Goal: Transaction & Acquisition: Book appointment/travel/reservation

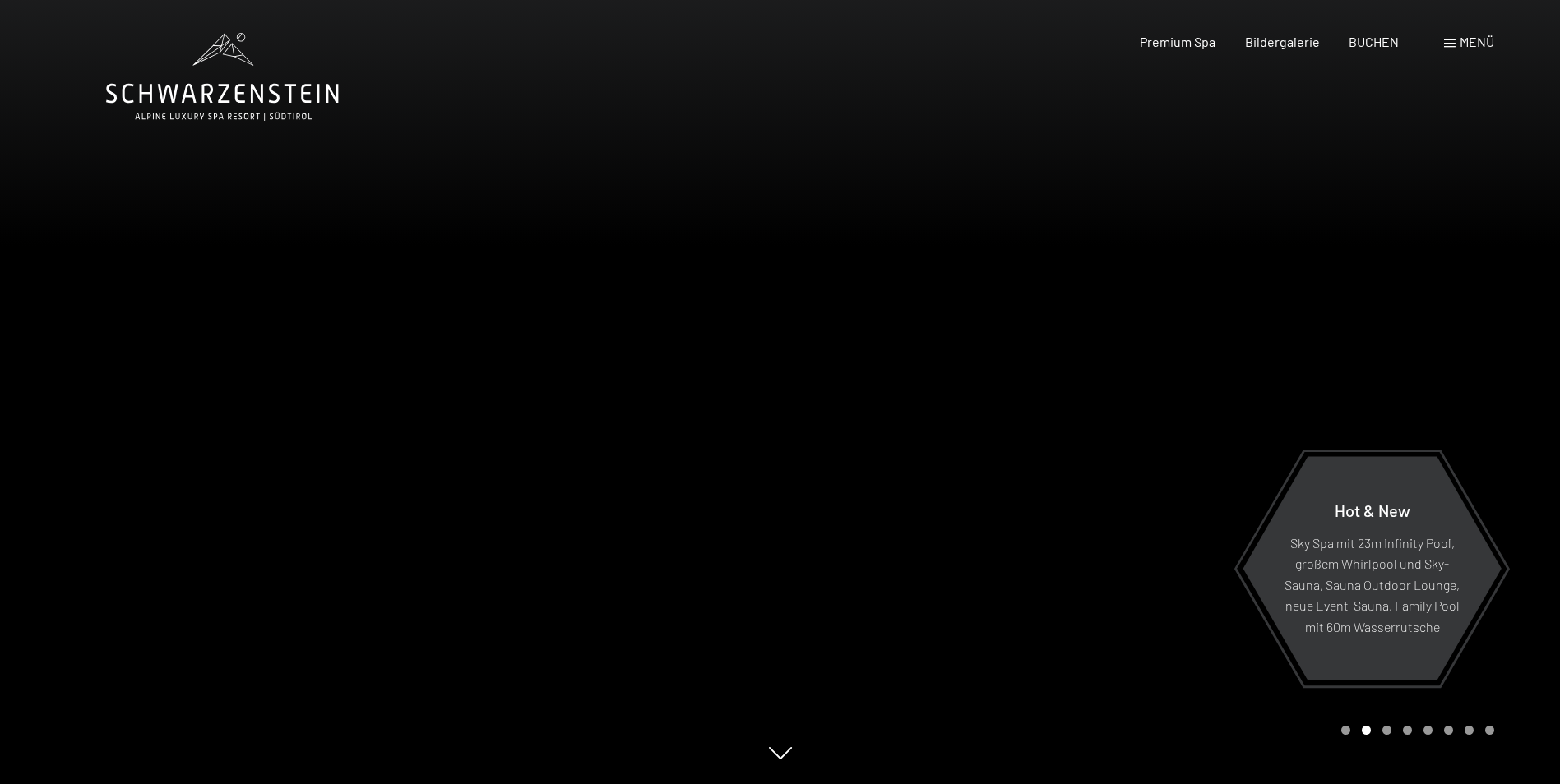
click at [656, 552] on div at bounding box center [390, 392] width 780 height 784
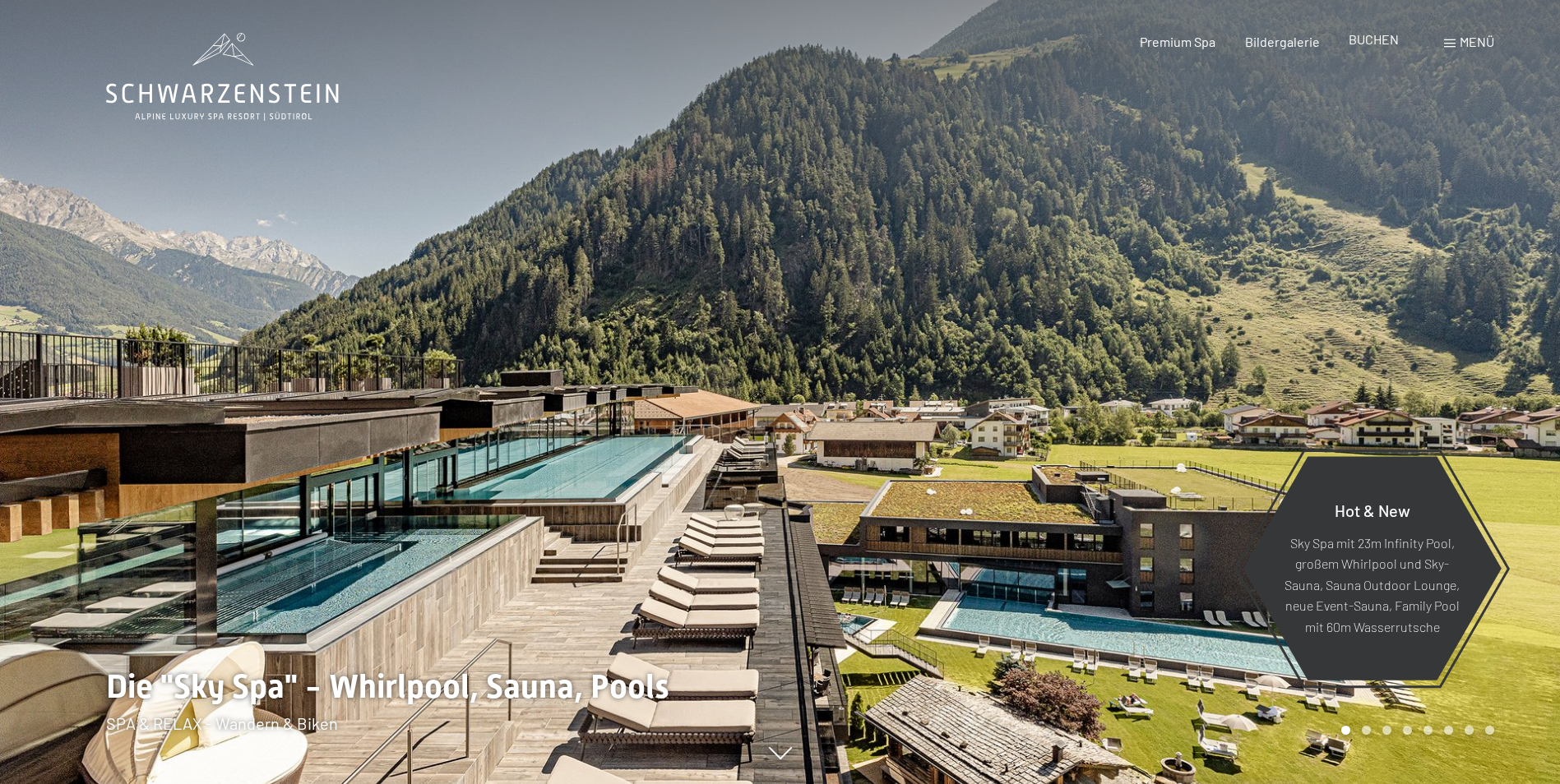
click at [1381, 42] on span "BUCHEN" at bounding box center [1373, 39] width 50 height 16
click at [1458, 35] on div "Menü" at bounding box center [1469, 42] width 50 height 18
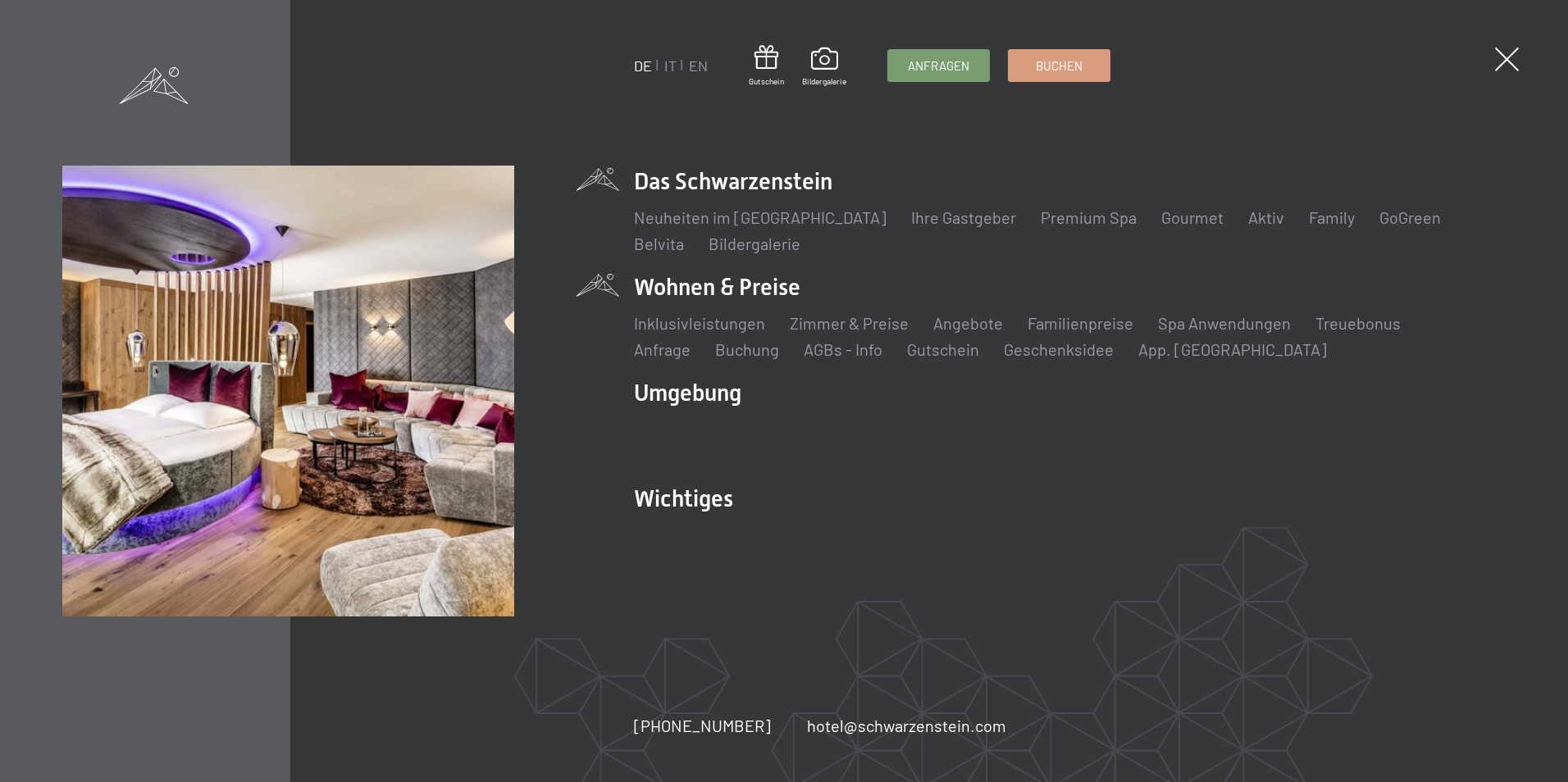
click at [688, 291] on li "Wohnen & Preise Inklusivleistungen Zimmer & Preise Liste Angebote Liste Familie…" at bounding box center [1068, 316] width 871 height 89
click at [958, 322] on link "Angebote" at bounding box center [967, 323] width 70 height 20
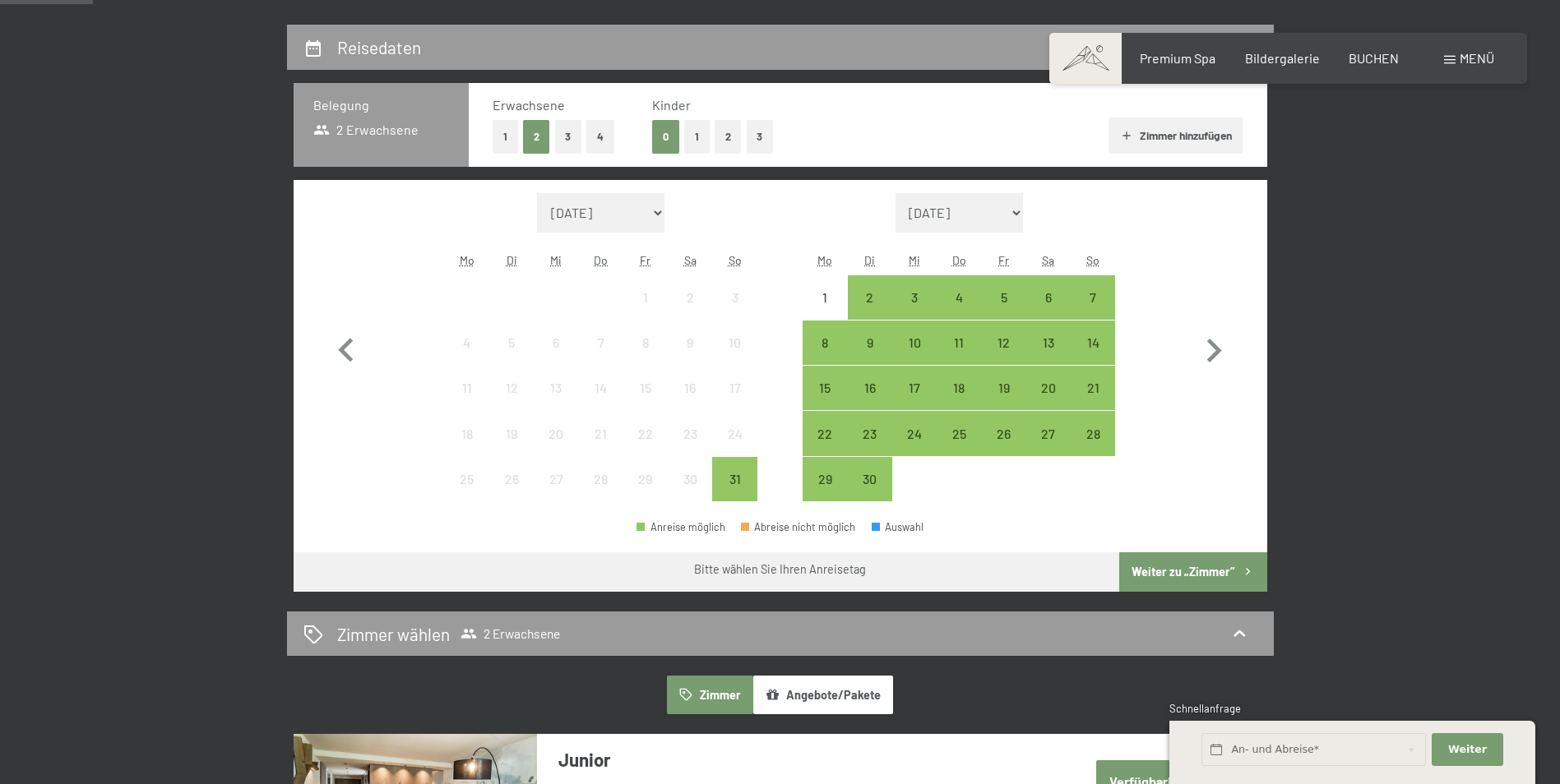
scroll to position [329, 0]
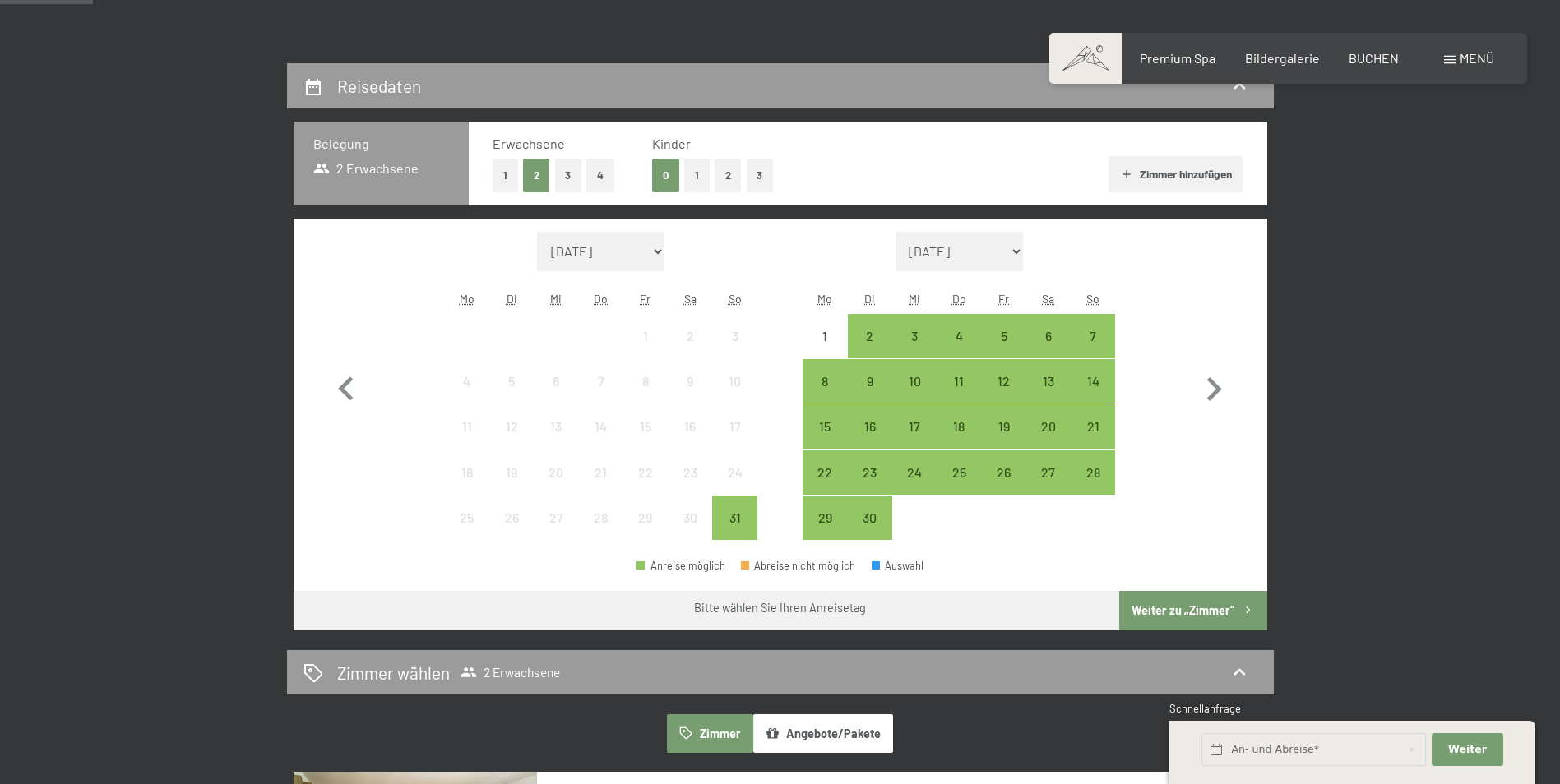
click at [1021, 254] on select "[DATE] Oktober 2025 [DATE] Dezember 2025 Januar 2026 Februar 2026 März 2026 [DA…" at bounding box center [959, 252] width 128 height 39
select select "2026-01-01"
select select "2026-02-01"
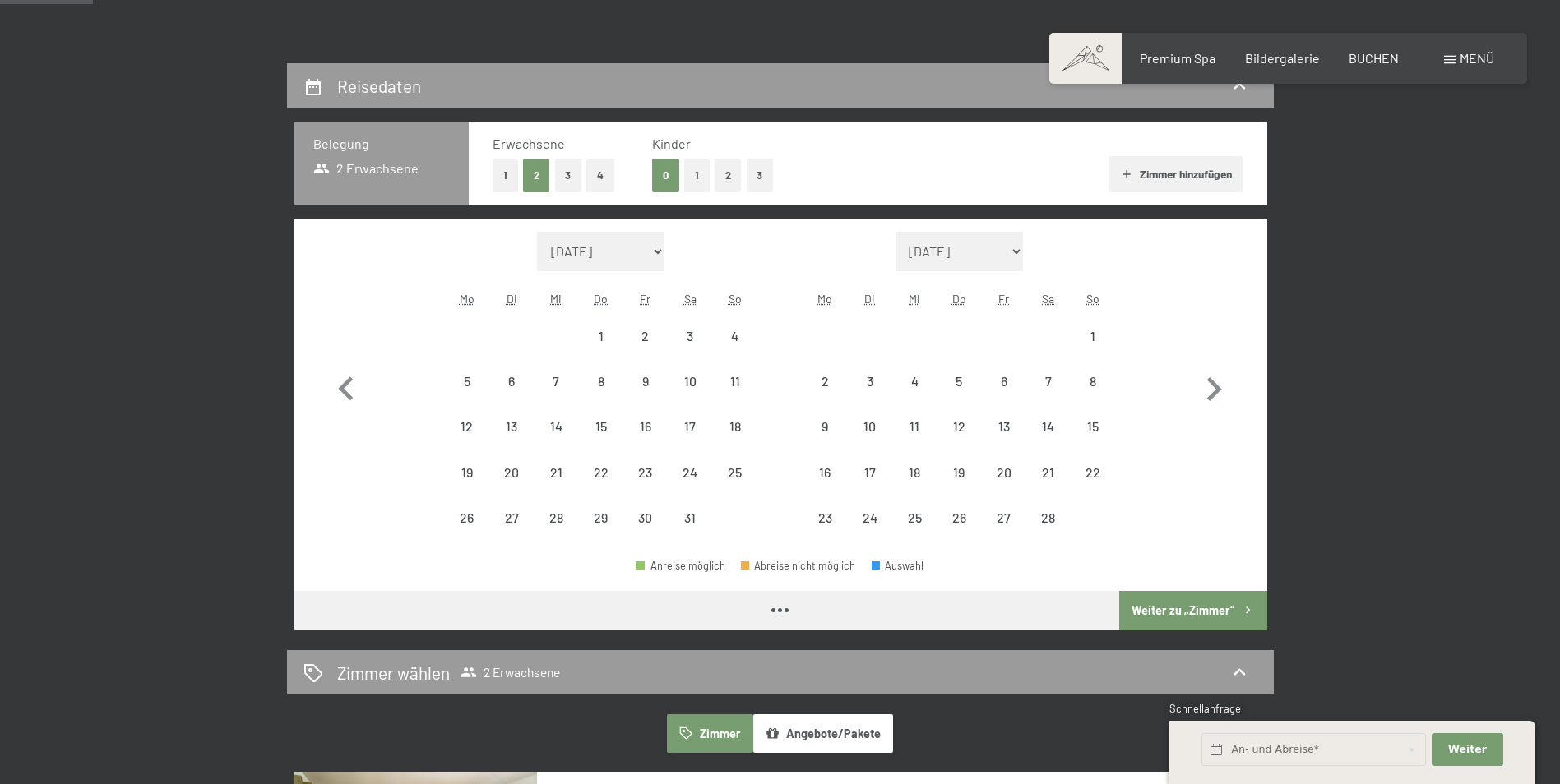
select select "2026-01-01"
select select "2026-02-01"
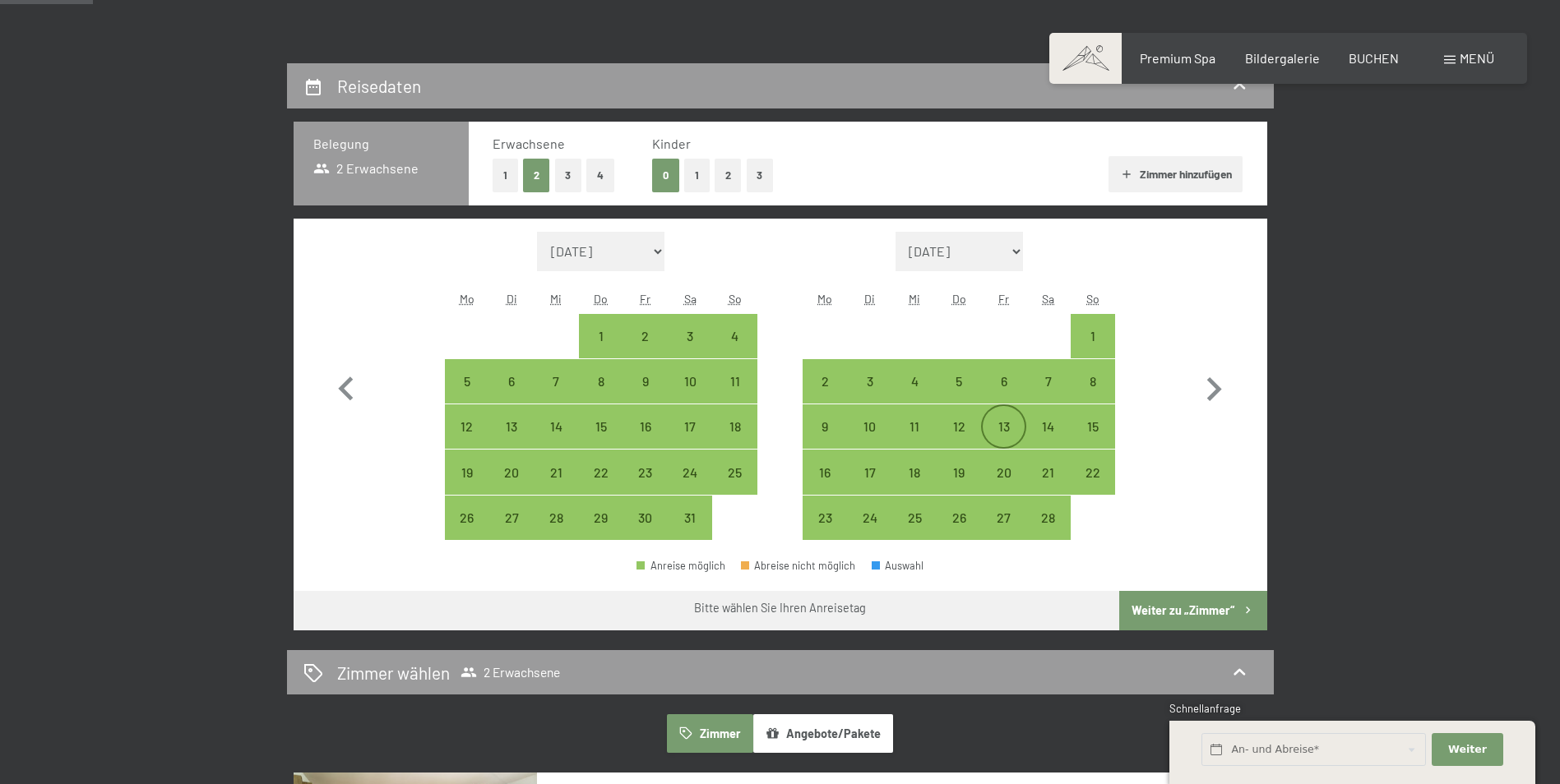
click at [1000, 426] on div "13" at bounding box center [1003, 441] width 41 height 41
select select "2026-01-01"
select select "2026-02-01"
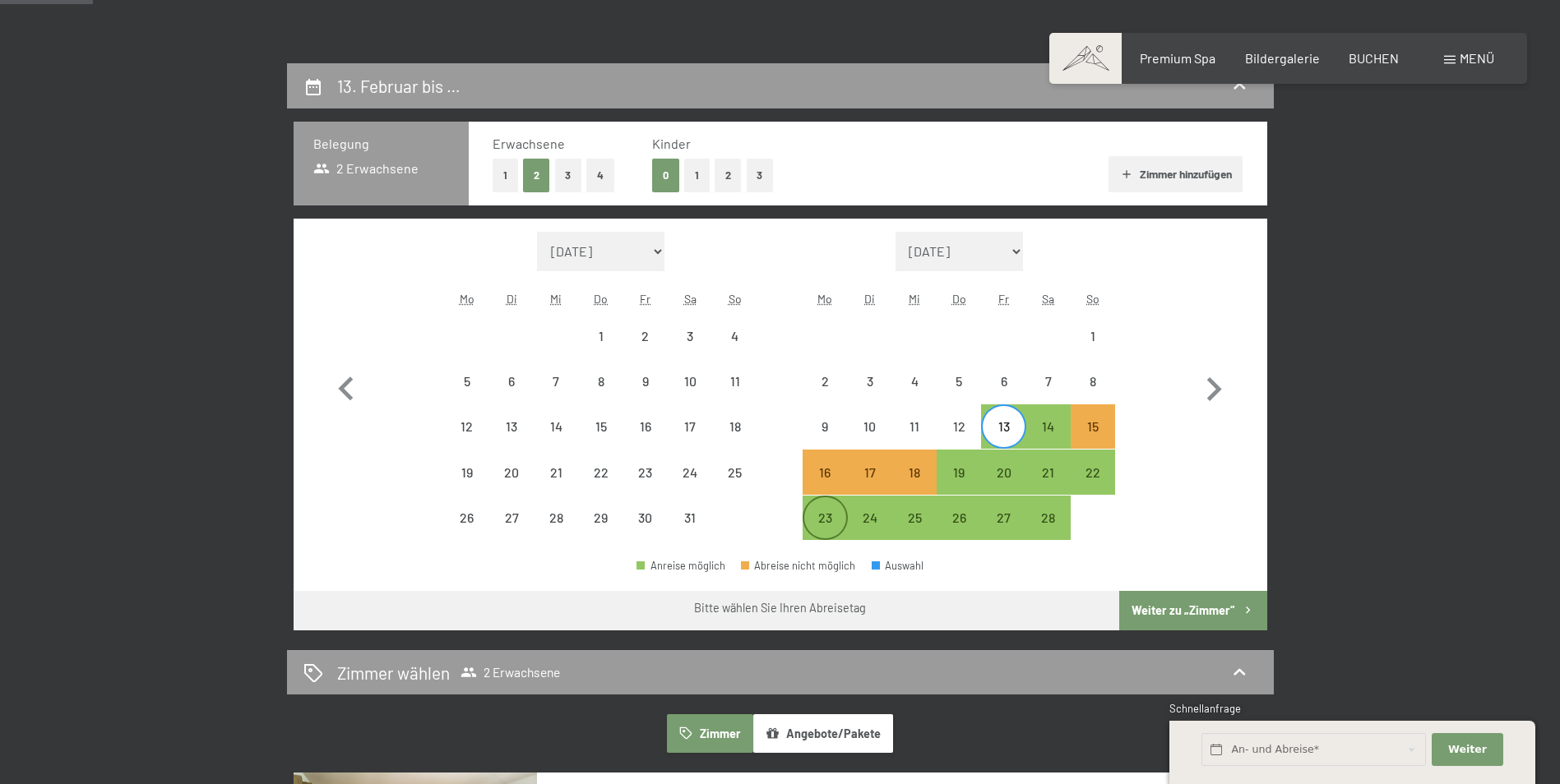
click at [829, 519] on div "23" at bounding box center [824, 532] width 41 height 41
select select "2026-01-01"
select select "2026-02-01"
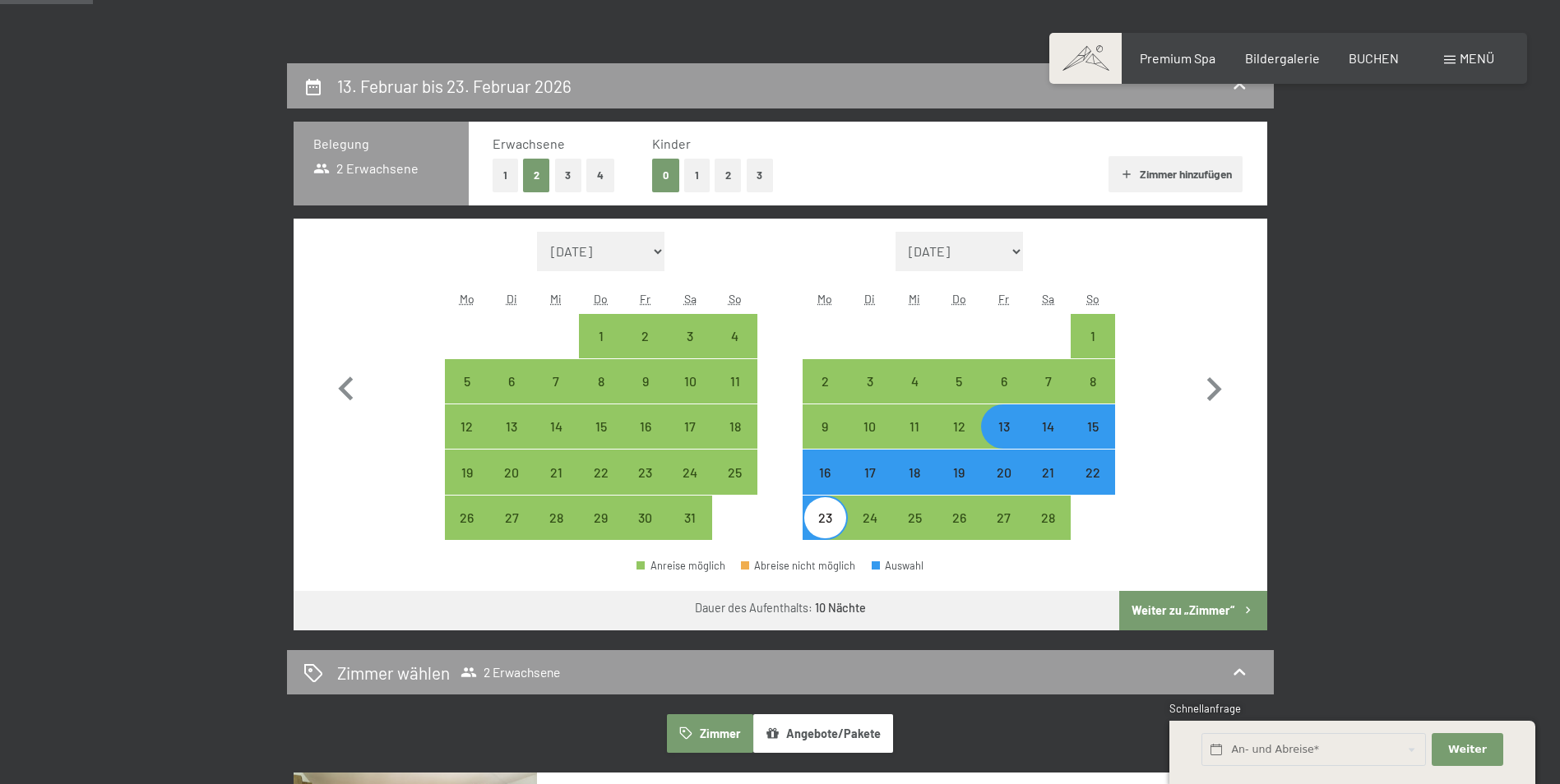
click at [1156, 603] on button "Weiter zu „Zimmer“" at bounding box center [1192, 610] width 147 height 39
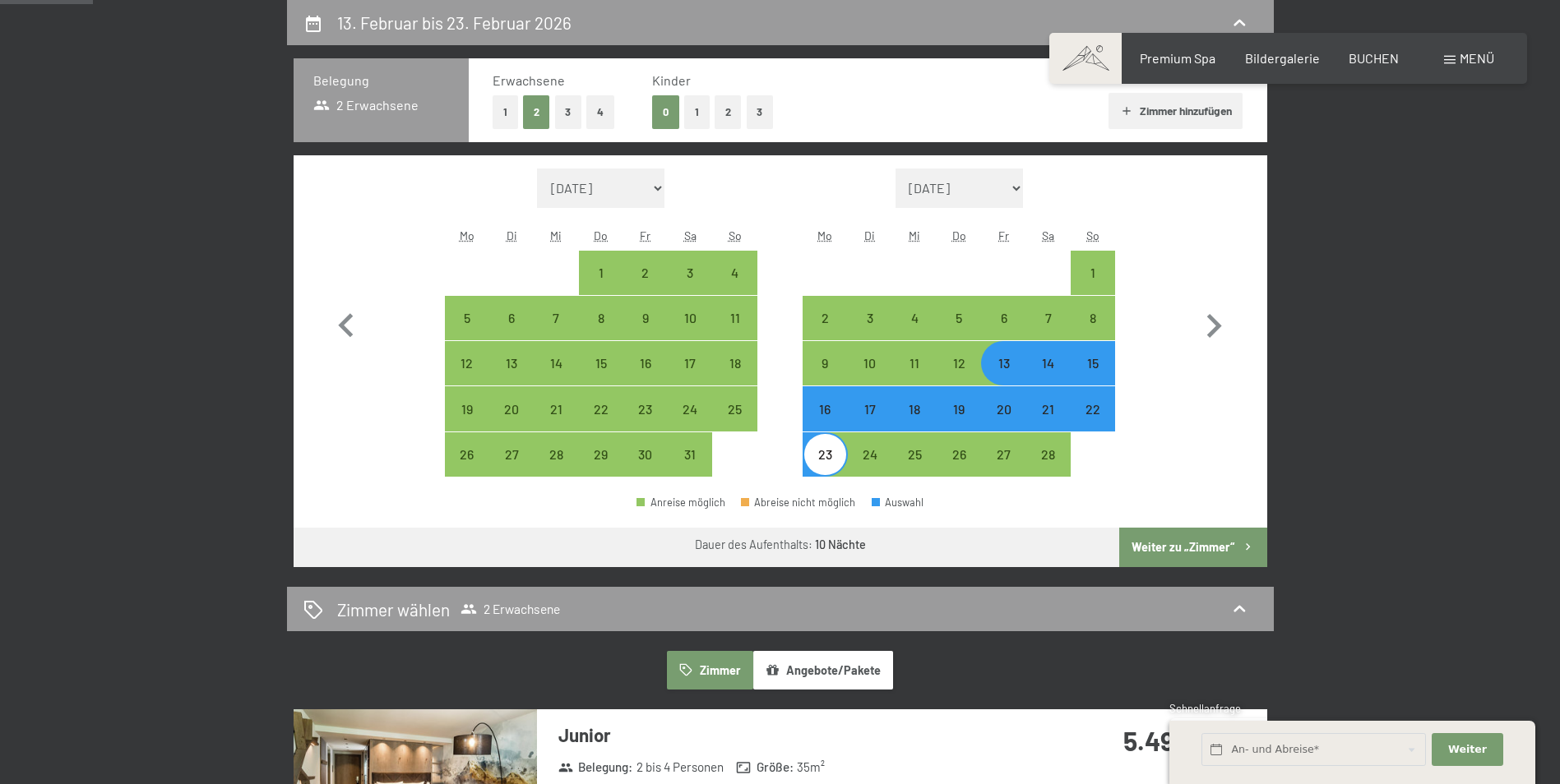
select select "2026-01-01"
select select "2026-02-01"
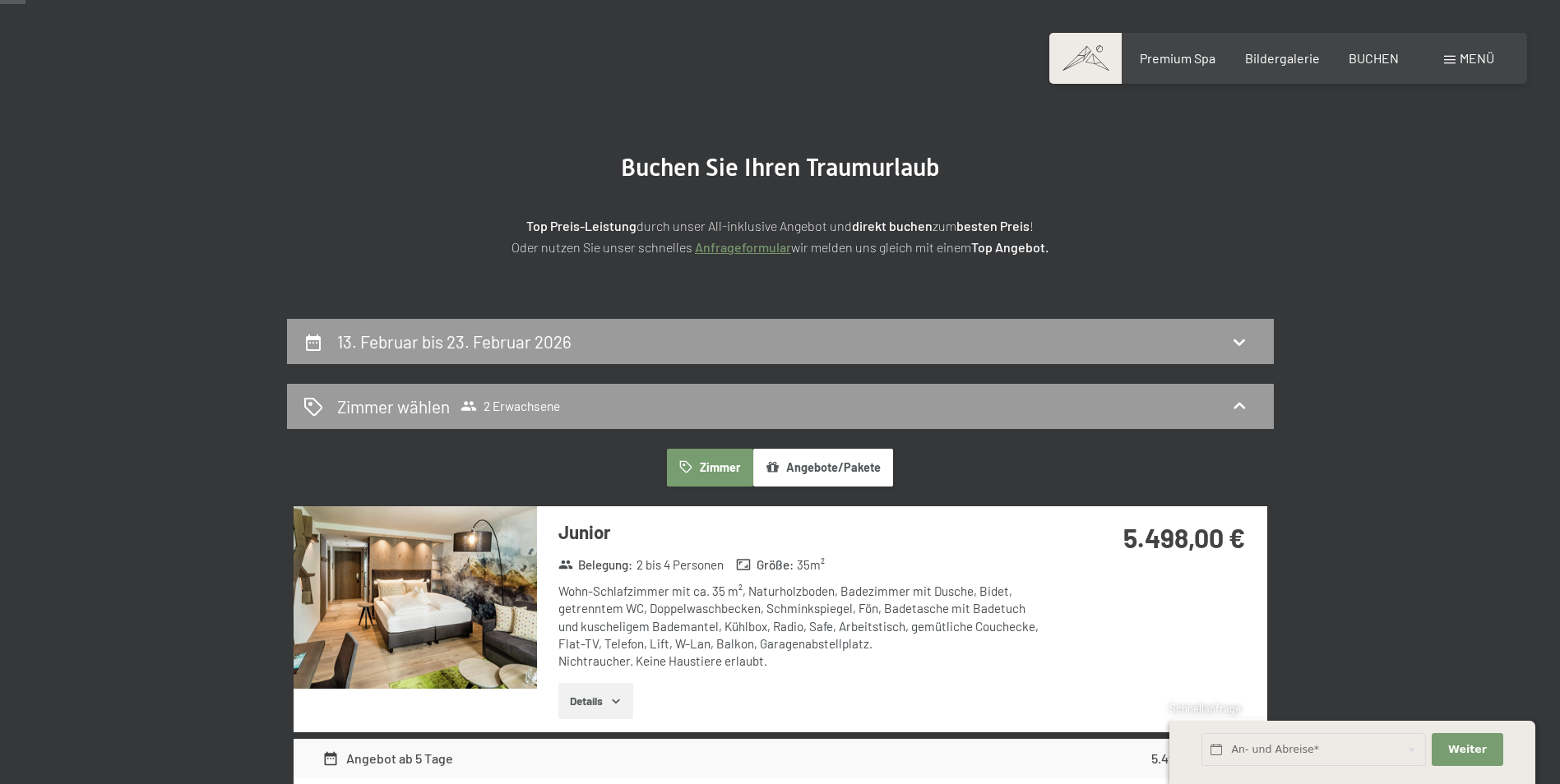
scroll to position [63, 0]
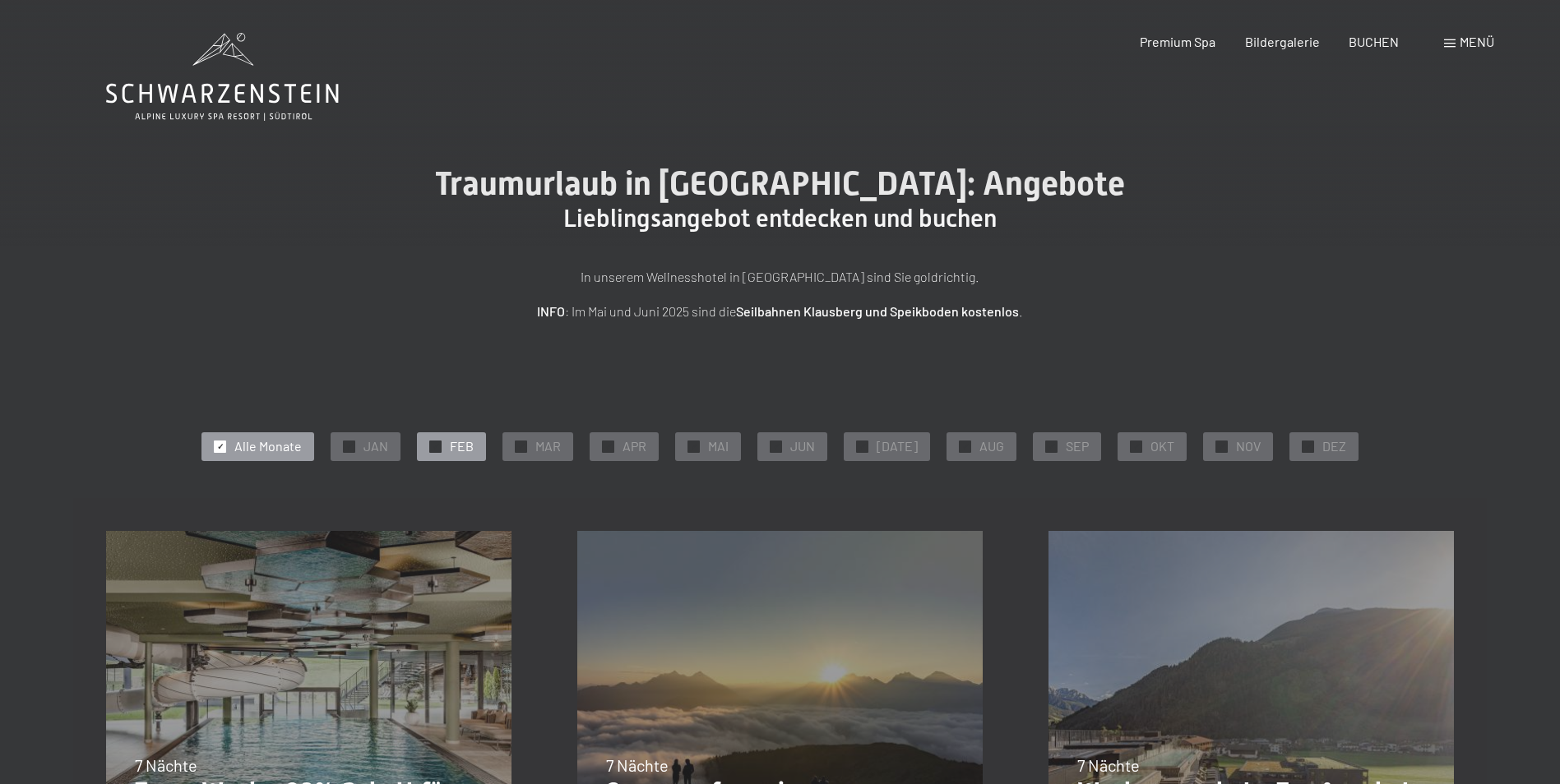
click at [465, 452] on span "FEB" at bounding box center [462, 447] width 24 height 18
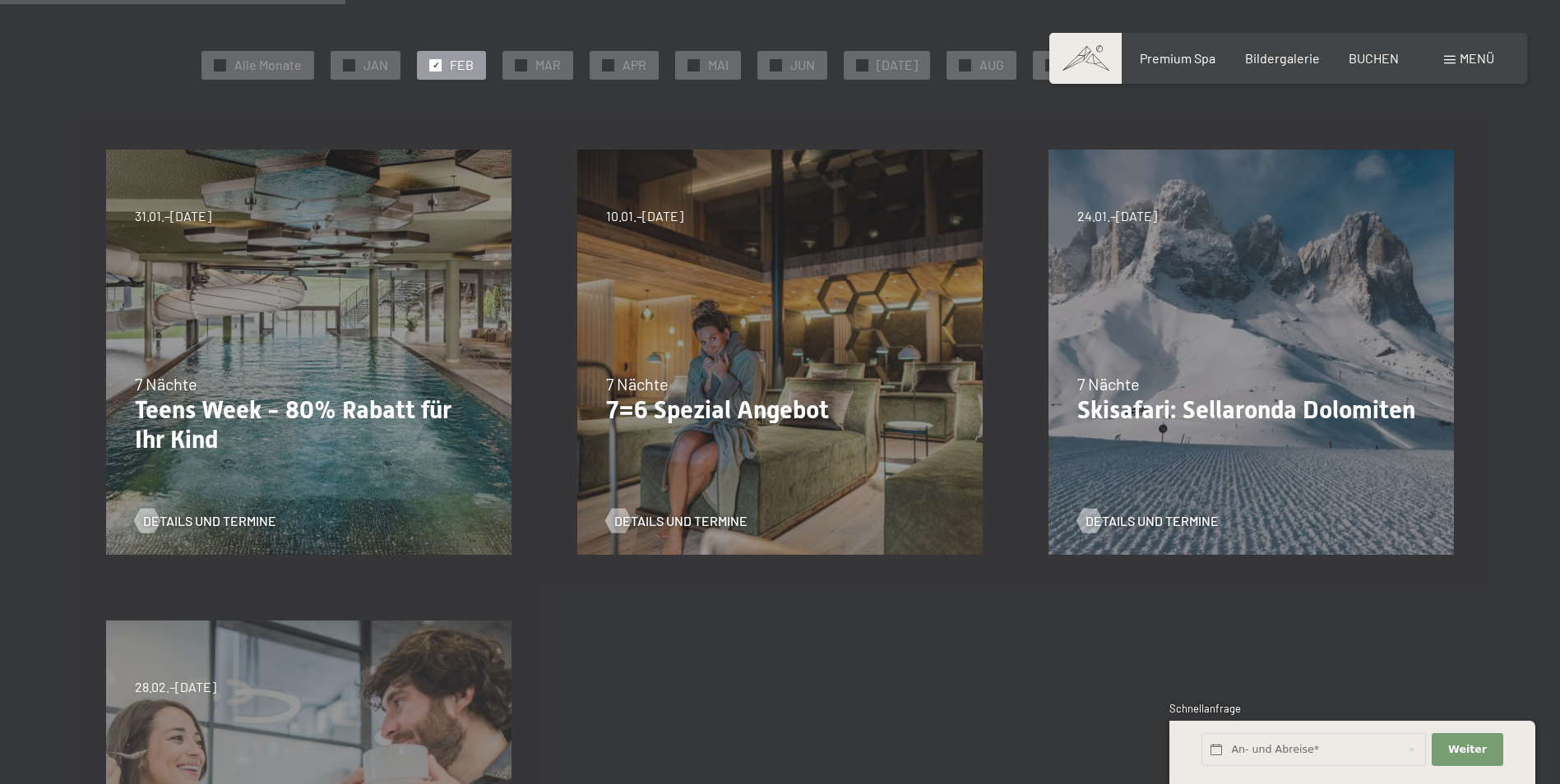
scroll to position [411, 0]
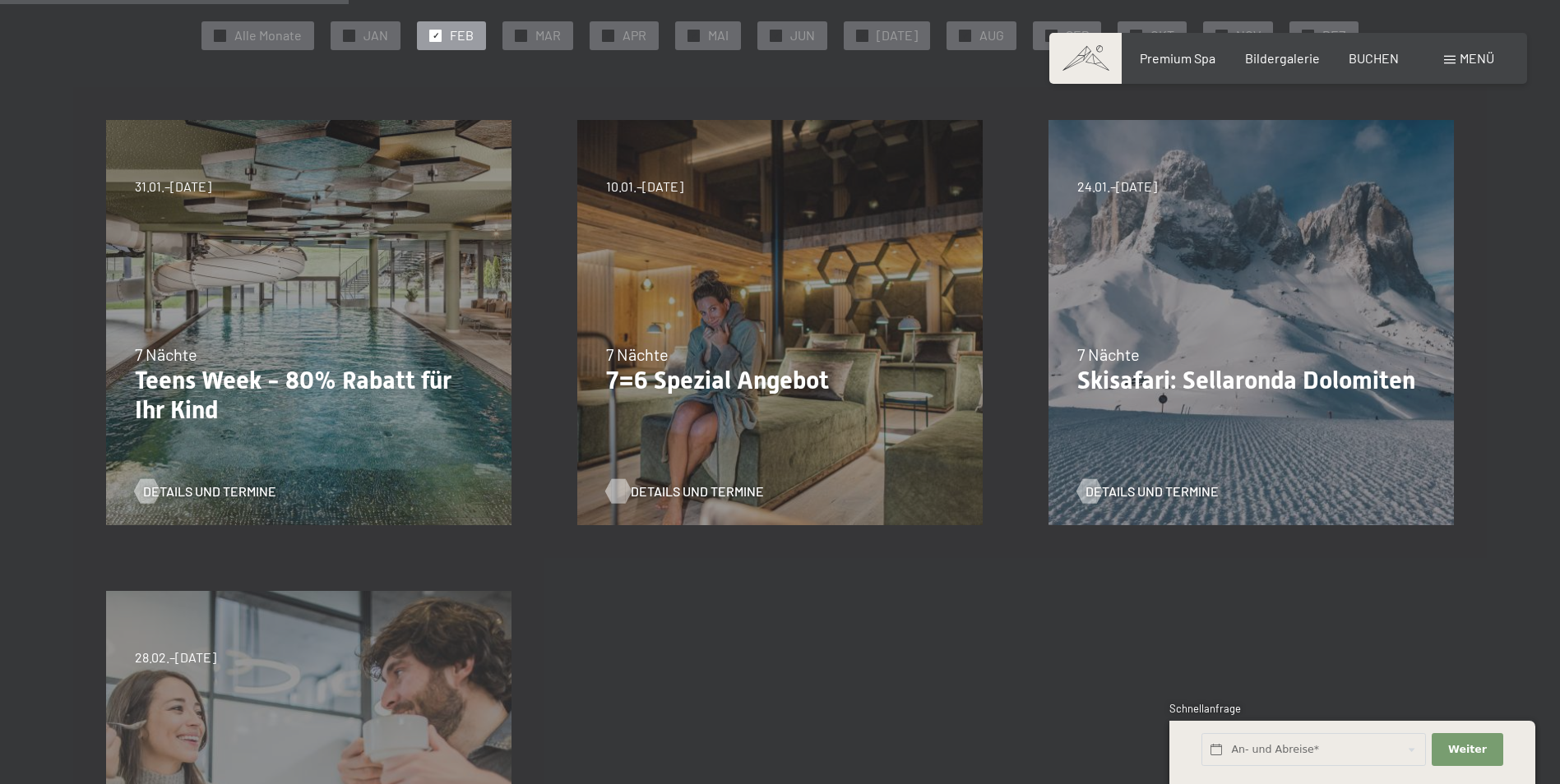
click at [657, 490] on span "Details und Termine" at bounding box center [697, 492] width 133 height 18
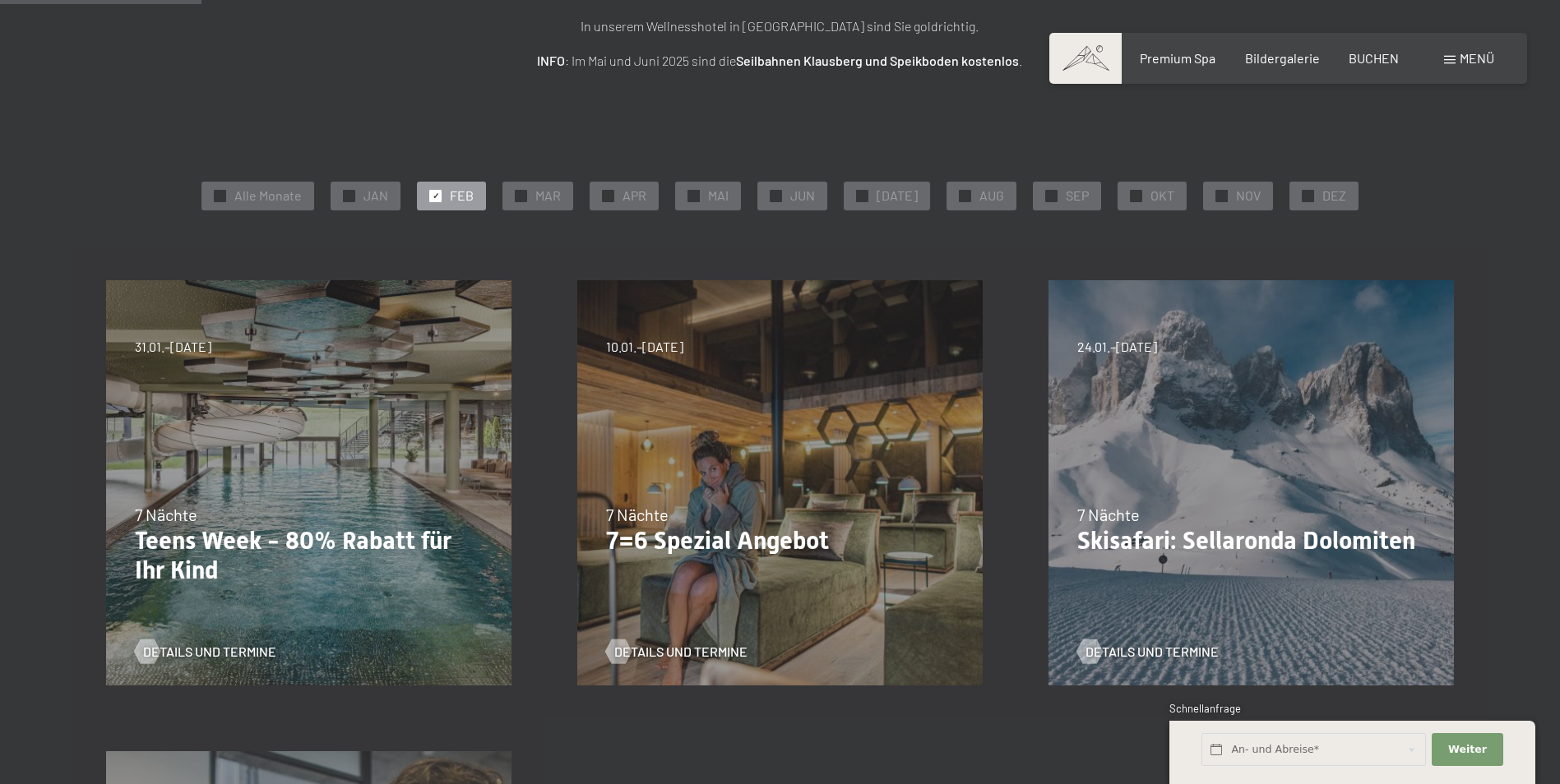
scroll to position [247, 0]
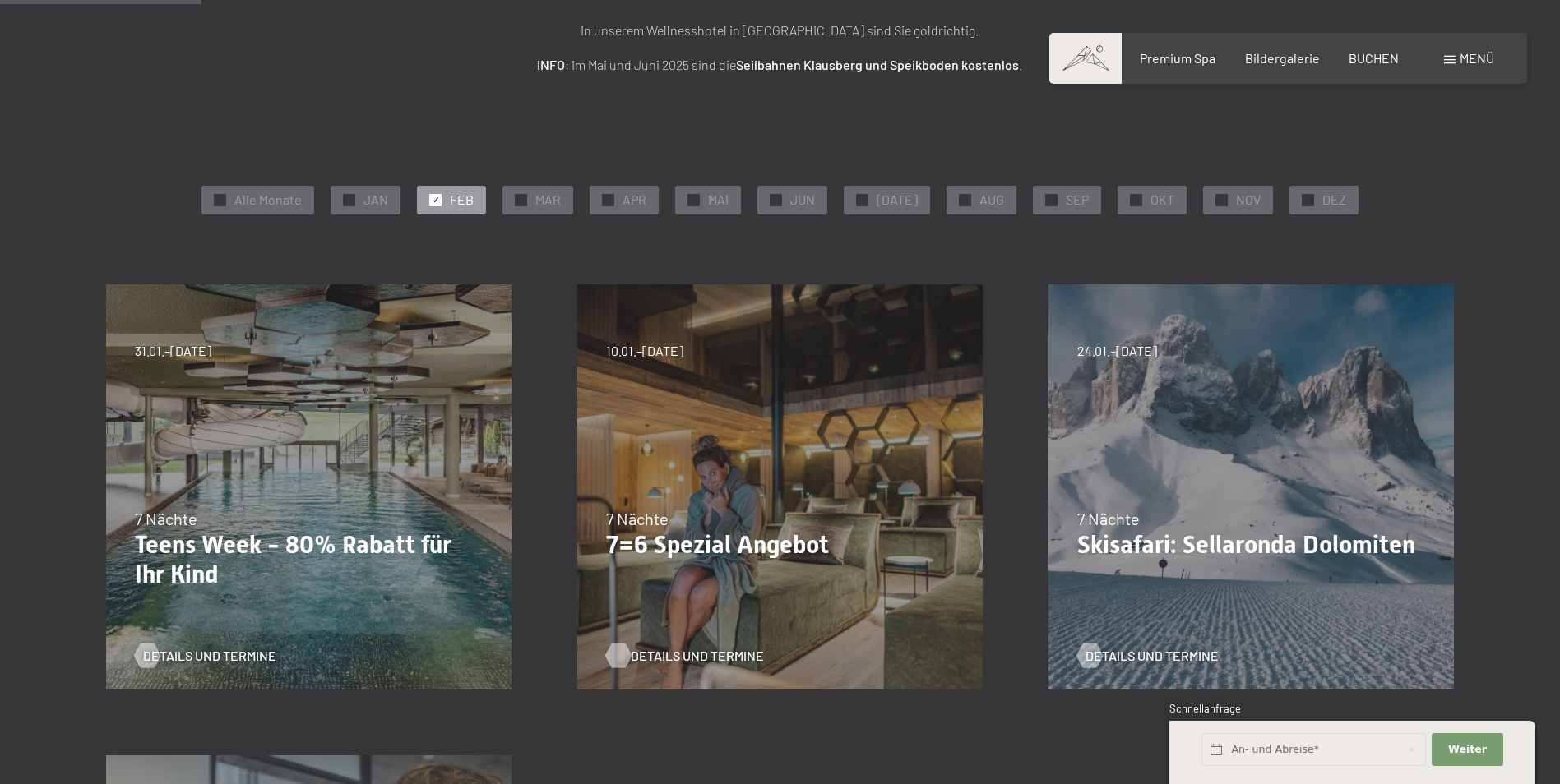
click at [661, 656] on span "Details und Termine" at bounding box center [697, 656] width 133 height 18
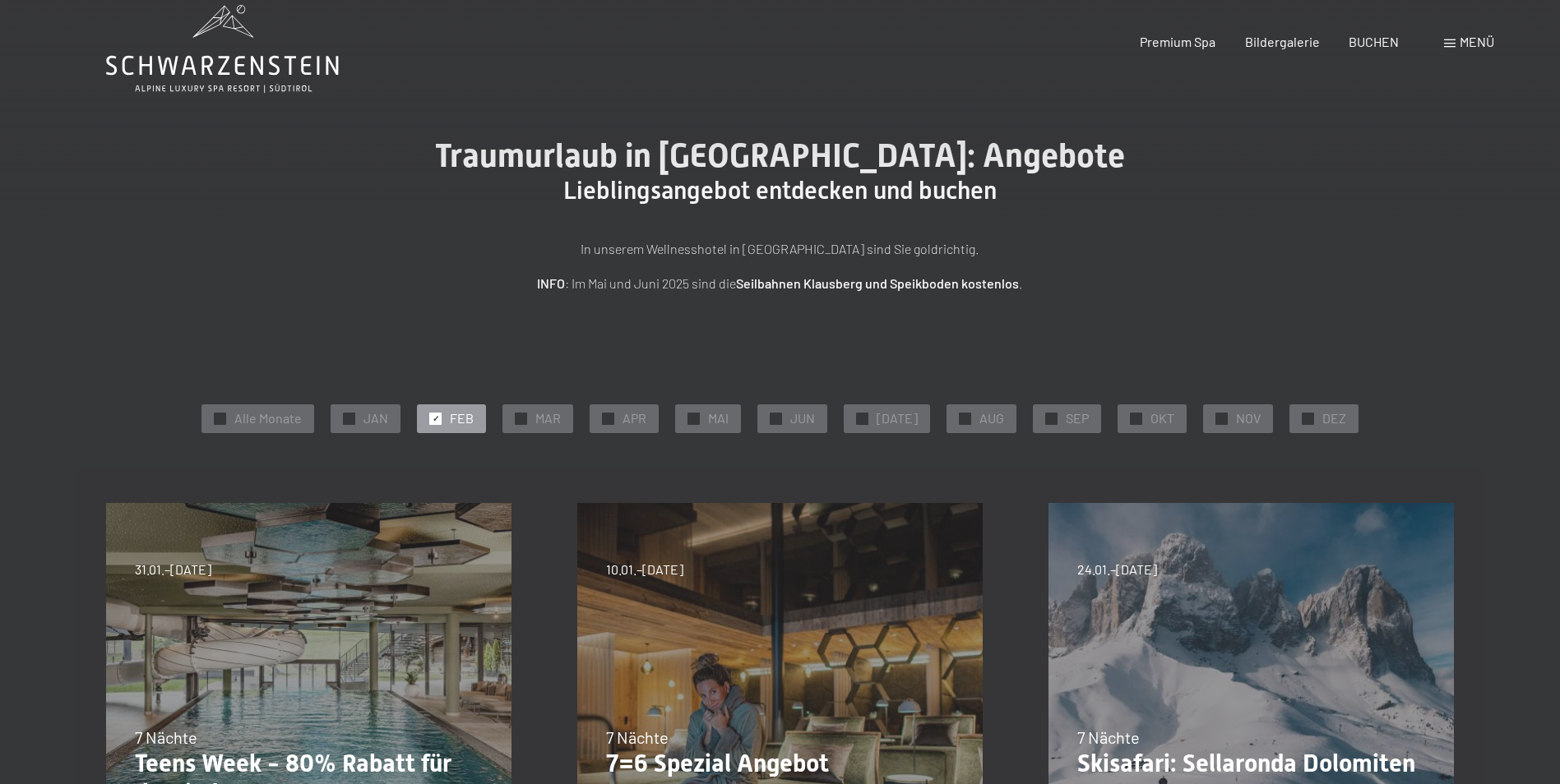
scroll to position [0, 0]
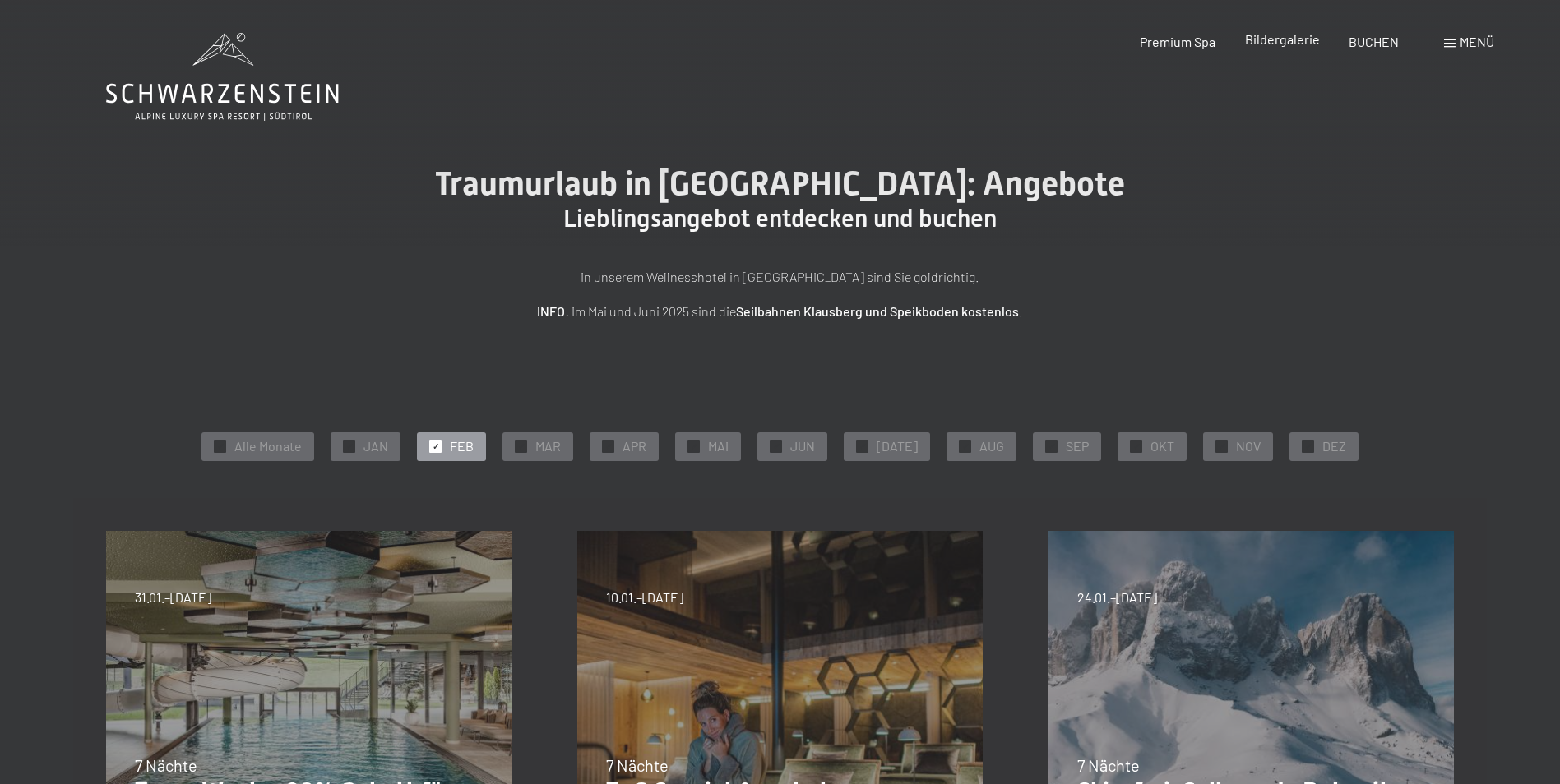
click at [1276, 43] on span "Bildergalerie" at bounding box center [1282, 39] width 75 height 16
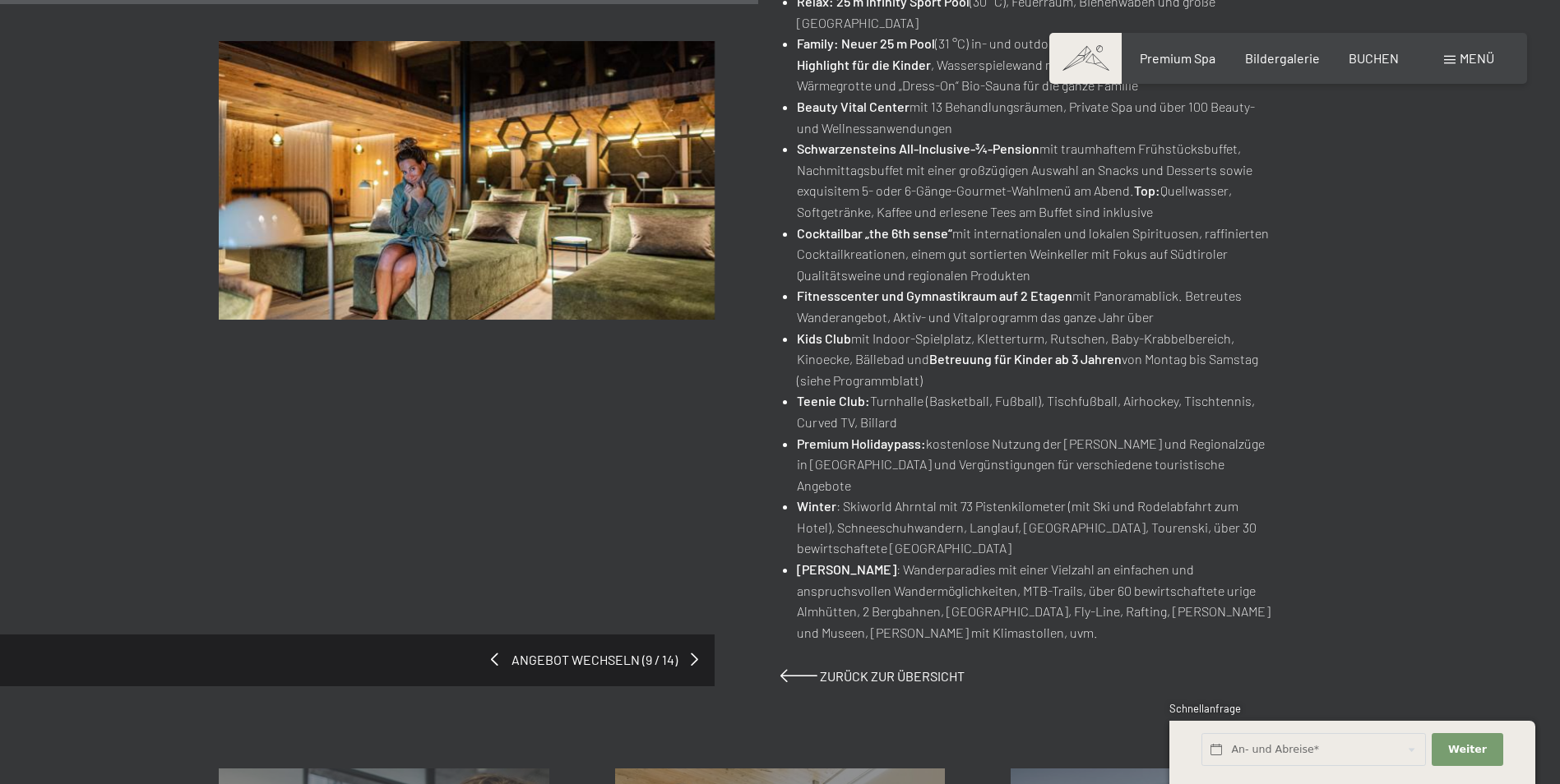
scroll to position [904, 0]
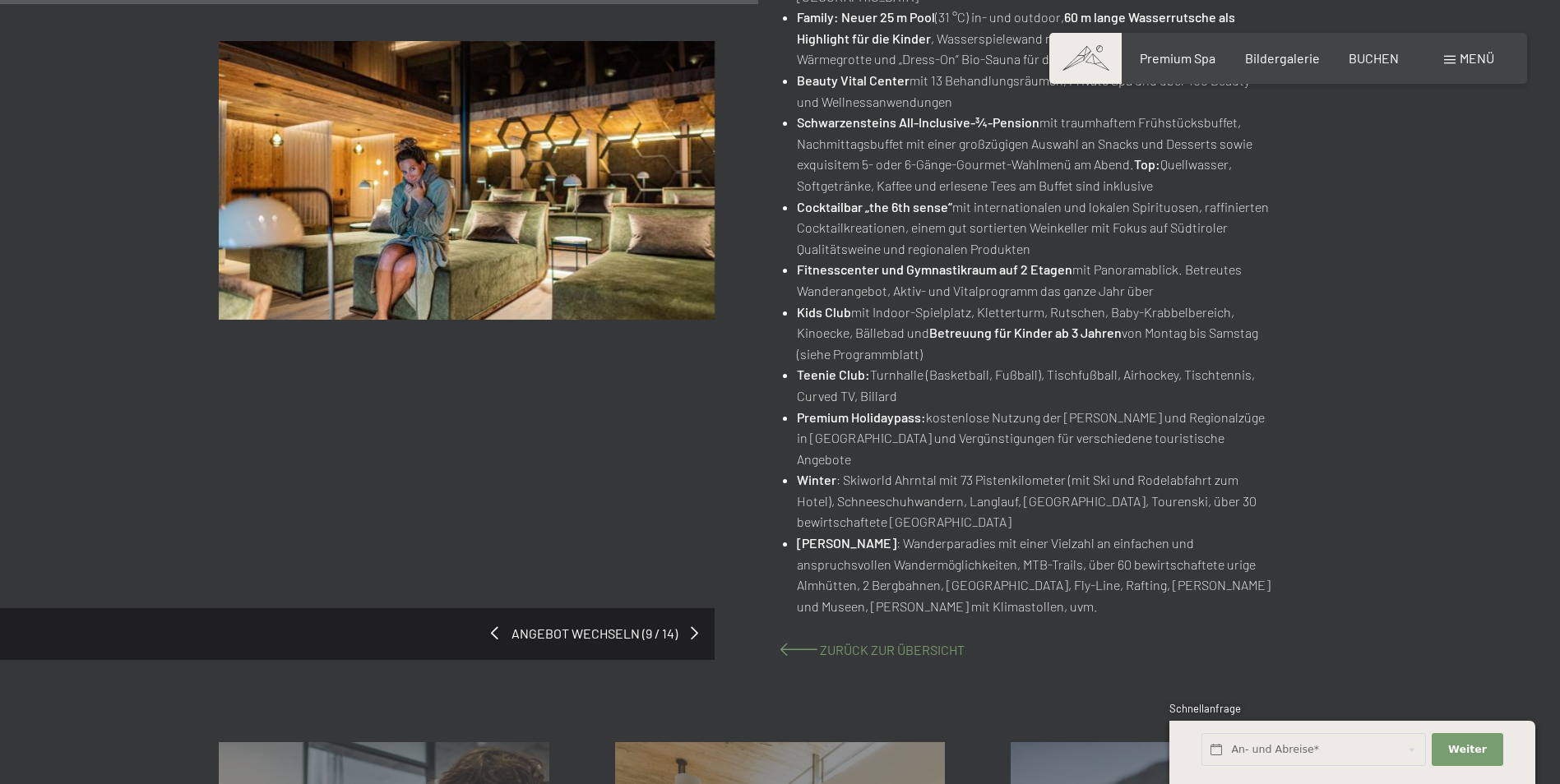
click at [801, 643] on span at bounding box center [798, 649] width 37 height 13
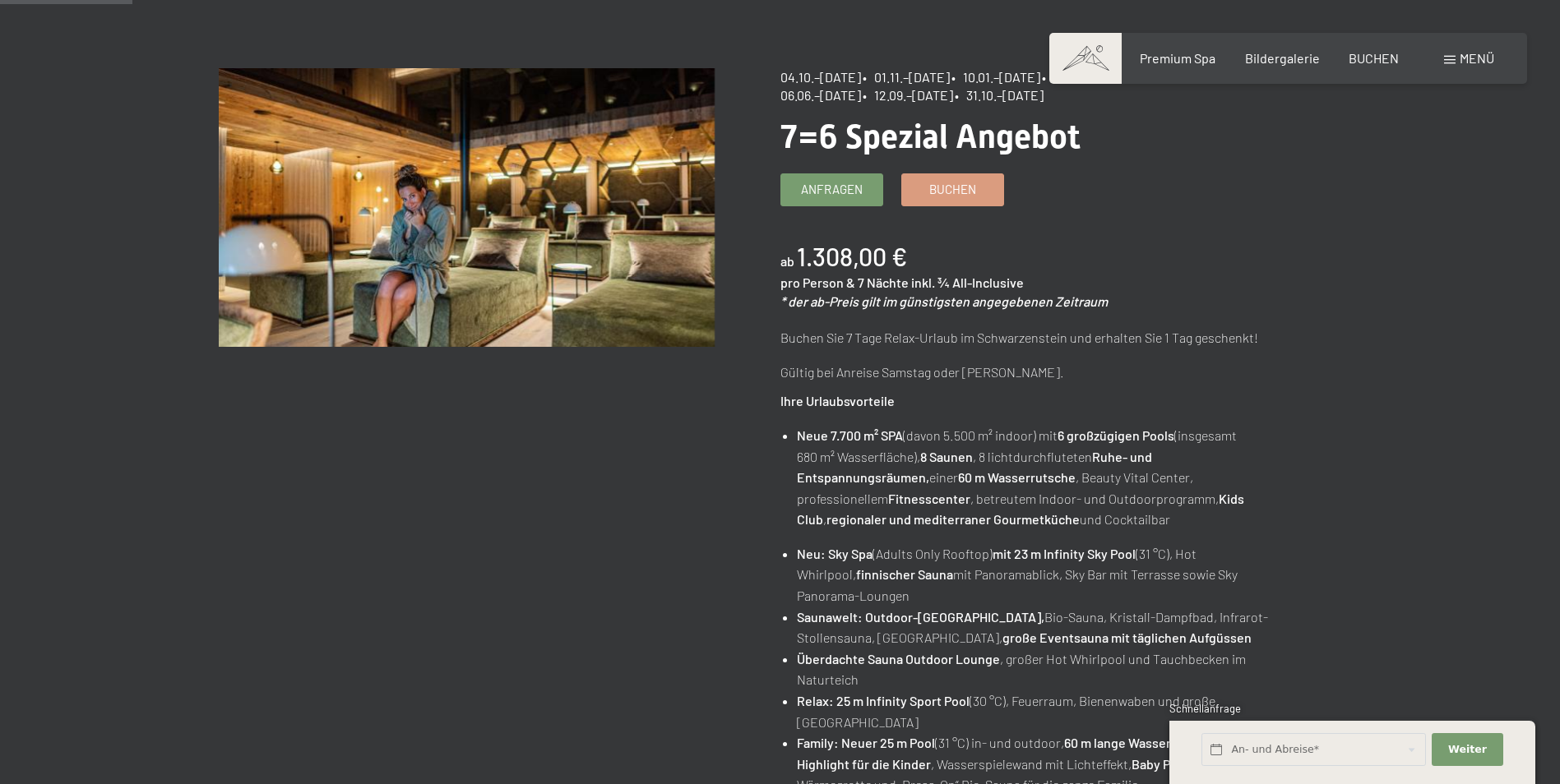
scroll to position [0, 0]
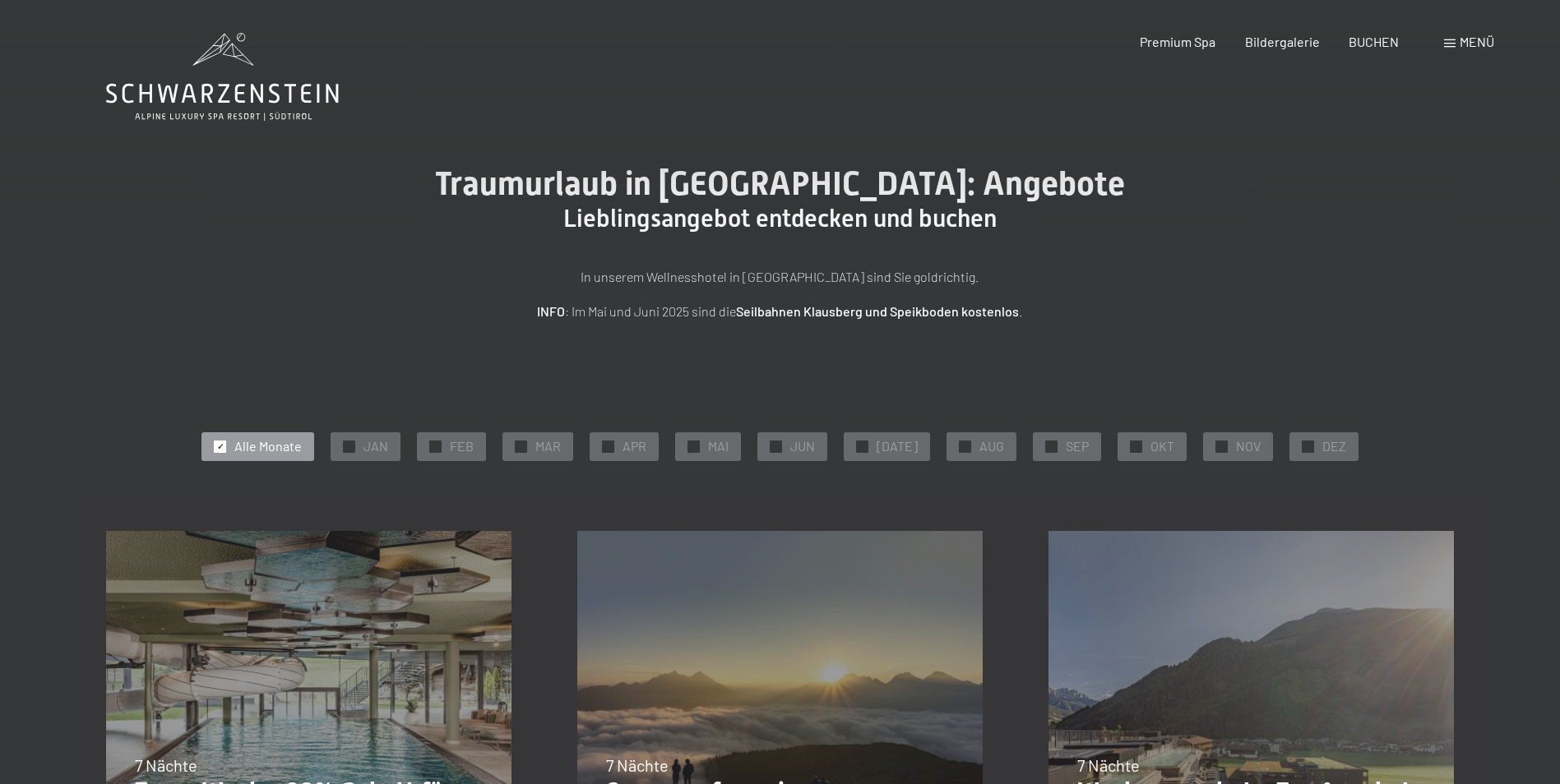
click at [722, 564] on div "31.08.–14.09.2025 7 Nächte Sonnenaufgang im Ahrntal Details und Termine" at bounding box center [780, 734] width 471 height 471
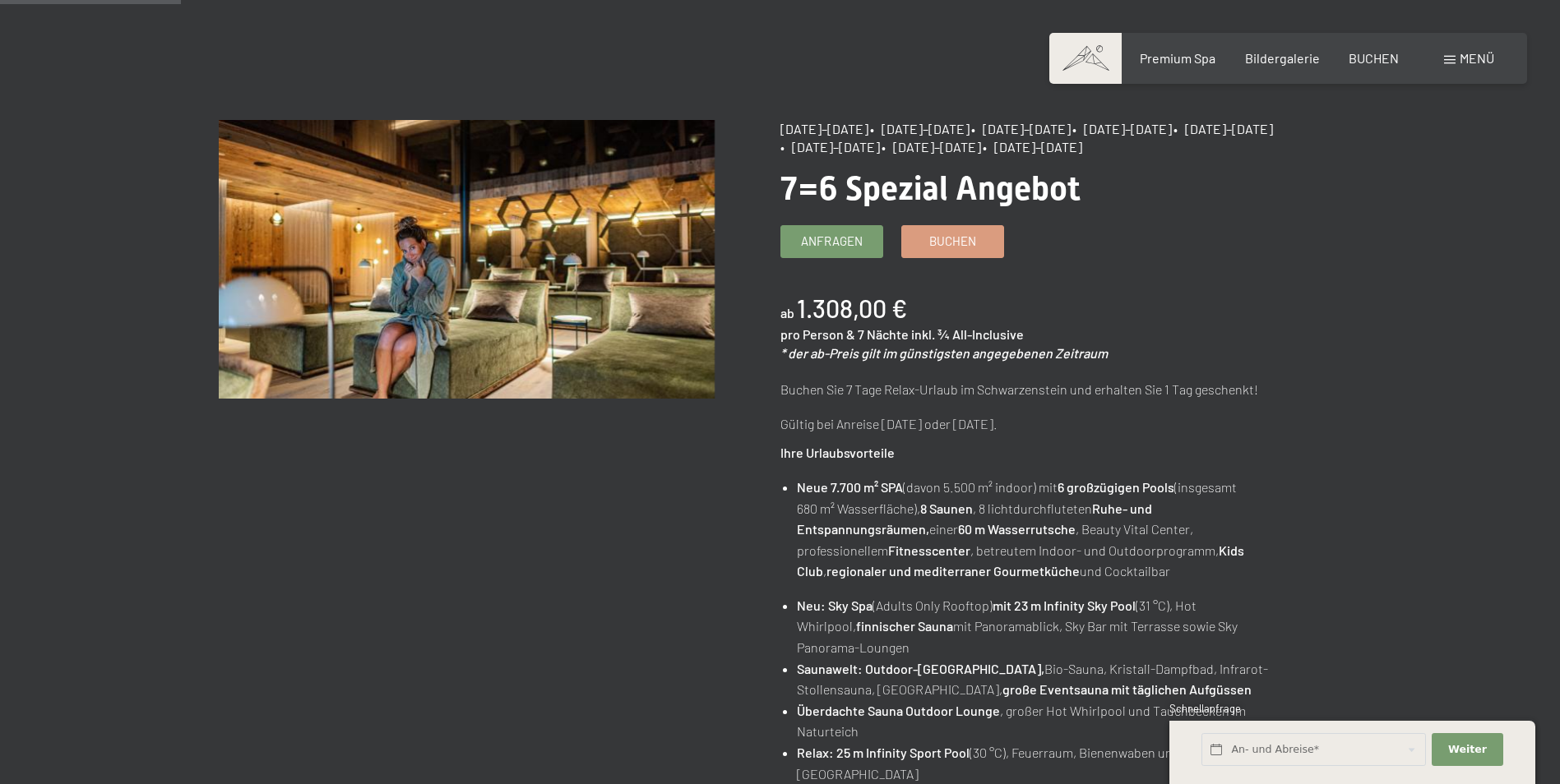
scroll to position [82, 0]
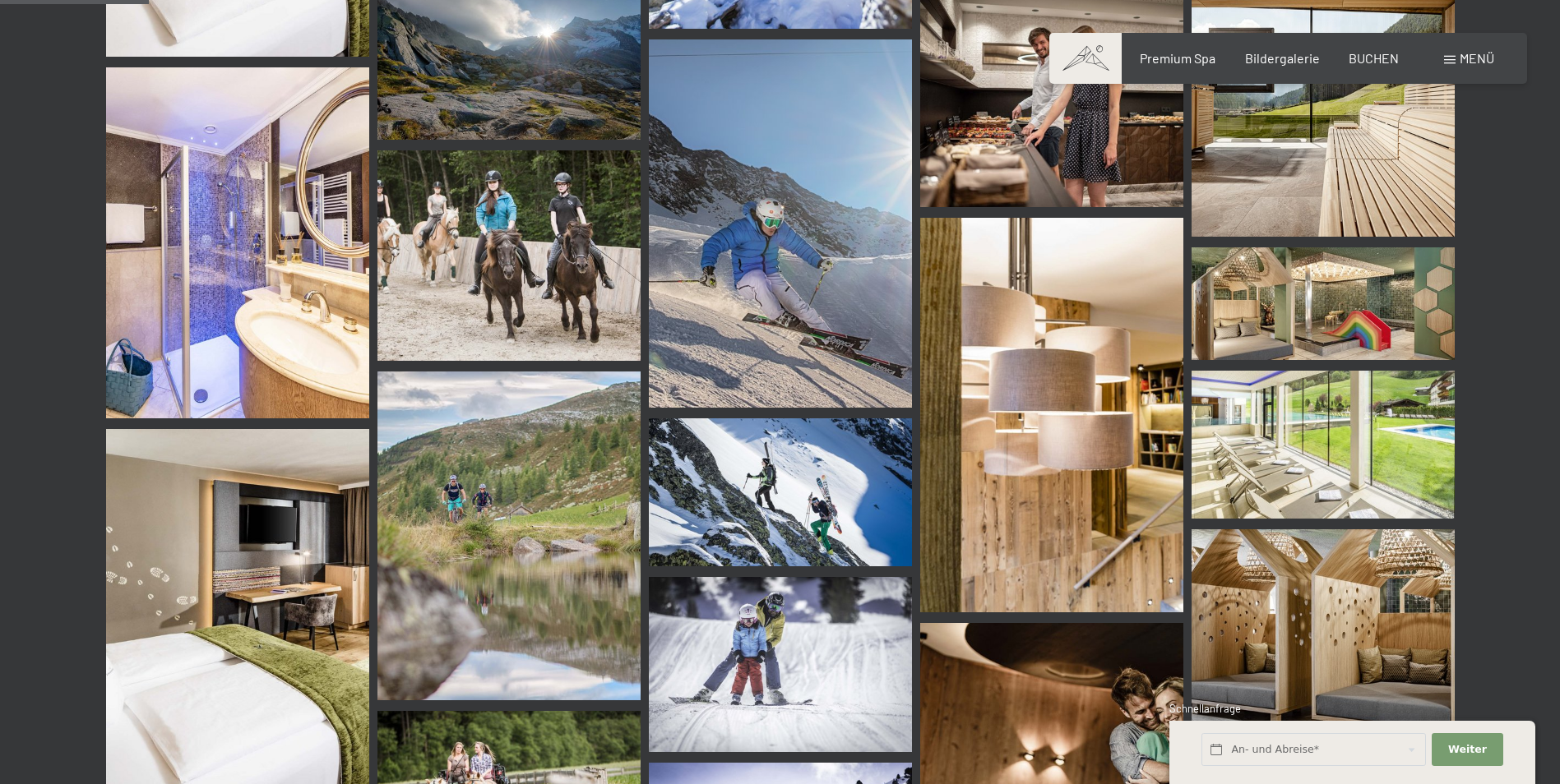
scroll to position [1973, 0]
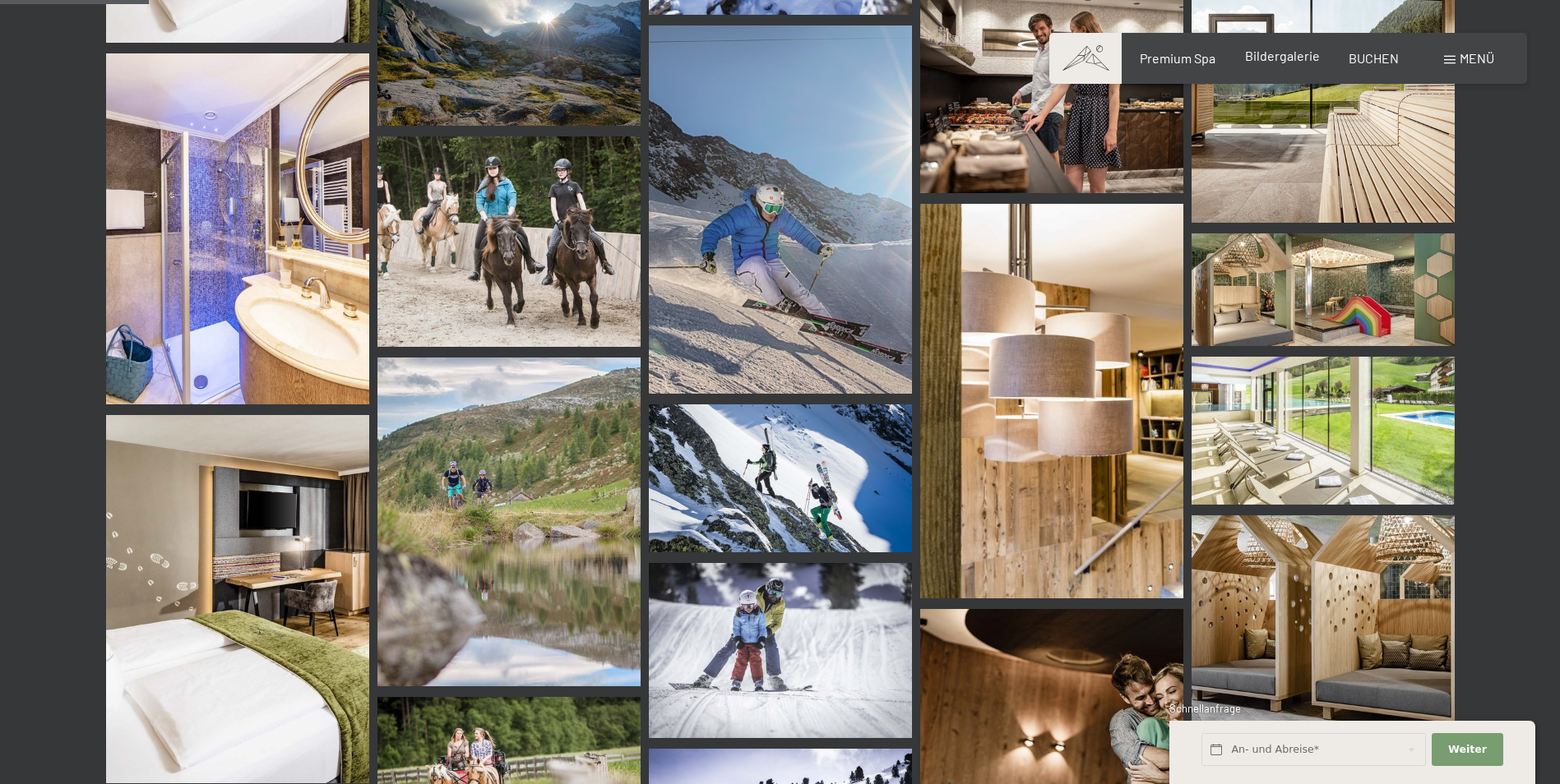
click at [1302, 58] on span "Bildergalerie" at bounding box center [1282, 55] width 75 height 16
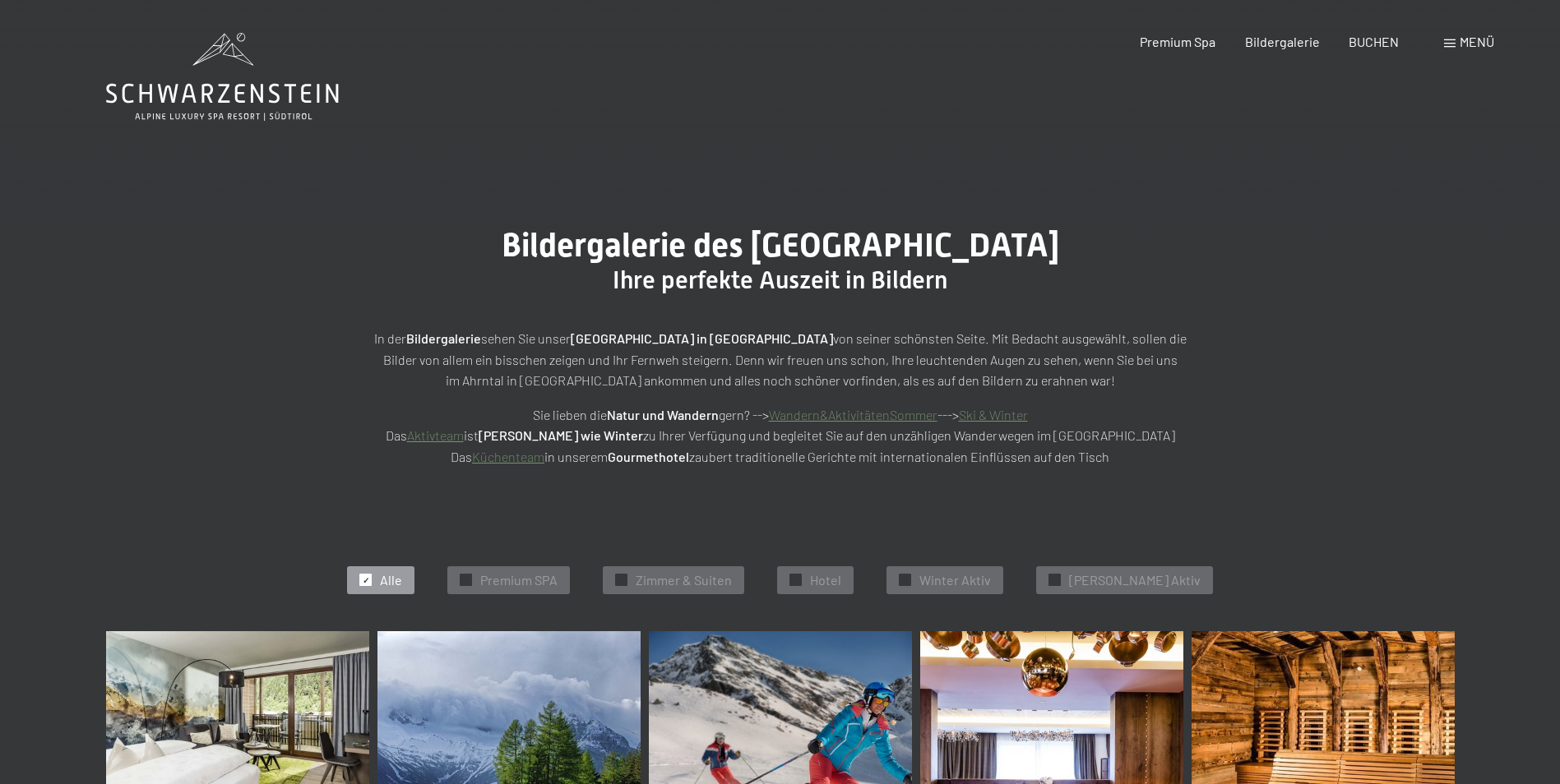
click at [1465, 42] on span "Menü" at bounding box center [1477, 41] width 35 height 16
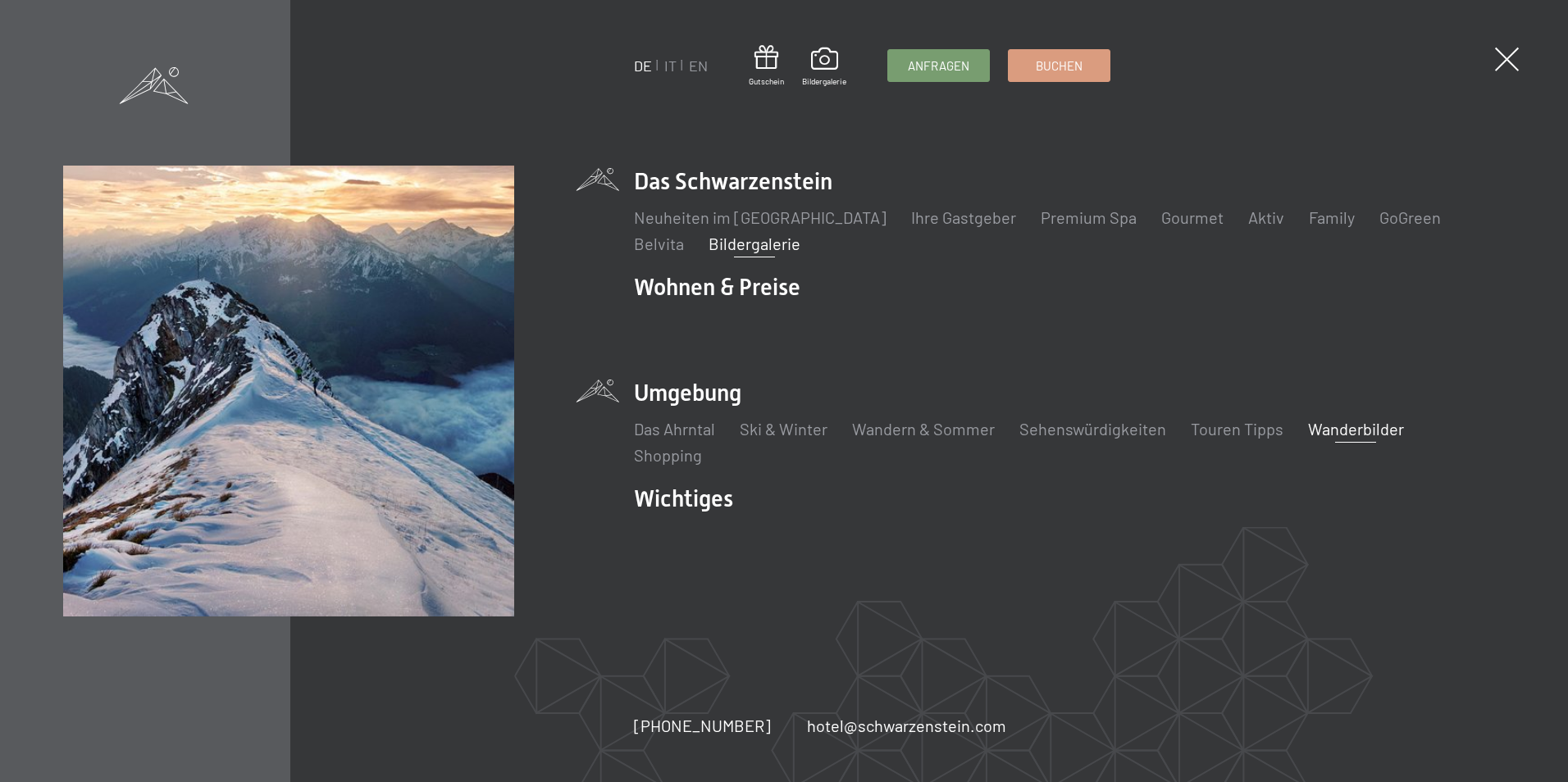
click at [1330, 430] on link "Wanderbilder" at bounding box center [1355, 429] width 96 height 20
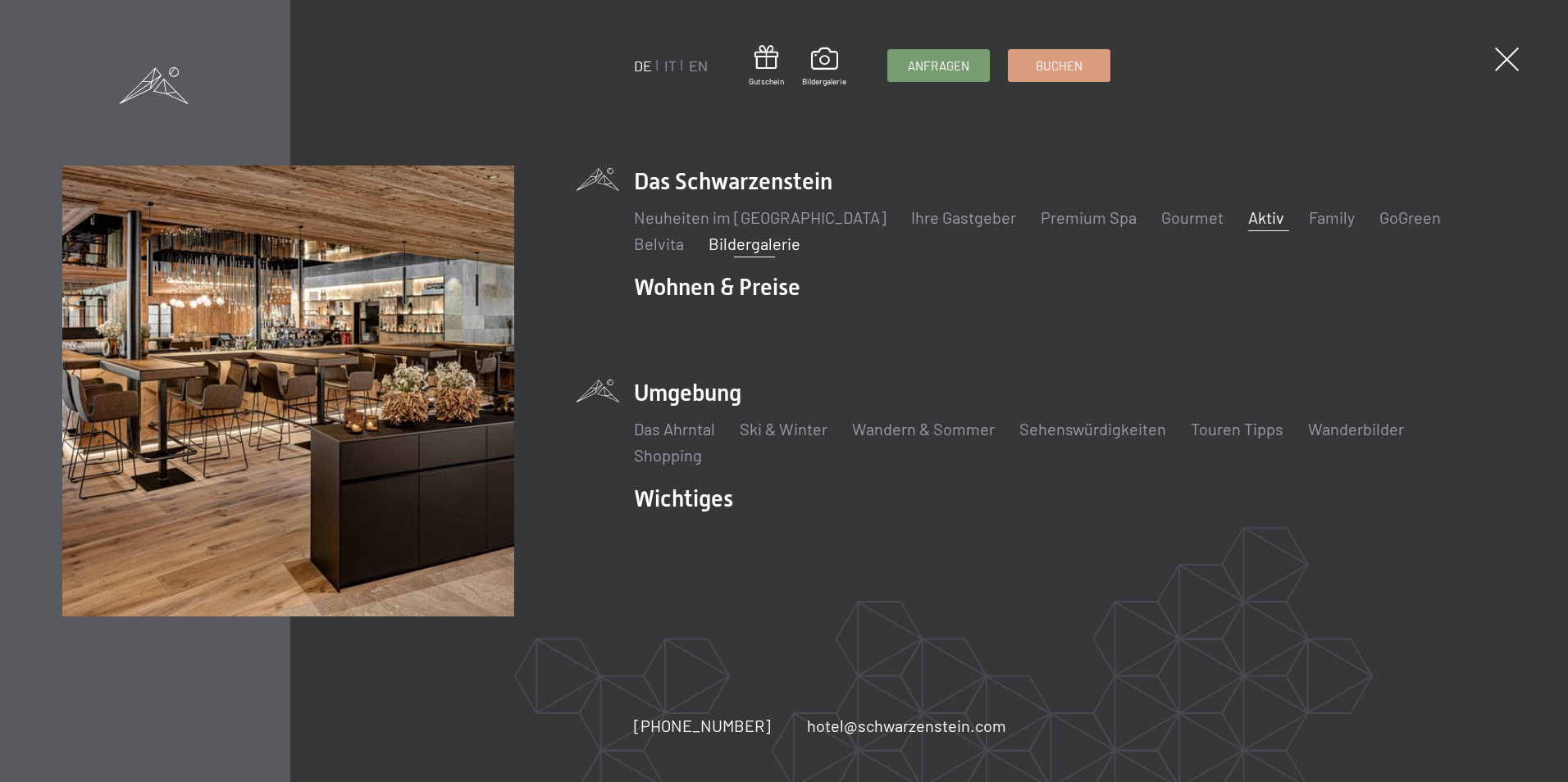
click at [1248, 219] on link "Aktiv" at bounding box center [1266, 217] width 36 height 20
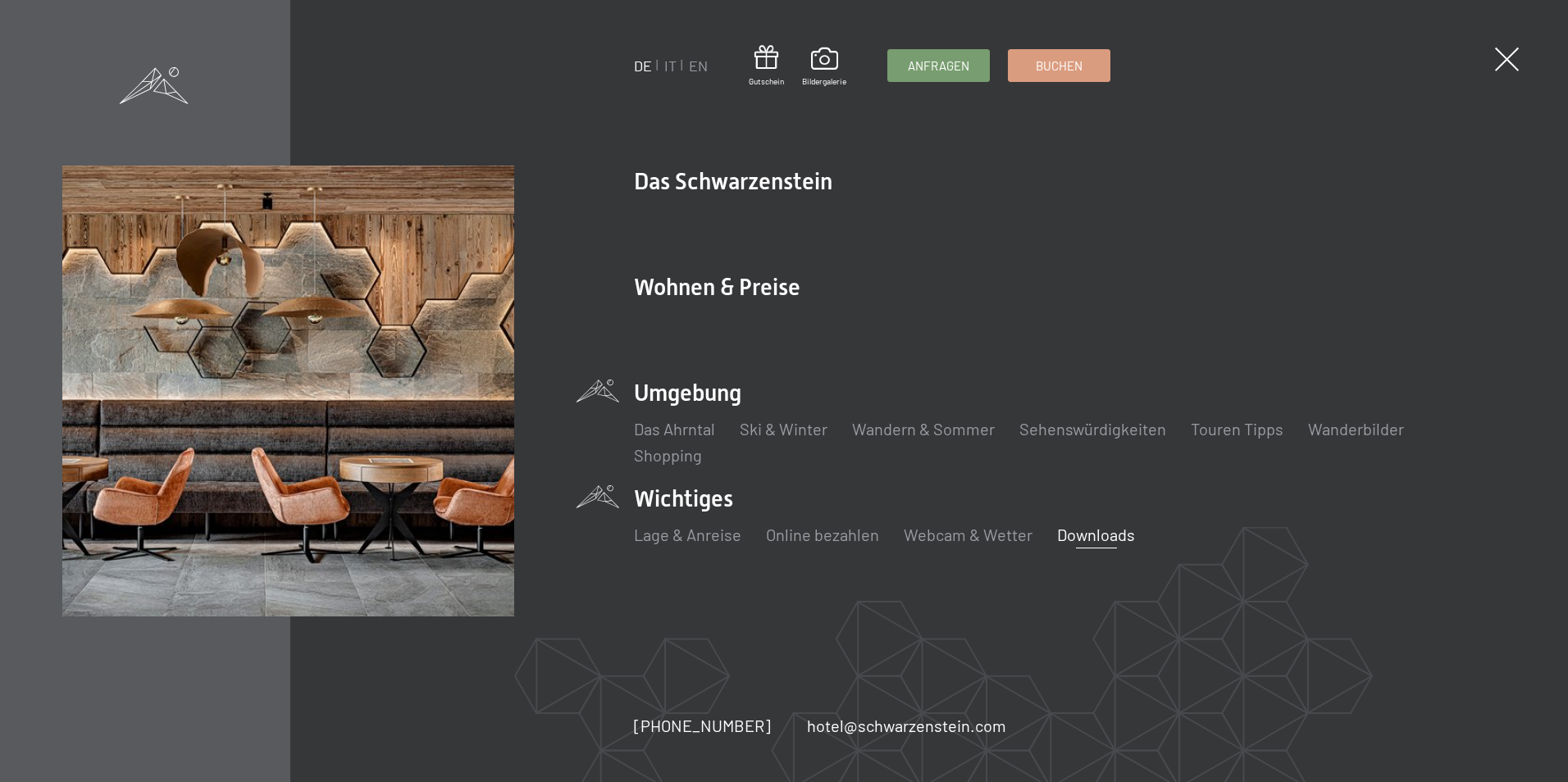
click at [1076, 541] on link "Downloads" at bounding box center [1095, 535] width 78 height 20
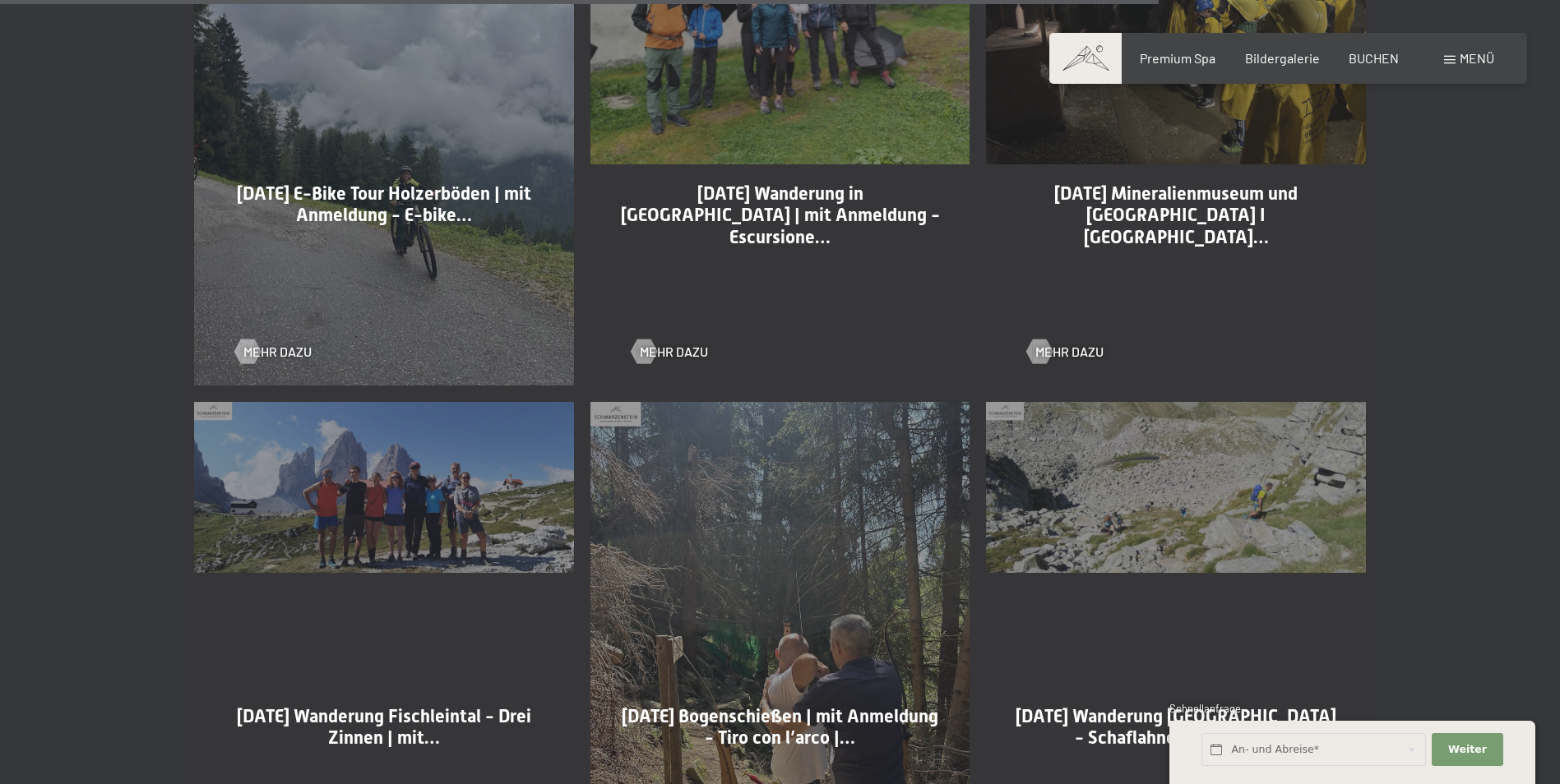
scroll to position [3782, 0]
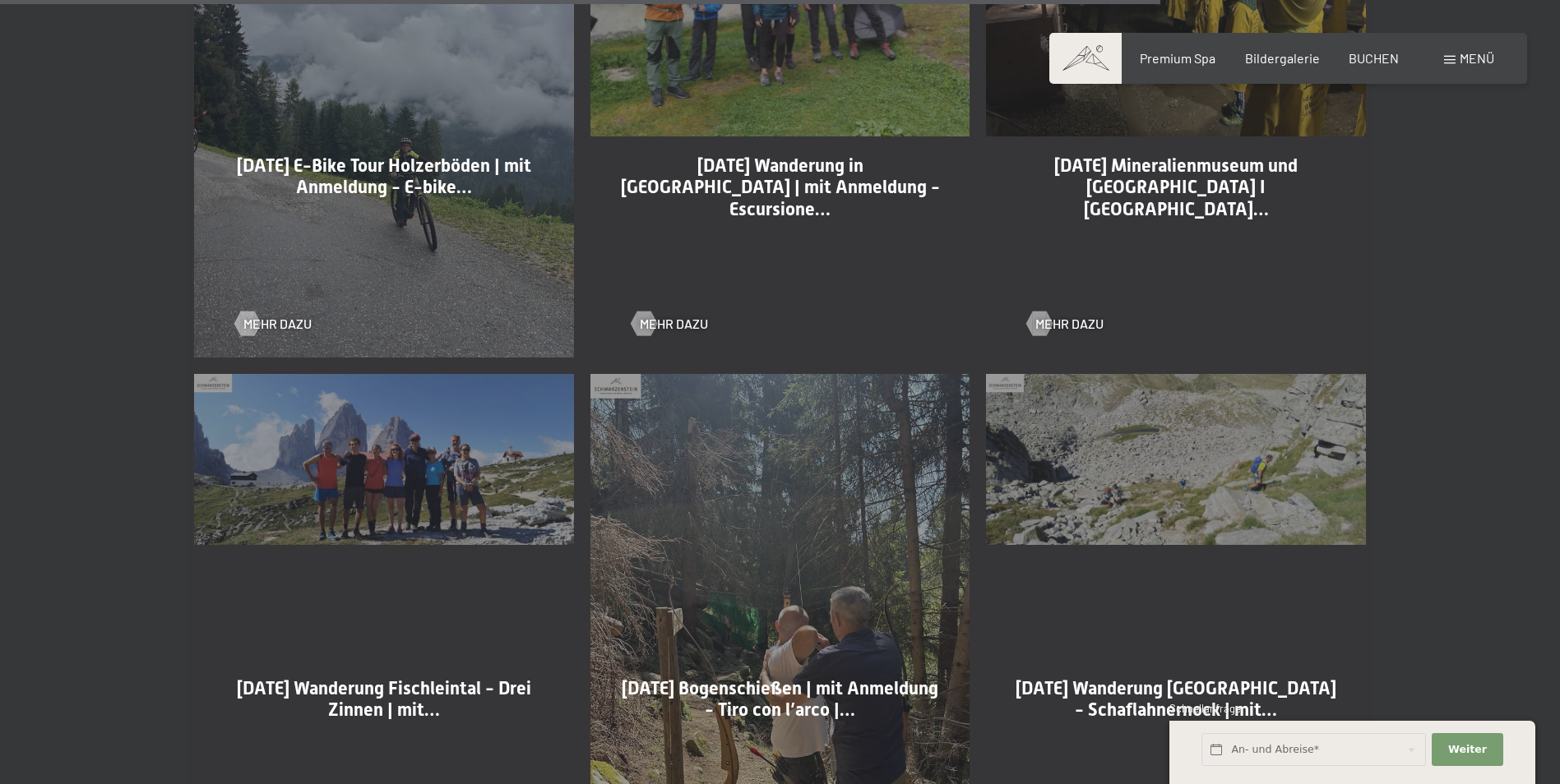
click at [781, 602] on div "19-08-2025 Bogenschießen | mit Anmeldung - Tiro con l’arco |… Mehr dazu" at bounding box center [781, 628] width 397 height 523
click at [761, 653] on div "19-08-2025 Bogenschießen | mit Anmeldung - Tiro con l’arco |… Mehr dazu" at bounding box center [781, 628] width 397 height 523
click at [615, 387] on div "19-08-2025 Bogenschießen | mit Anmeldung - Tiro con l’arco |… Mehr dazu" at bounding box center [781, 628] width 397 height 523
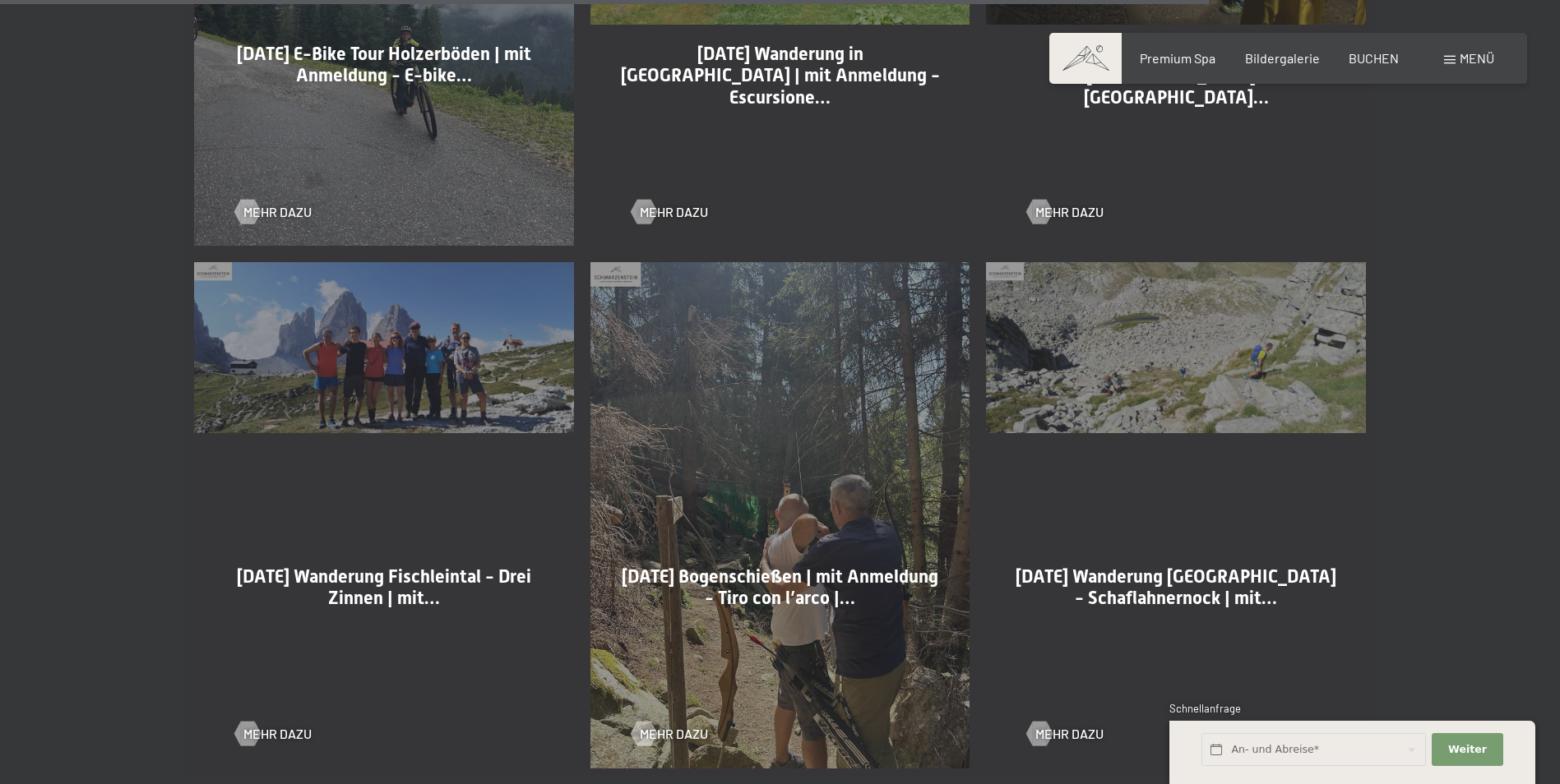
scroll to position [4029, 0]
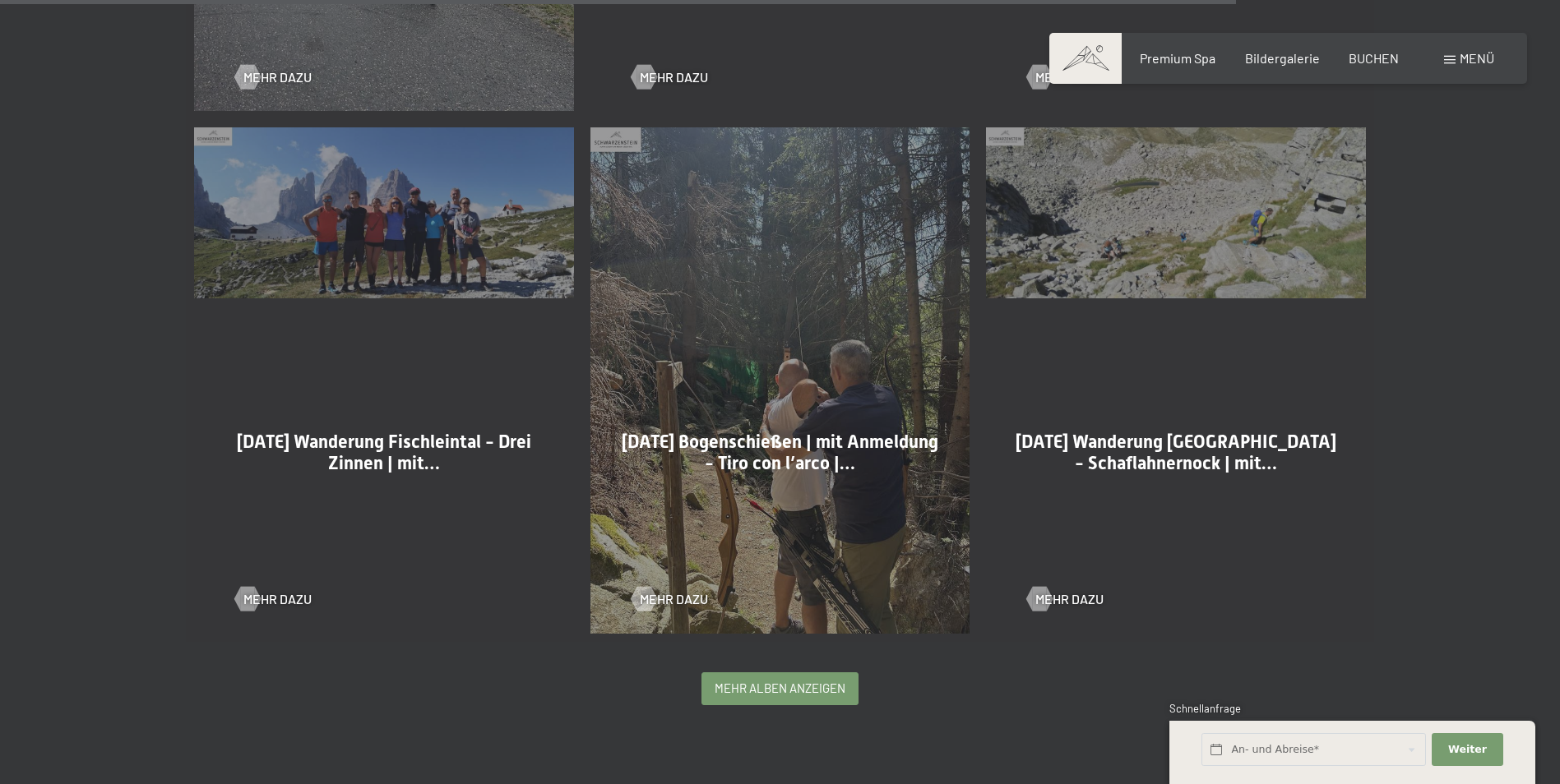
click at [782, 677] on div "mehr Alben anzeigen" at bounding box center [779, 689] width 156 height 31
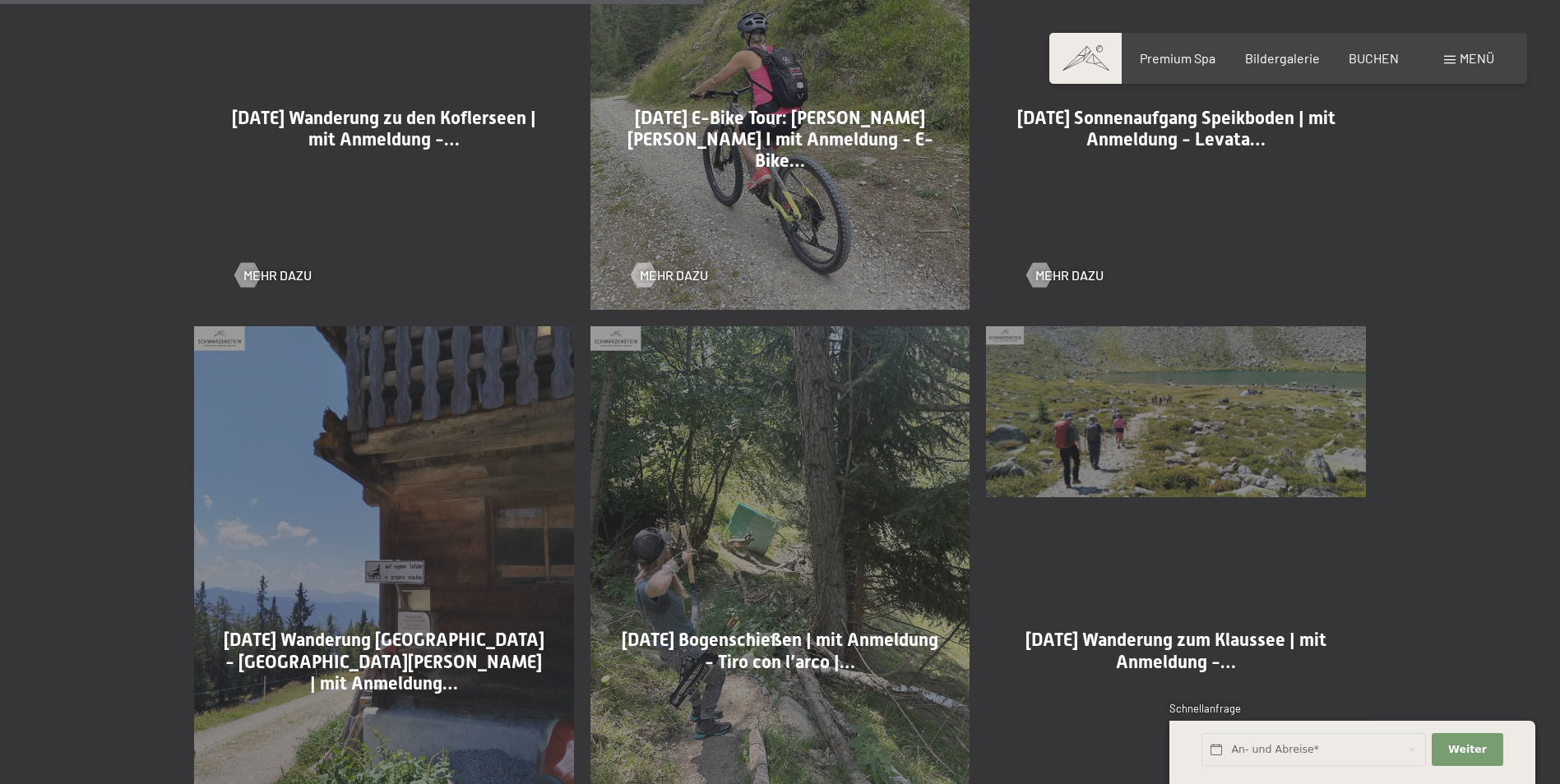
scroll to position [5425, 0]
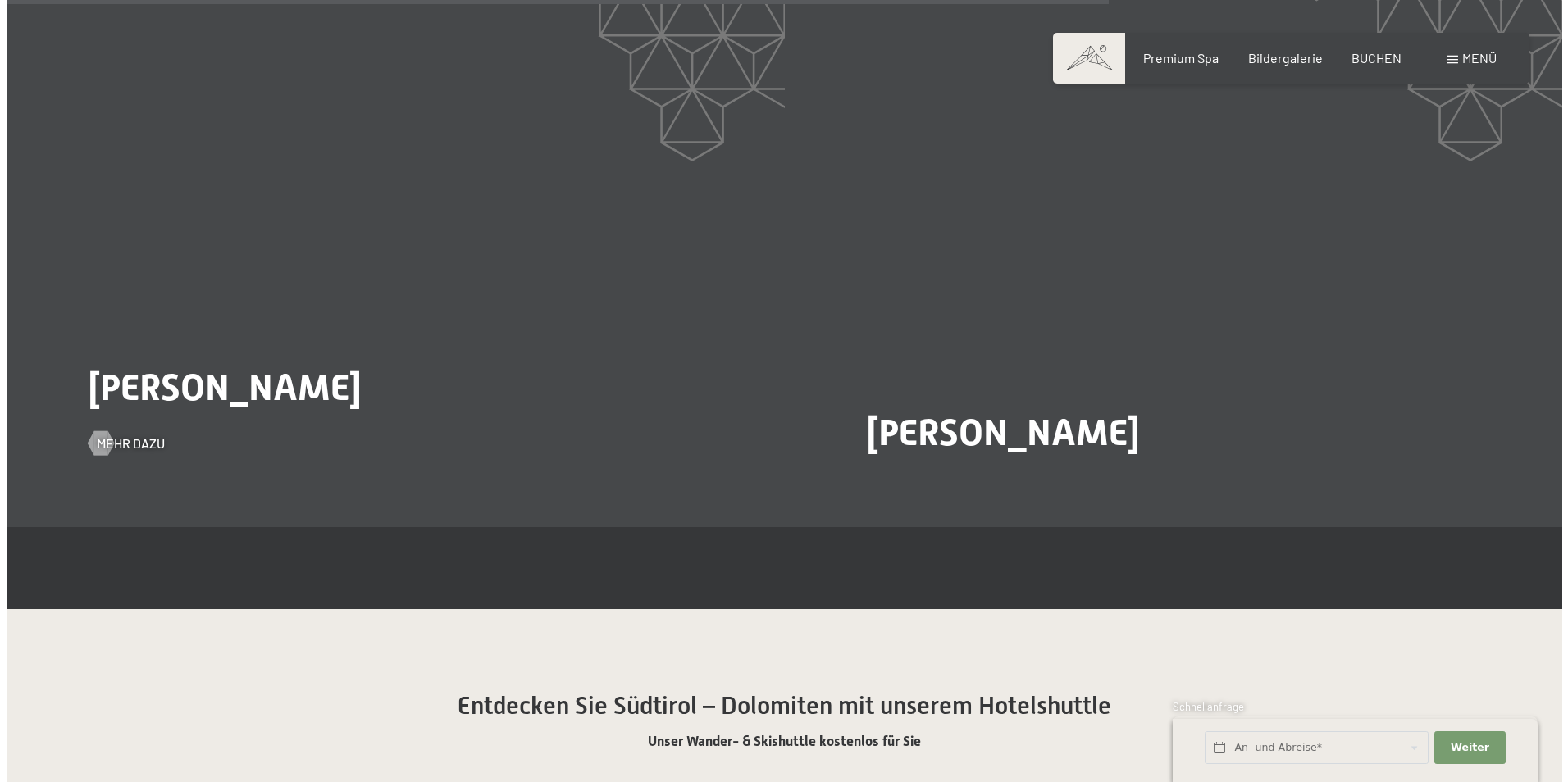
scroll to position [3280, 0]
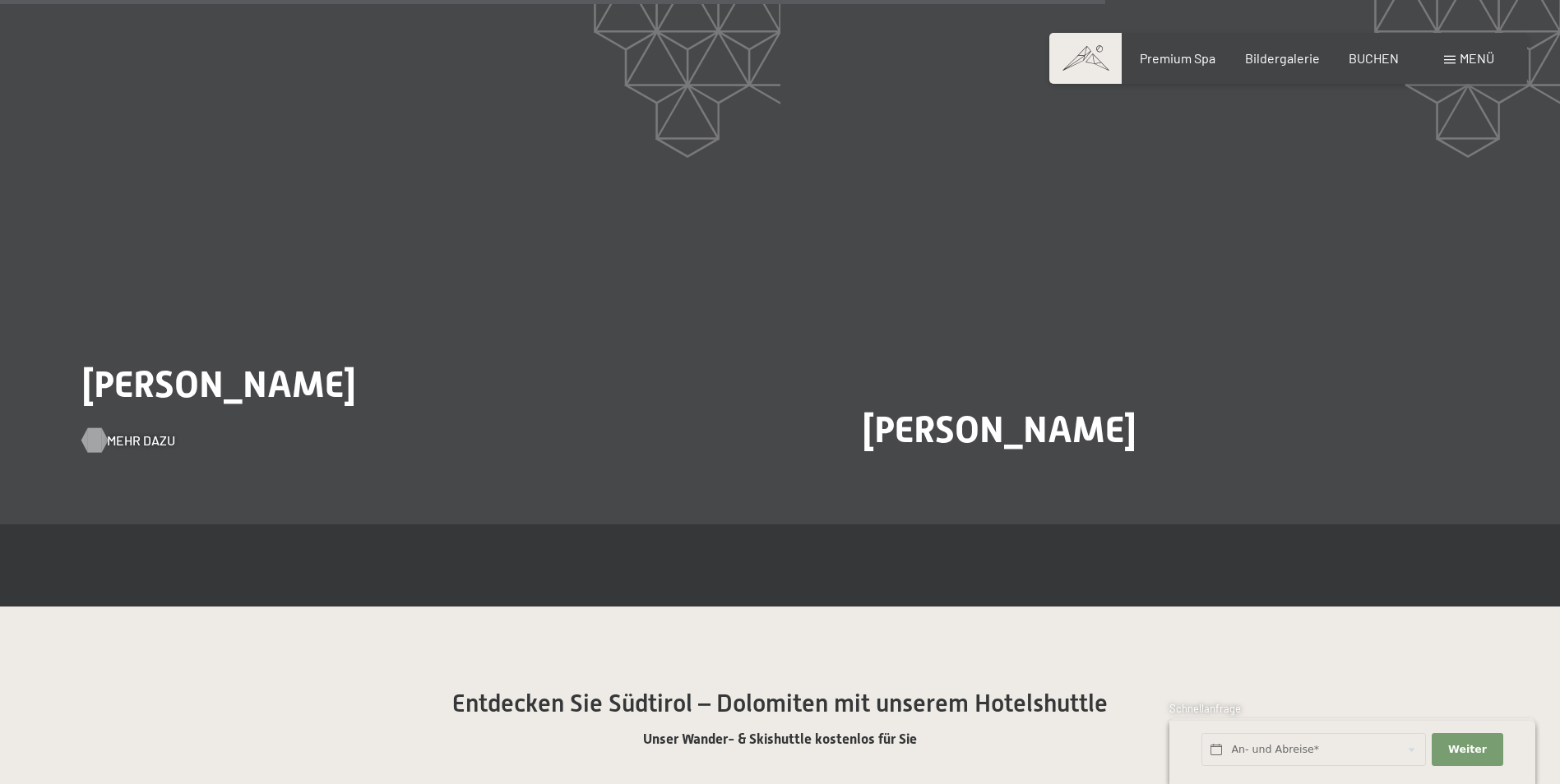
click at [136, 432] on span "Mehr dazu" at bounding box center [141, 441] width 68 height 18
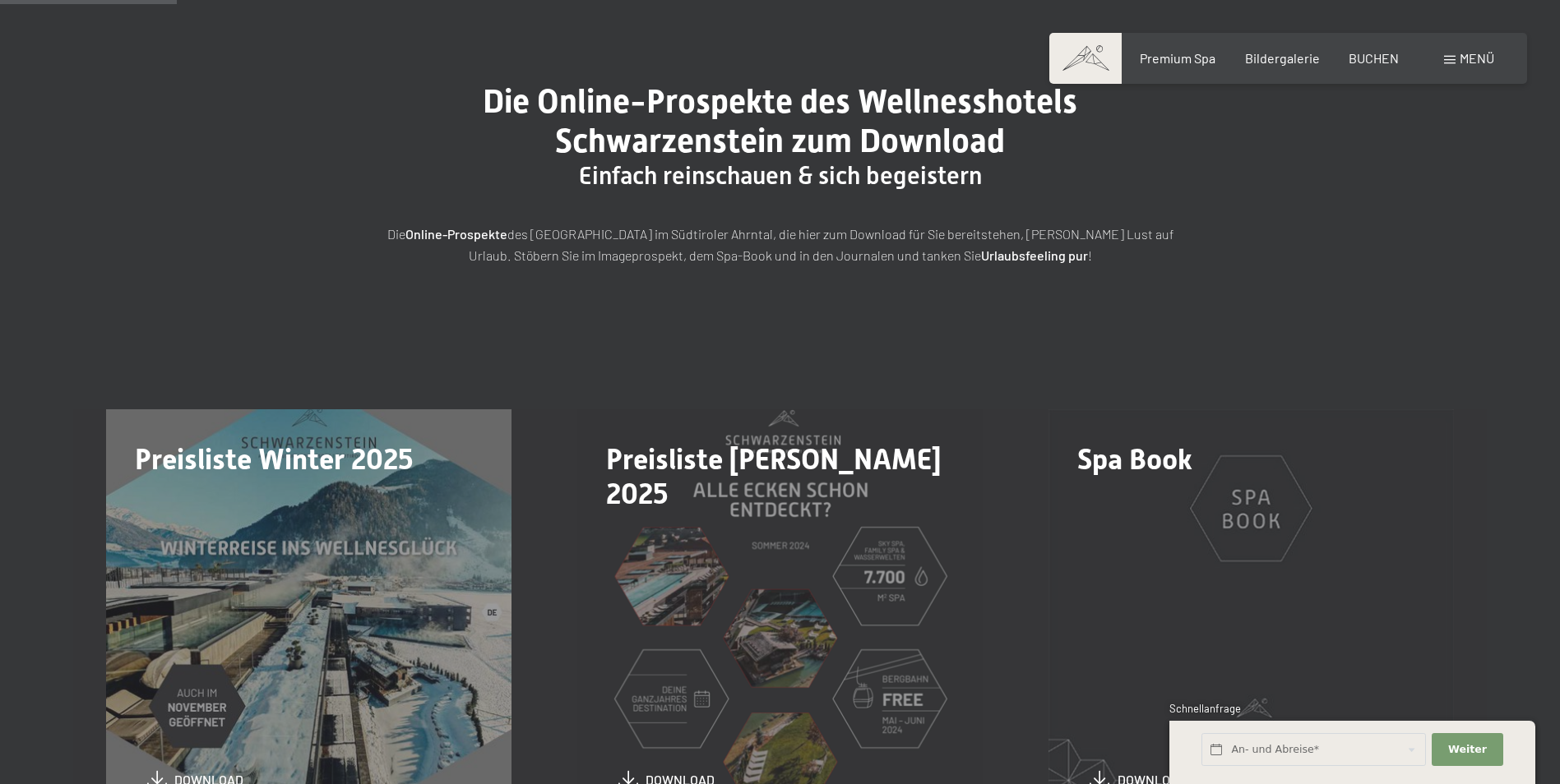
scroll to position [247, 0]
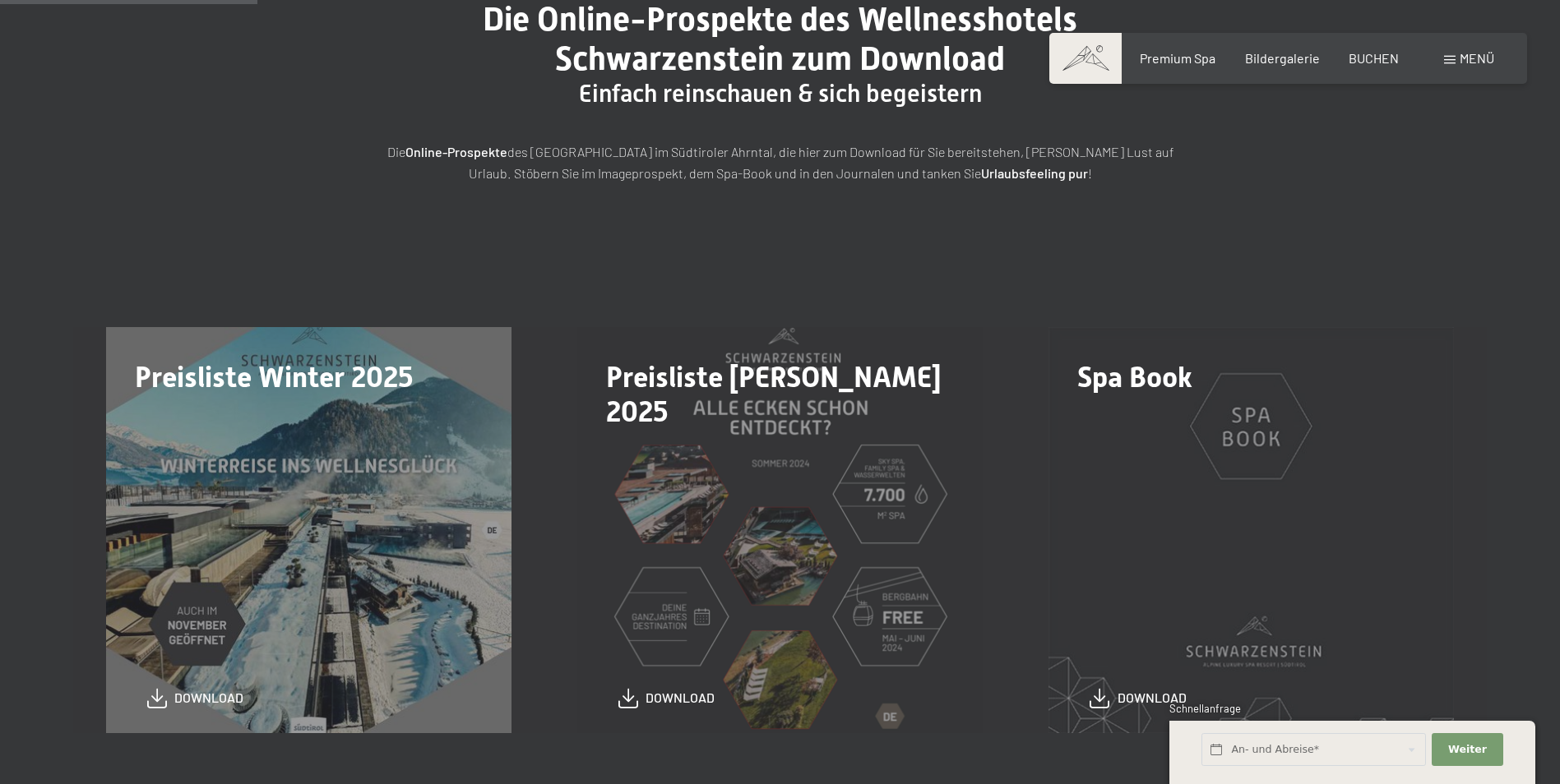
click at [400, 492] on div "Preisliste Winter 2025 download" at bounding box center [309, 530] width 471 height 406
click at [199, 695] on span "download" at bounding box center [209, 694] width 69 height 18
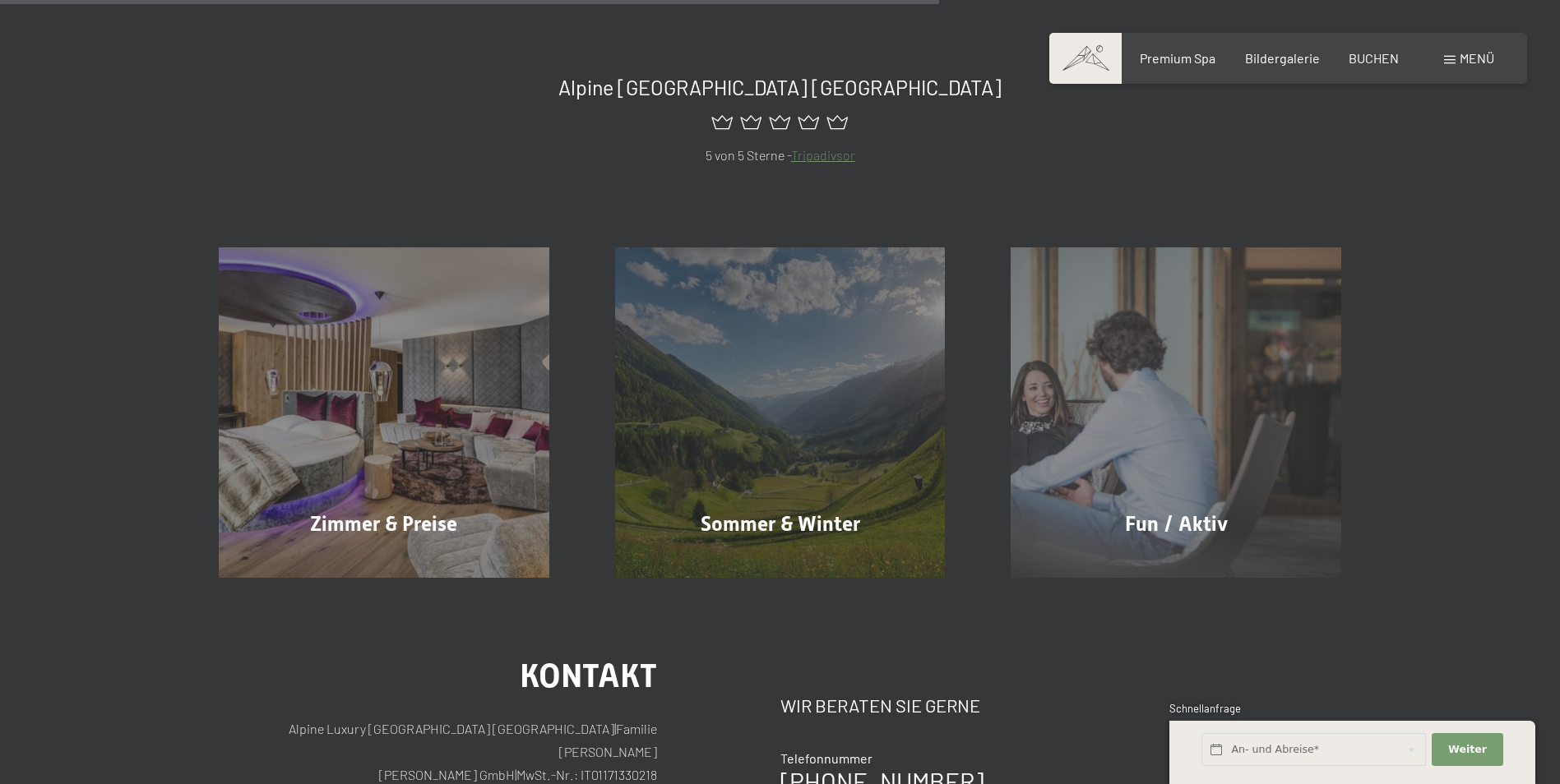
scroll to position [1069, 0]
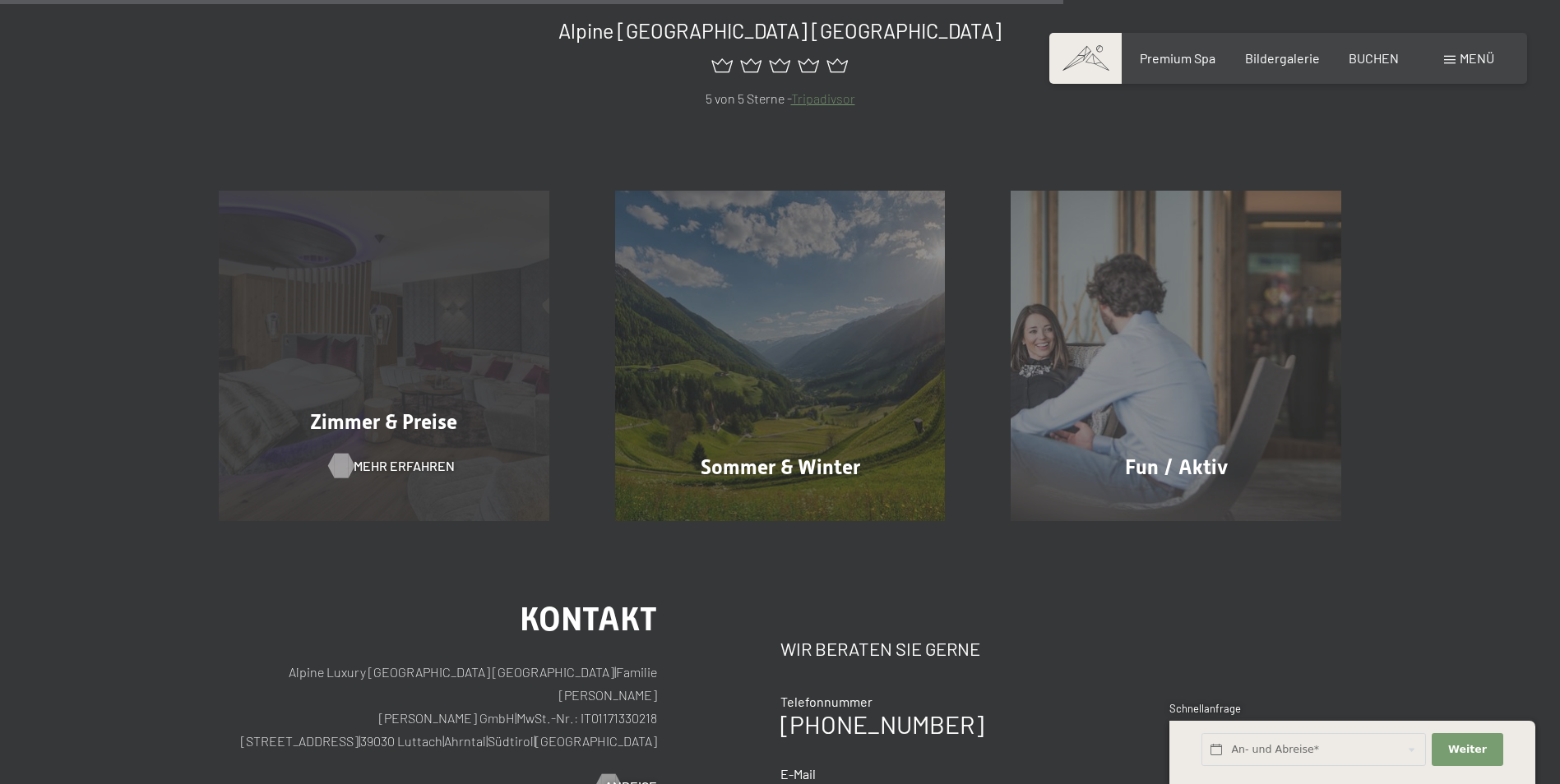
click at [376, 463] on span "Mehr erfahren" at bounding box center [404, 466] width 101 height 18
click at [360, 459] on span "Mehr erfahren" at bounding box center [404, 466] width 101 height 18
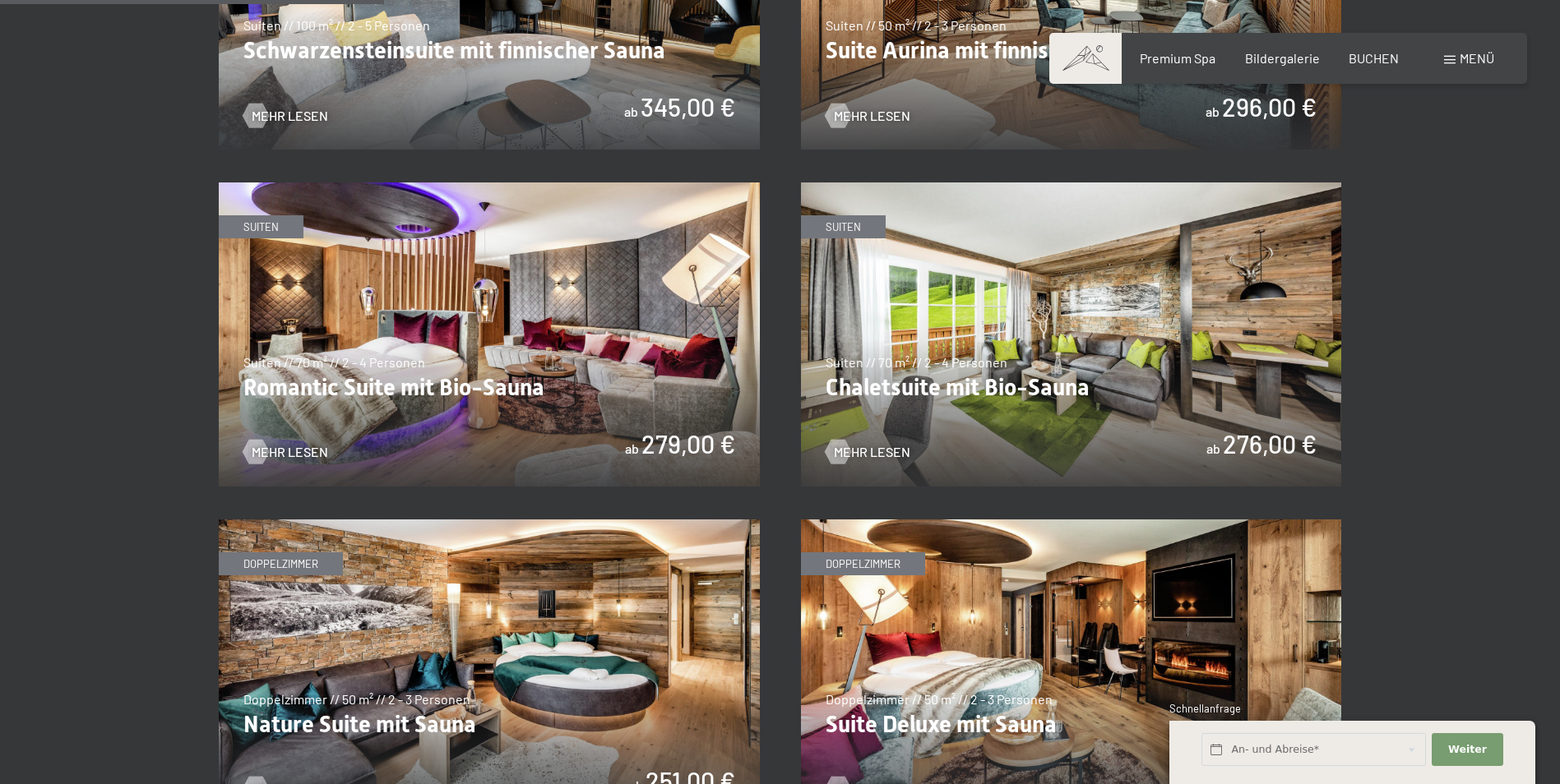
scroll to position [1315, 0]
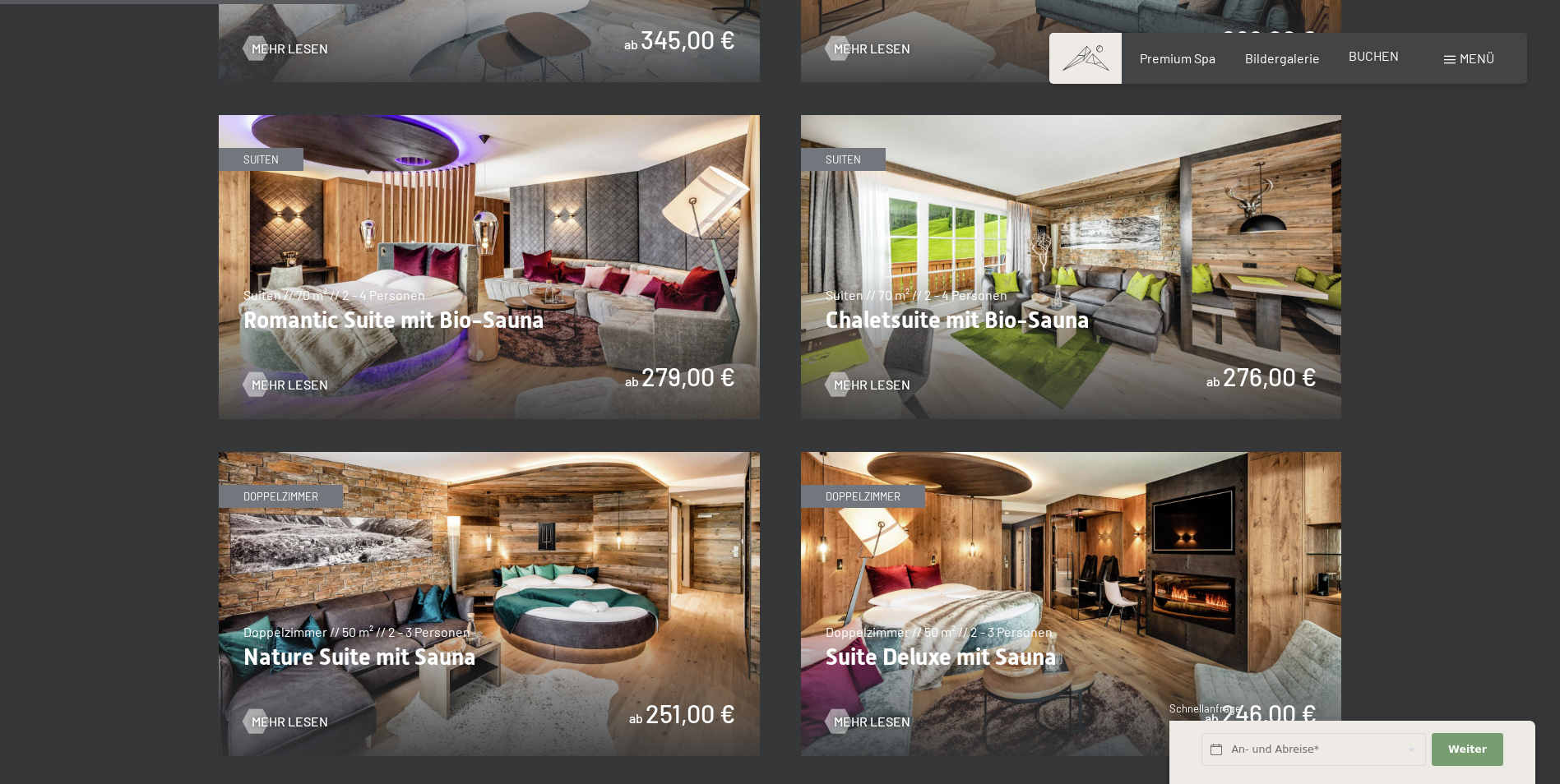
click at [1353, 56] on span "BUCHEN" at bounding box center [1373, 55] width 50 height 16
click at [1476, 749] on span "Weiter" at bounding box center [1467, 749] width 39 height 15
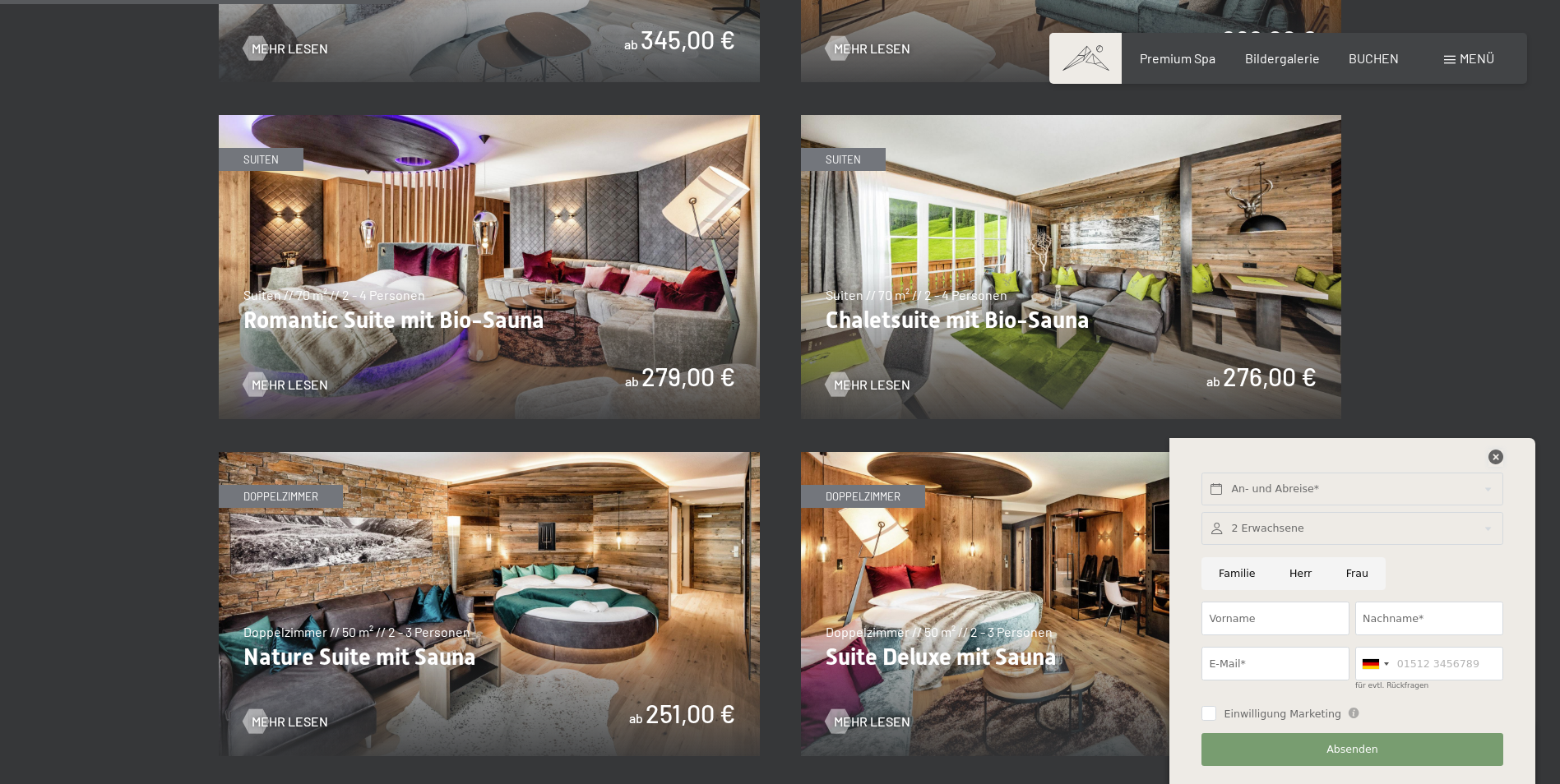
click at [1495, 455] on icon at bounding box center [1496, 457] width 15 height 15
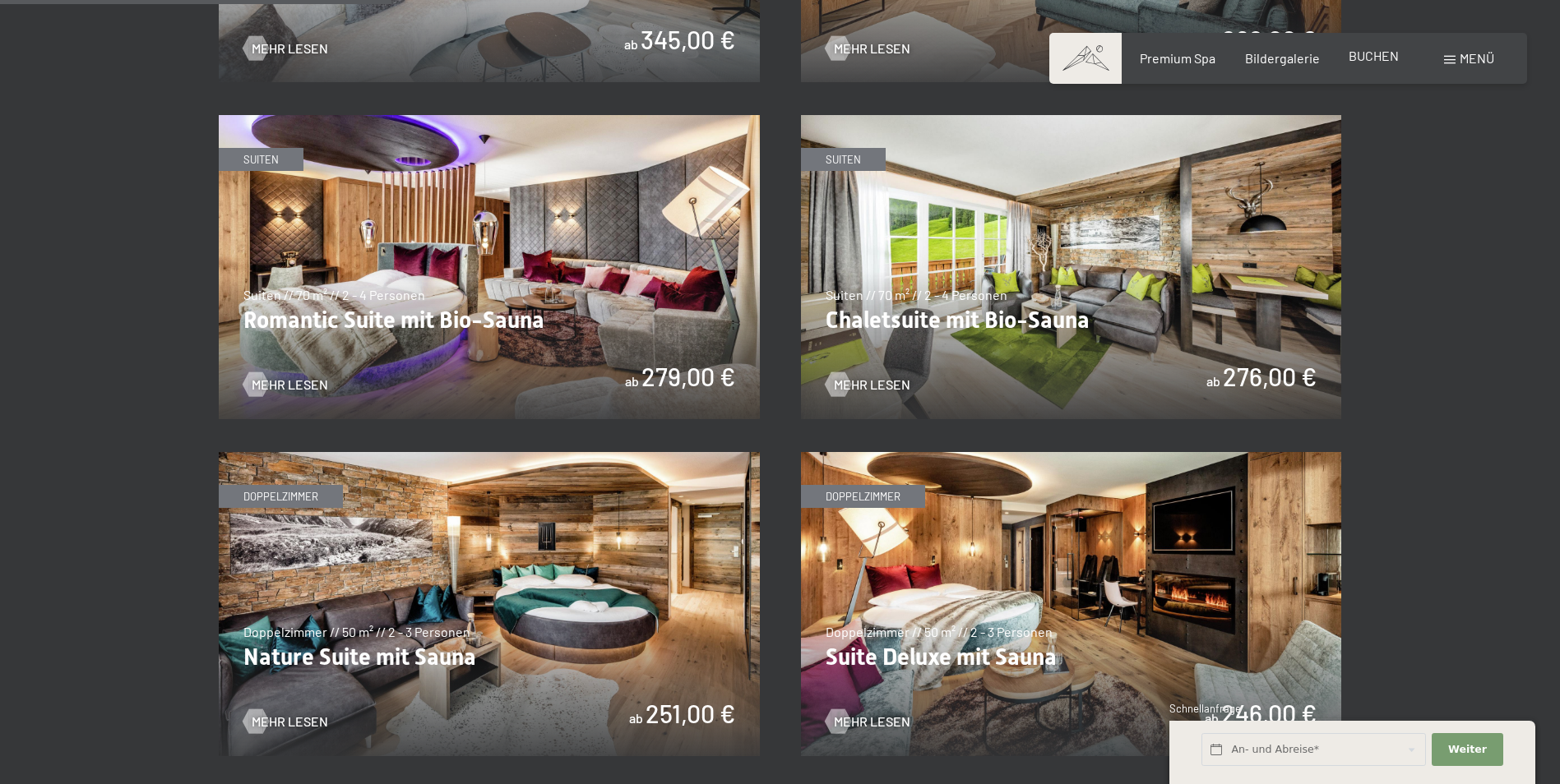
click at [1377, 57] on span "BUCHEN" at bounding box center [1373, 55] width 50 height 16
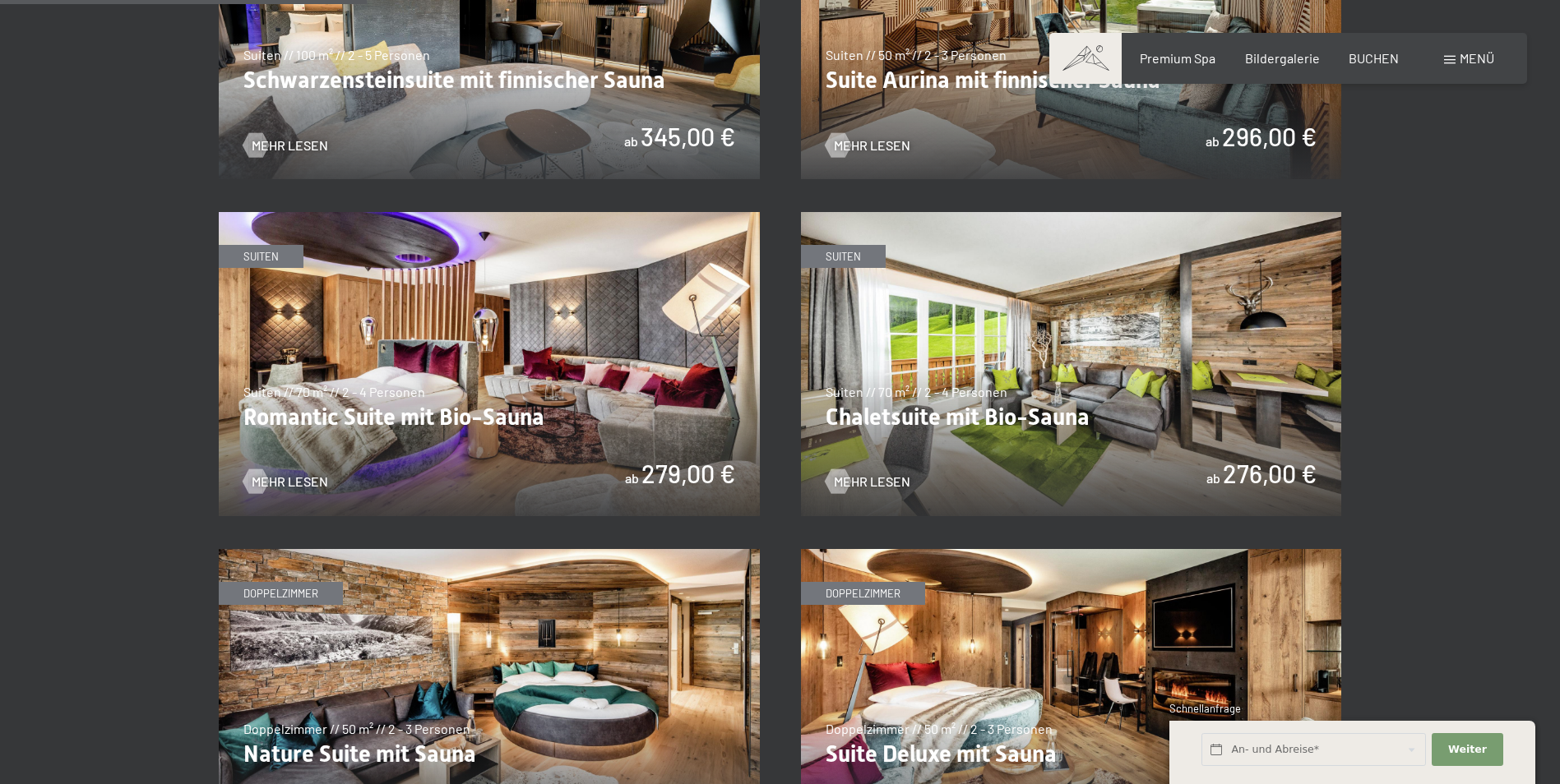
scroll to position [1233, 0]
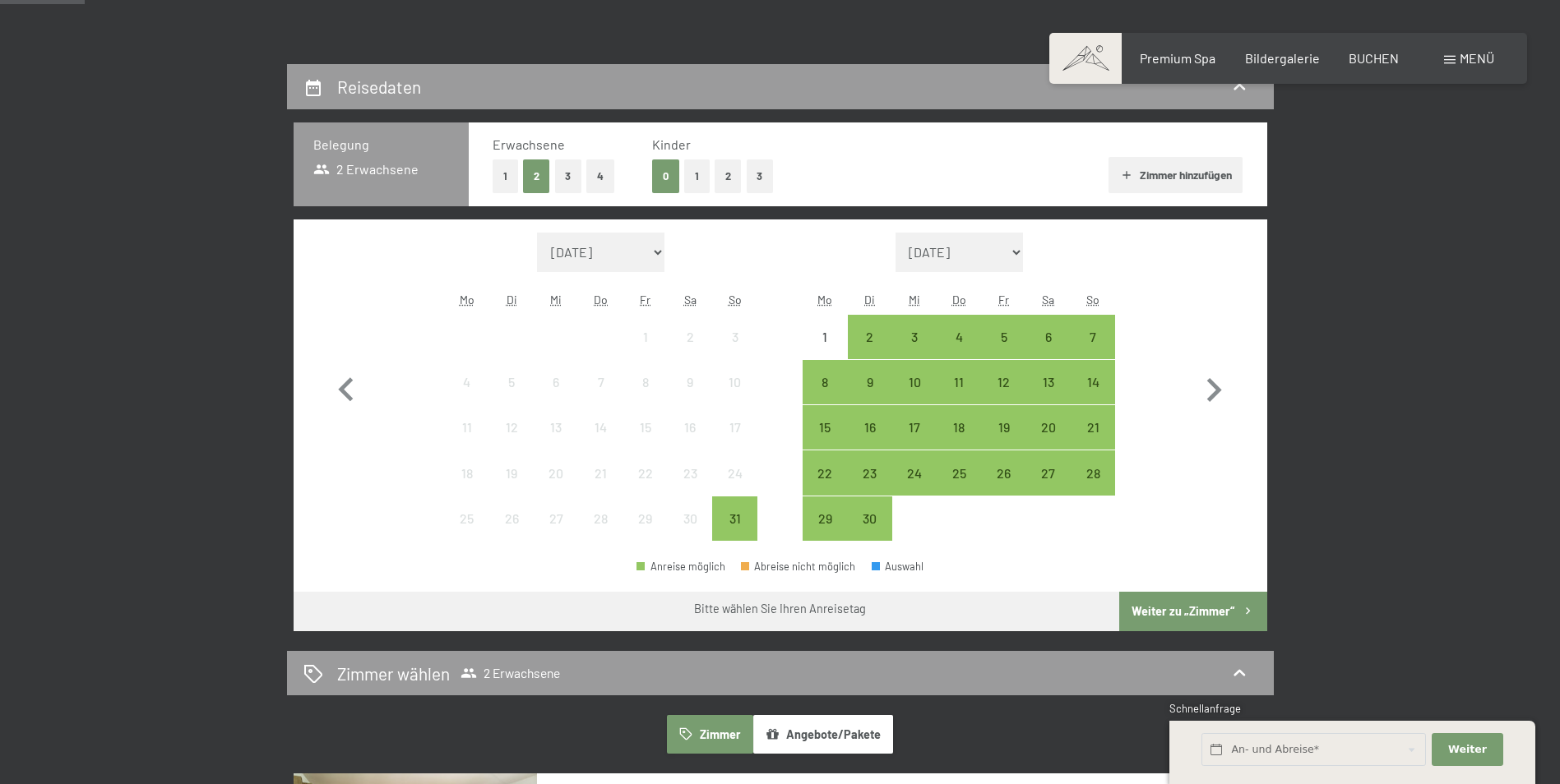
scroll to position [247, 0]
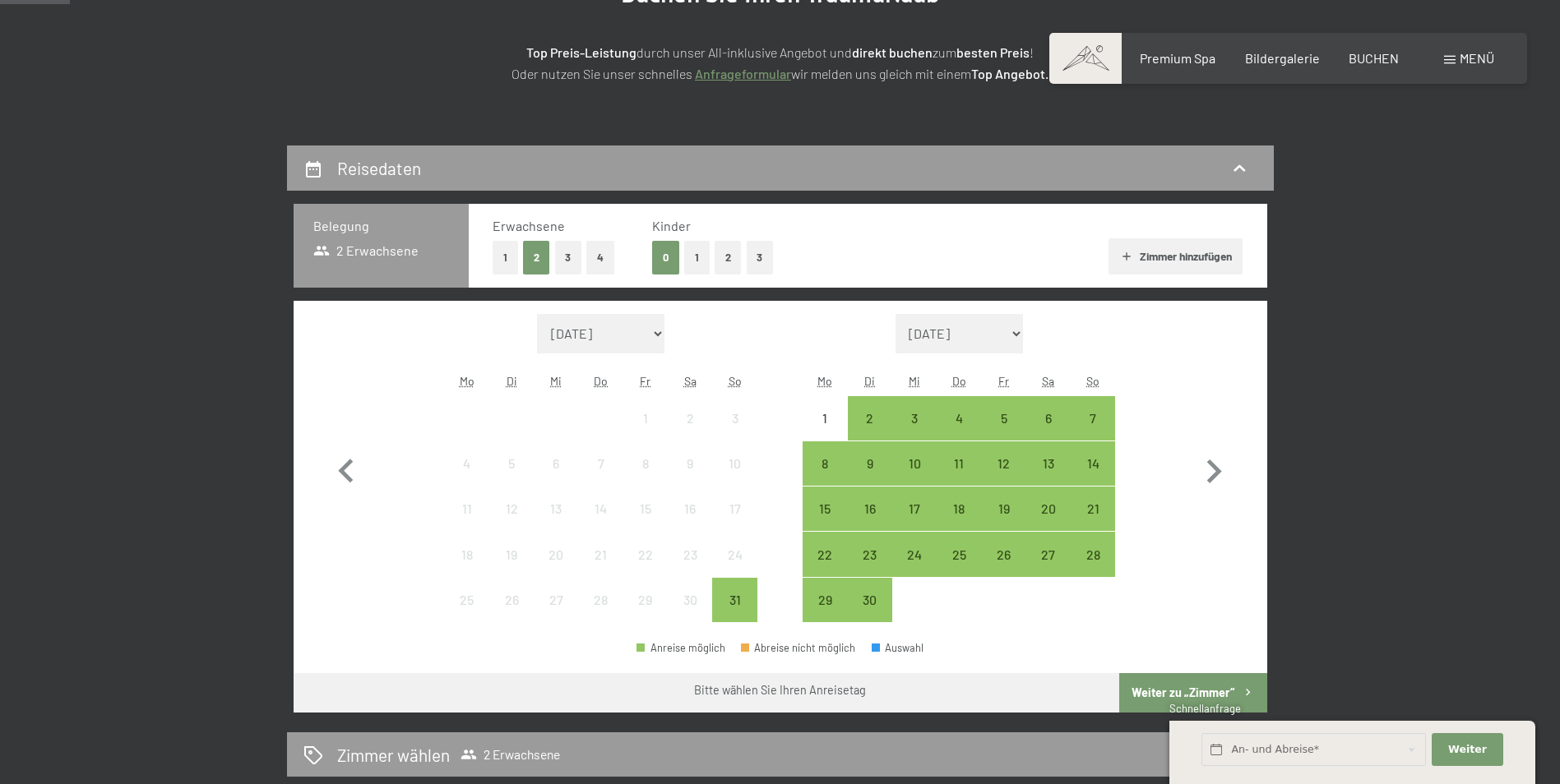
click at [1020, 330] on select "September 2025 Oktober 2025 November 2025 Dezember 2025 Januar 2026 Februar 202…" at bounding box center [959, 334] width 128 height 39
select select "[DATE]"
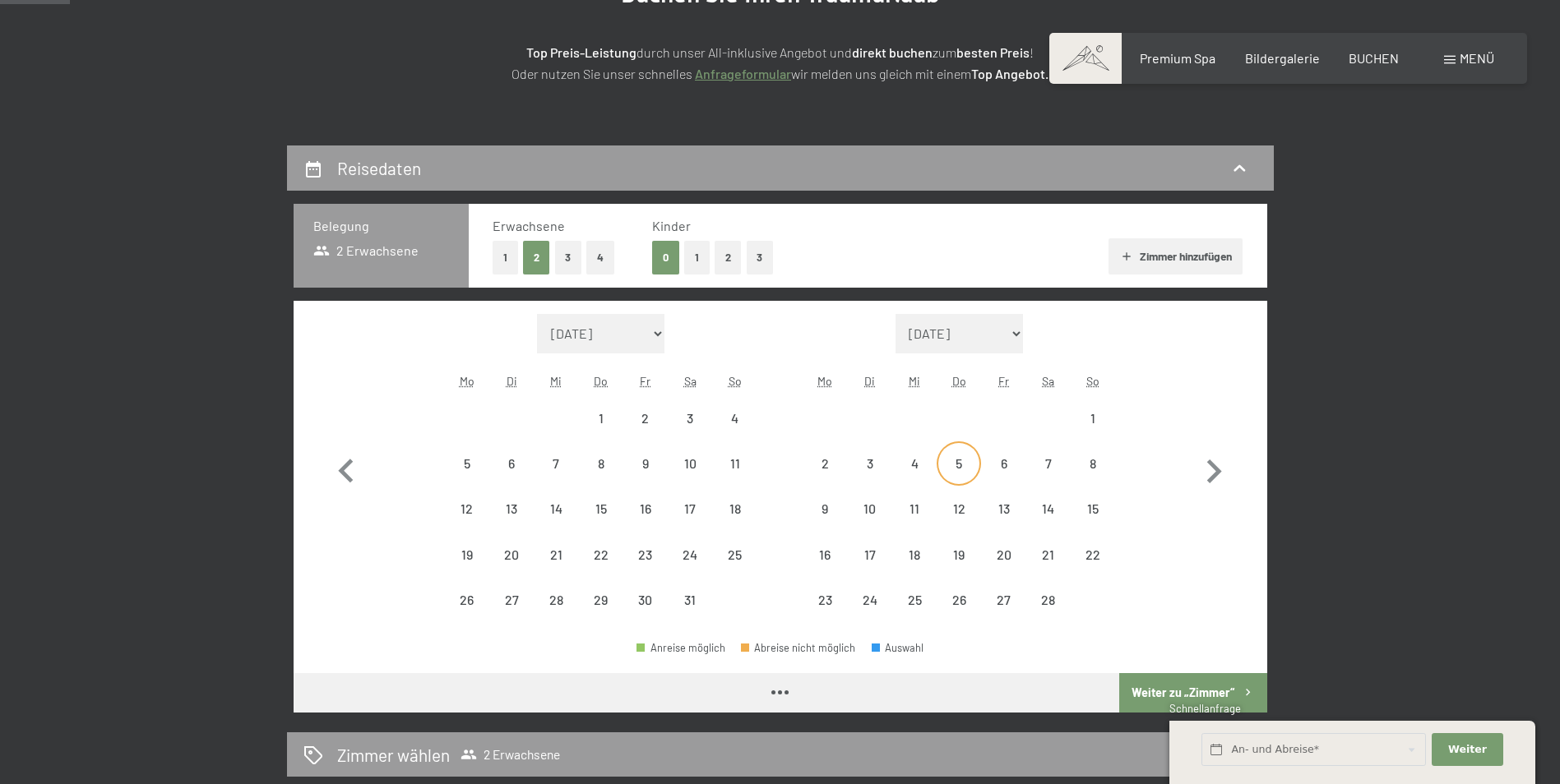
select select "[DATE]"
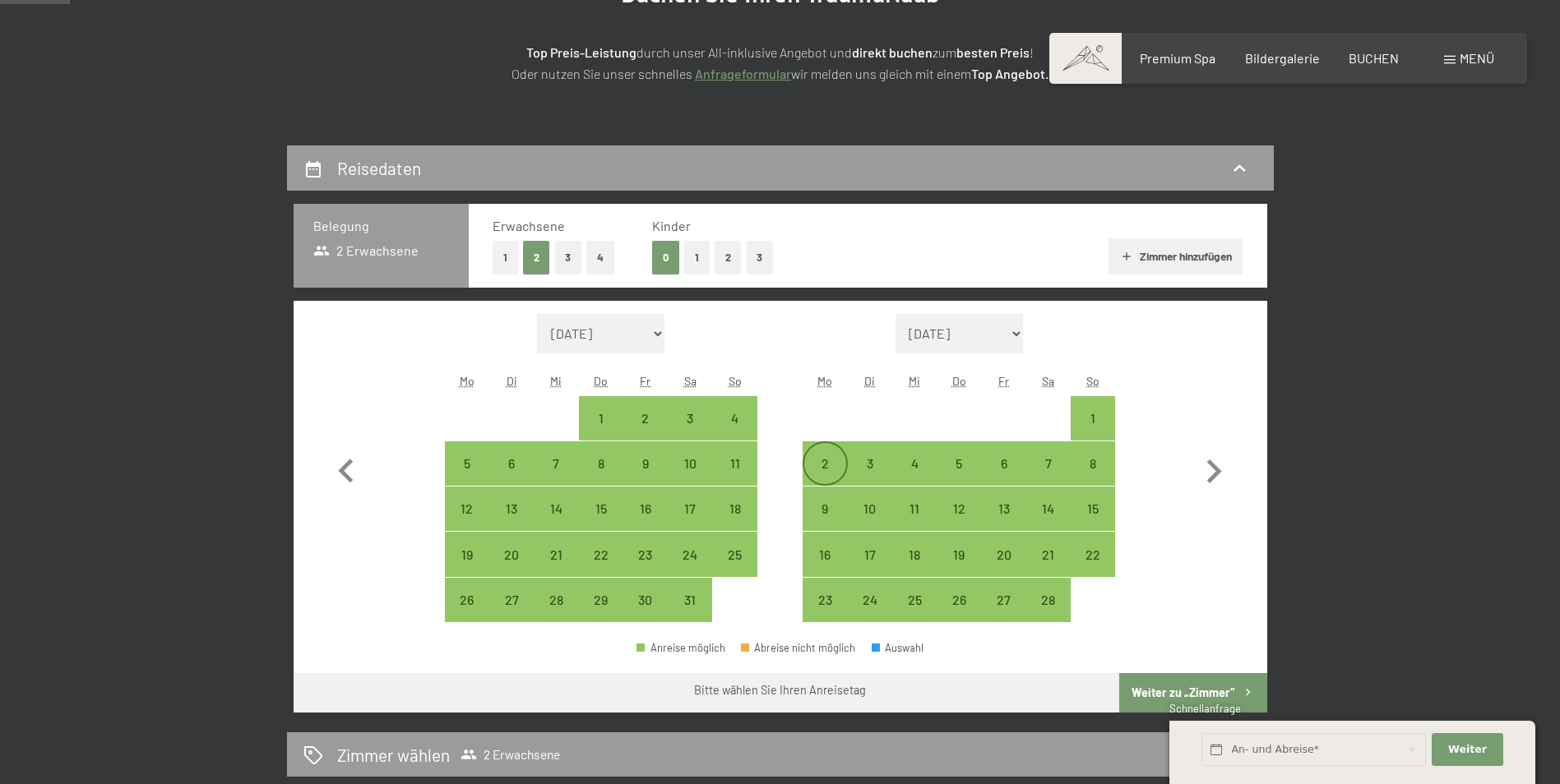
click at [826, 457] on div "2" at bounding box center [824, 478] width 41 height 41
select select "[DATE]"
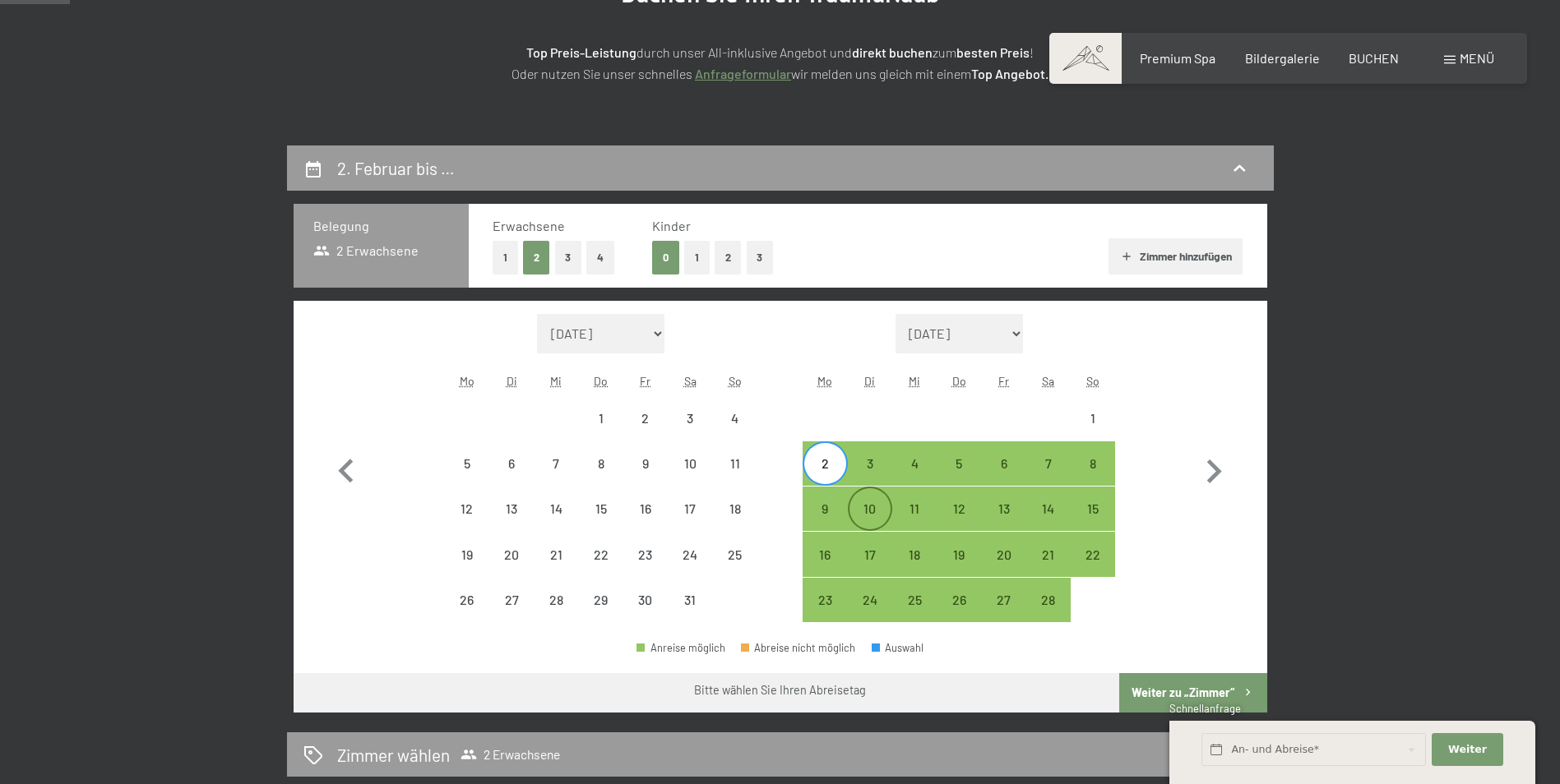
click at [864, 508] on div "10" at bounding box center [870, 523] width 41 height 41
select select "[DATE]"
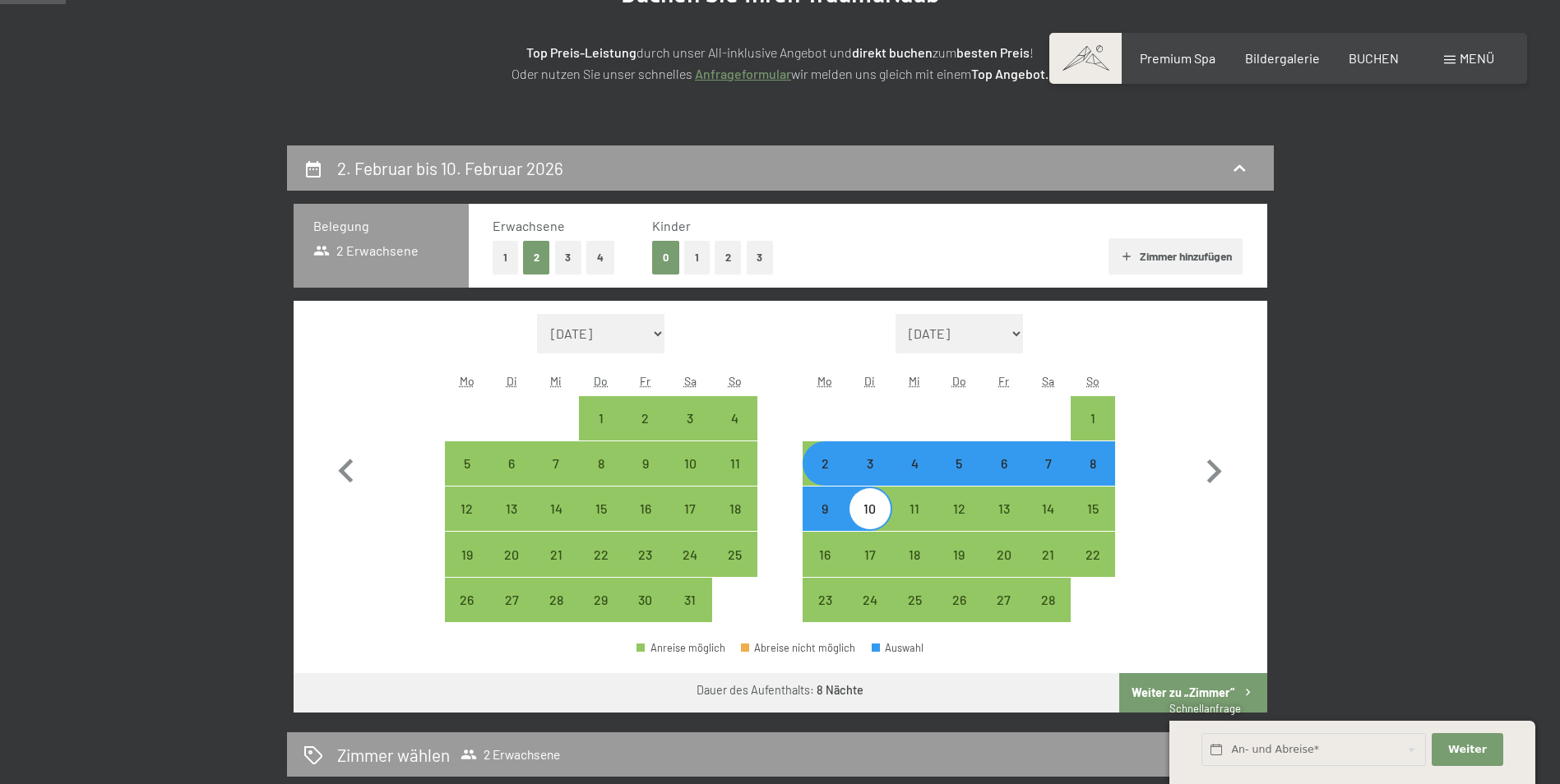
scroll to position [165, 0]
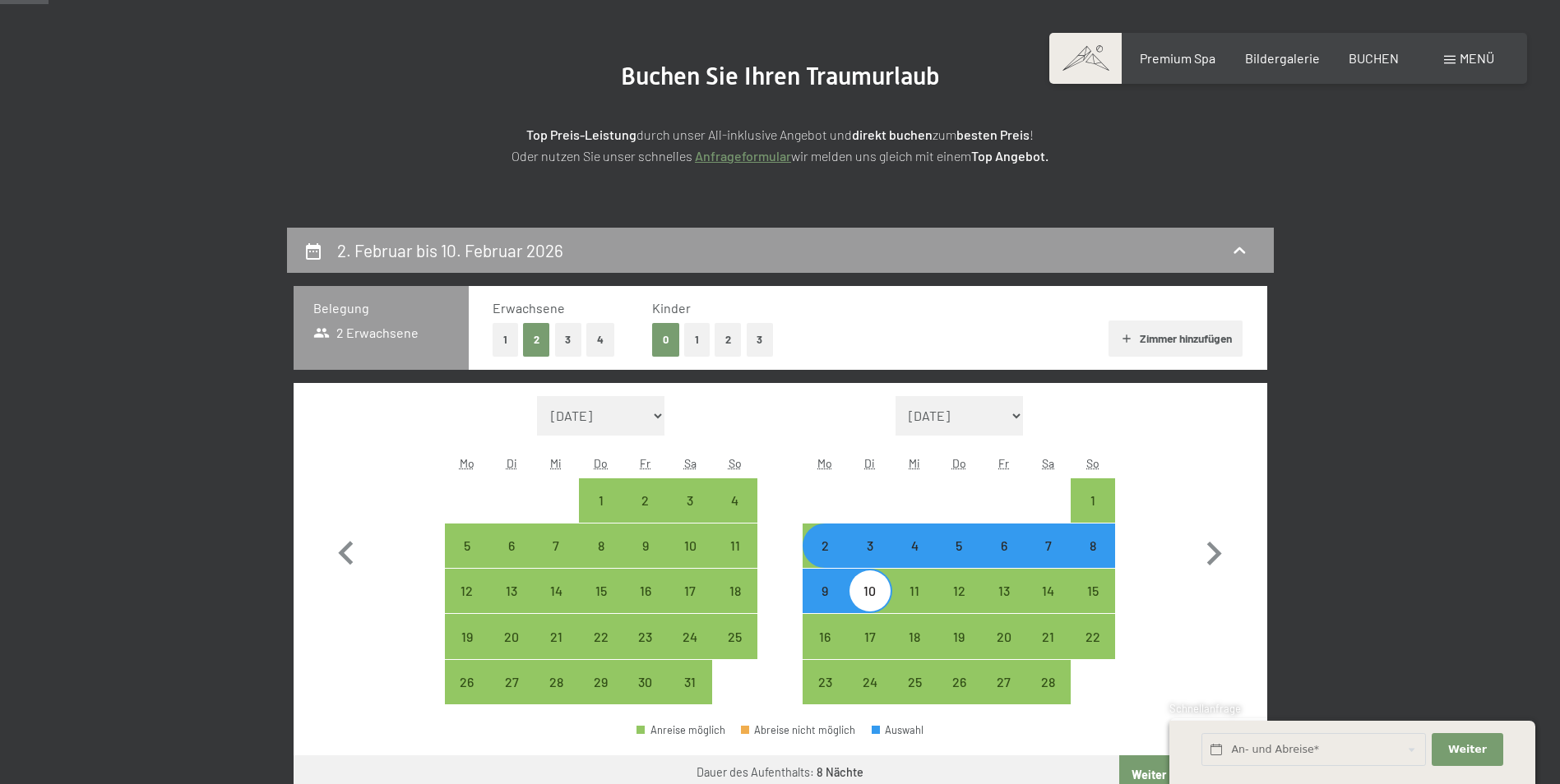
click at [880, 604] on div "10" at bounding box center [870, 605] width 41 height 41
select select "[DATE]"
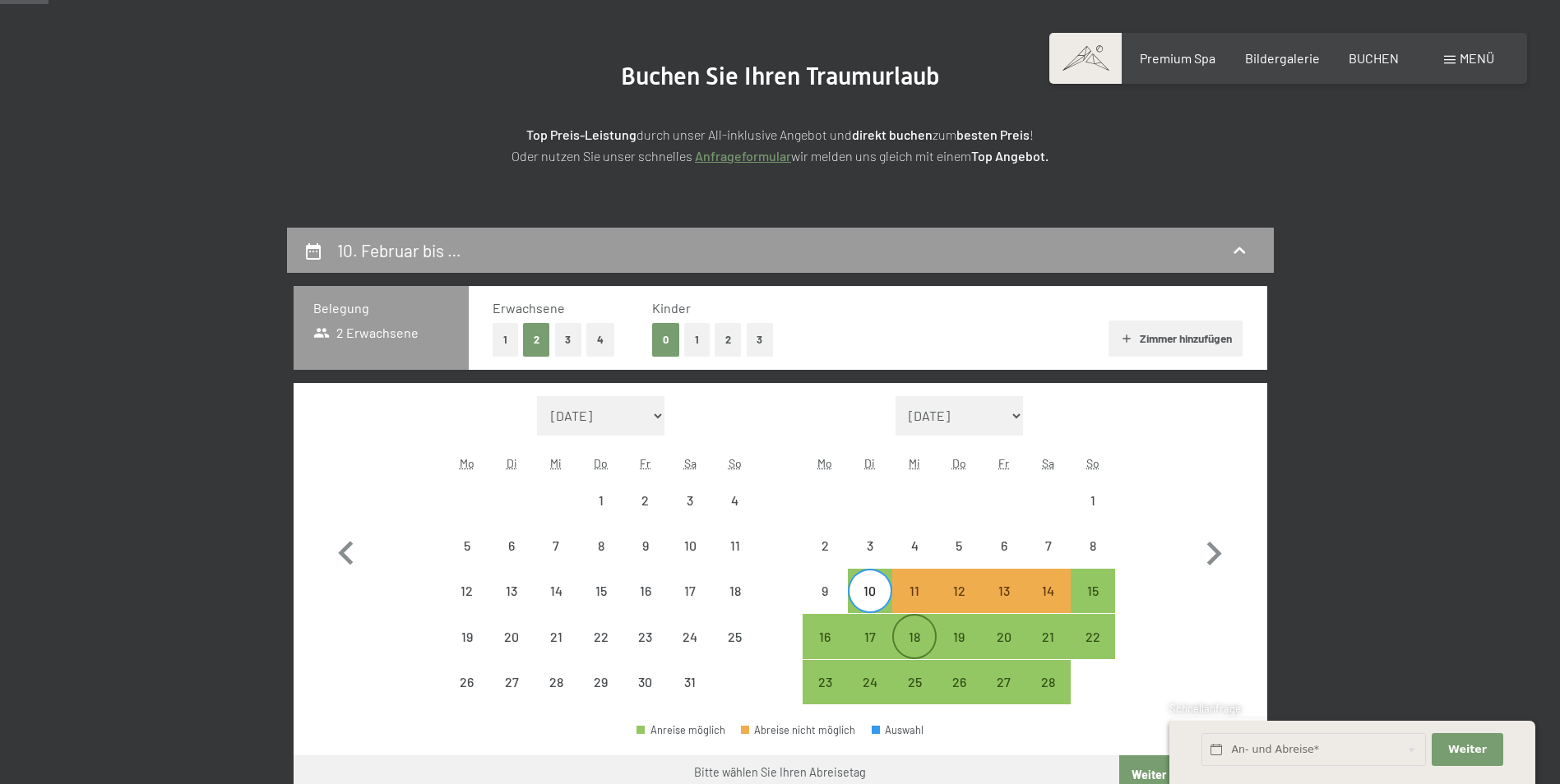
click at [922, 633] on div "18" at bounding box center [914, 651] width 41 height 41
select select "[DATE]"
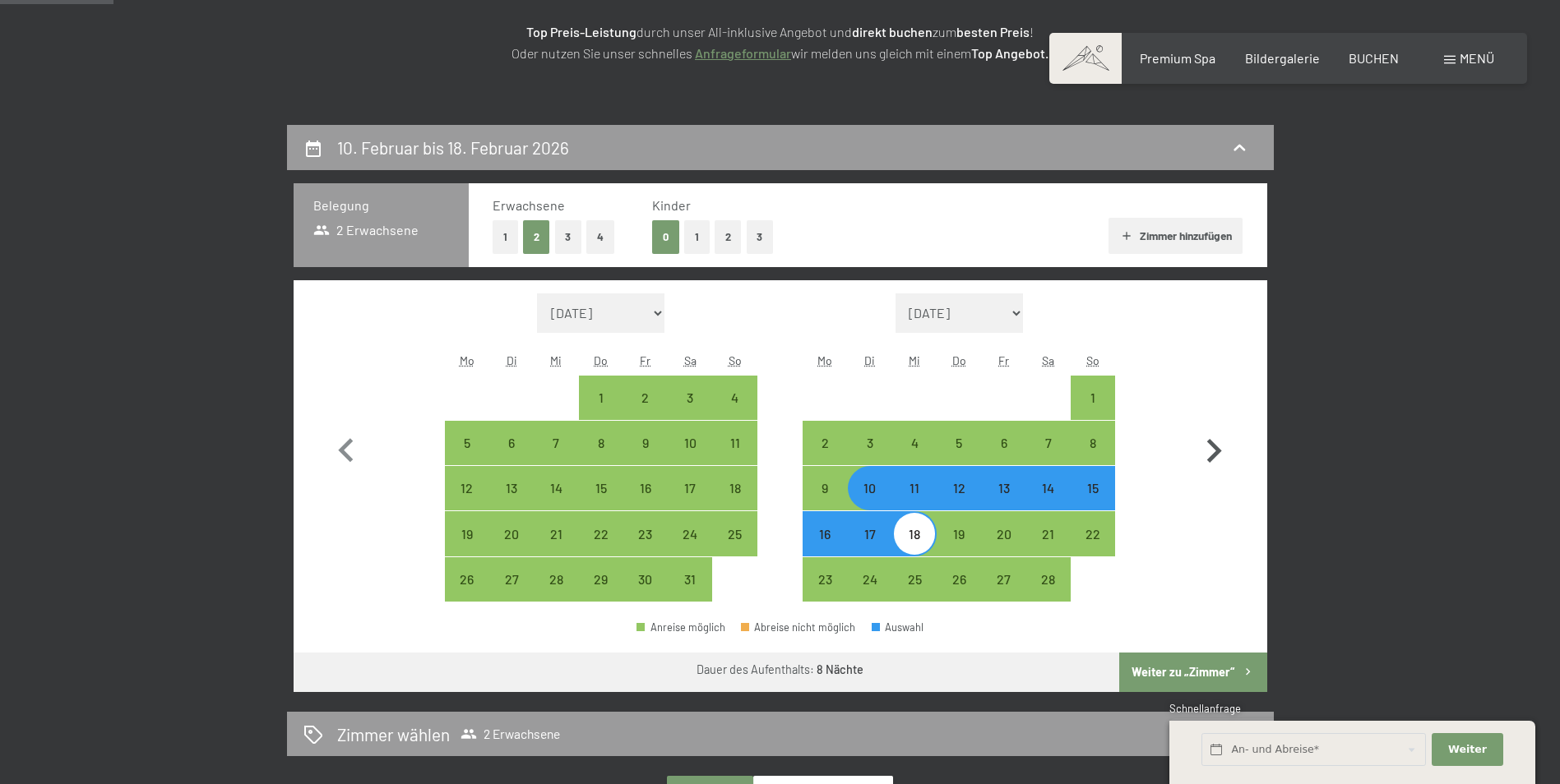
scroll to position [329, 0]
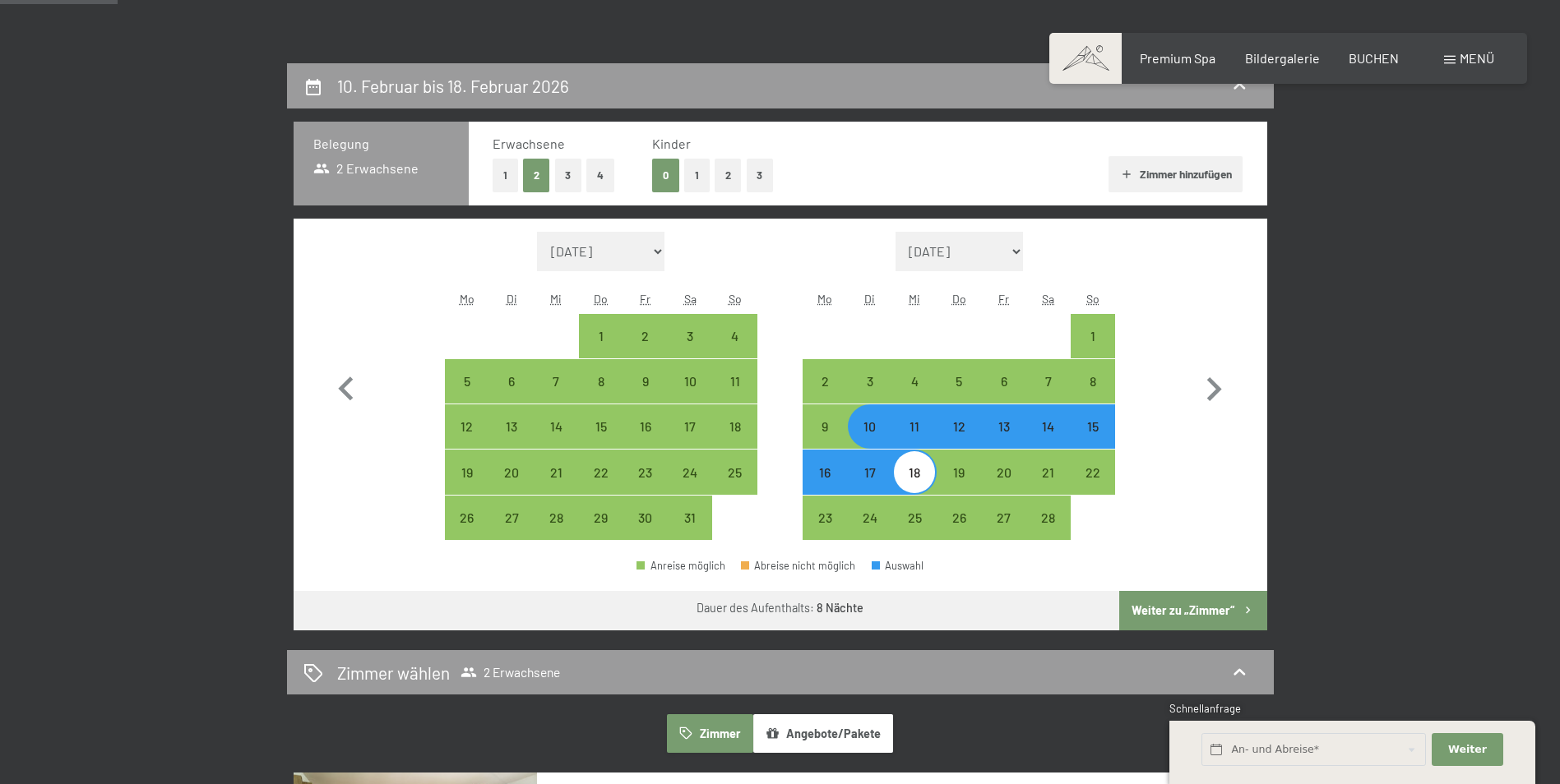
click at [1210, 613] on button "Weiter zu „Zimmer“" at bounding box center [1192, 610] width 147 height 39
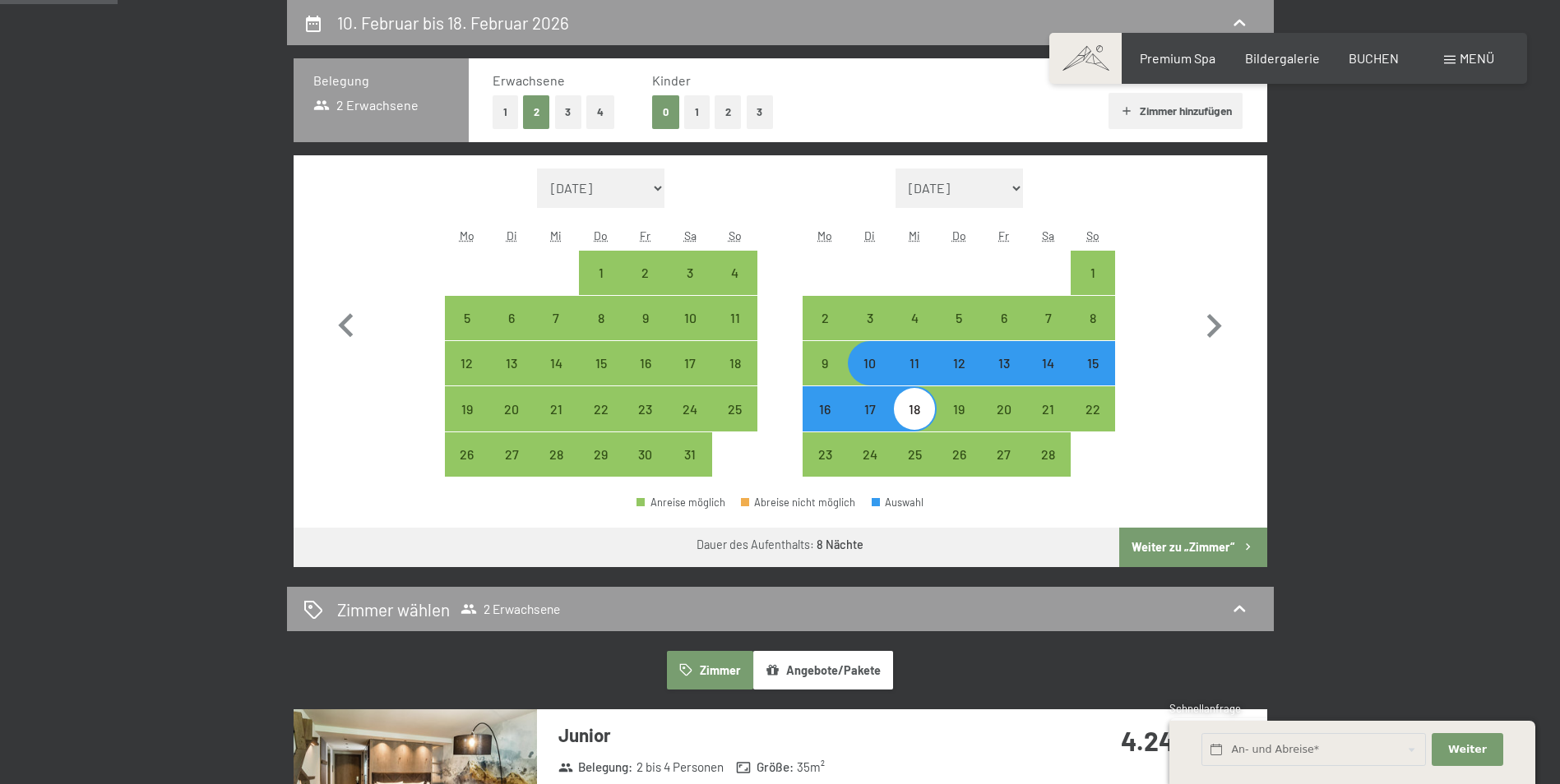
select select "2026-01-01"
select select "2026-02-01"
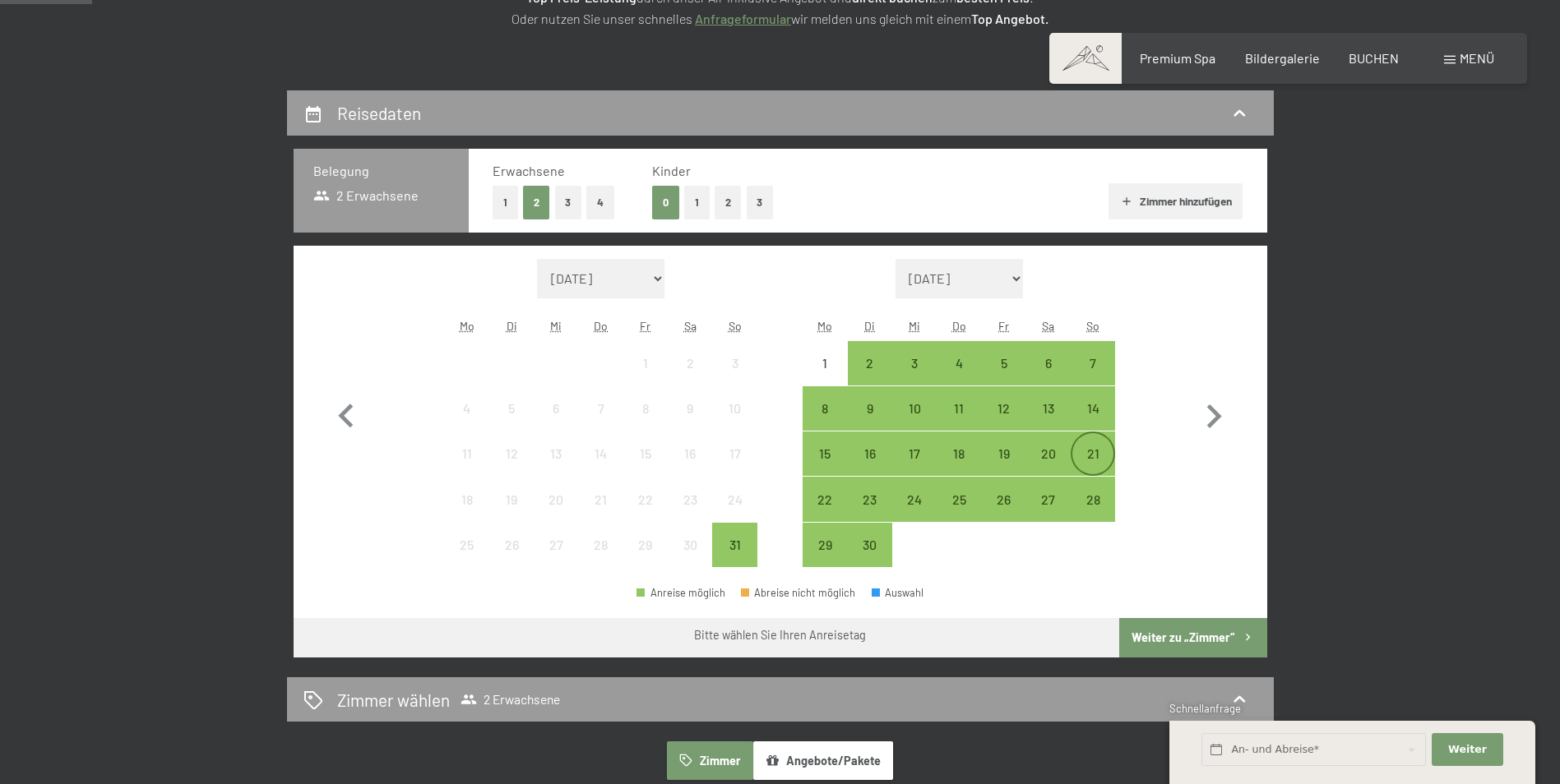
scroll to position [329, 0]
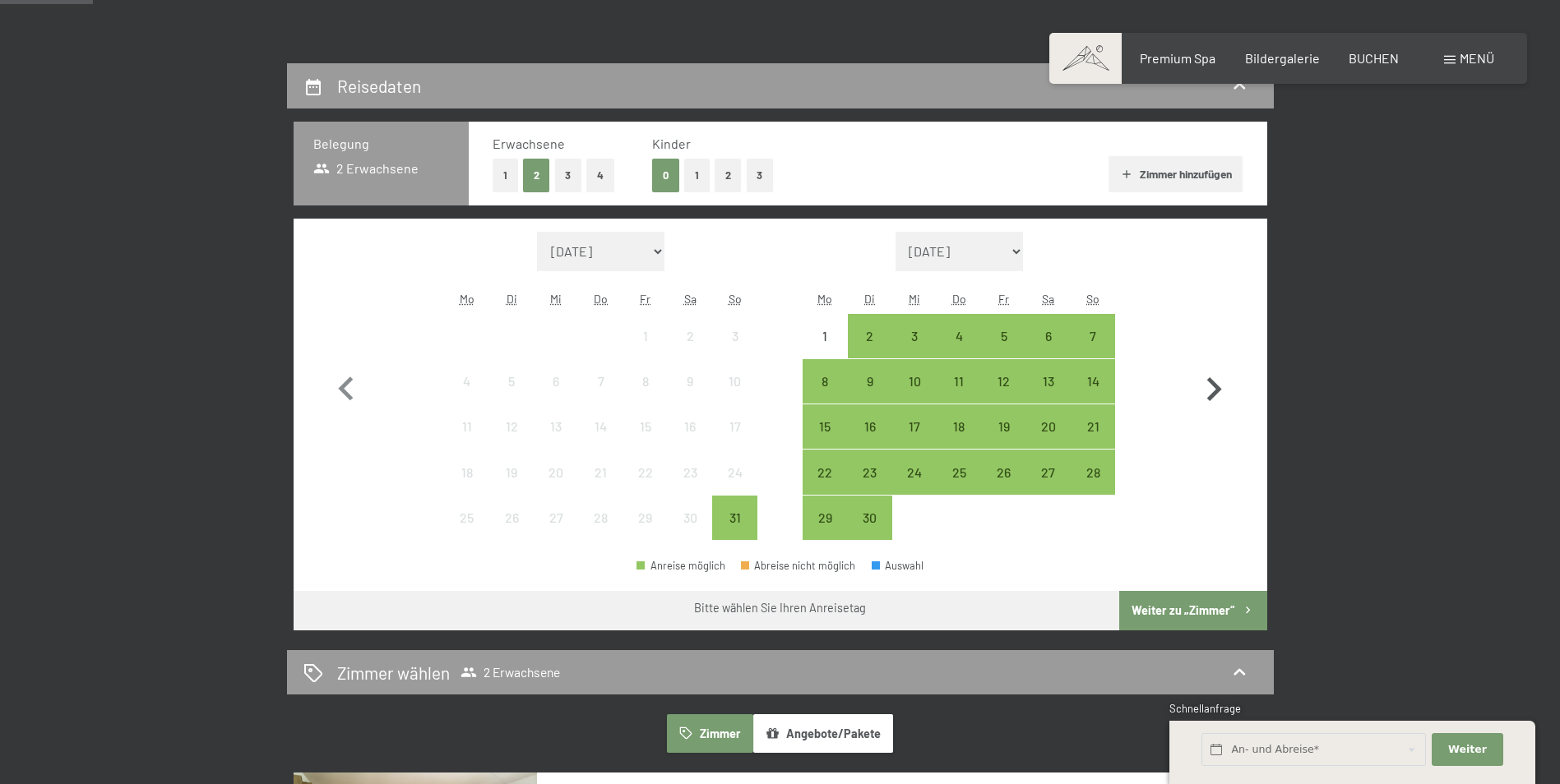
click at [1214, 392] on icon "button" at bounding box center [1214, 389] width 15 height 24
select select "[DATE]"
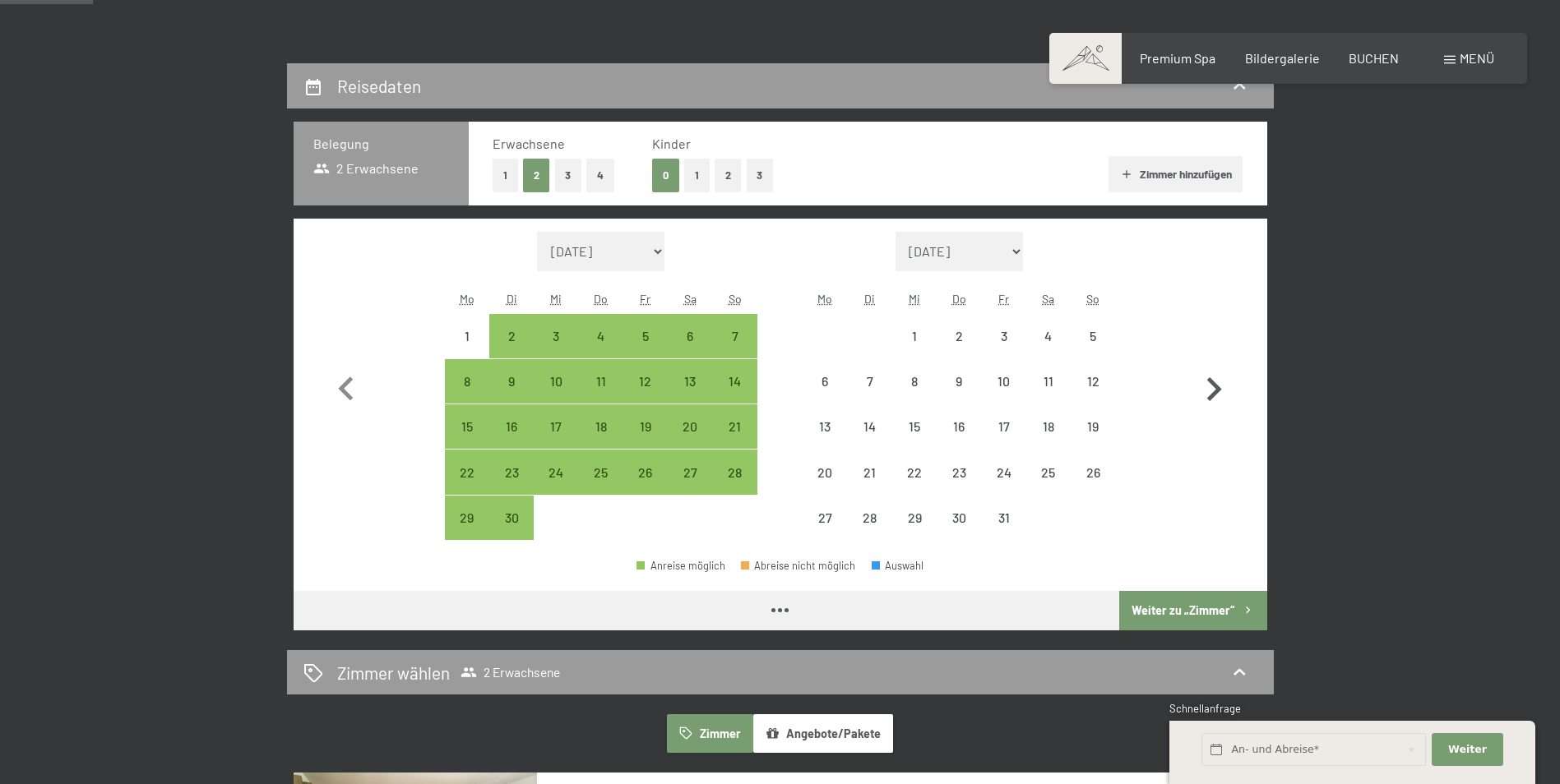
click at [1214, 392] on icon "button" at bounding box center [1214, 389] width 15 height 24
select select "[DATE]"
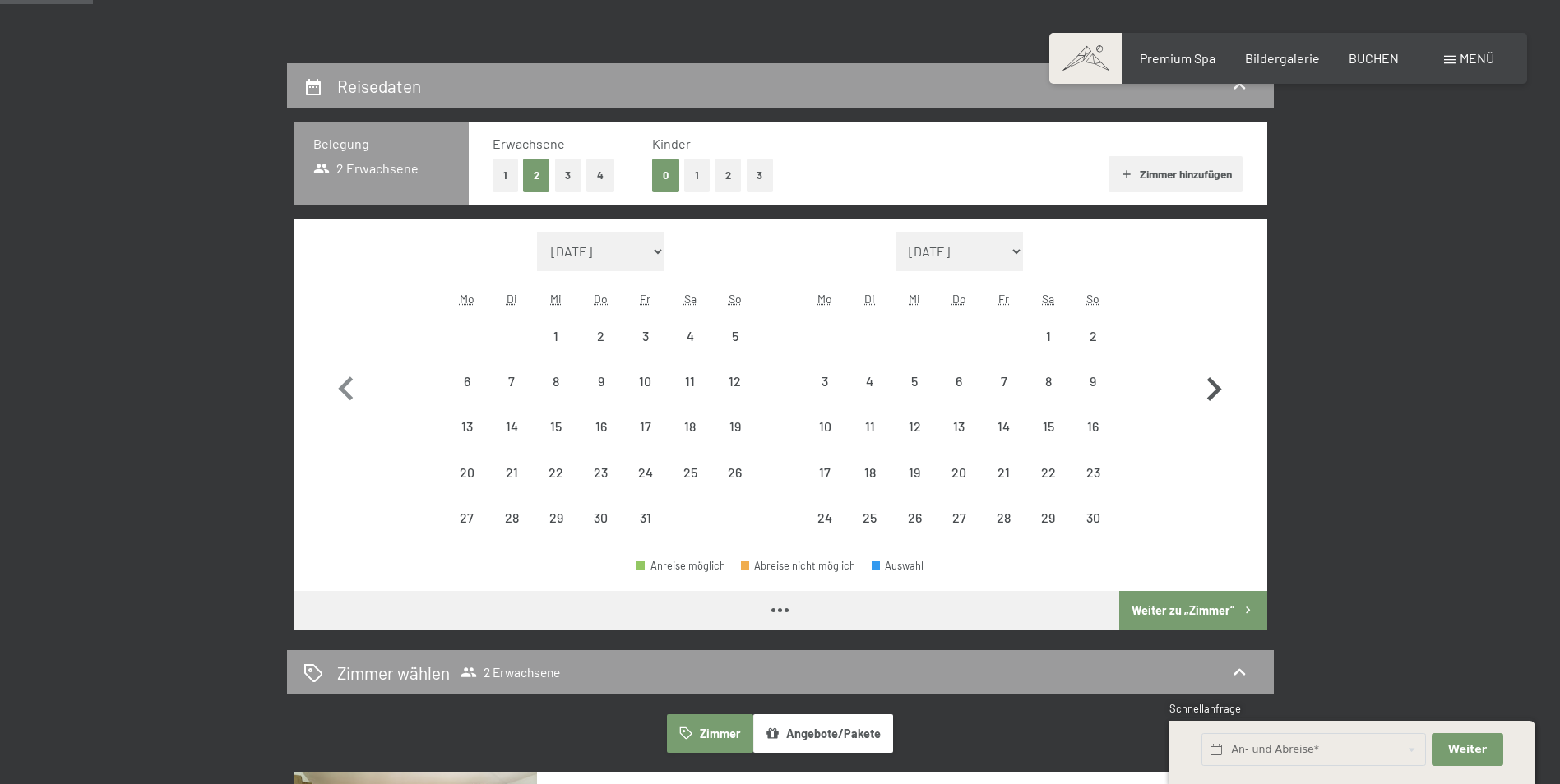
click at [1214, 392] on icon "button" at bounding box center [1214, 389] width 15 height 24
select select "[DATE]"
click at [1214, 392] on icon "button" at bounding box center [1214, 389] width 15 height 24
select select "[DATE]"
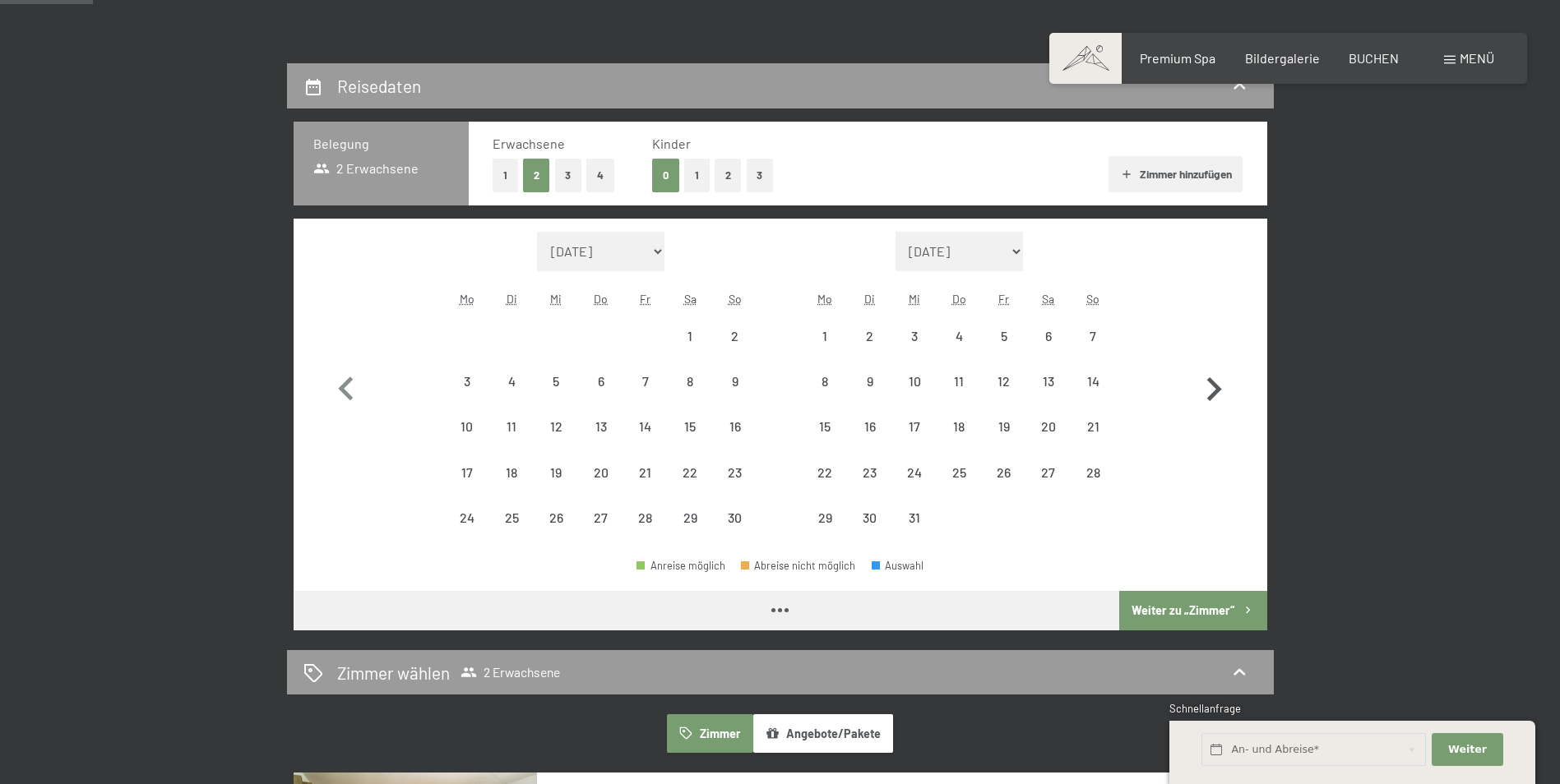
select select "[DATE]"
click at [1214, 392] on icon "button" at bounding box center [1214, 389] width 15 height 24
select select "[DATE]"
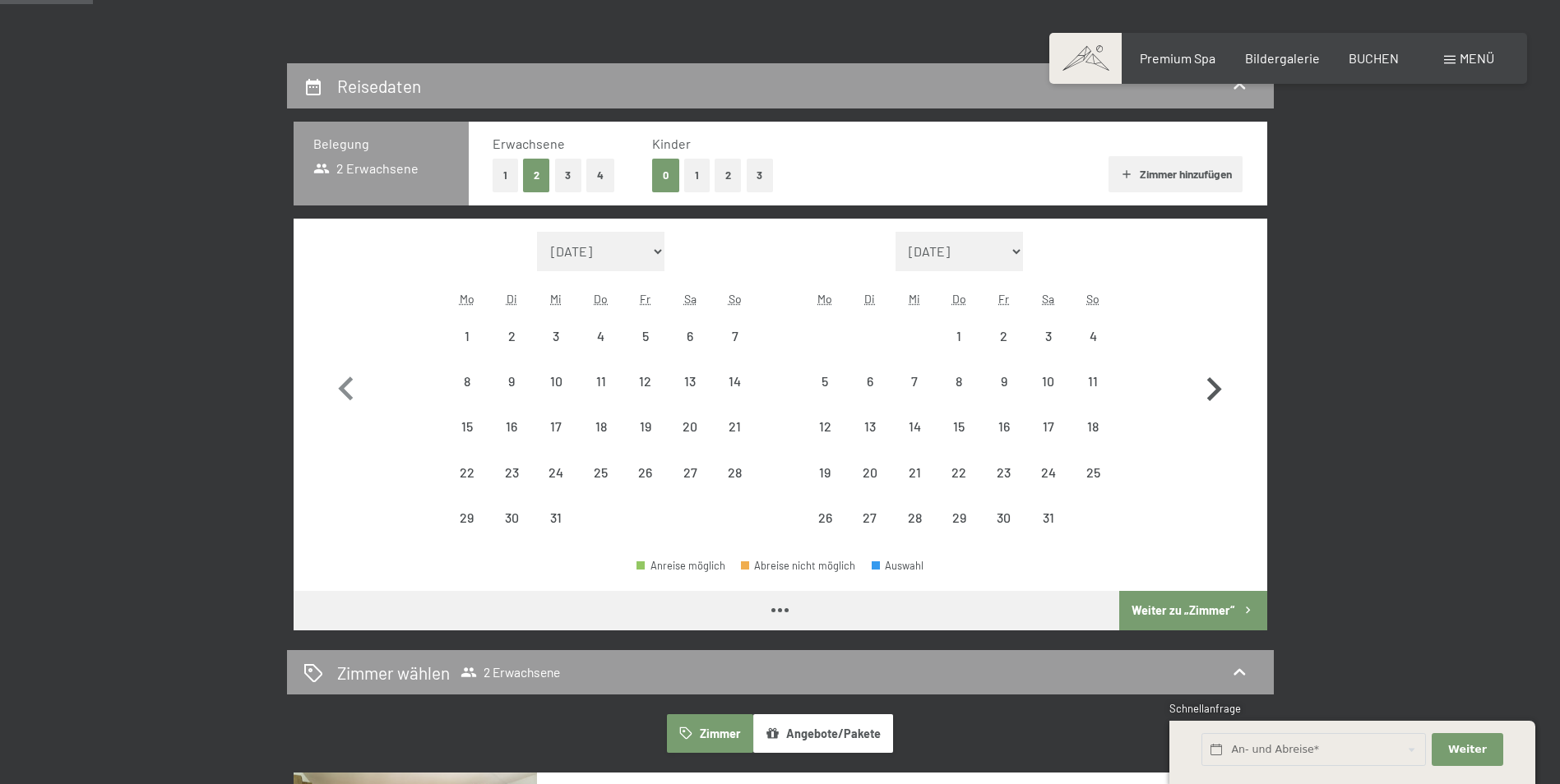
select select "[DATE]"
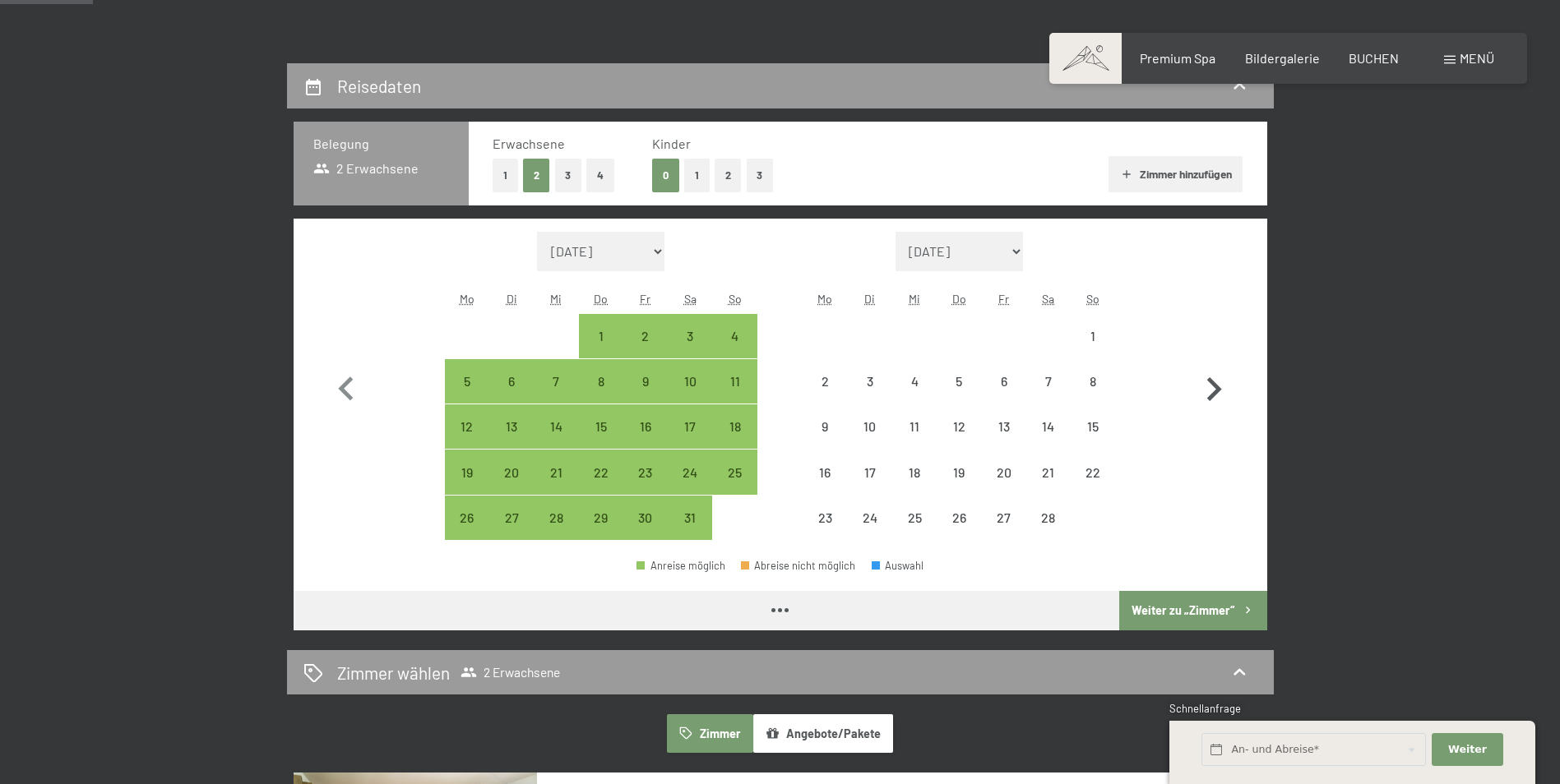
select select "[DATE]"
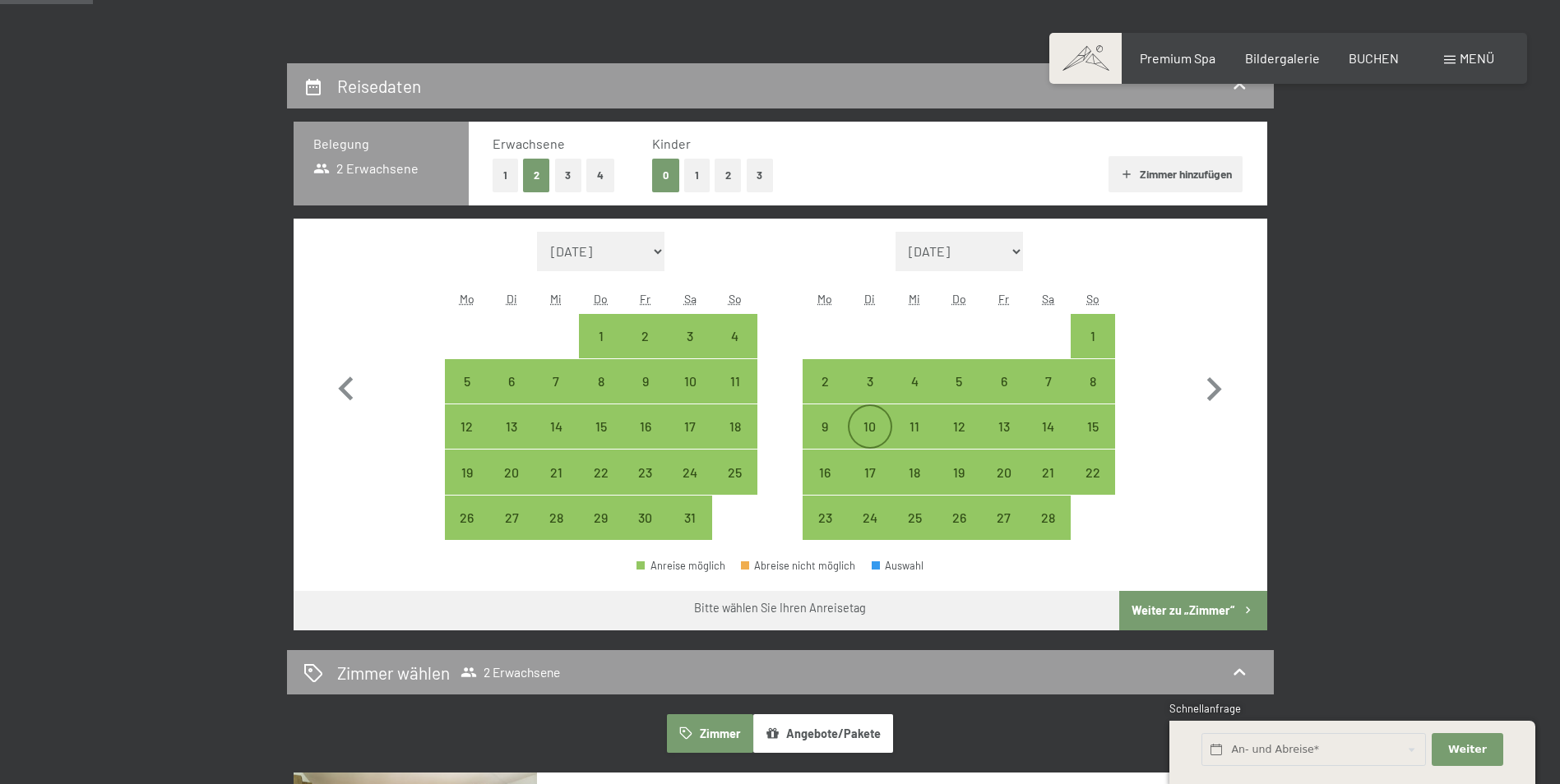
click at [875, 429] on div "10" at bounding box center [870, 441] width 41 height 41
select select "2026-01-01"
select select "2026-02-01"
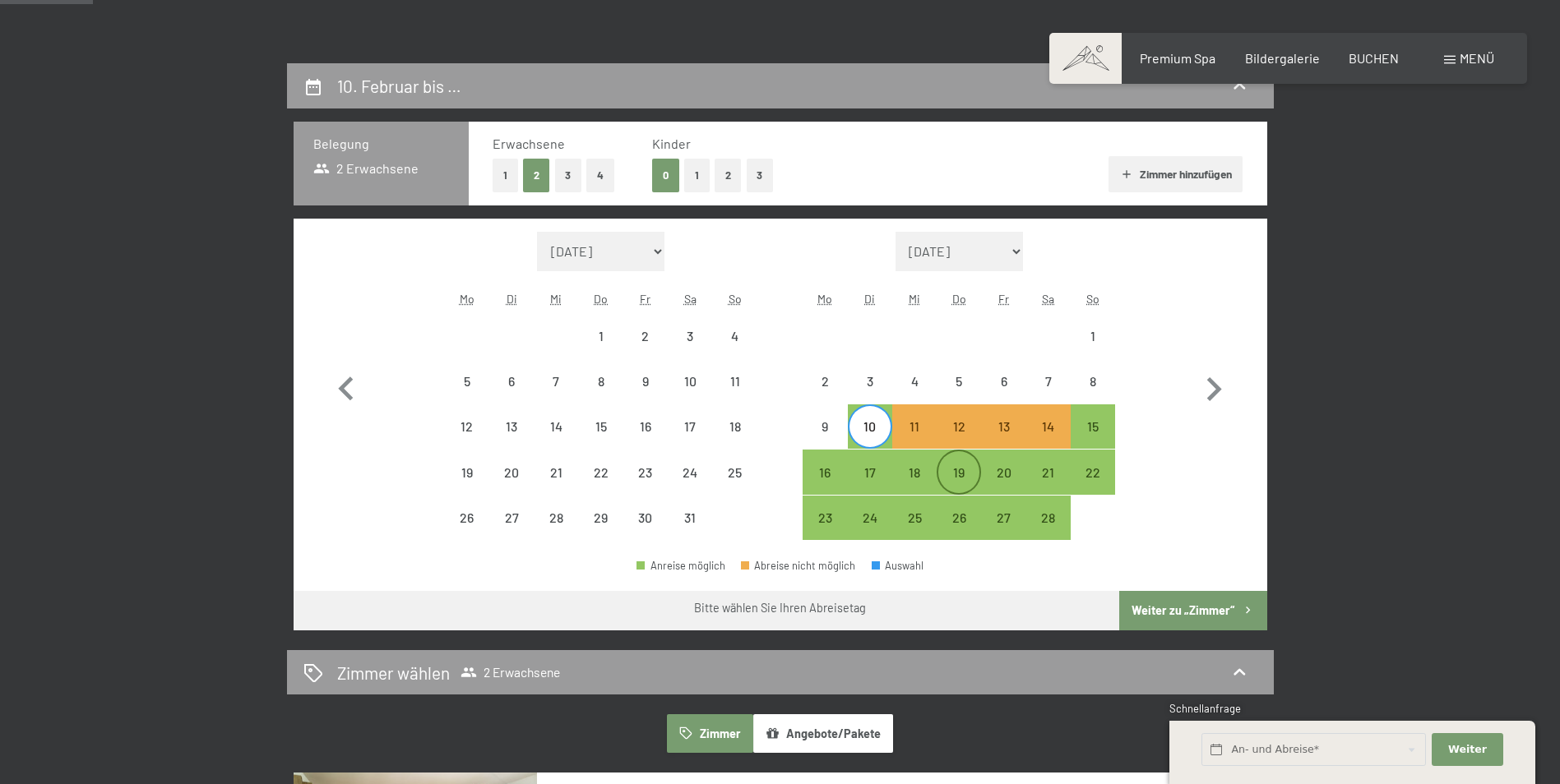
click at [962, 468] on div "19" at bounding box center [959, 487] width 41 height 41
select select "2026-01-01"
select select "2026-02-01"
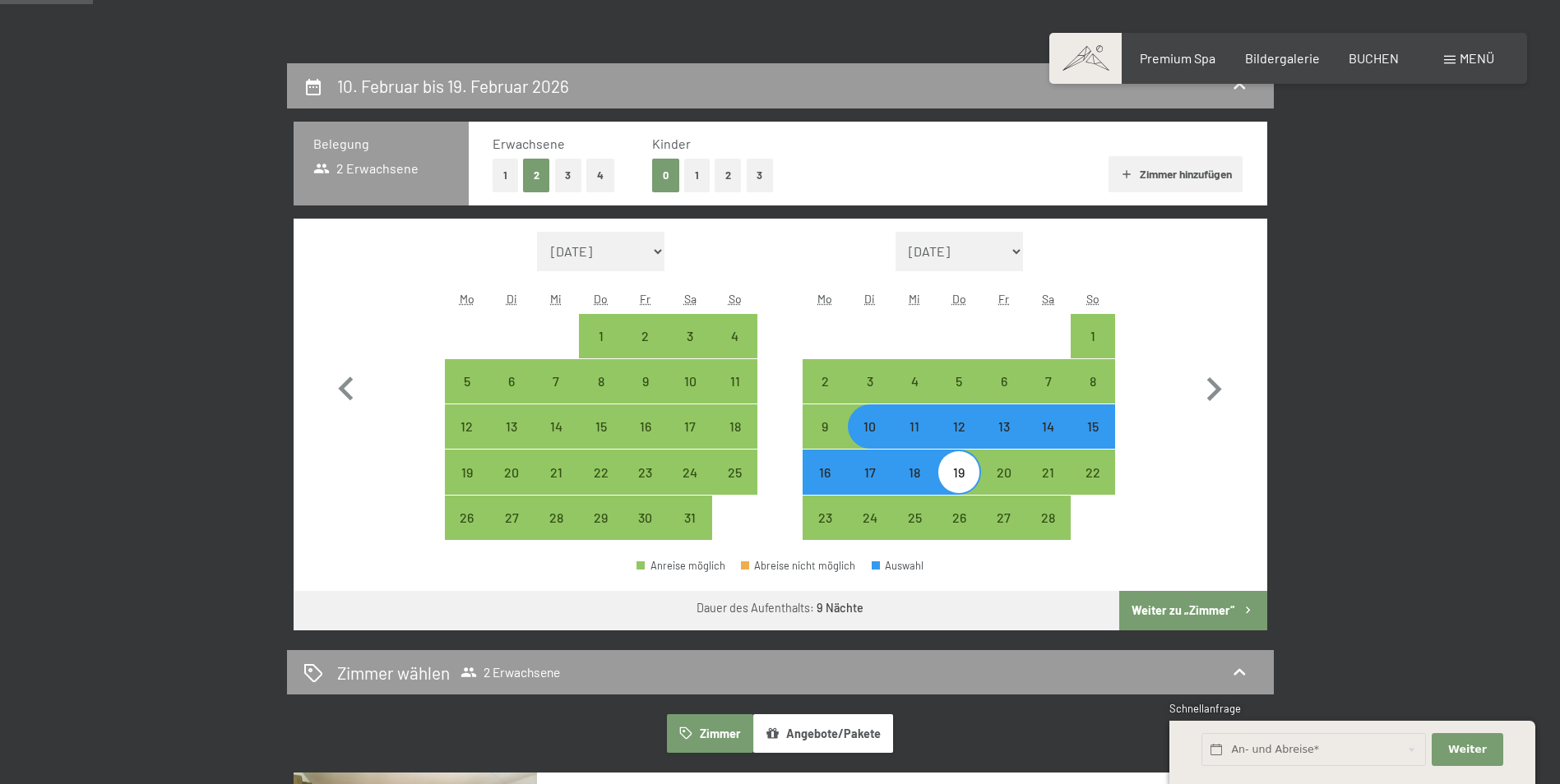
click at [1236, 603] on button "Weiter zu „Zimmer“" at bounding box center [1192, 610] width 147 height 39
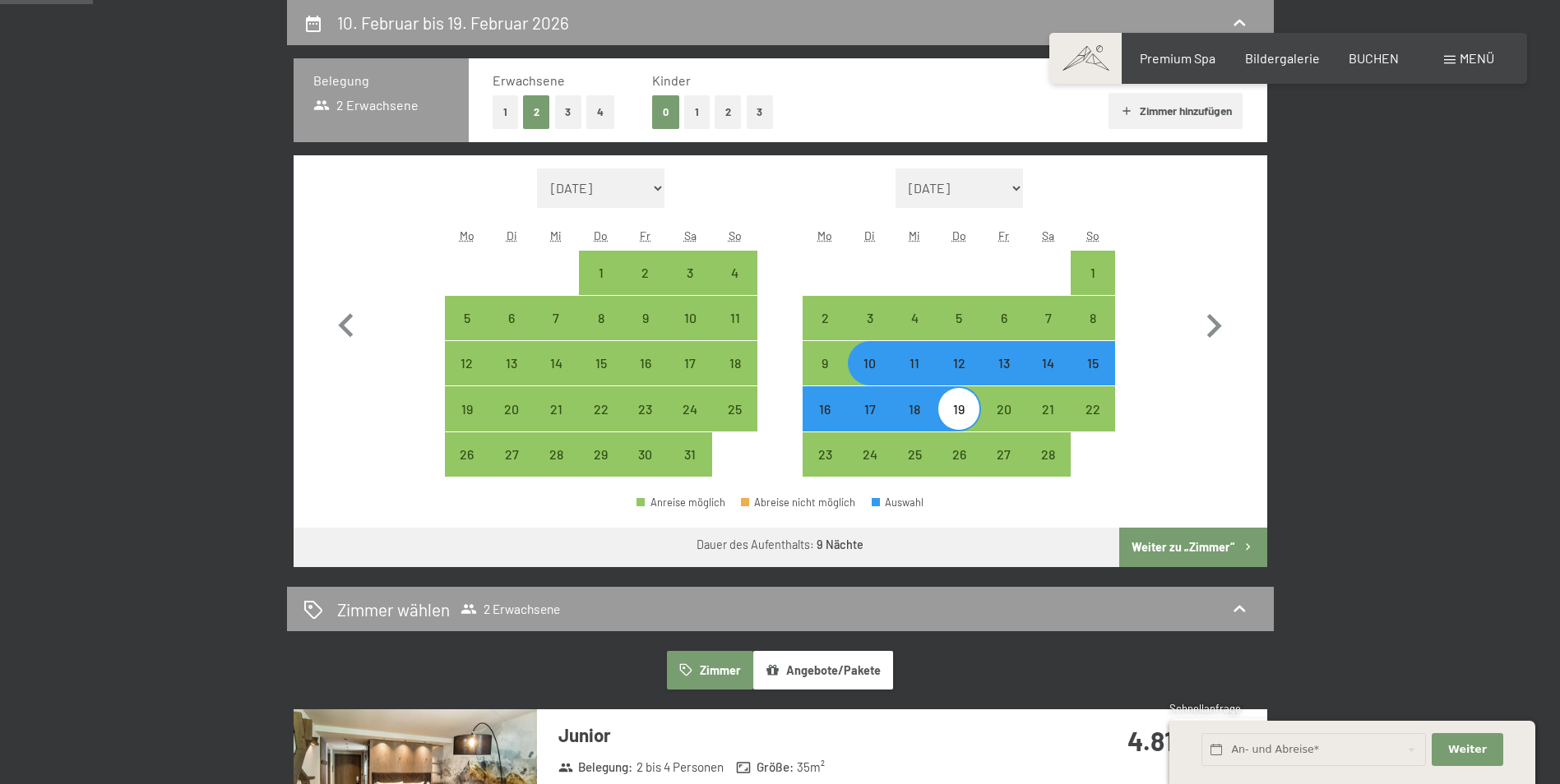
select select "[DATE]"
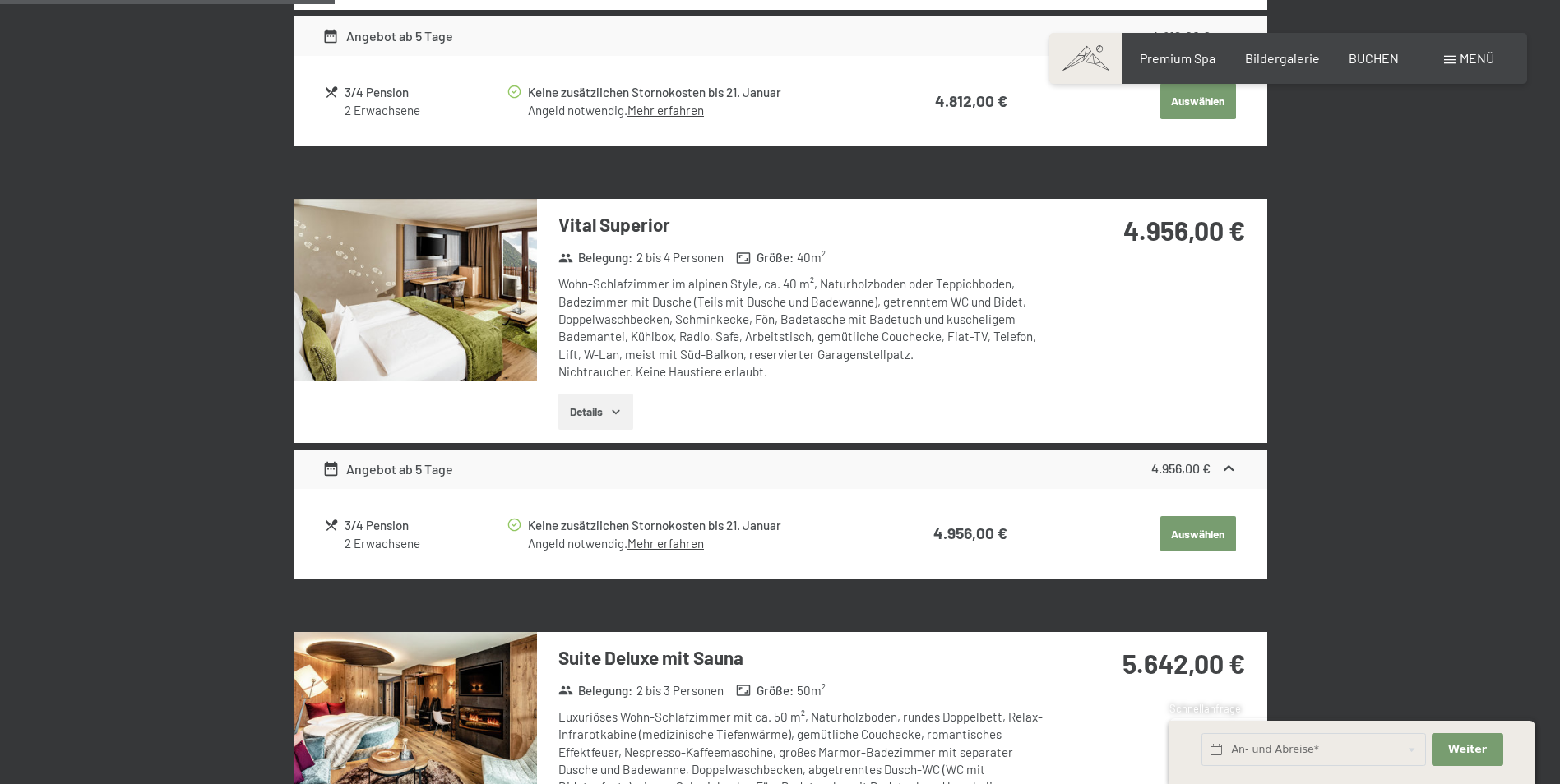
scroll to position [822, 0]
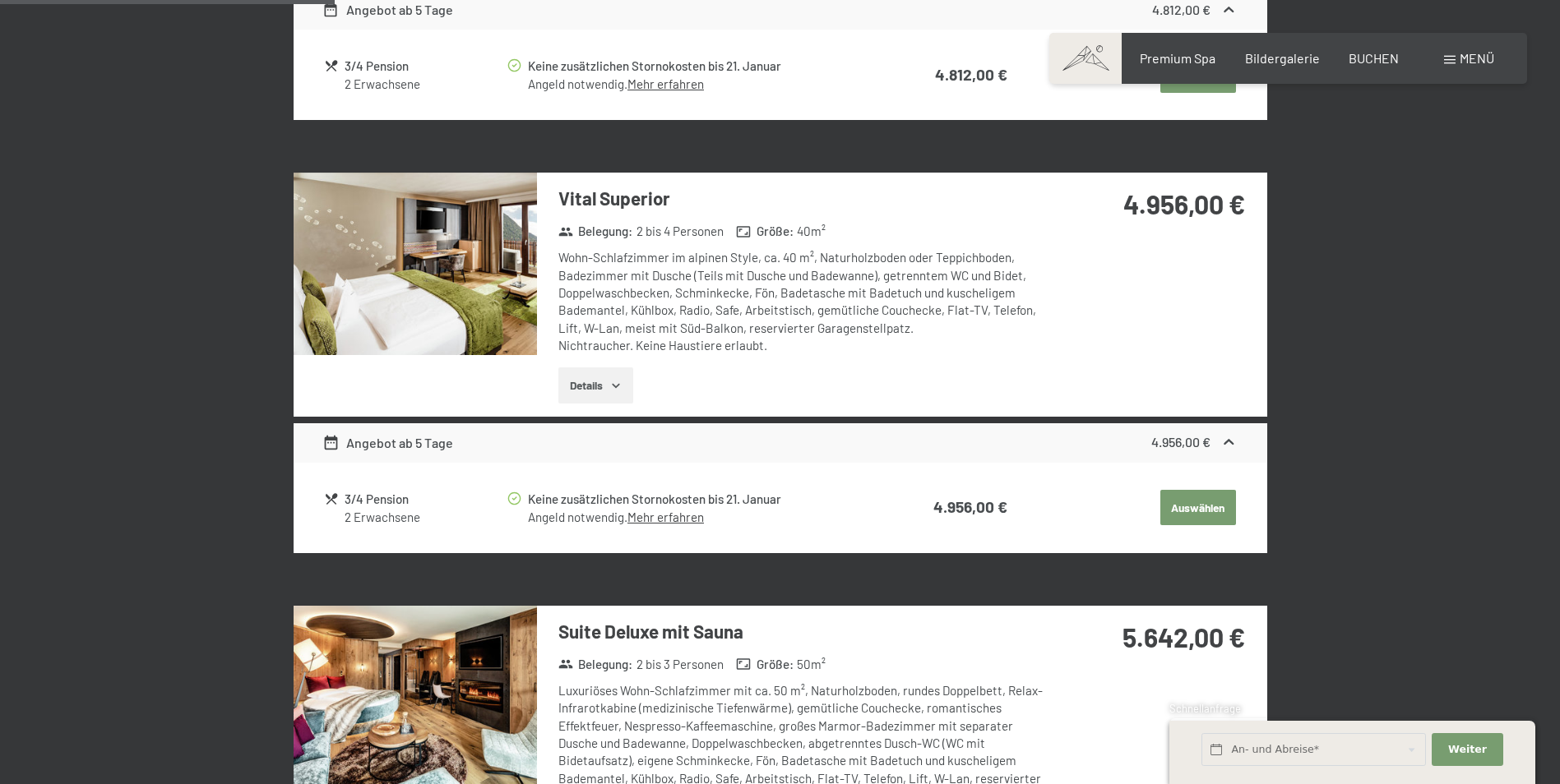
click at [671, 514] on link "Mehr erfahren" at bounding box center [665, 517] width 77 height 15
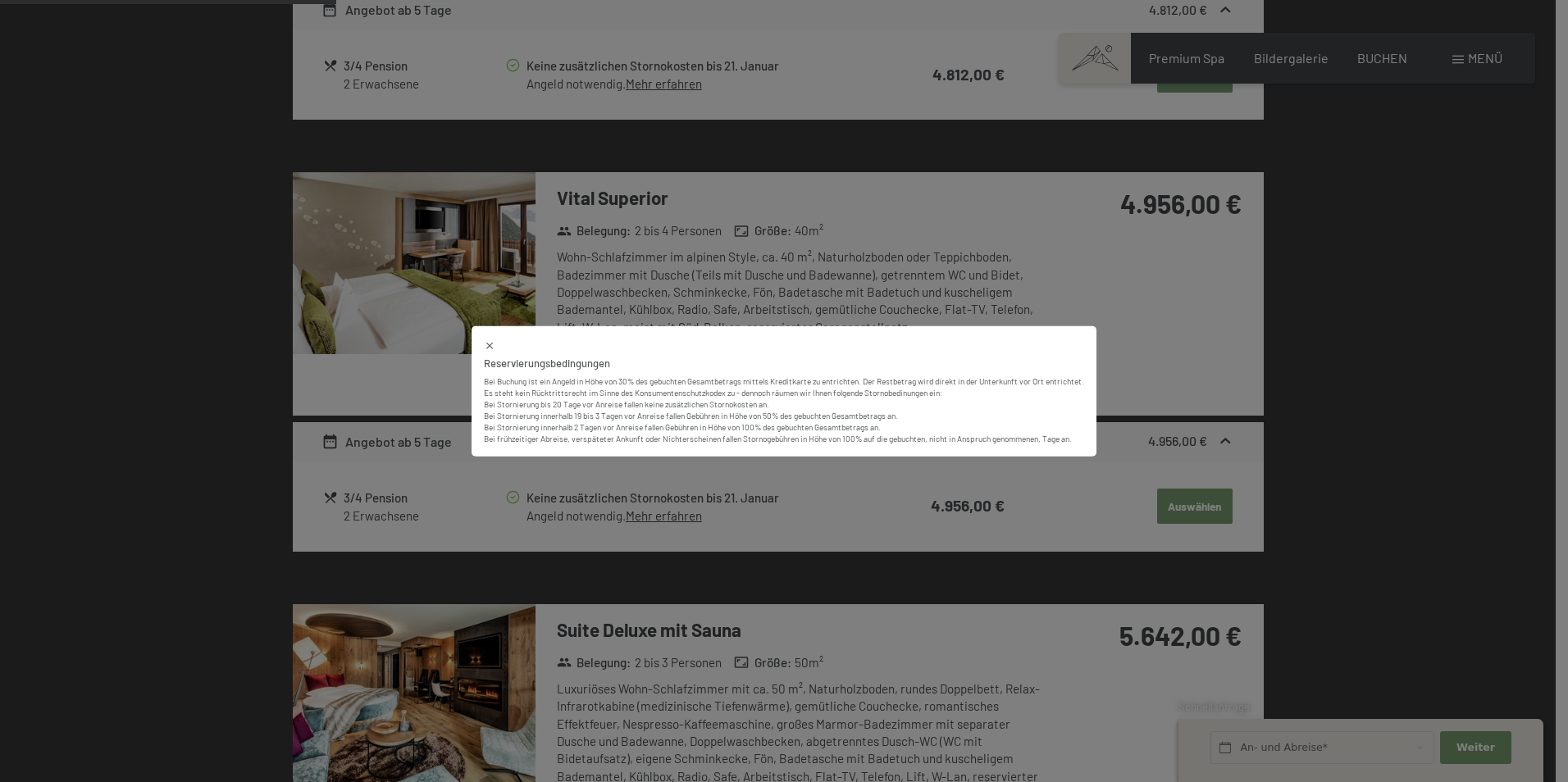
click at [488, 346] on icon at bounding box center [490, 346] width 11 height 11
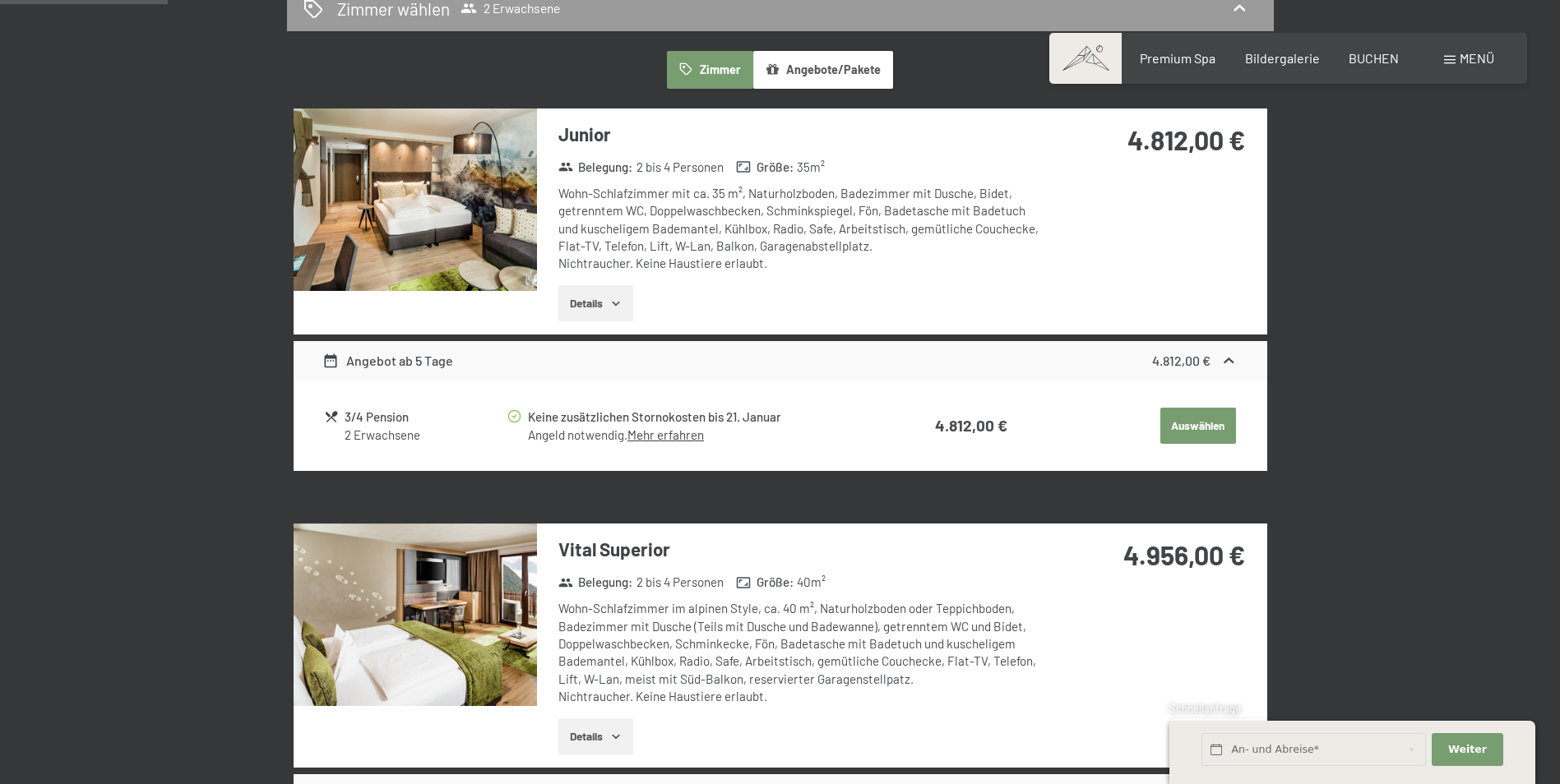
scroll to position [494, 0]
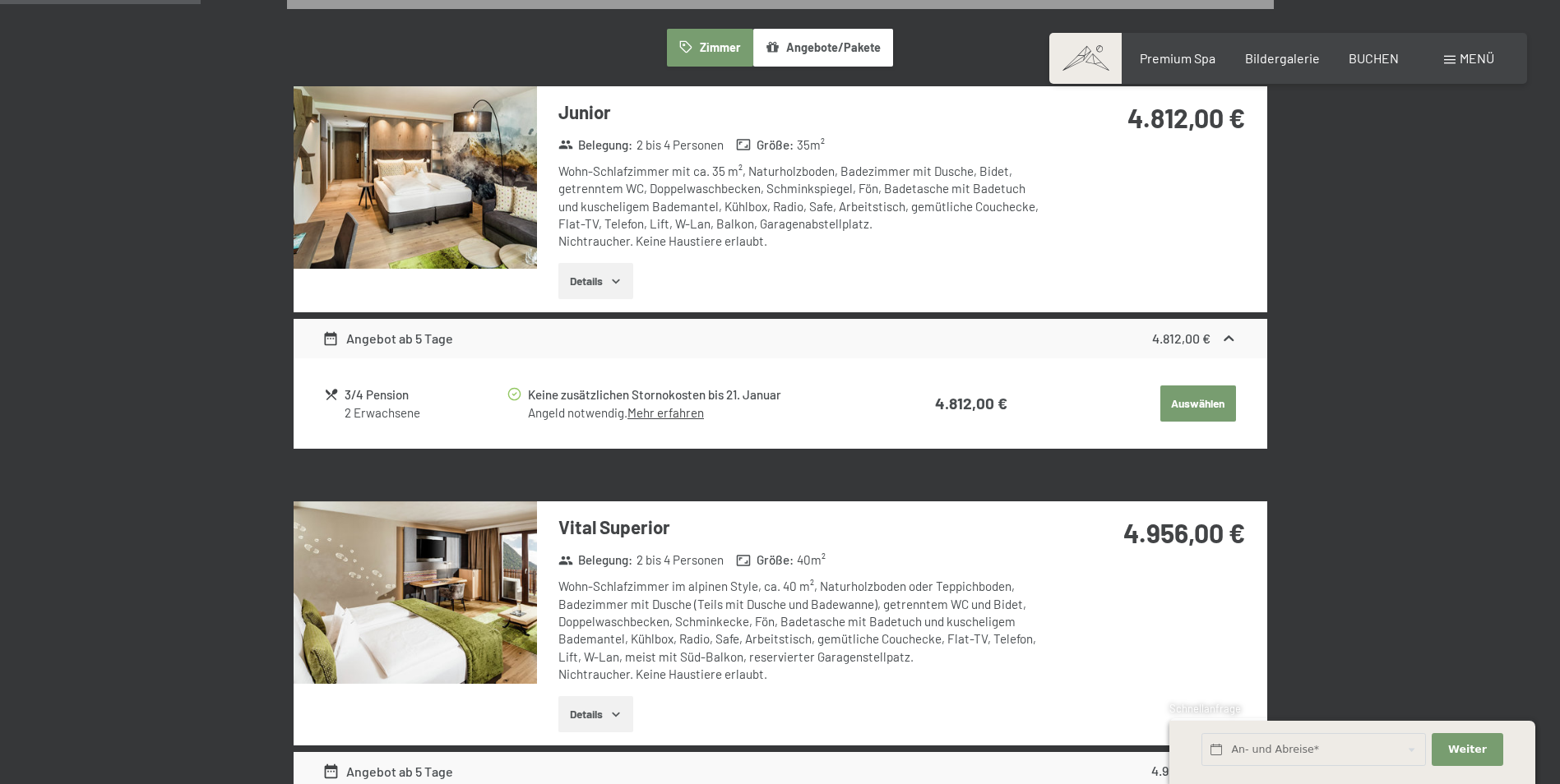
click at [619, 286] on icon "button" at bounding box center [615, 281] width 13 height 13
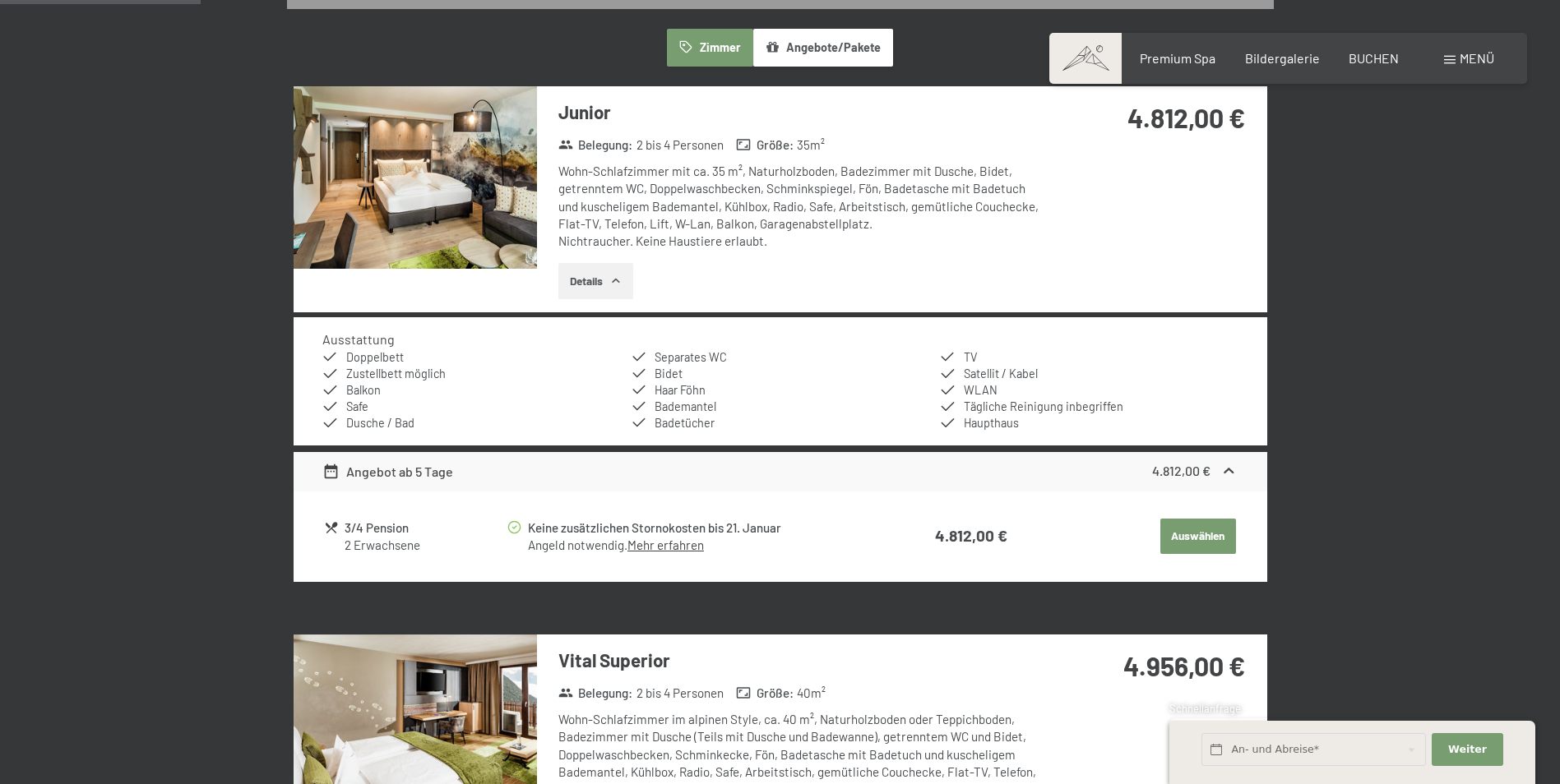
click at [619, 289] on button "Details" at bounding box center [596, 281] width 75 height 36
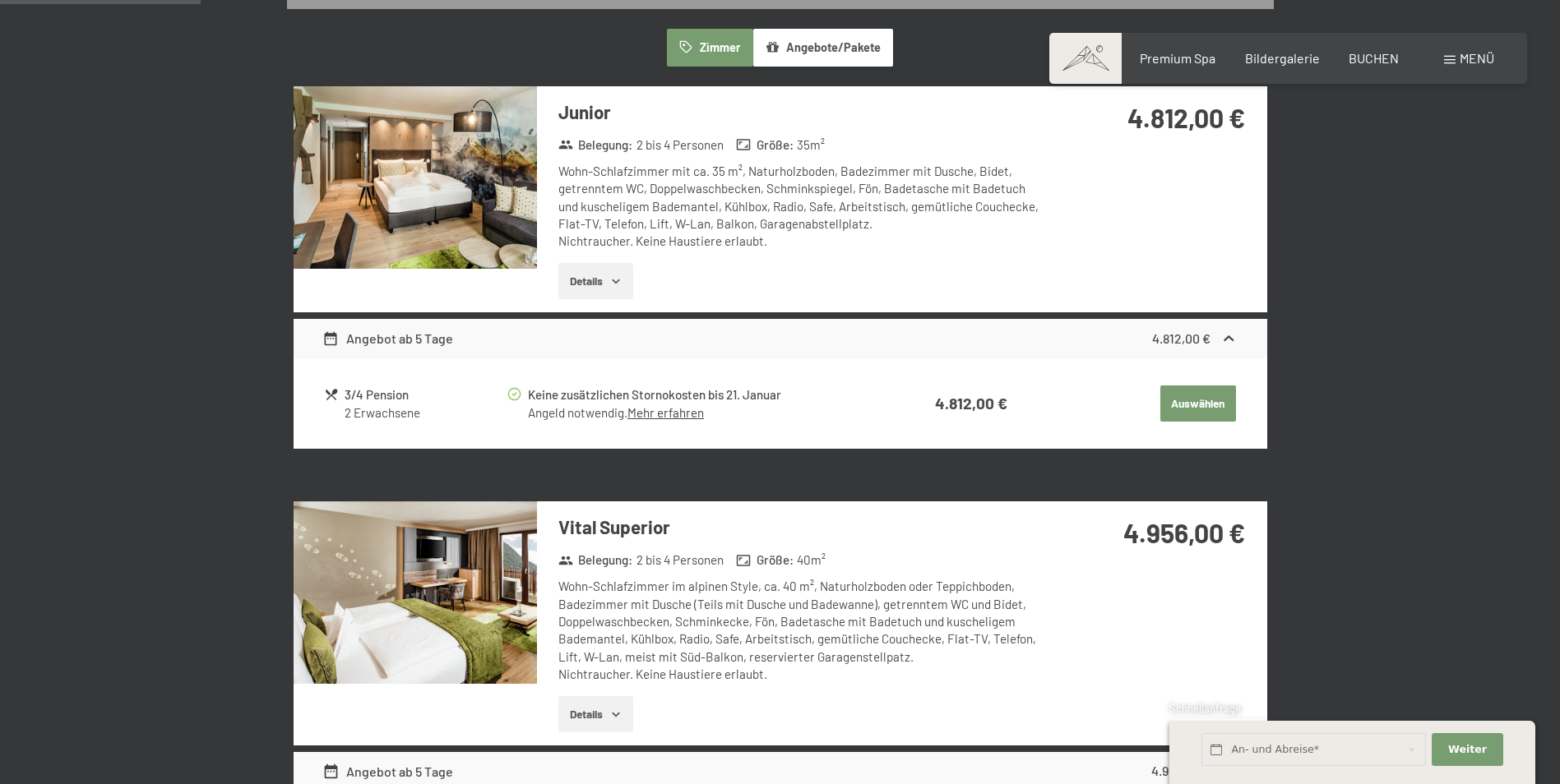
click at [611, 715] on icon "button" at bounding box center [615, 714] width 13 height 13
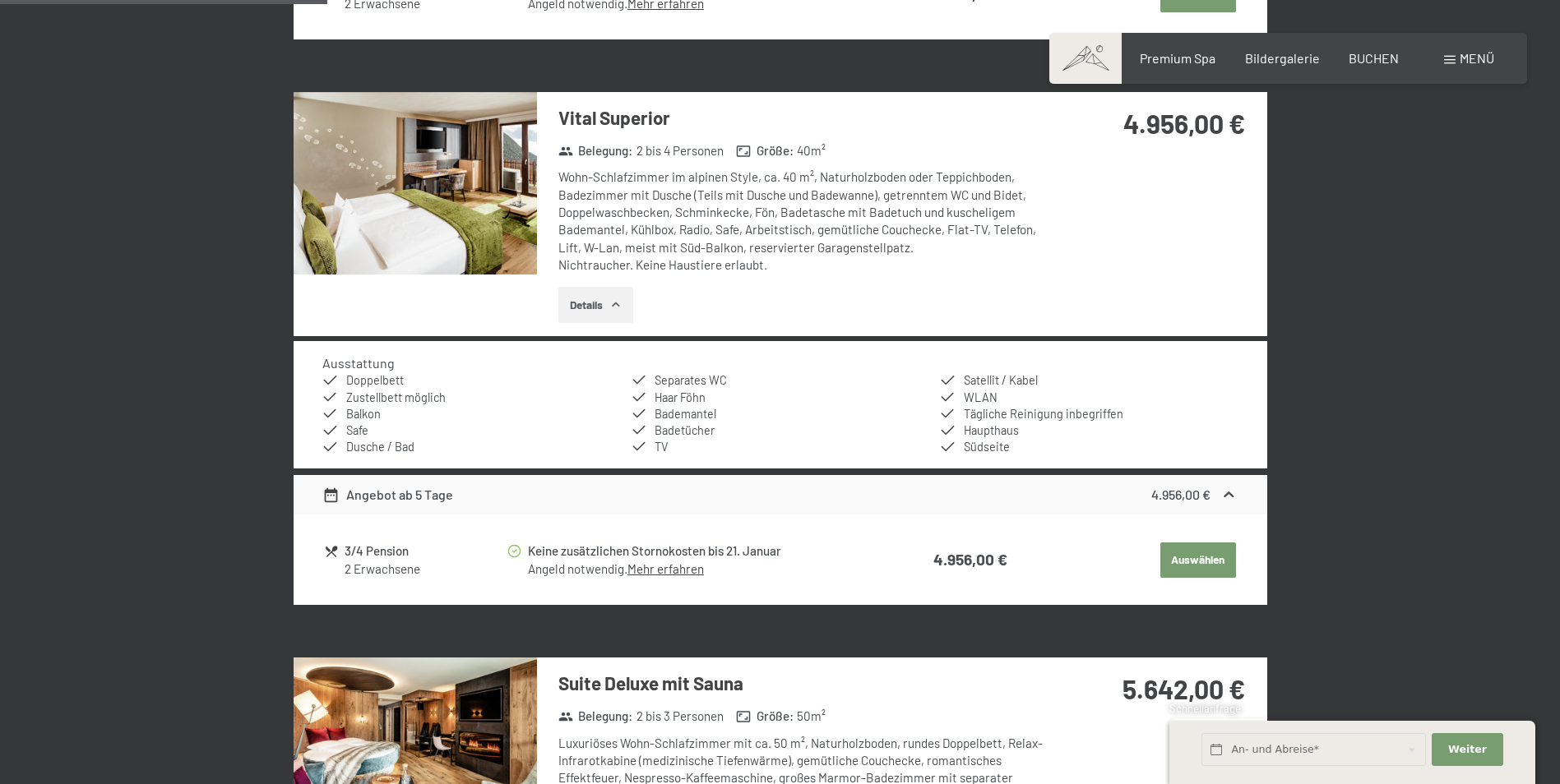
scroll to position [904, 0]
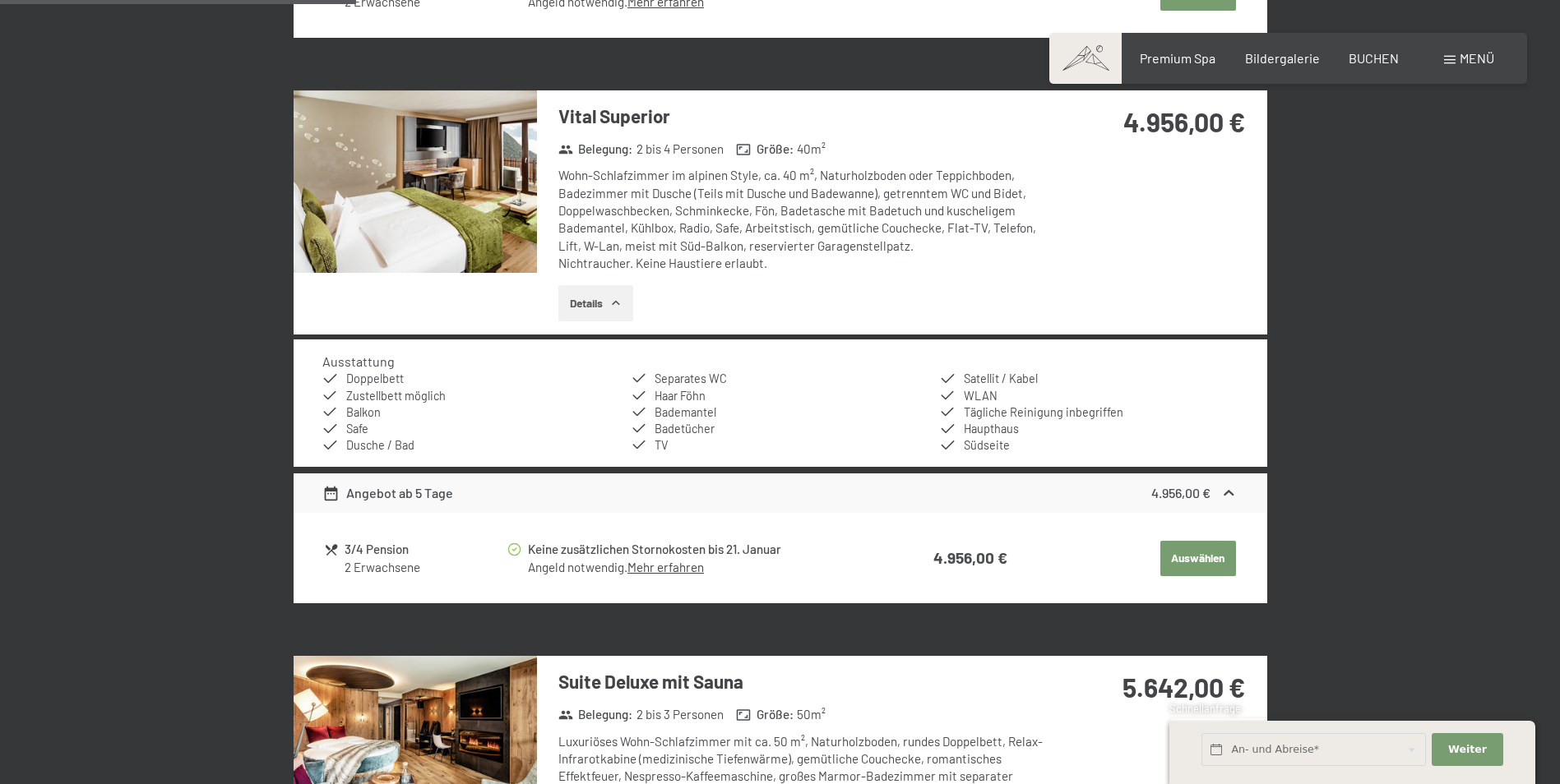
click at [1168, 547] on button "Auswählen" at bounding box center [1198, 559] width 76 height 36
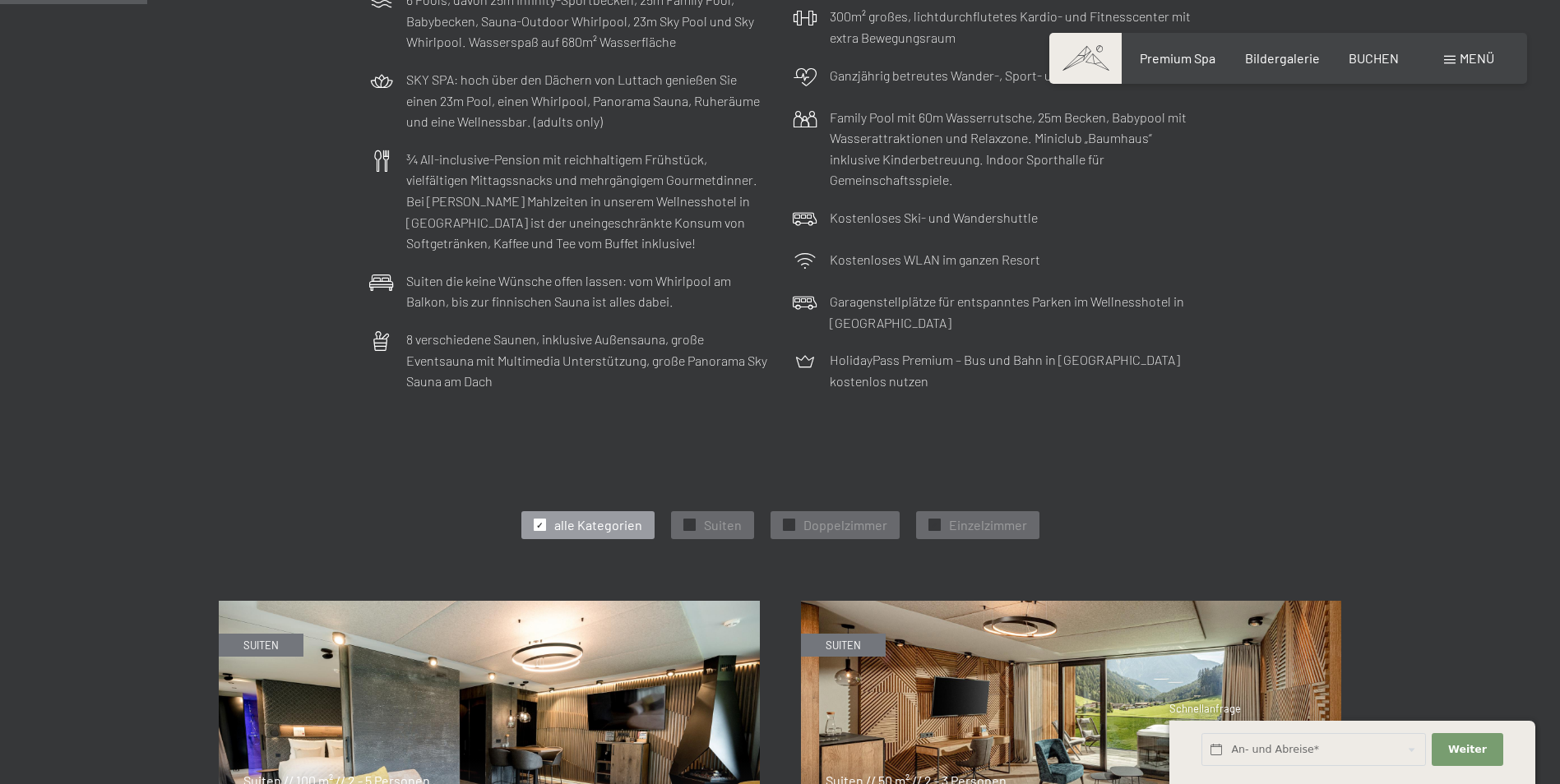
scroll to position [494, 0]
click at [866, 520] on span "Doppelzimmer" at bounding box center [845, 525] width 84 height 18
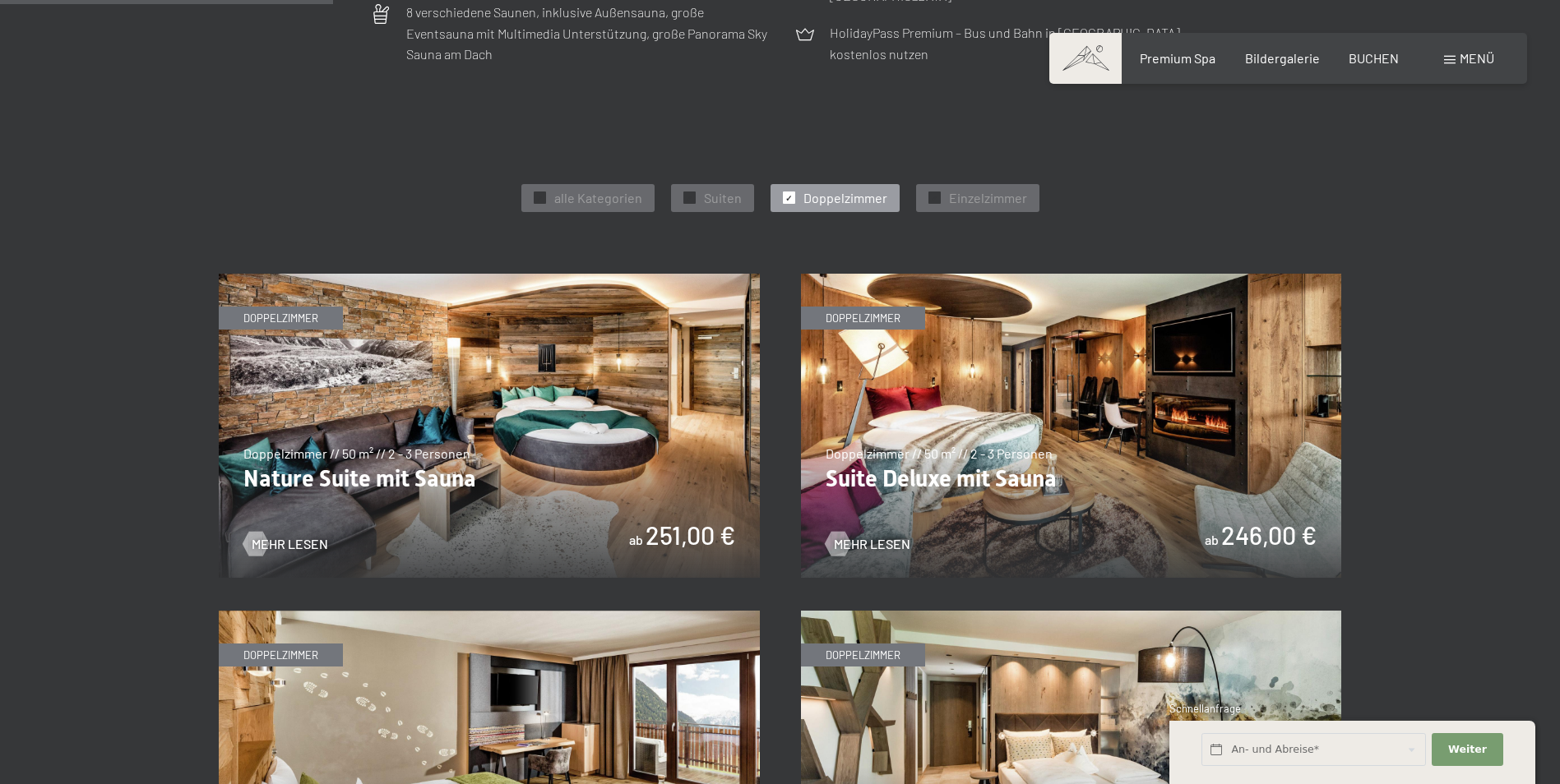
scroll to position [822, 0]
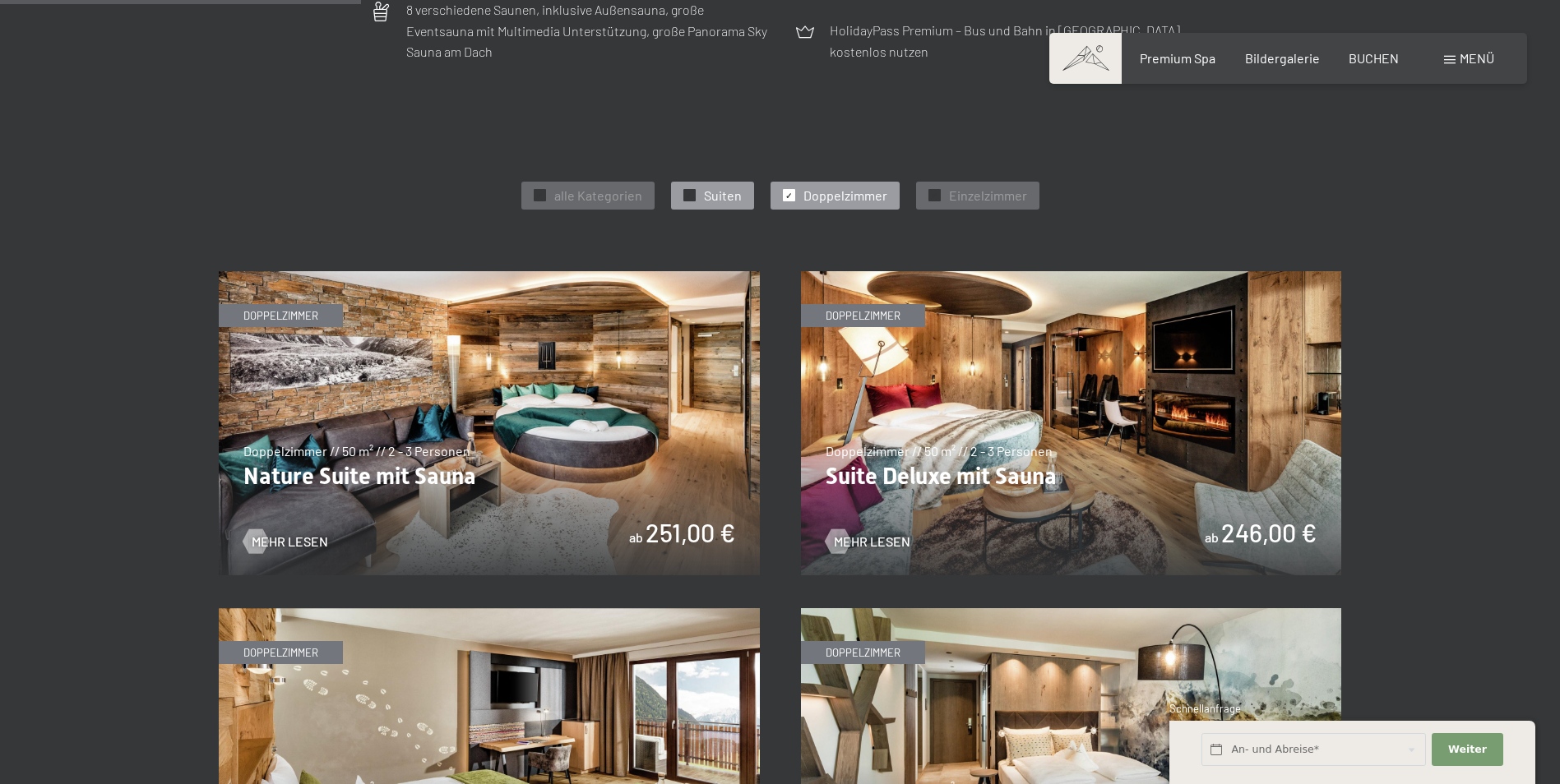
click at [694, 192] on div at bounding box center [689, 195] width 12 height 12
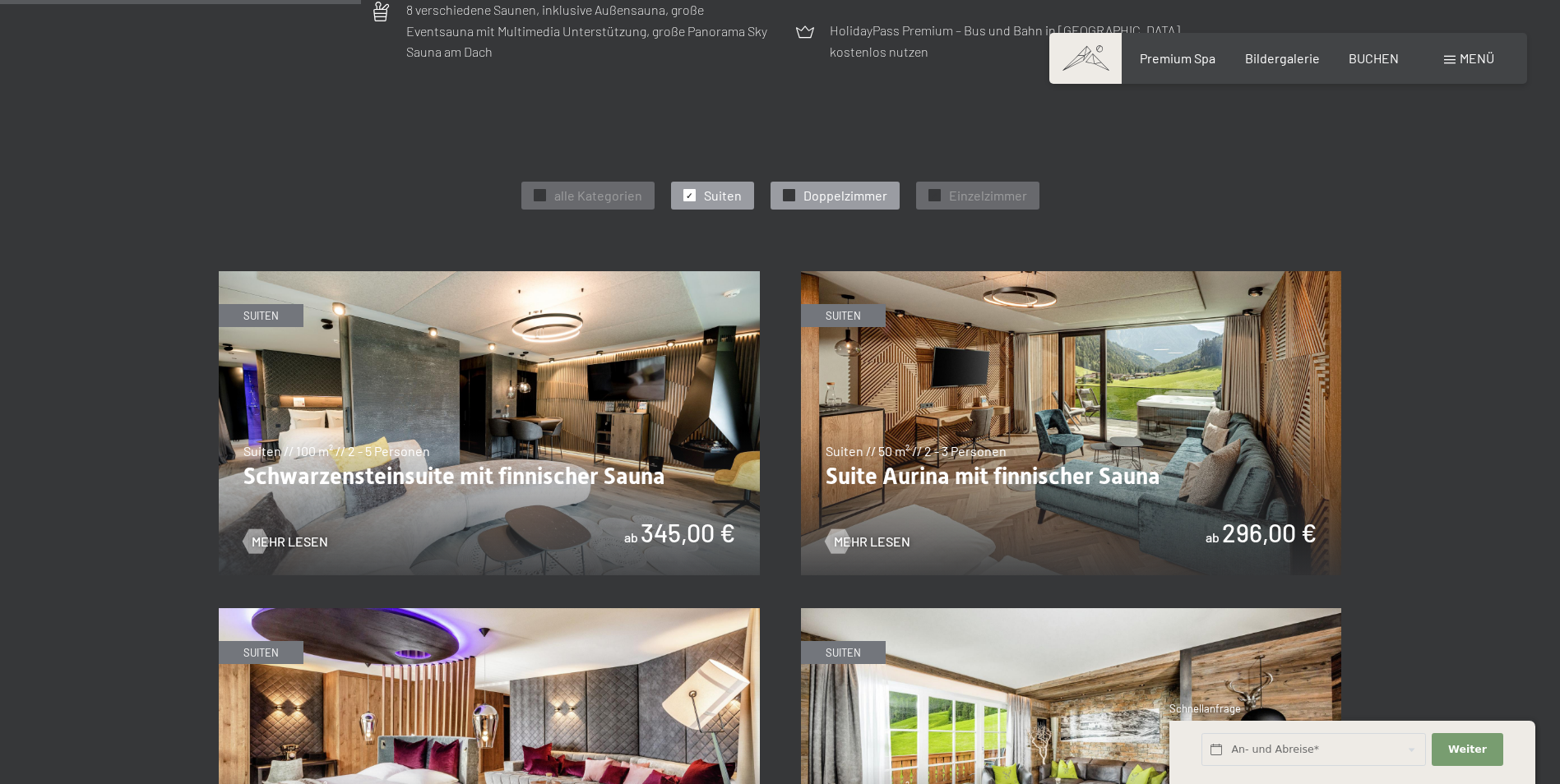
click at [805, 192] on span "Doppelzimmer" at bounding box center [845, 196] width 84 height 18
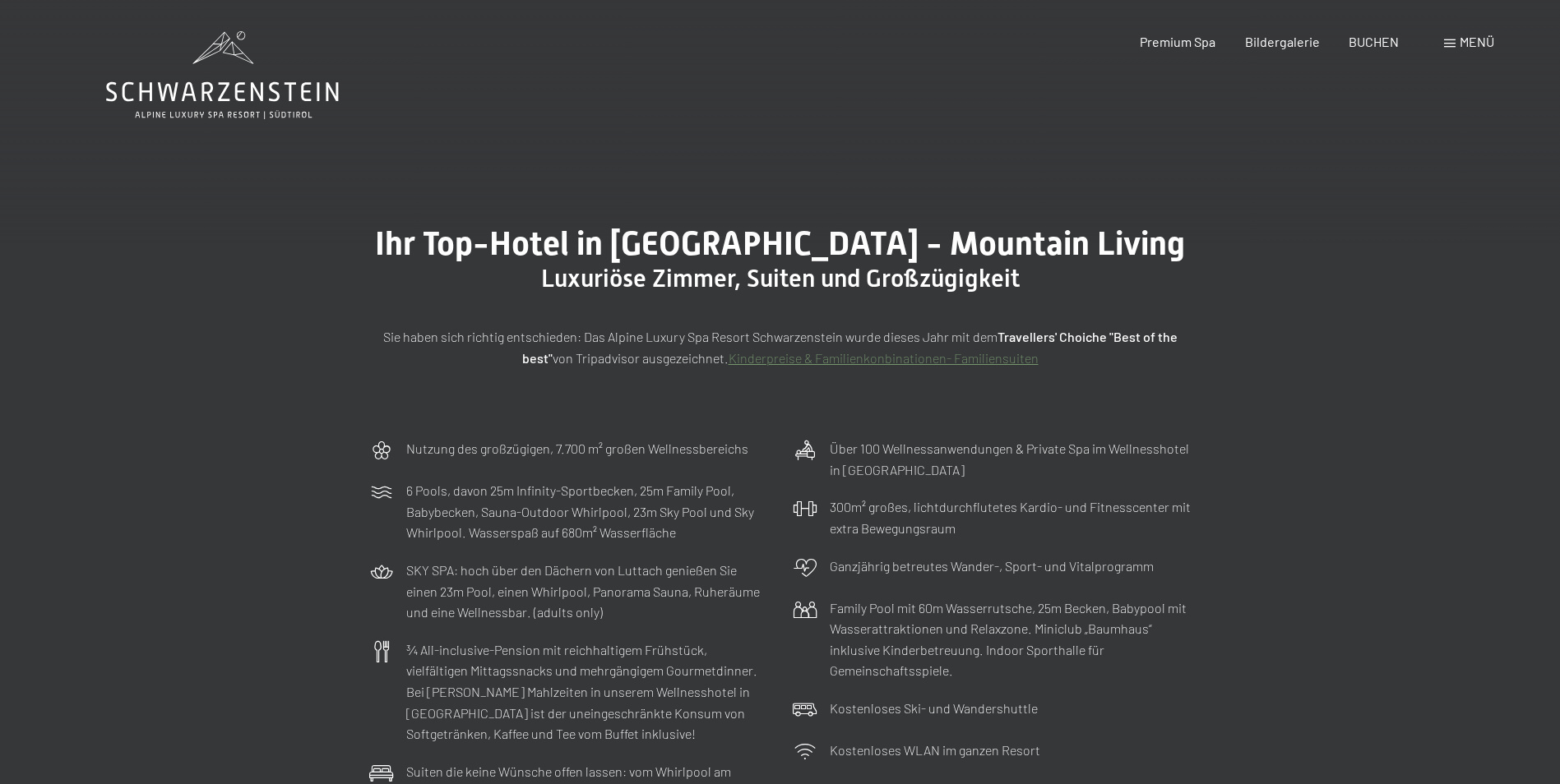
scroll to position [0, 0]
click at [1349, 42] on span "BUCHEN" at bounding box center [1373, 39] width 50 height 16
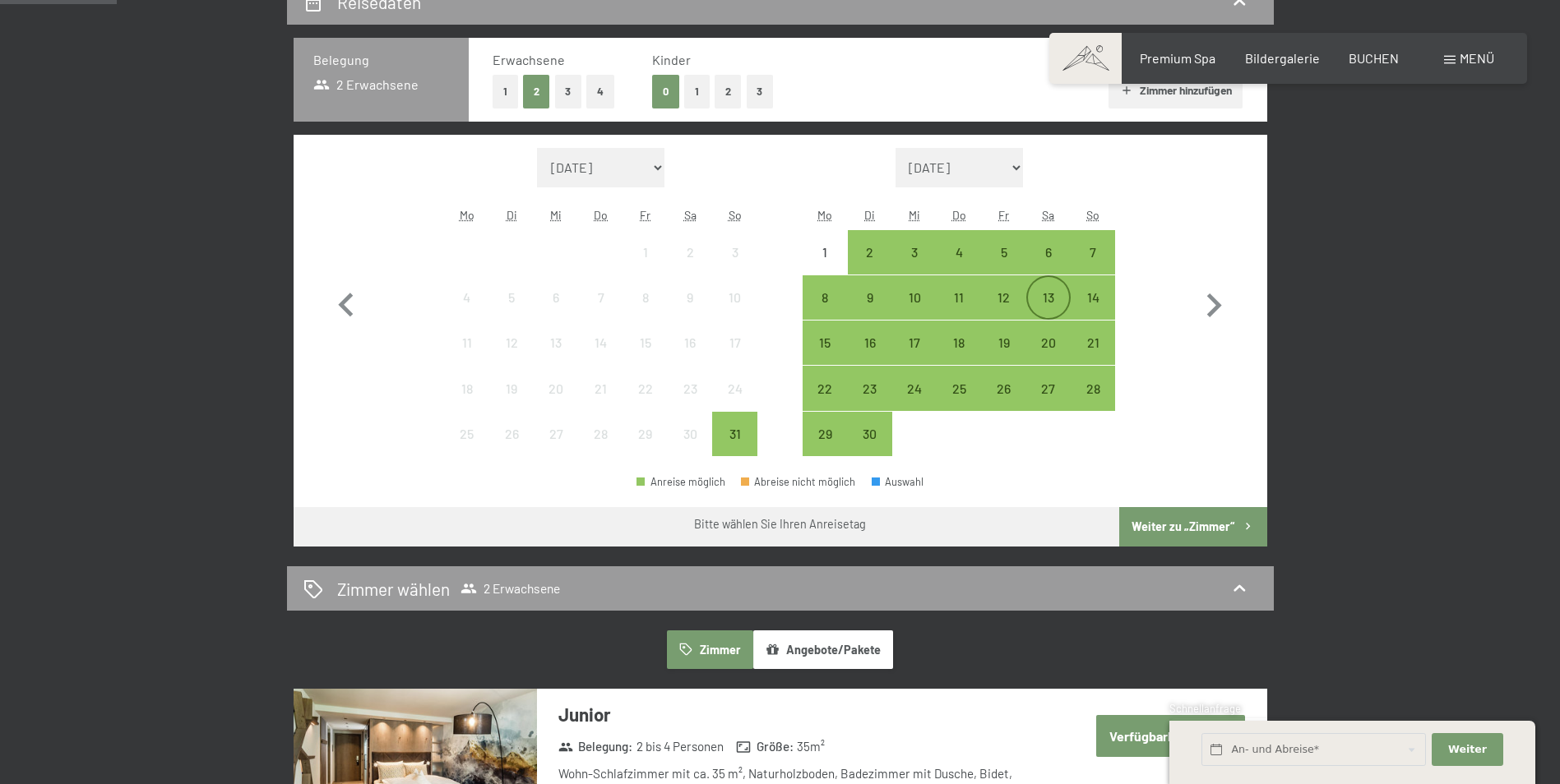
scroll to position [411, 0]
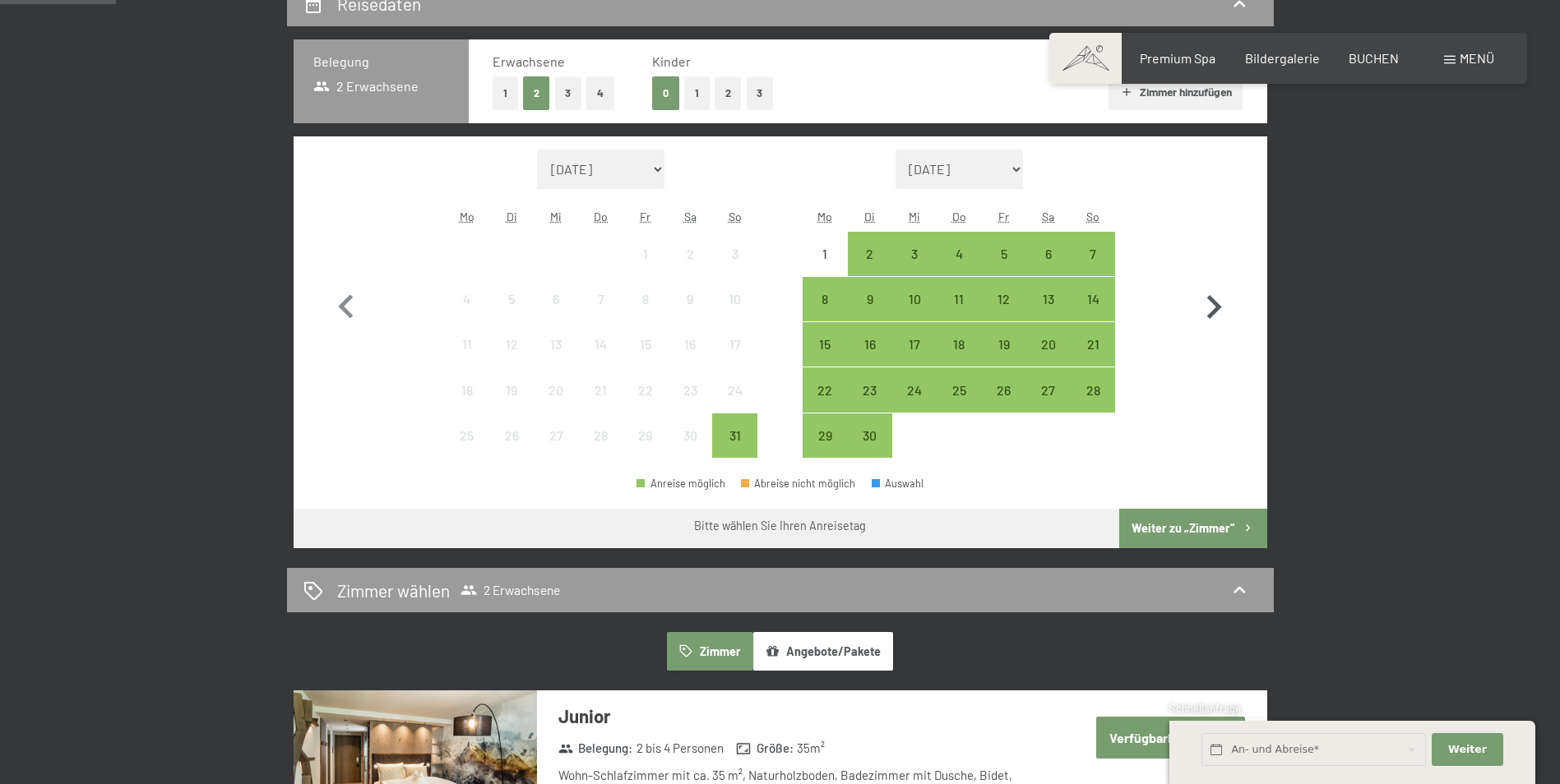
click at [1209, 303] on icon "button" at bounding box center [1214, 308] width 48 height 48
select select "[DATE]"
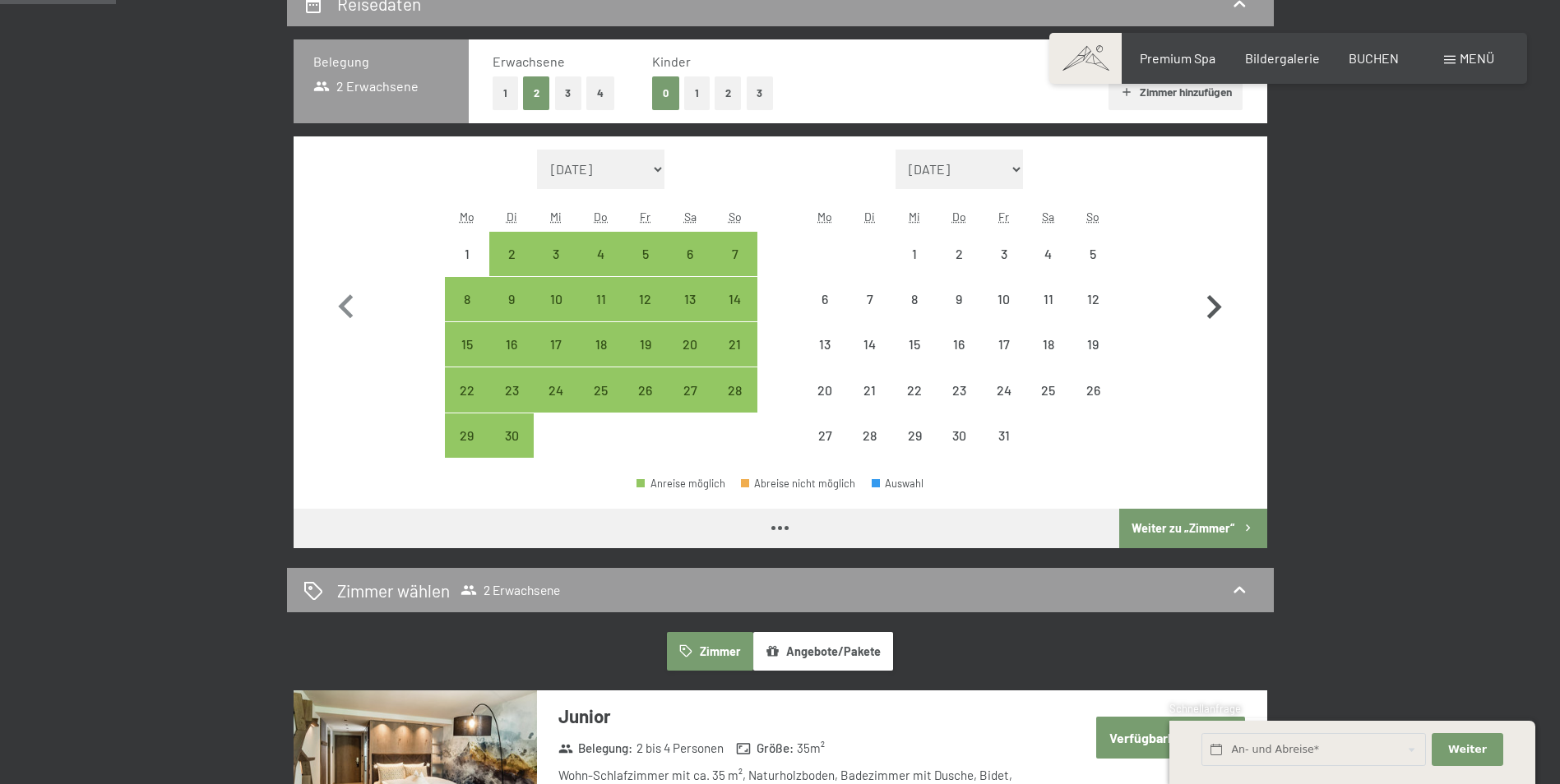
select select "[DATE]"
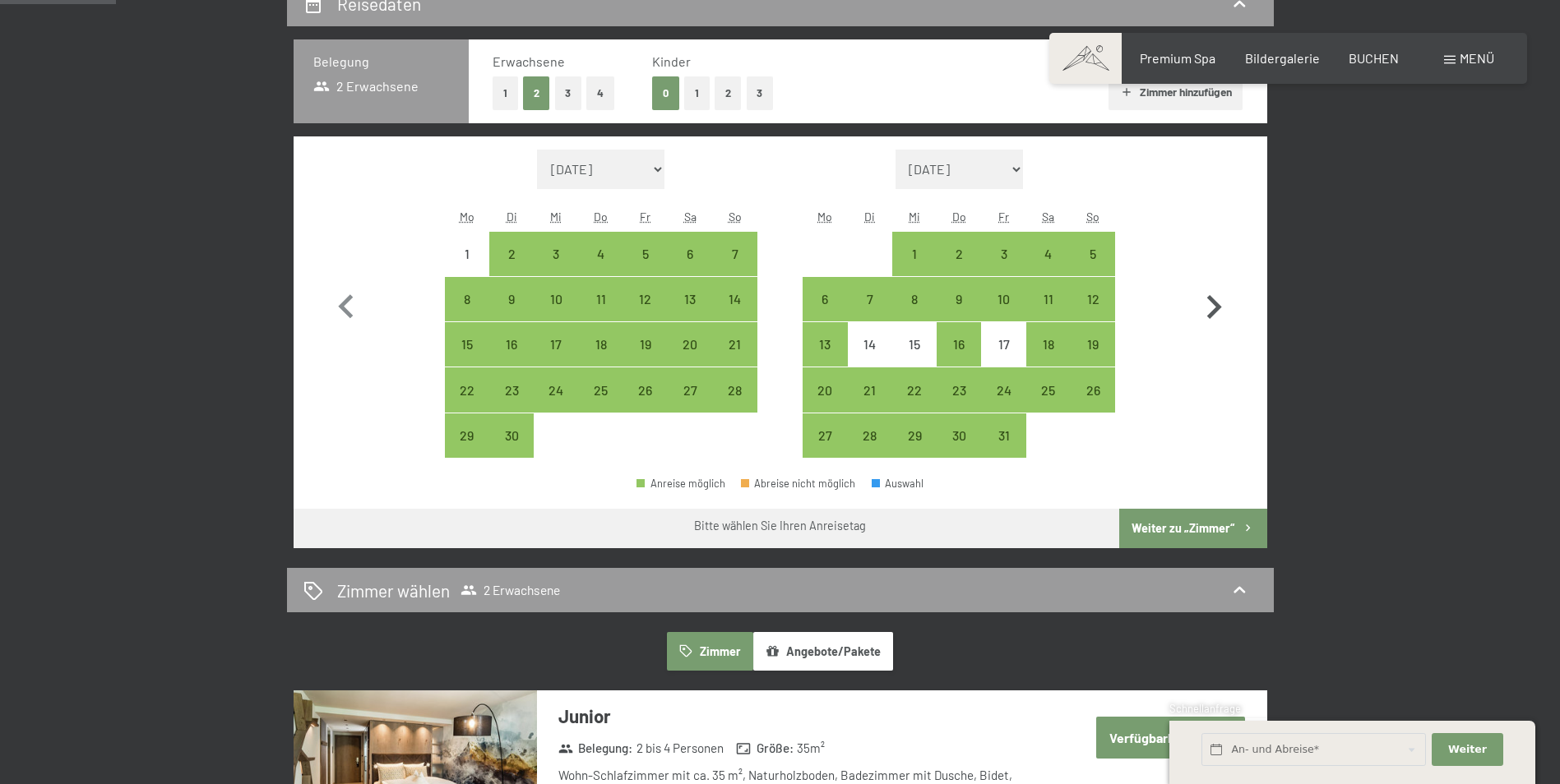
click at [1202, 306] on icon "button" at bounding box center [1214, 308] width 48 height 48
select select "[DATE]"
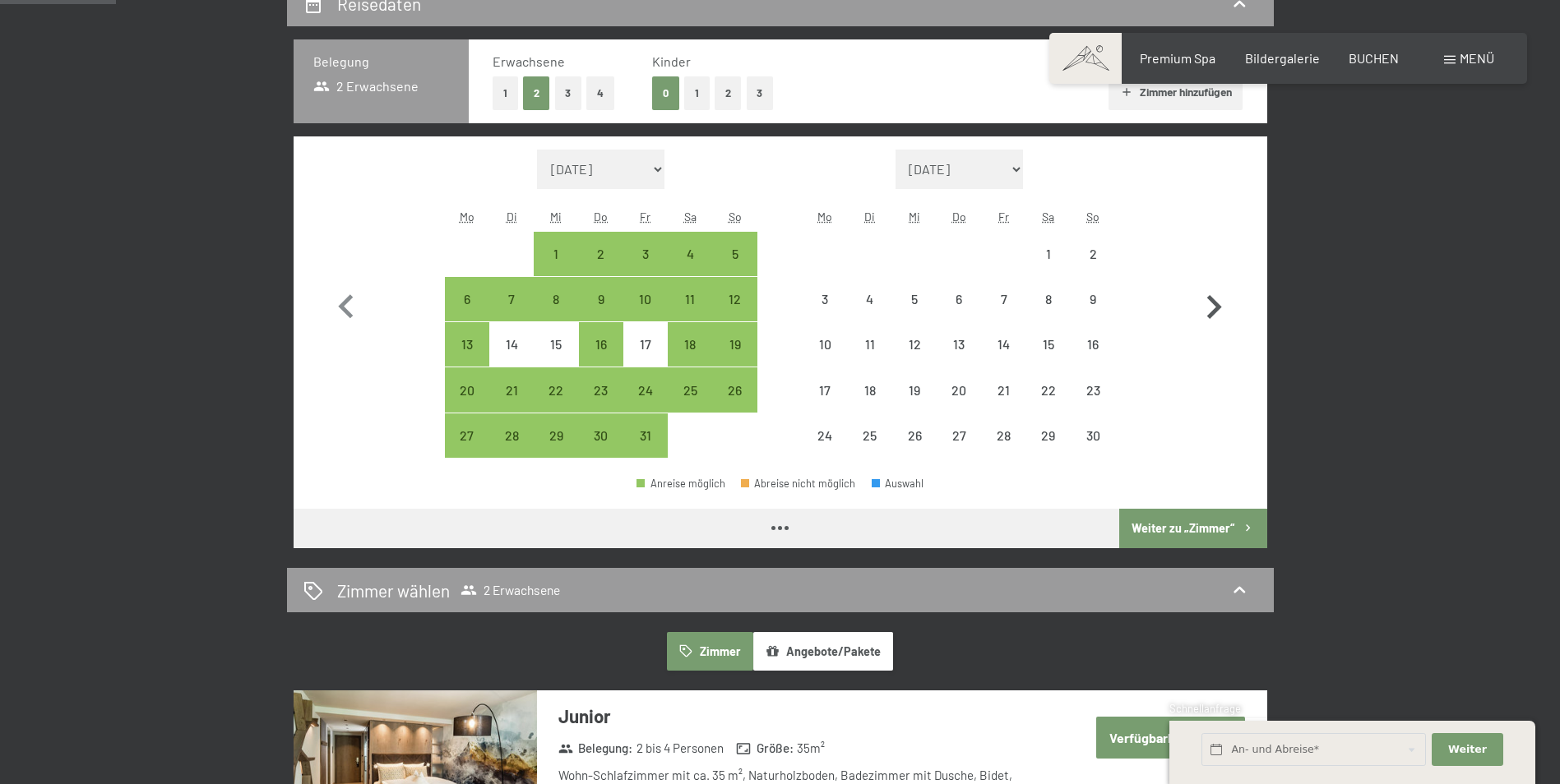
click at [1202, 306] on icon "button" at bounding box center [1214, 308] width 48 height 48
select select "[DATE]"
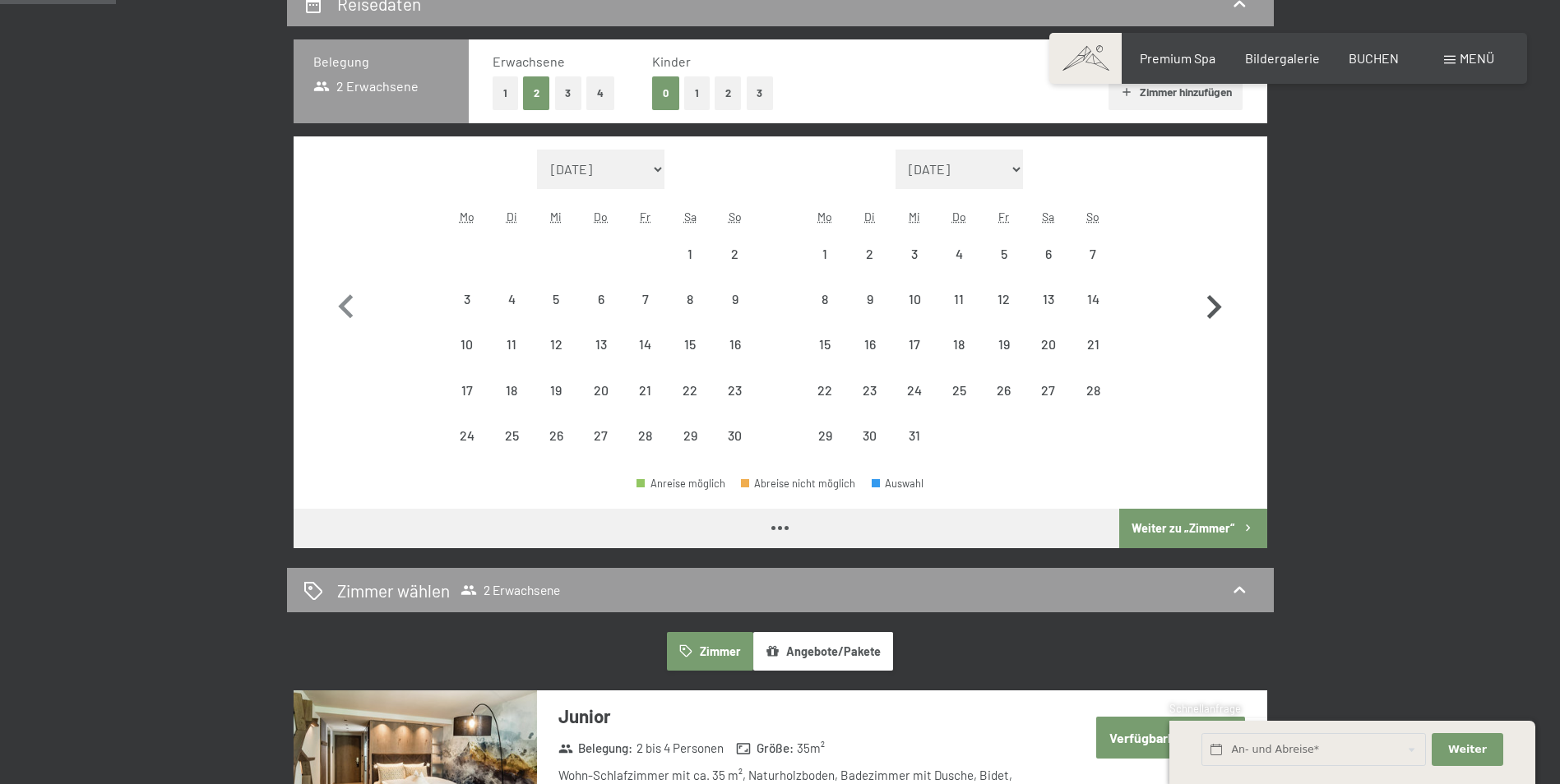
click at [1202, 306] on icon "button" at bounding box center [1214, 308] width 48 height 48
select select "2025-12-01"
select select "2026-01-01"
click at [1202, 306] on icon "button" at bounding box center [1214, 308] width 48 height 48
select select "2026-01-01"
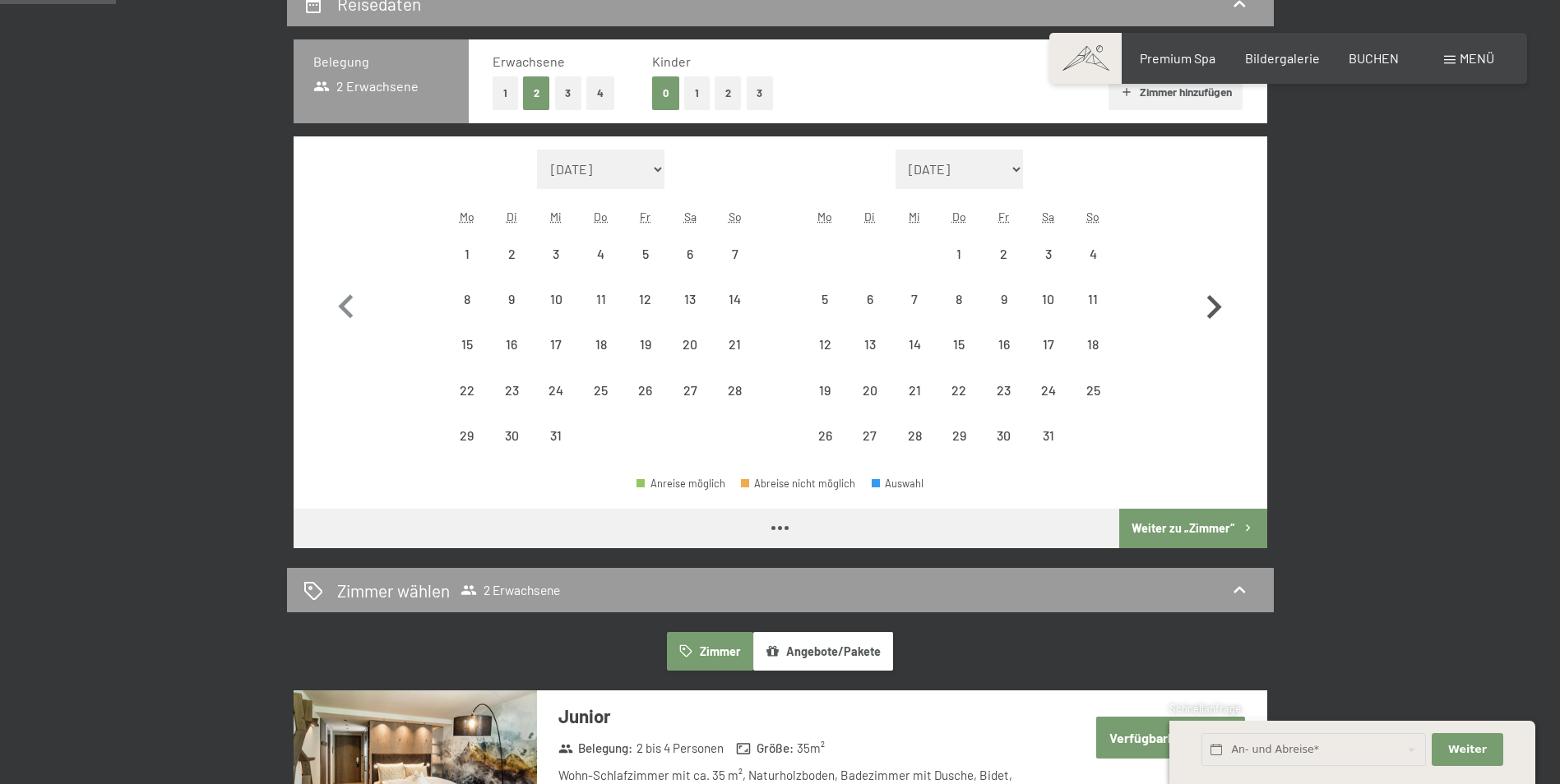
select select "2026-02-01"
select select "2026-01-01"
select select "2026-02-01"
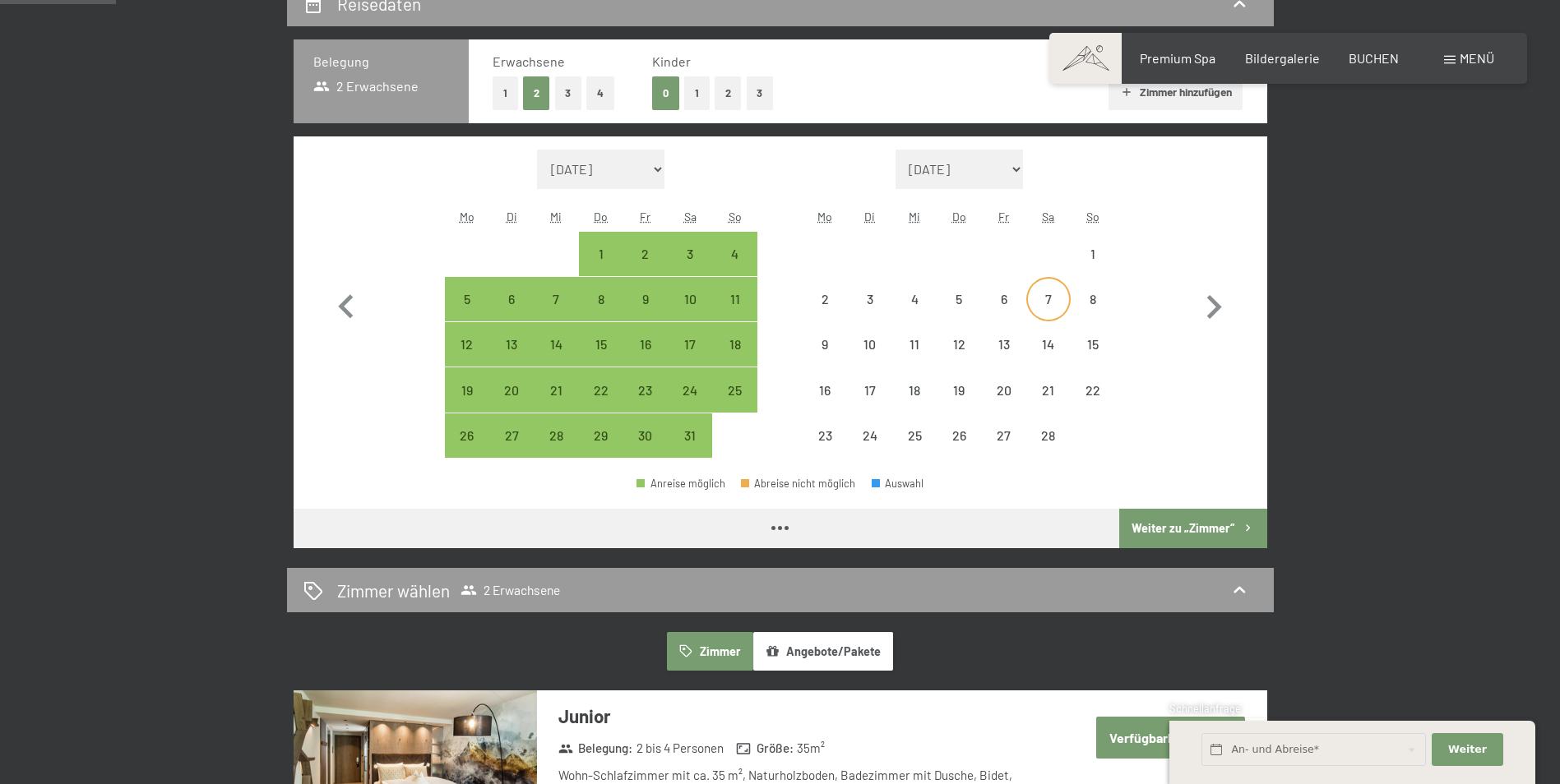
select select "2026-01-01"
select select "2026-02-01"
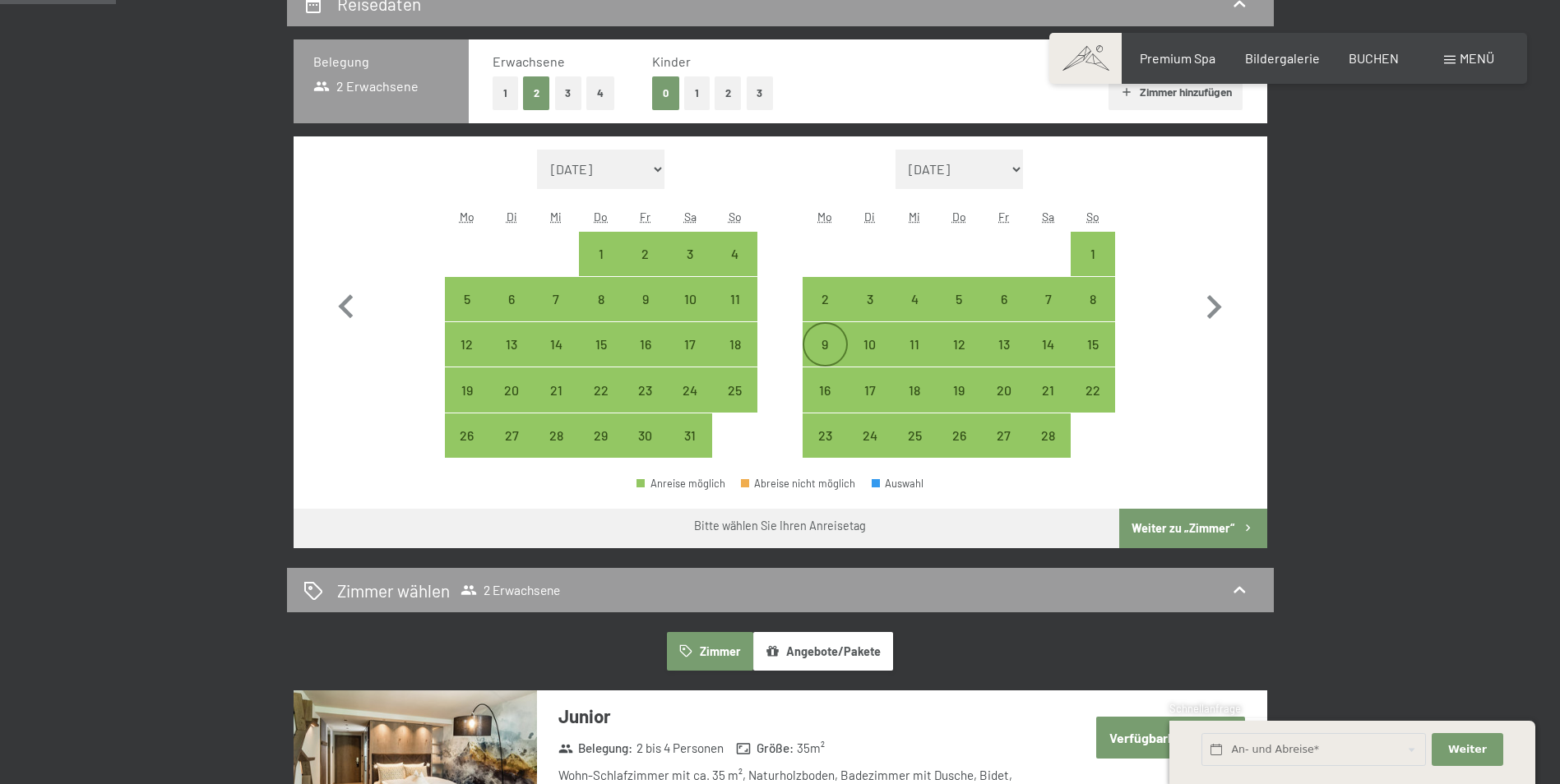
click at [830, 346] on div "9" at bounding box center [824, 359] width 41 height 41
select select "2026-01-01"
select select "2026-02-01"
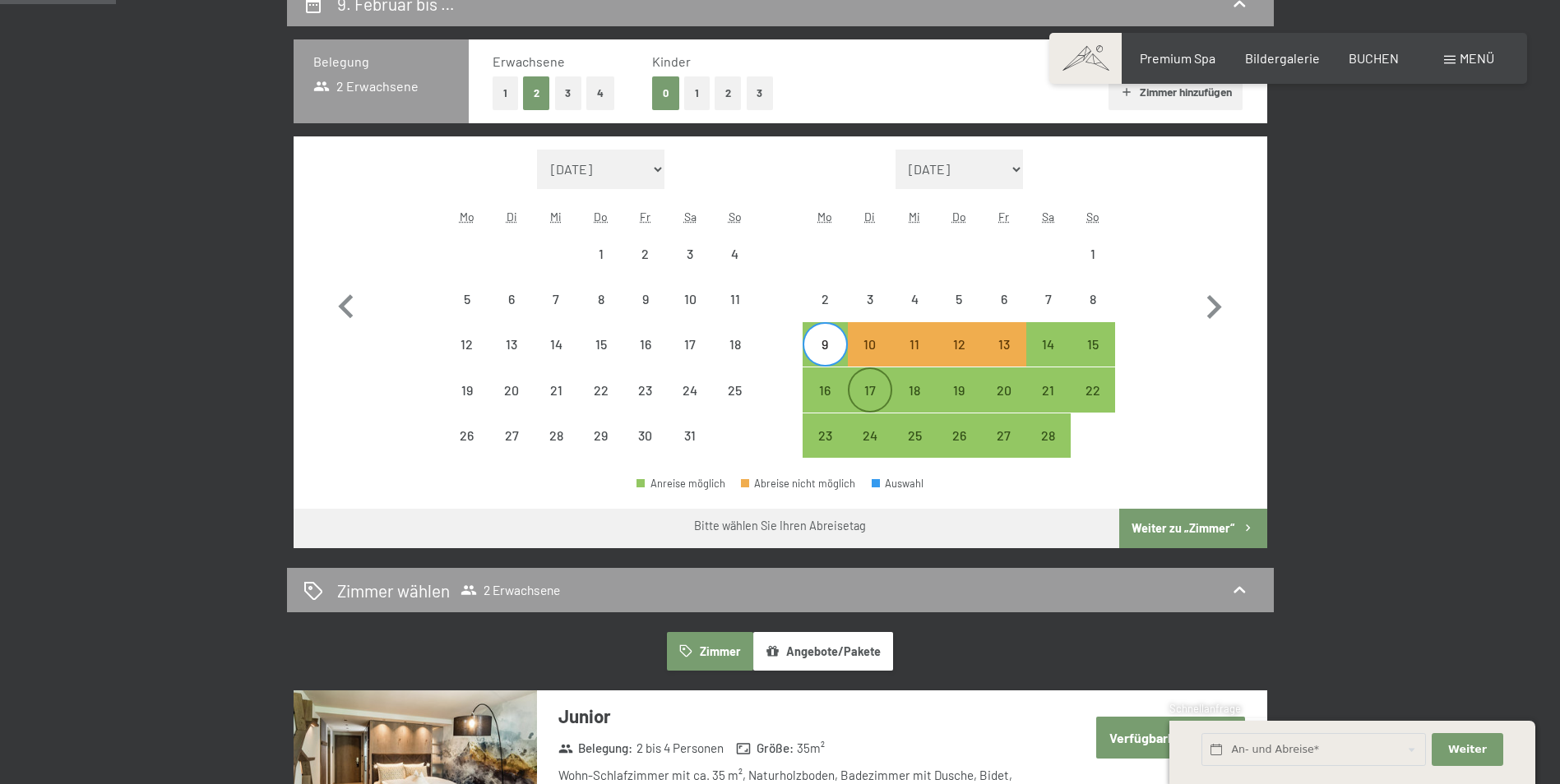
click at [875, 398] on div "17" at bounding box center [870, 405] width 41 height 41
select select "2026-01-01"
select select "2026-02-01"
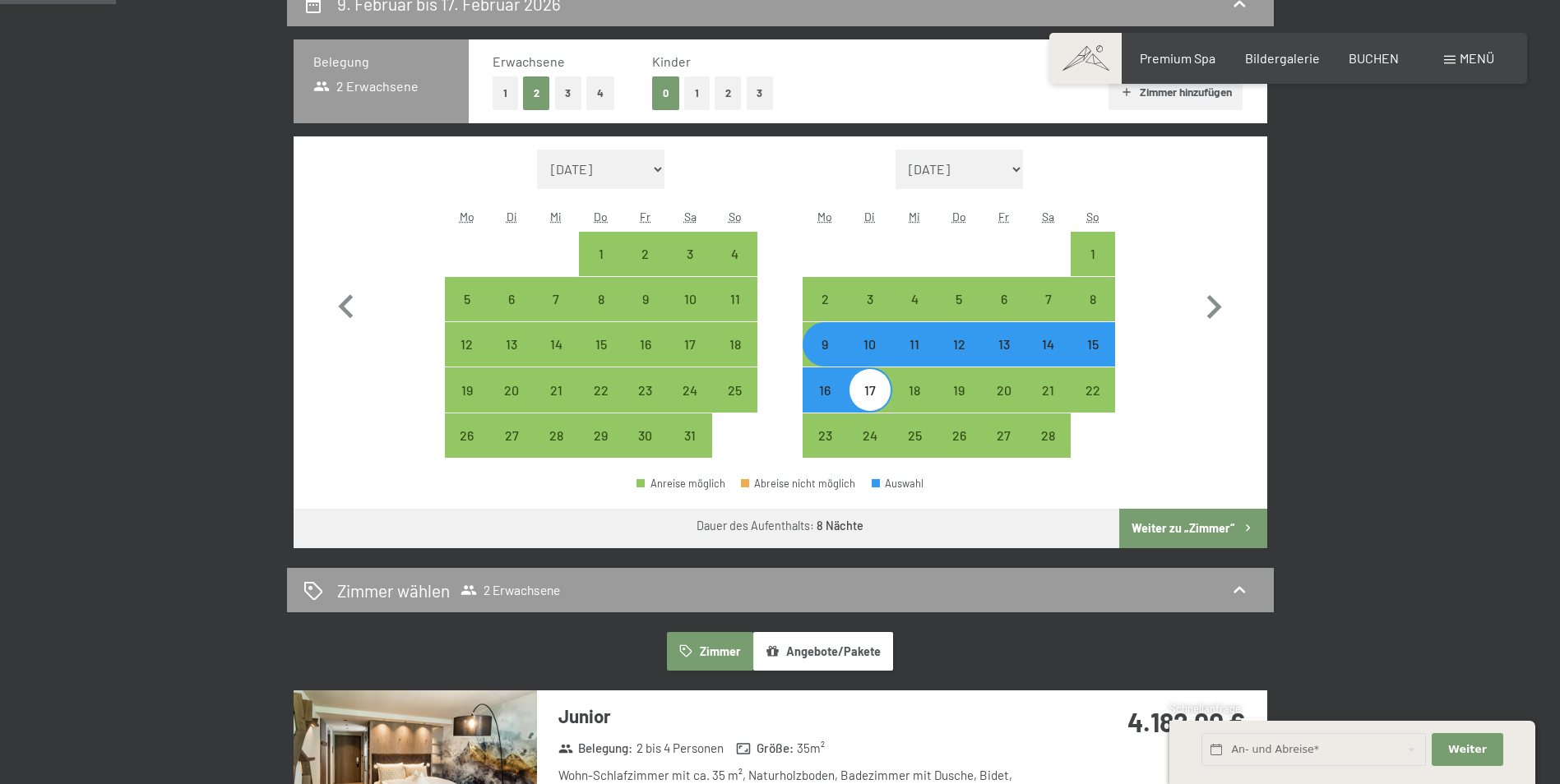
click at [1205, 522] on button "Weiter zu „Zimmer“" at bounding box center [1192, 529] width 147 height 39
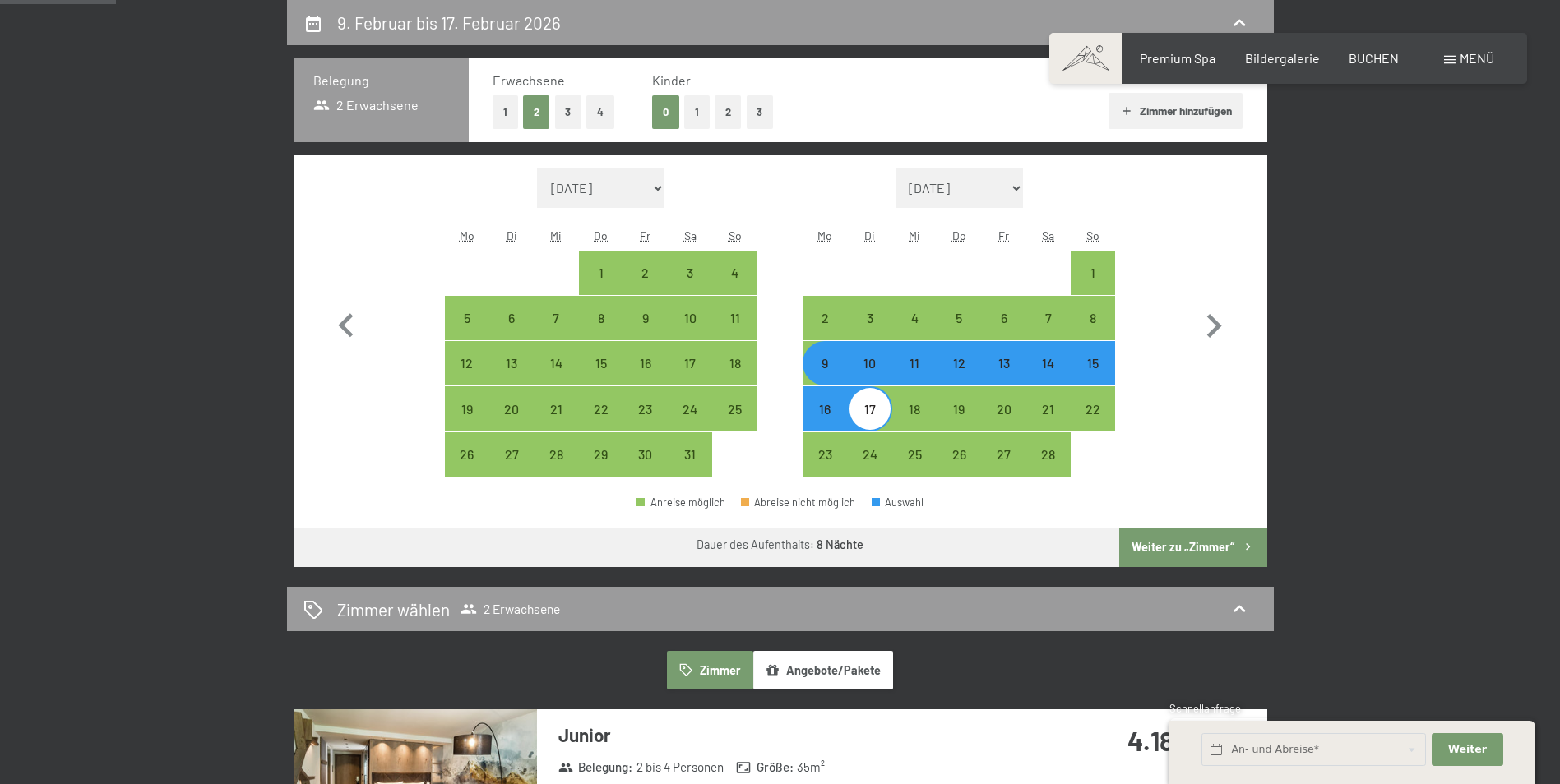
select select "2026-01-01"
select select "2026-02-01"
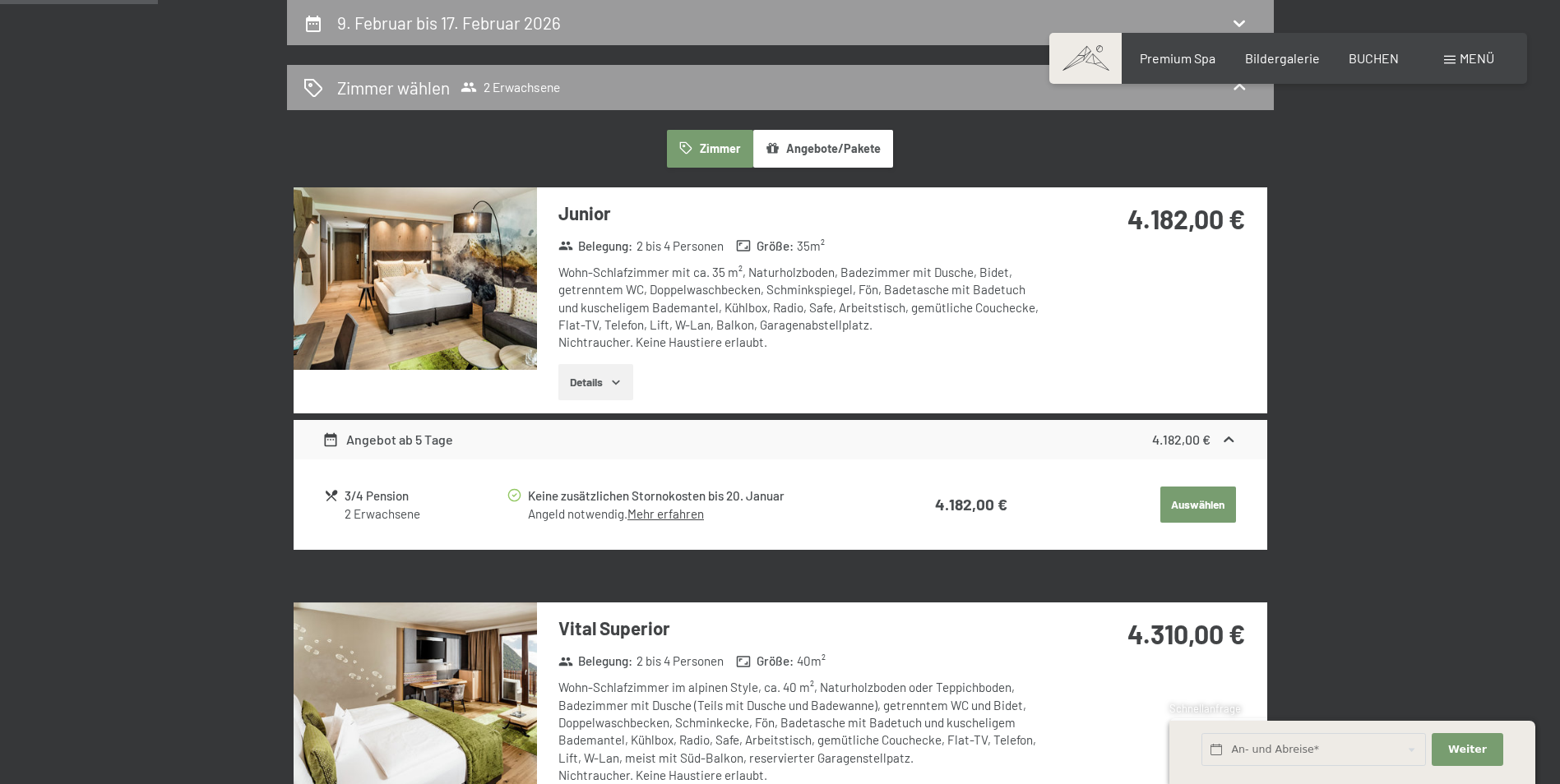
scroll to position [310, 0]
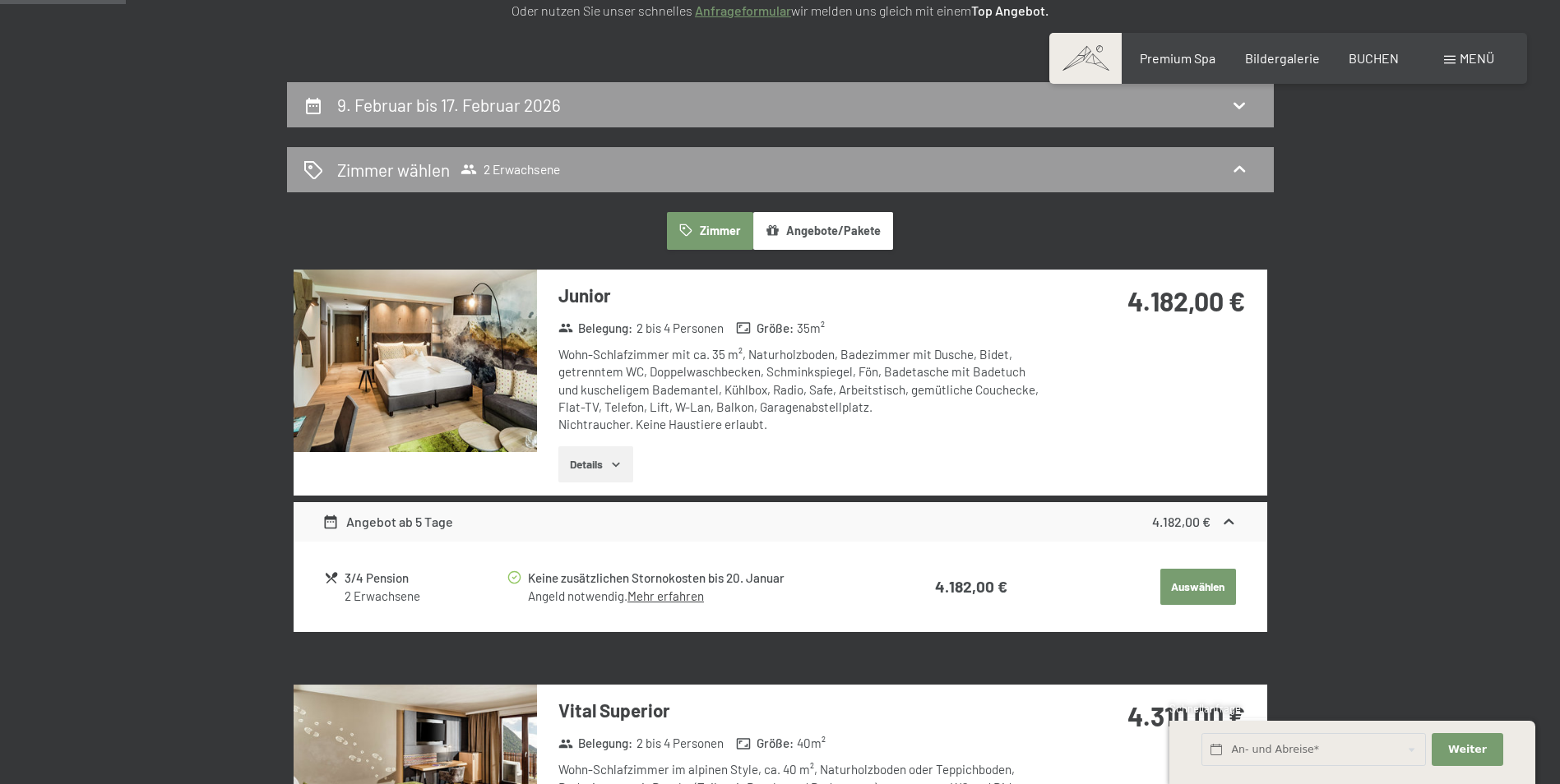
click at [846, 240] on button "Angebote/Pakete" at bounding box center [823, 231] width 140 height 38
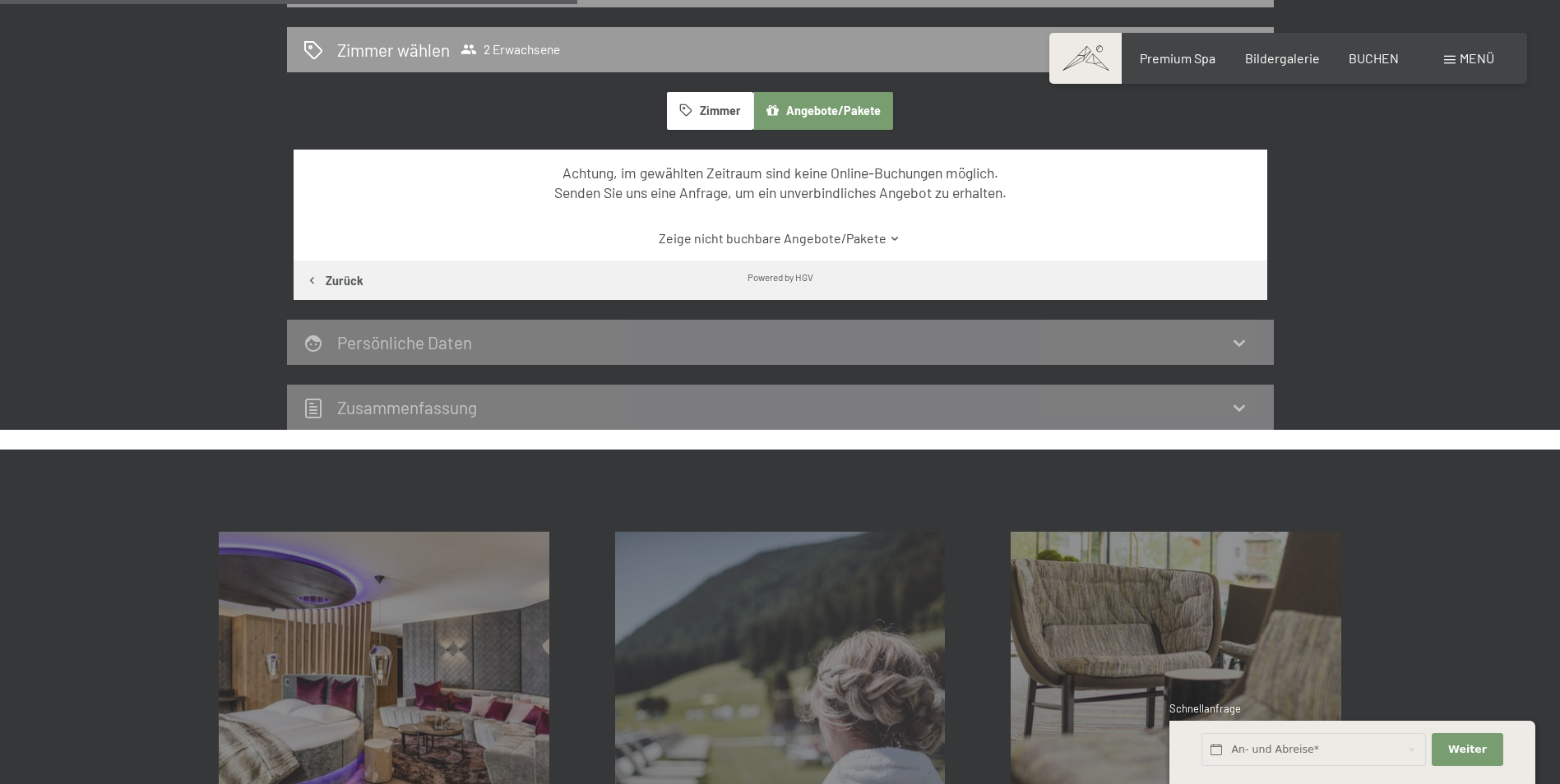
scroll to position [392, 0]
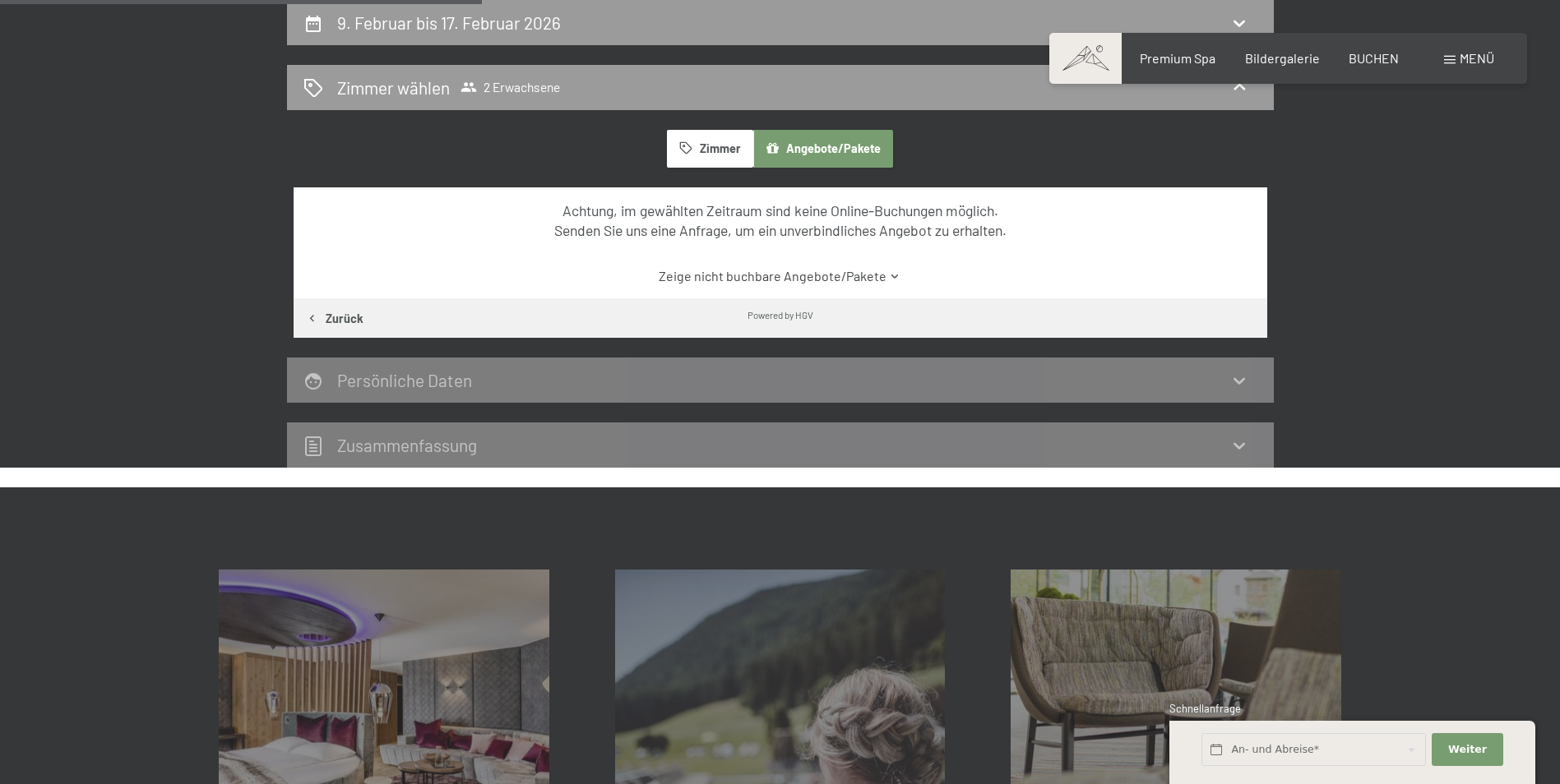
click at [869, 280] on link "Zeige nicht buchbare Angebote/Pakete" at bounding box center [780, 276] width 915 height 18
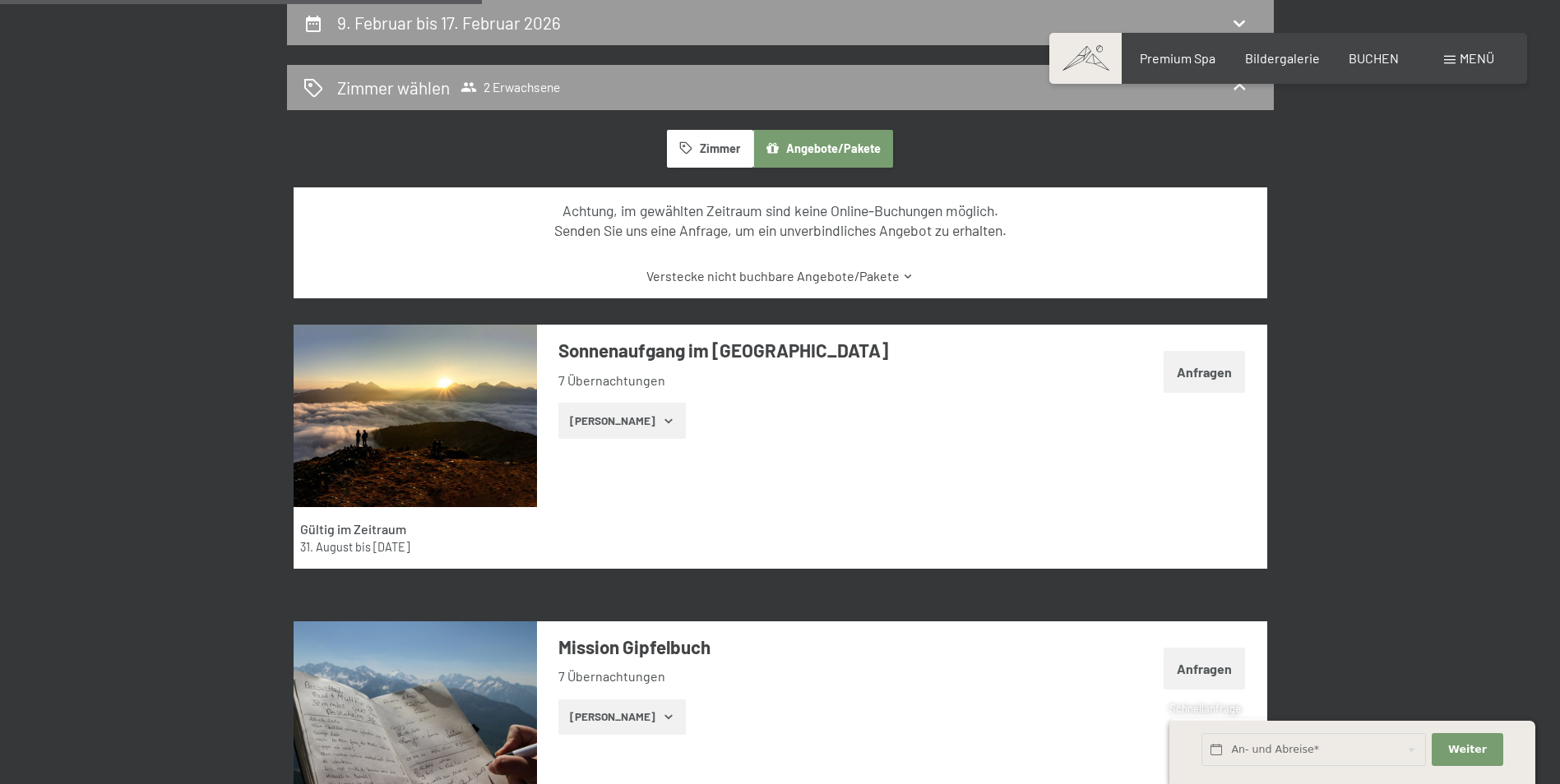
click at [859, 274] on link "Verstecke nicht buchbare Angebote/Pakete" at bounding box center [780, 276] width 915 height 18
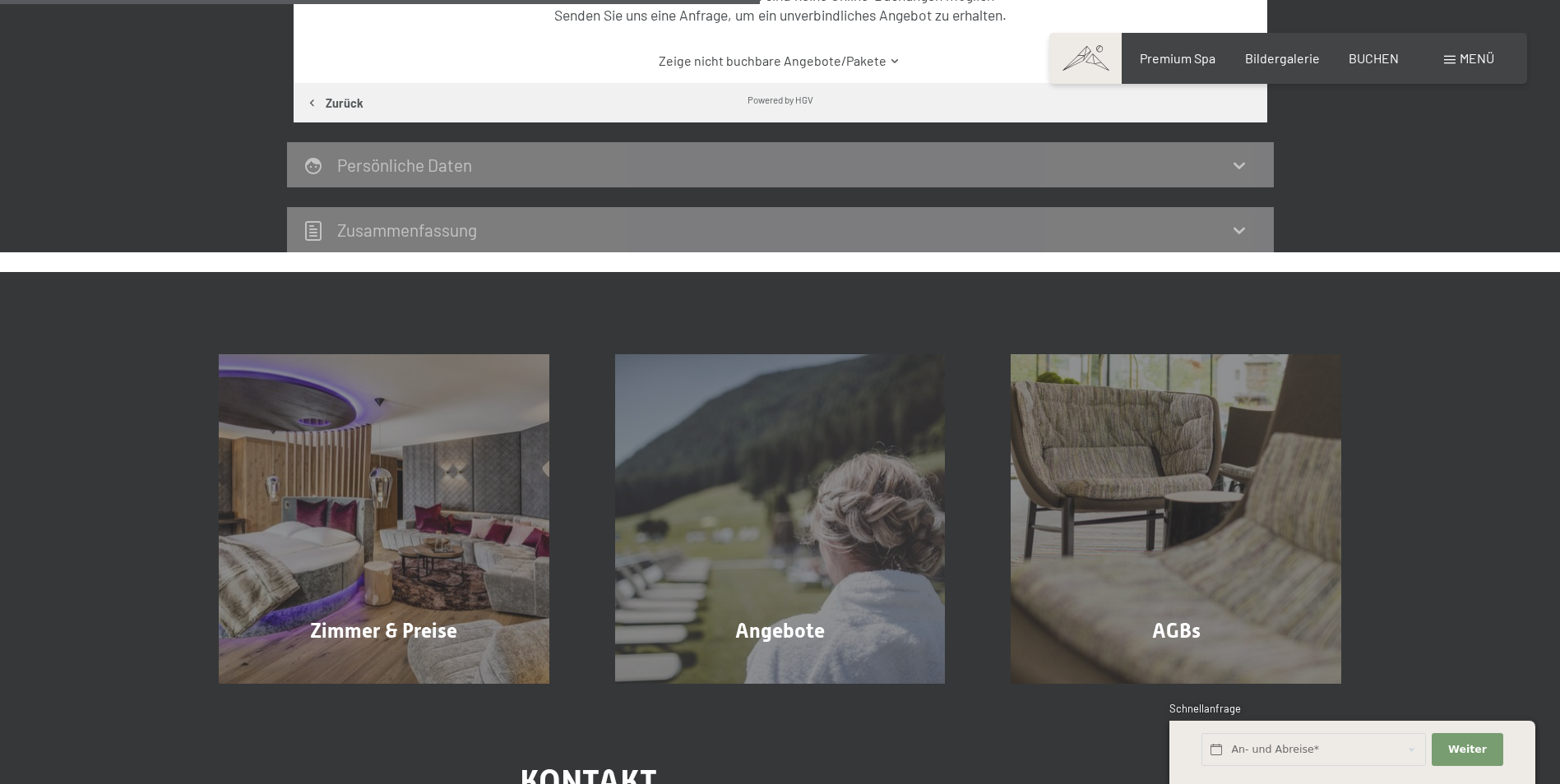
scroll to position [638, 0]
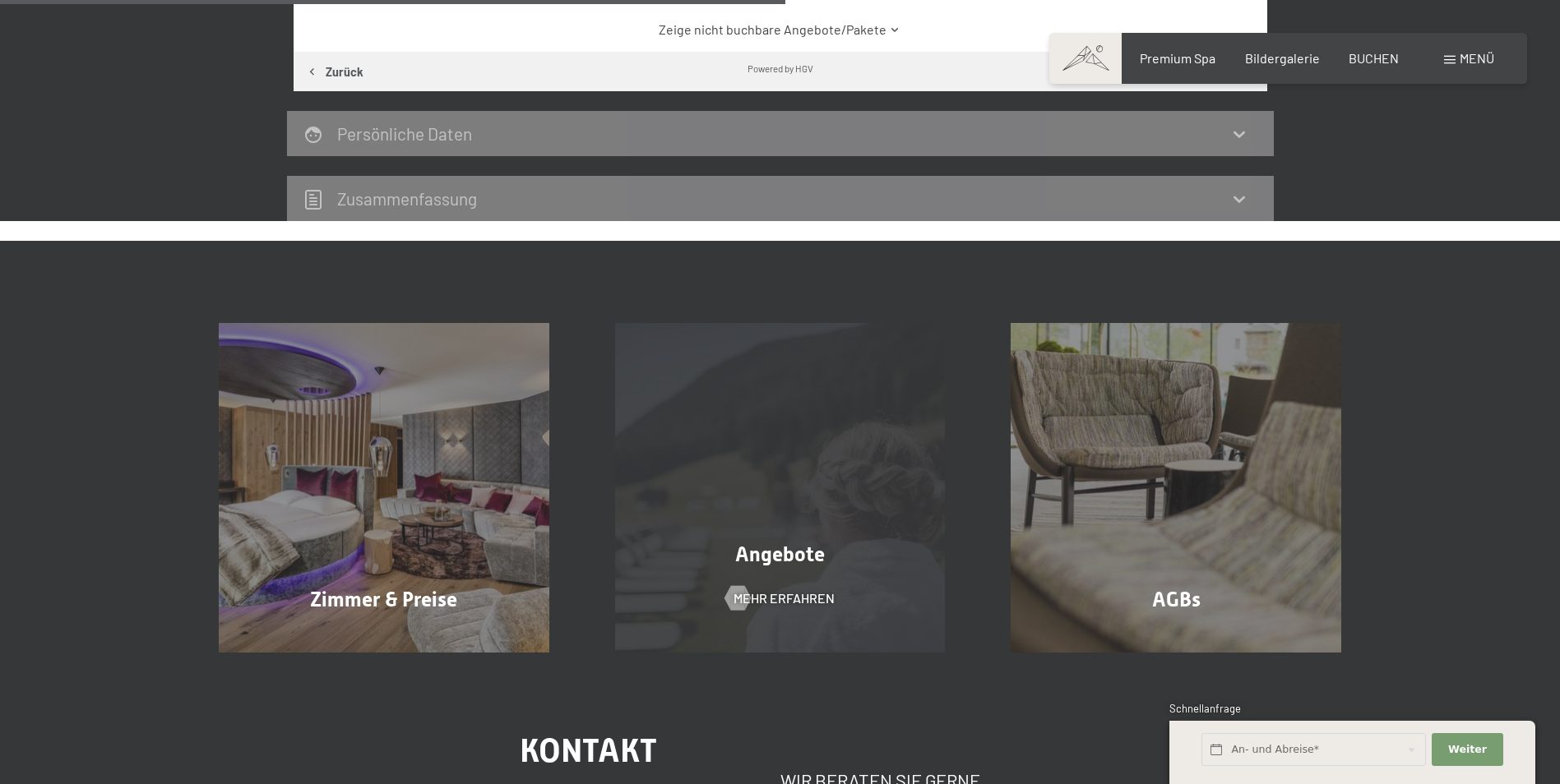
click at [817, 337] on div "Angebote Mehr erfahren" at bounding box center [781, 489] width 397 height 331
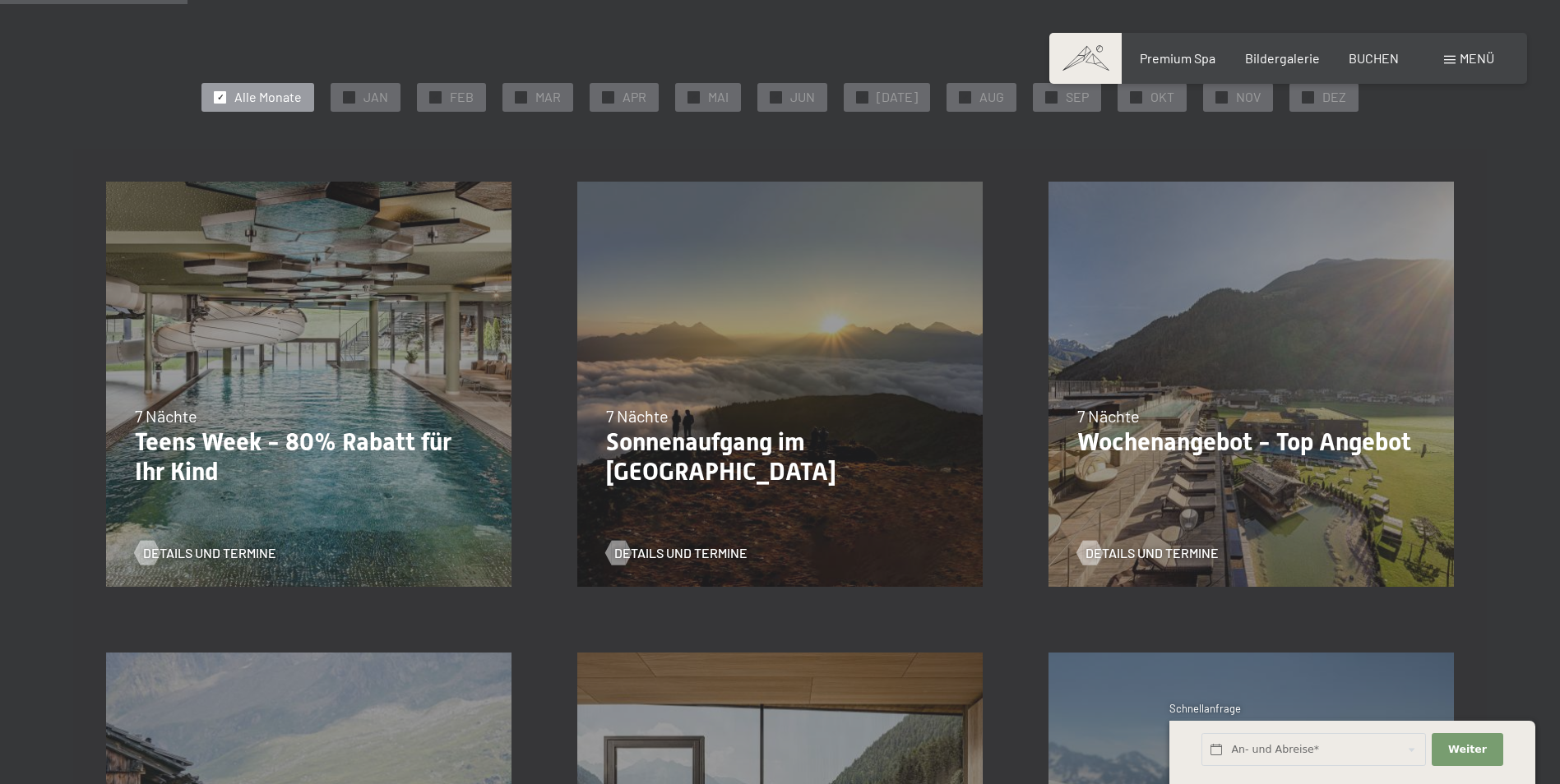
scroll to position [411, 0]
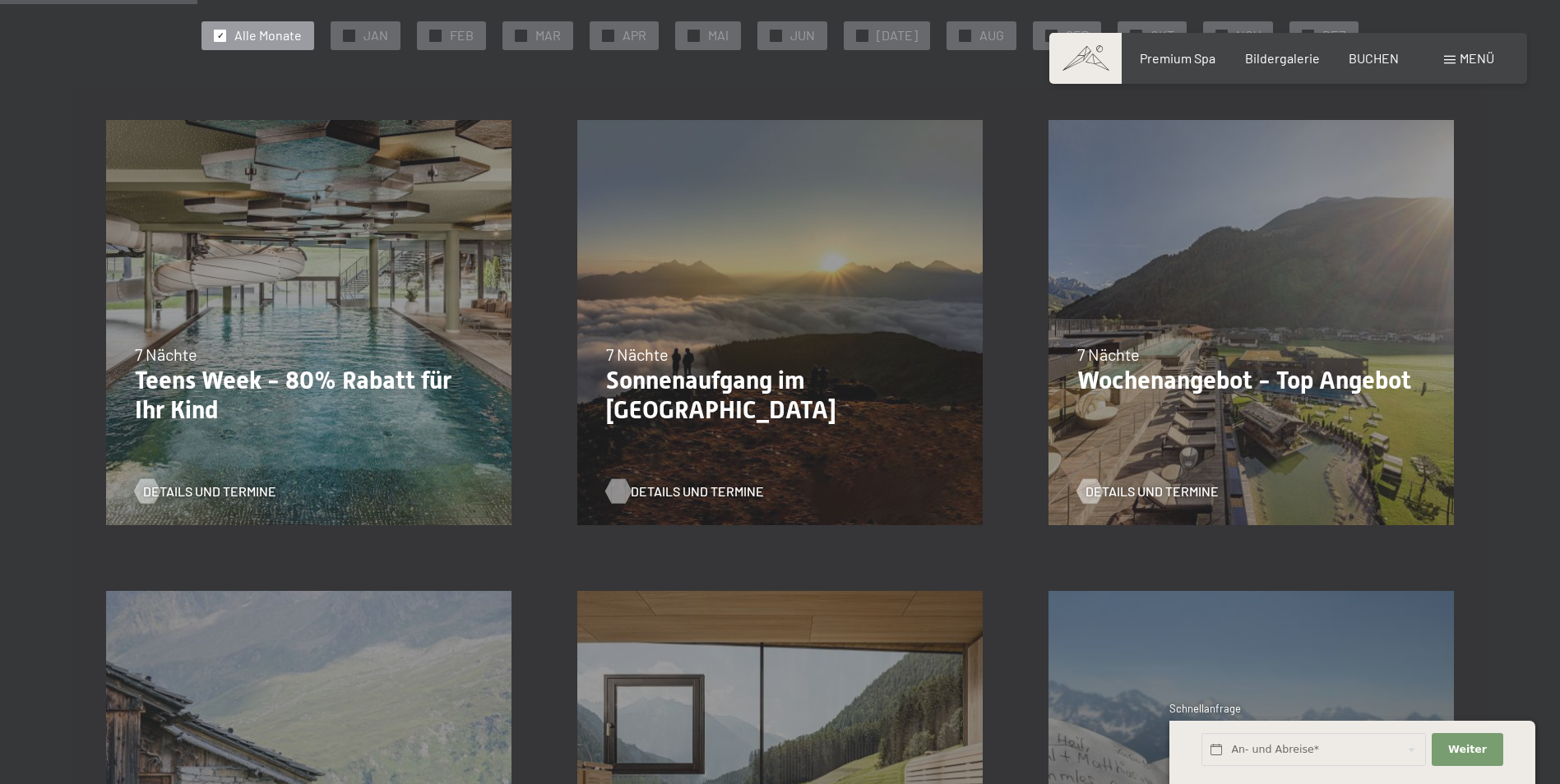
click at [684, 490] on span "Details und Termine" at bounding box center [697, 492] width 133 height 18
click at [1117, 488] on span "Details und Termine" at bounding box center [1168, 492] width 133 height 18
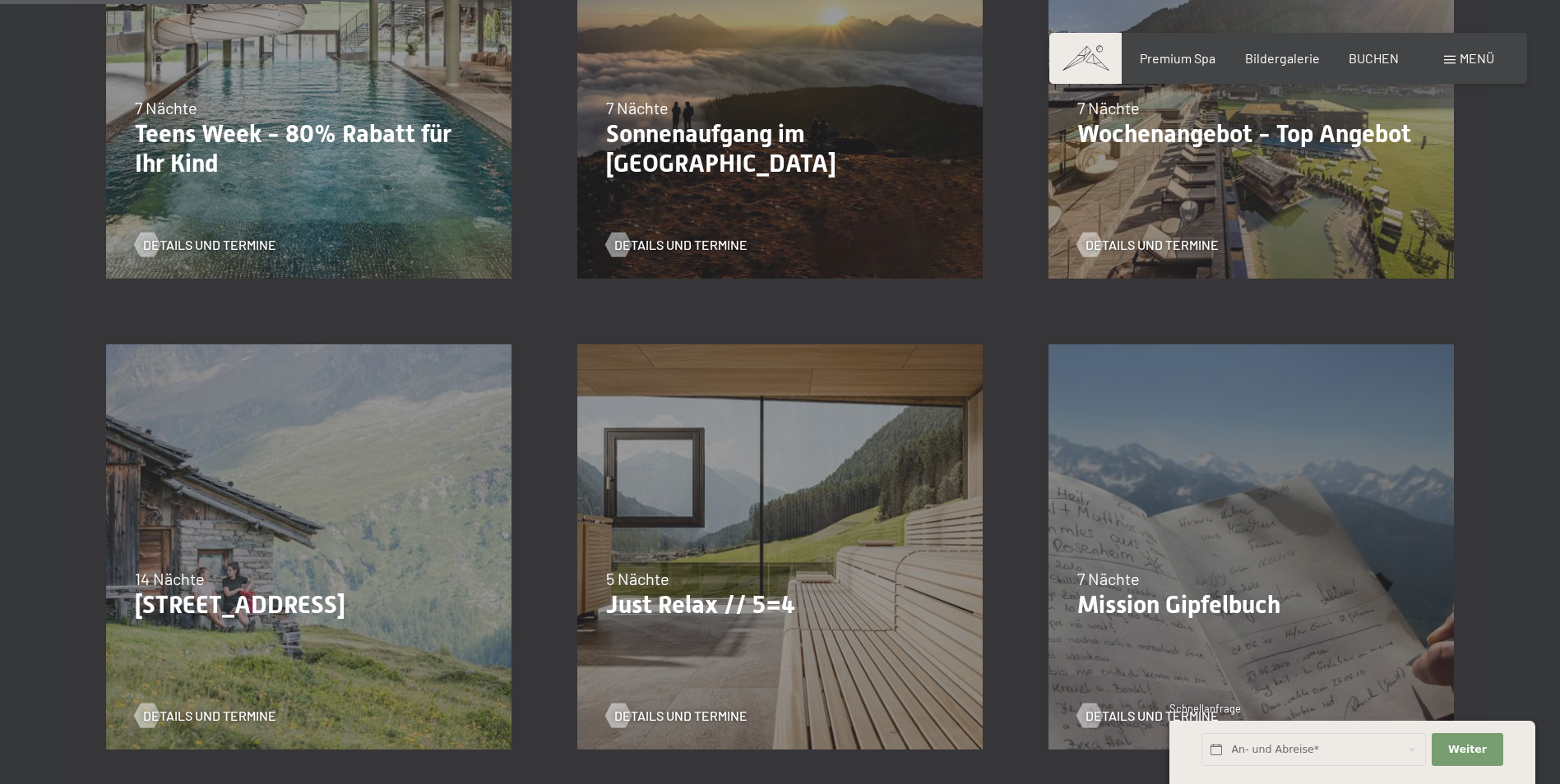
scroll to position [740, 0]
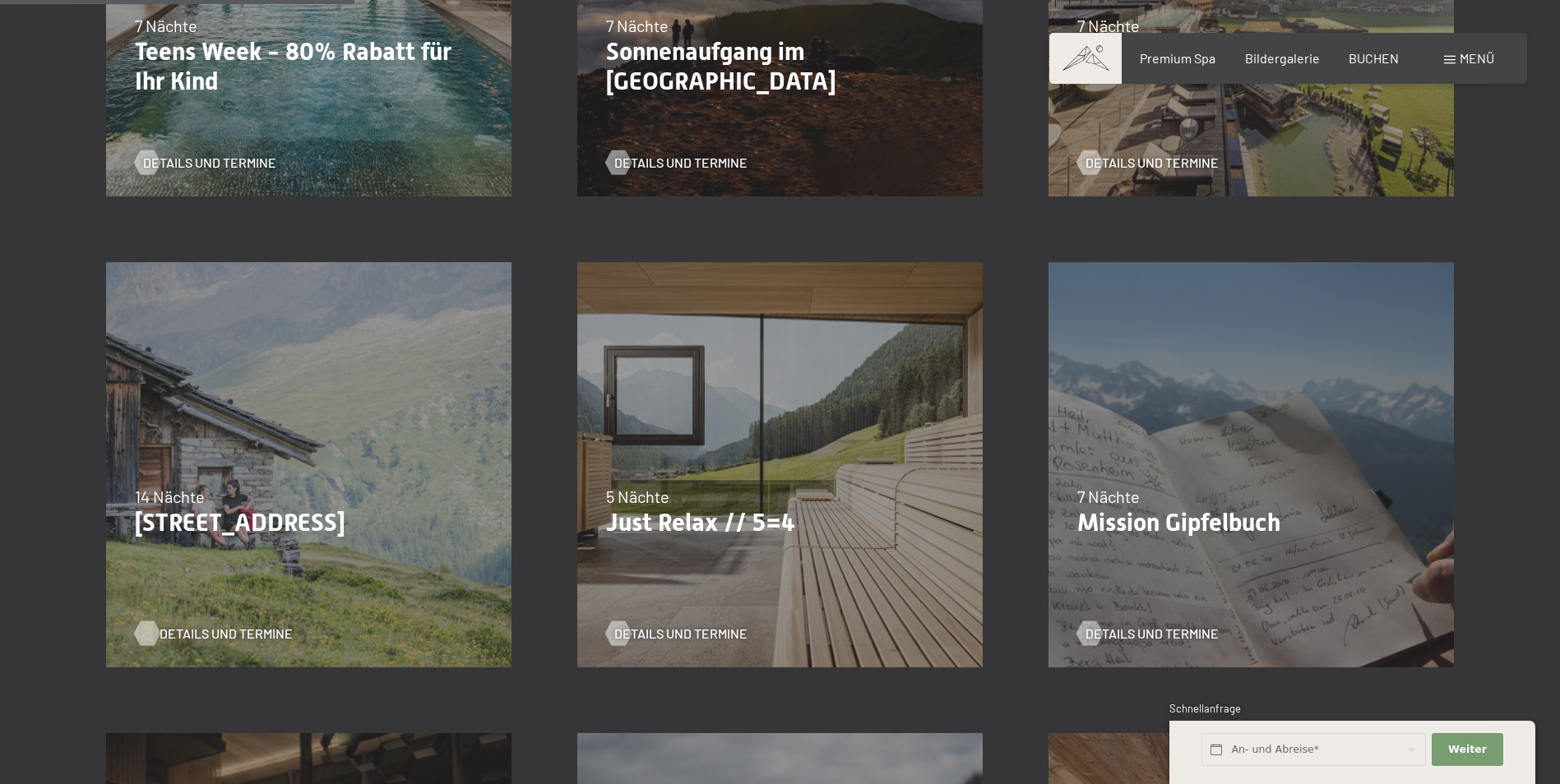
click at [204, 638] on span "Details und Termine" at bounding box center [226, 633] width 133 height 18
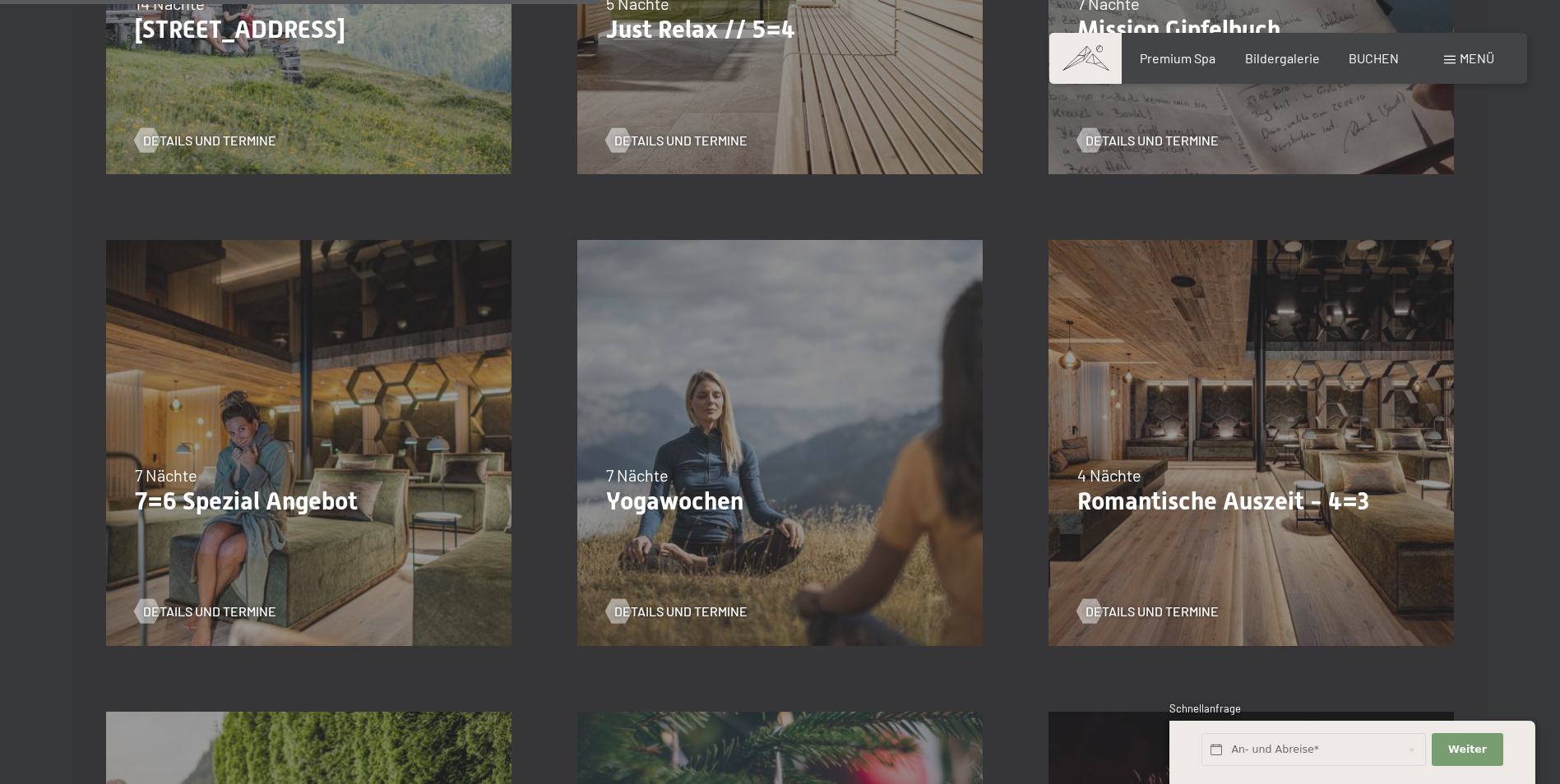
scroll to position [1315, 0]
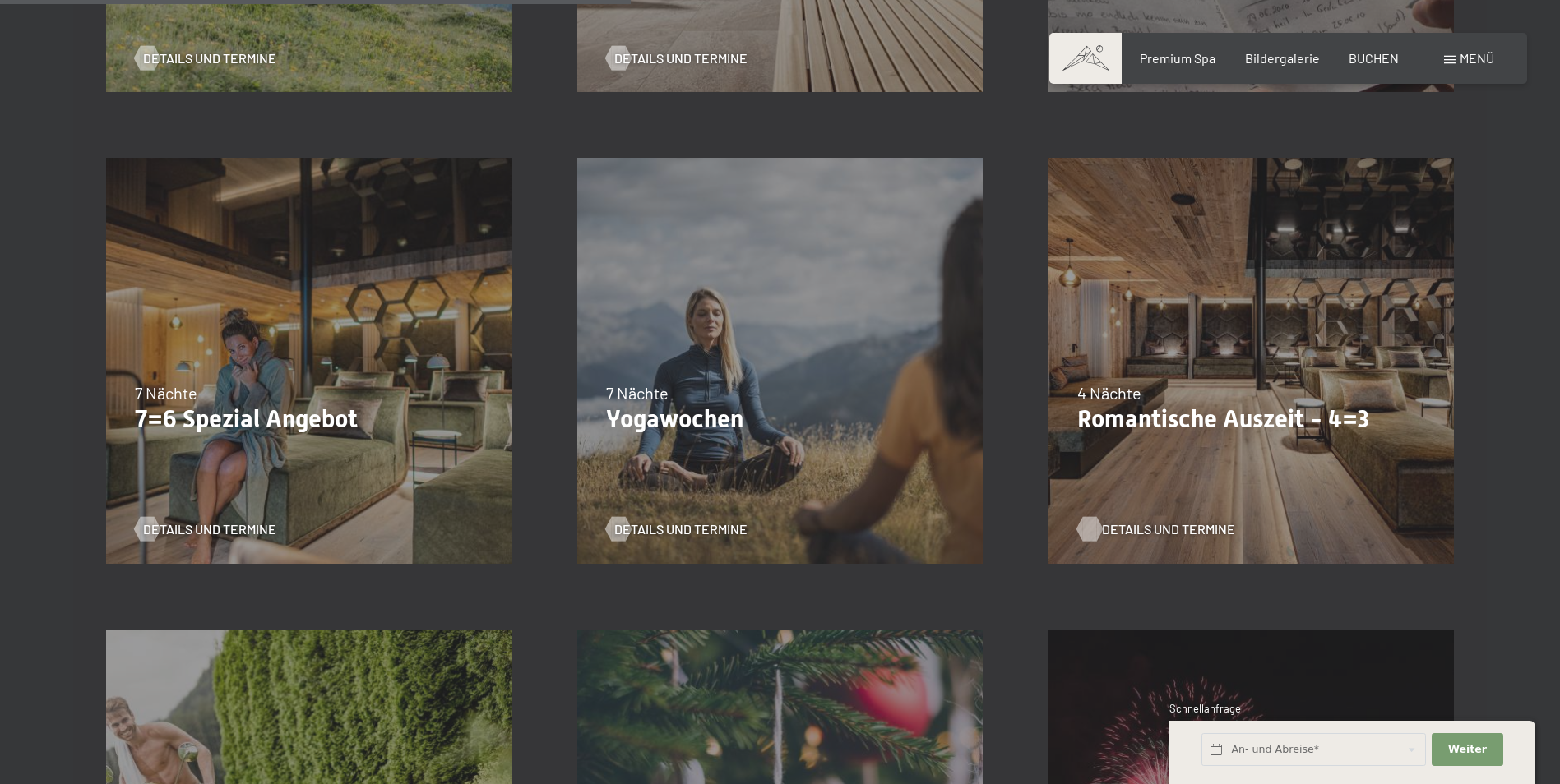
click at [1140, 531] on span "Details und Termine" at bounding box center [1168, 530] width 133 height 18
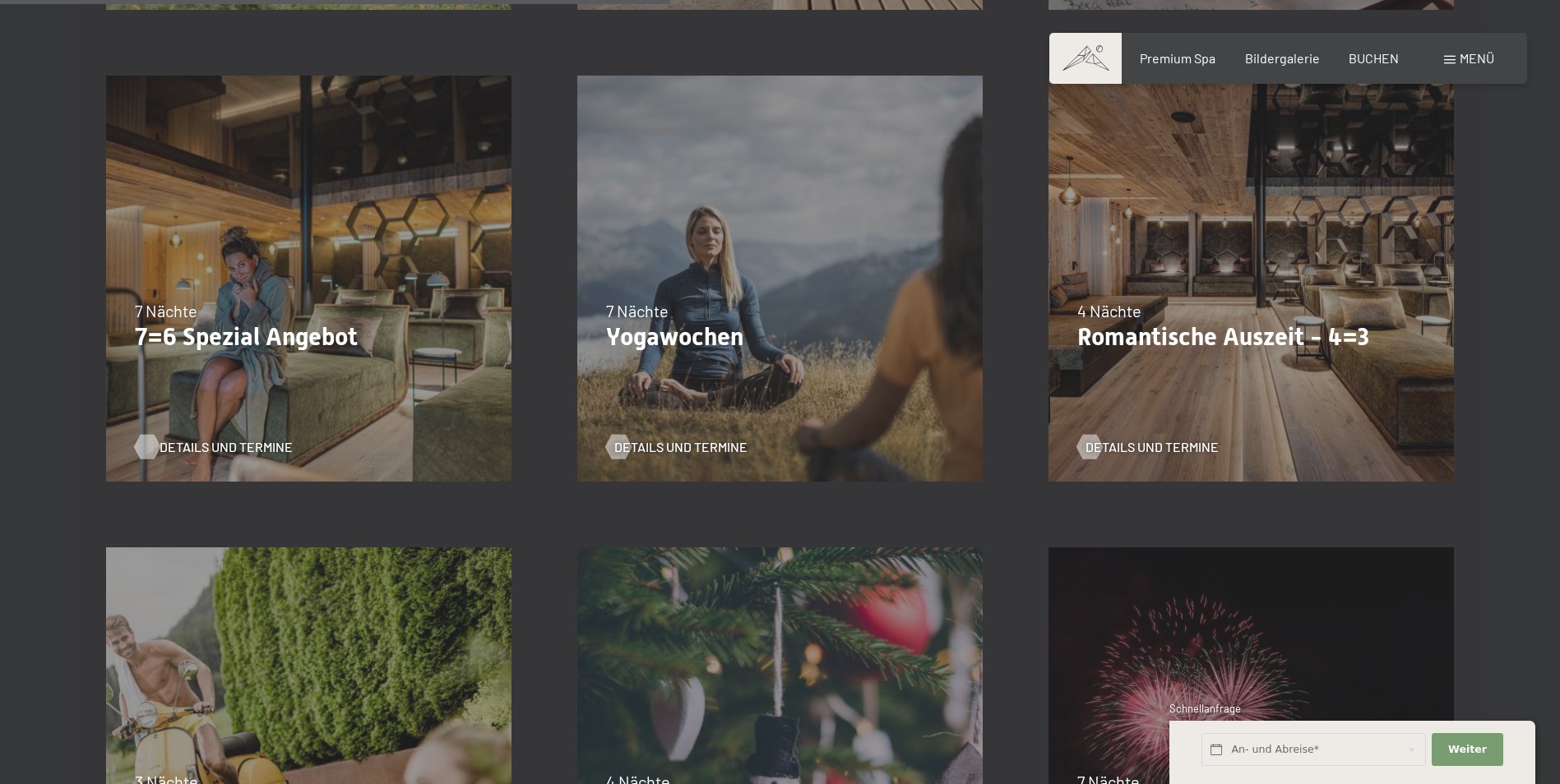
click at [207, 443] on span "Details und Termine" at bounding box center [226, 448] width 133 height 18
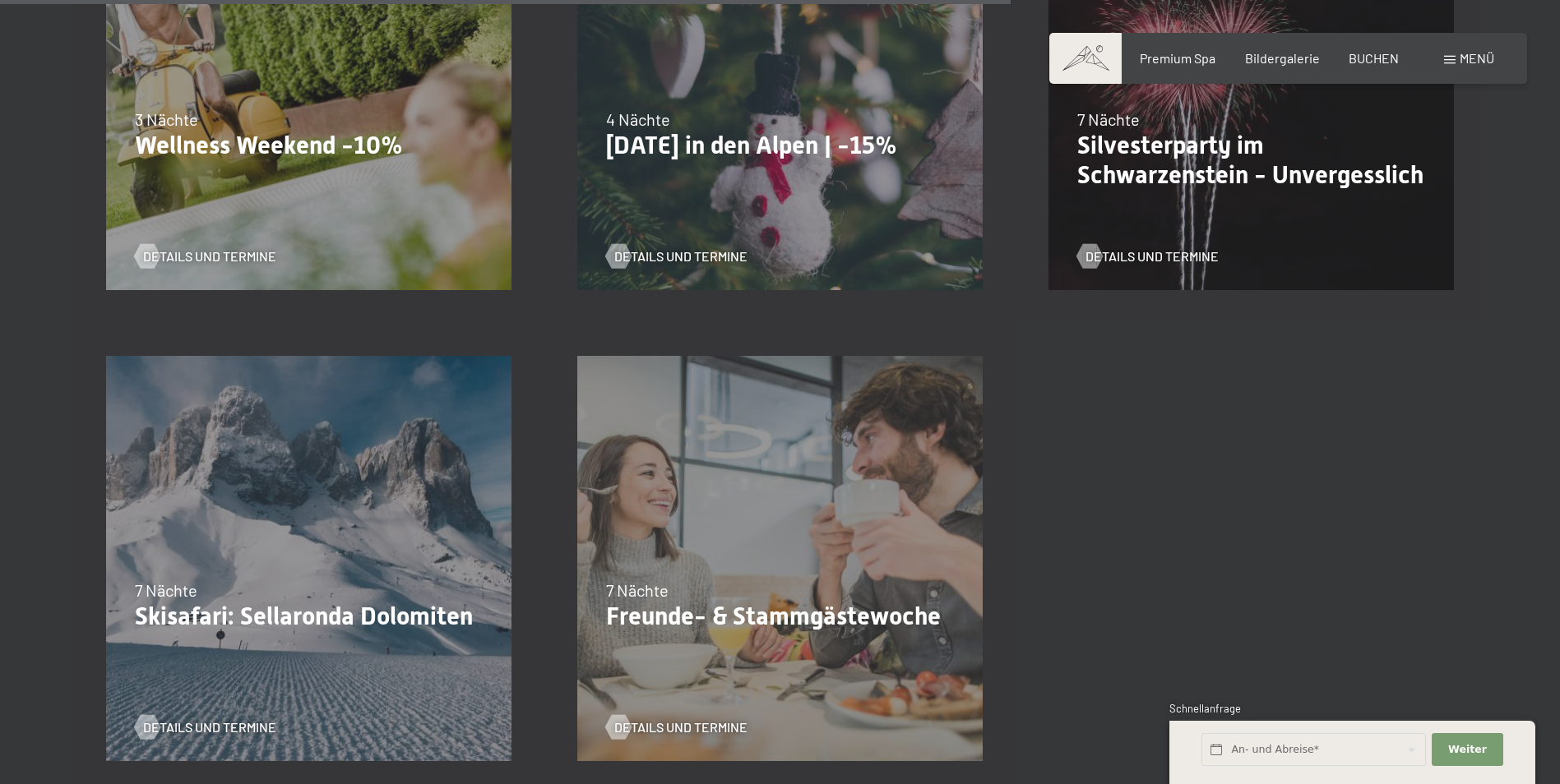
scroll to position [2137, 0]
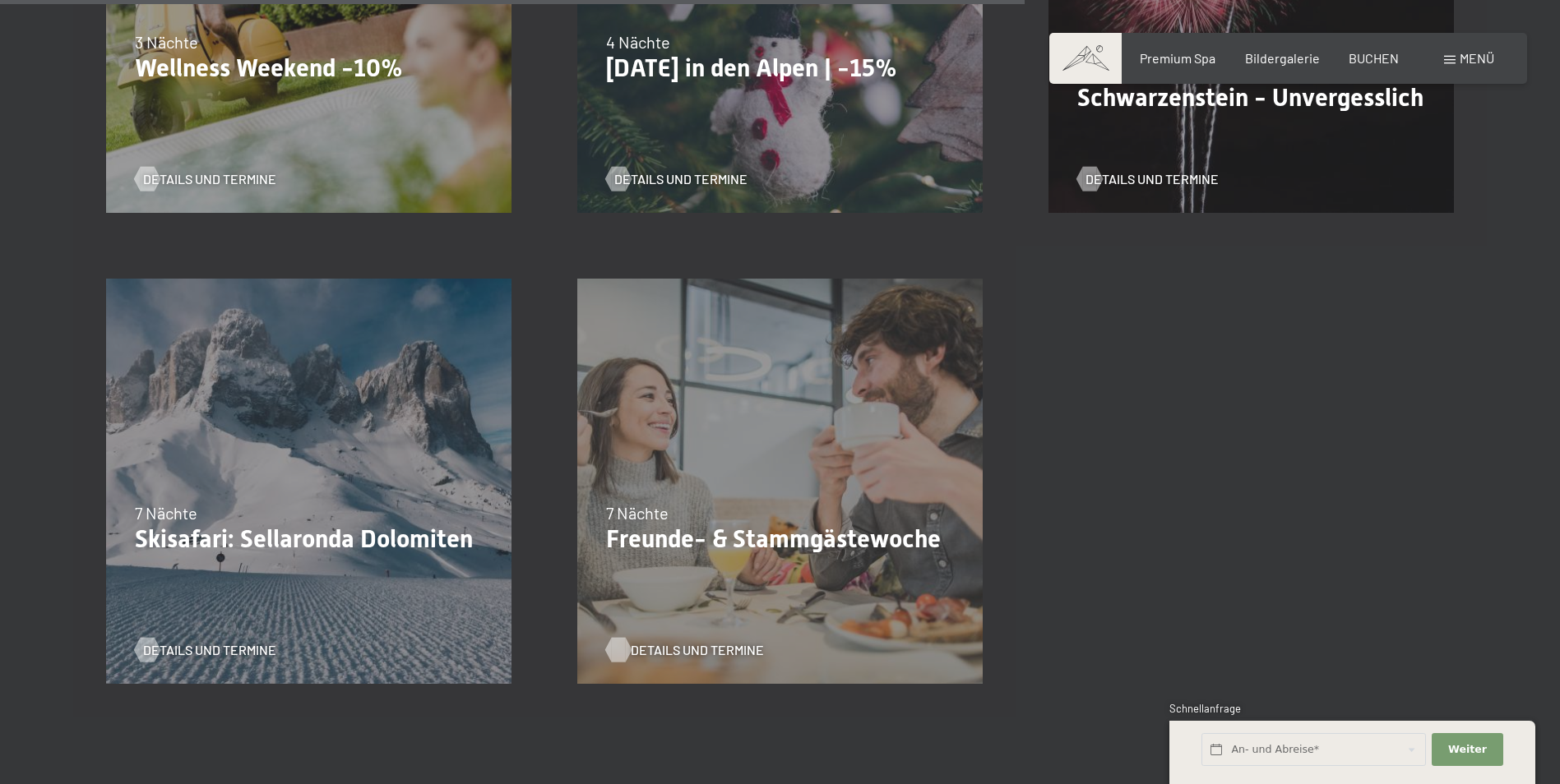
click at [643, 647] on span "Details und Termine" at bounding box center [697, 650] width 133 height 18
click at [1441, 738] on button "Weiter Adressfelder ausblenden" at bounding box center [1467, 749] width 71 height 34
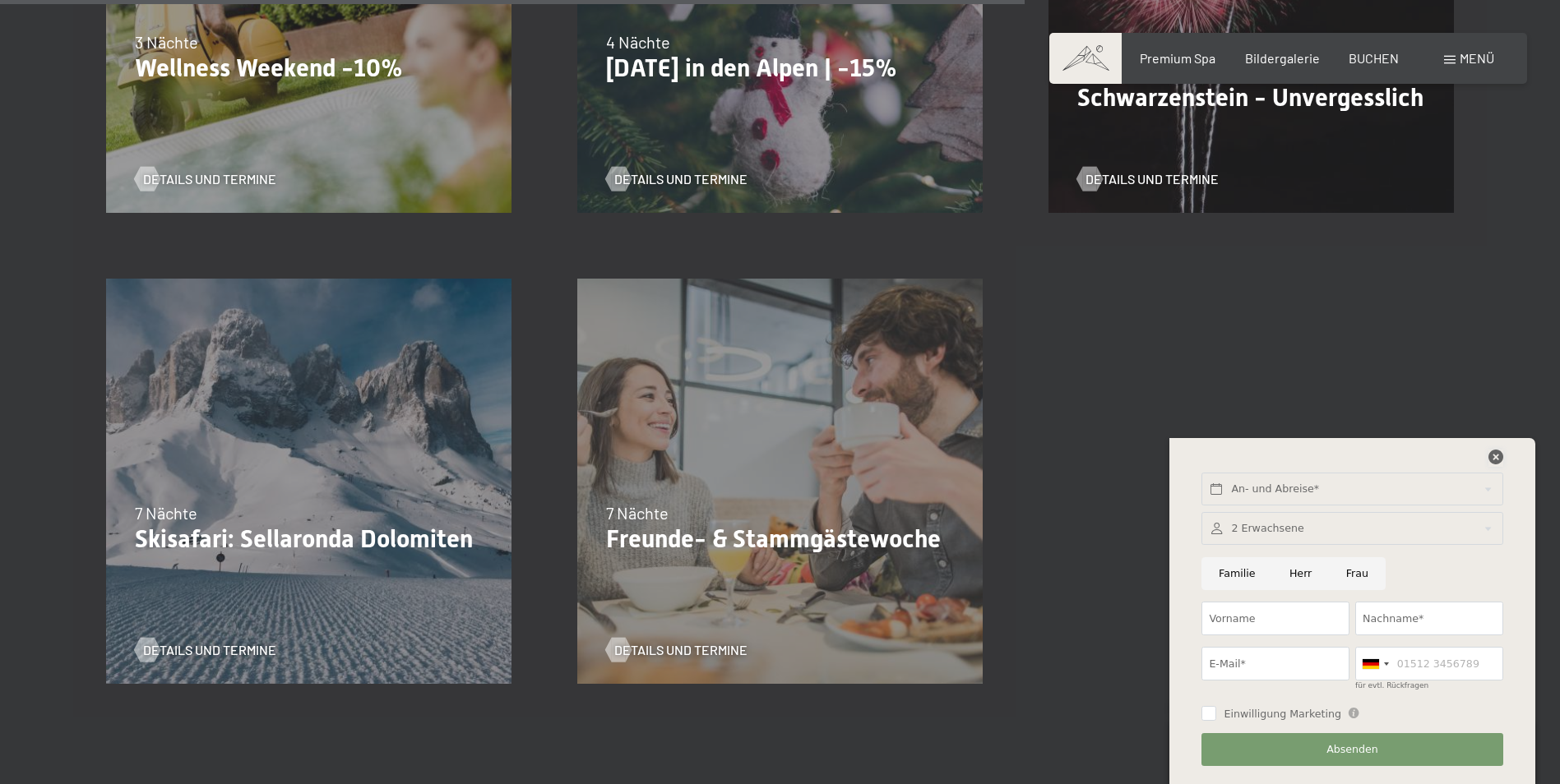
click at [1490, 454] on icon at bounding box center [1496, 457] width 15 height 15
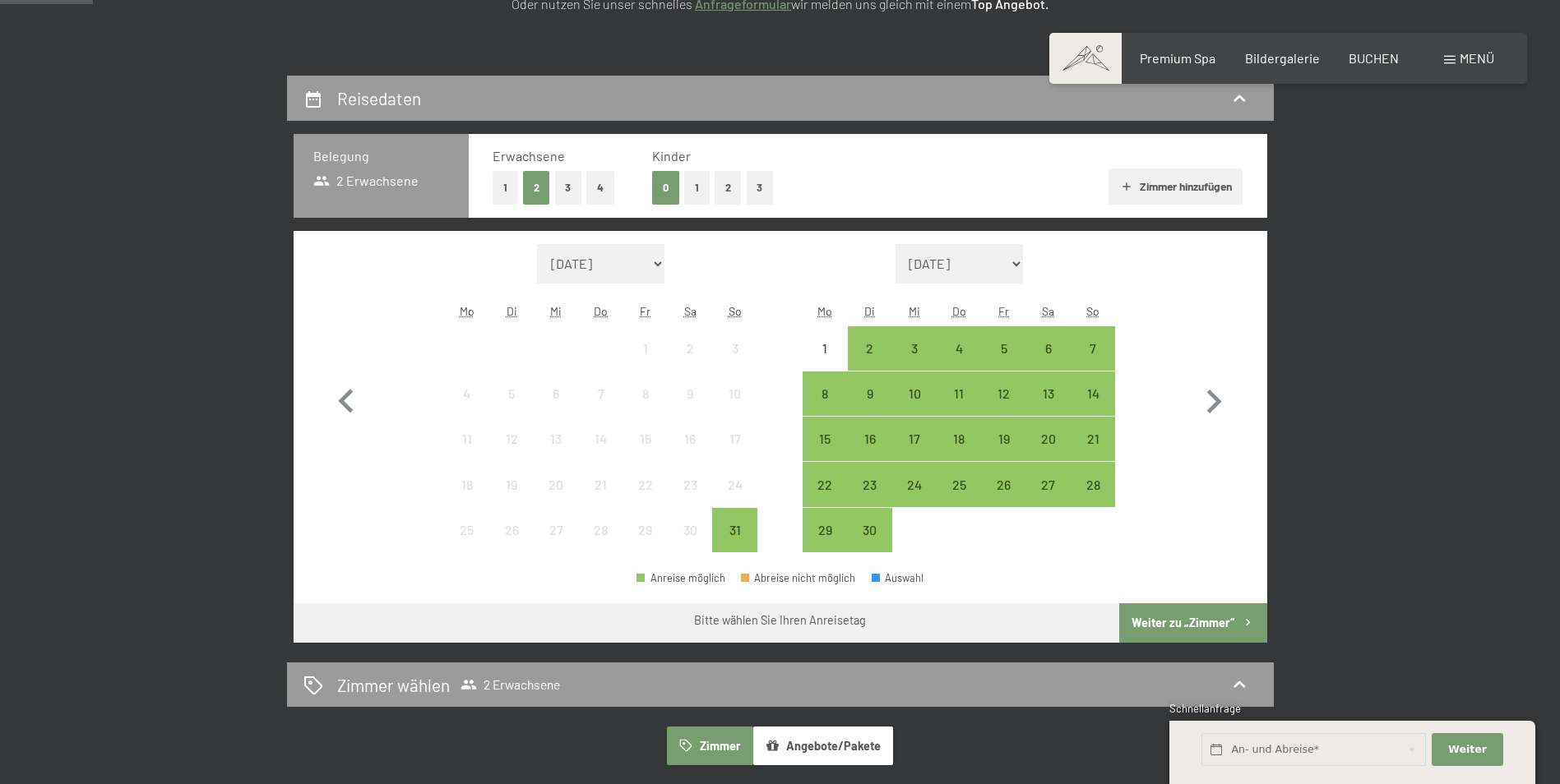
scroll to position [329, 0]
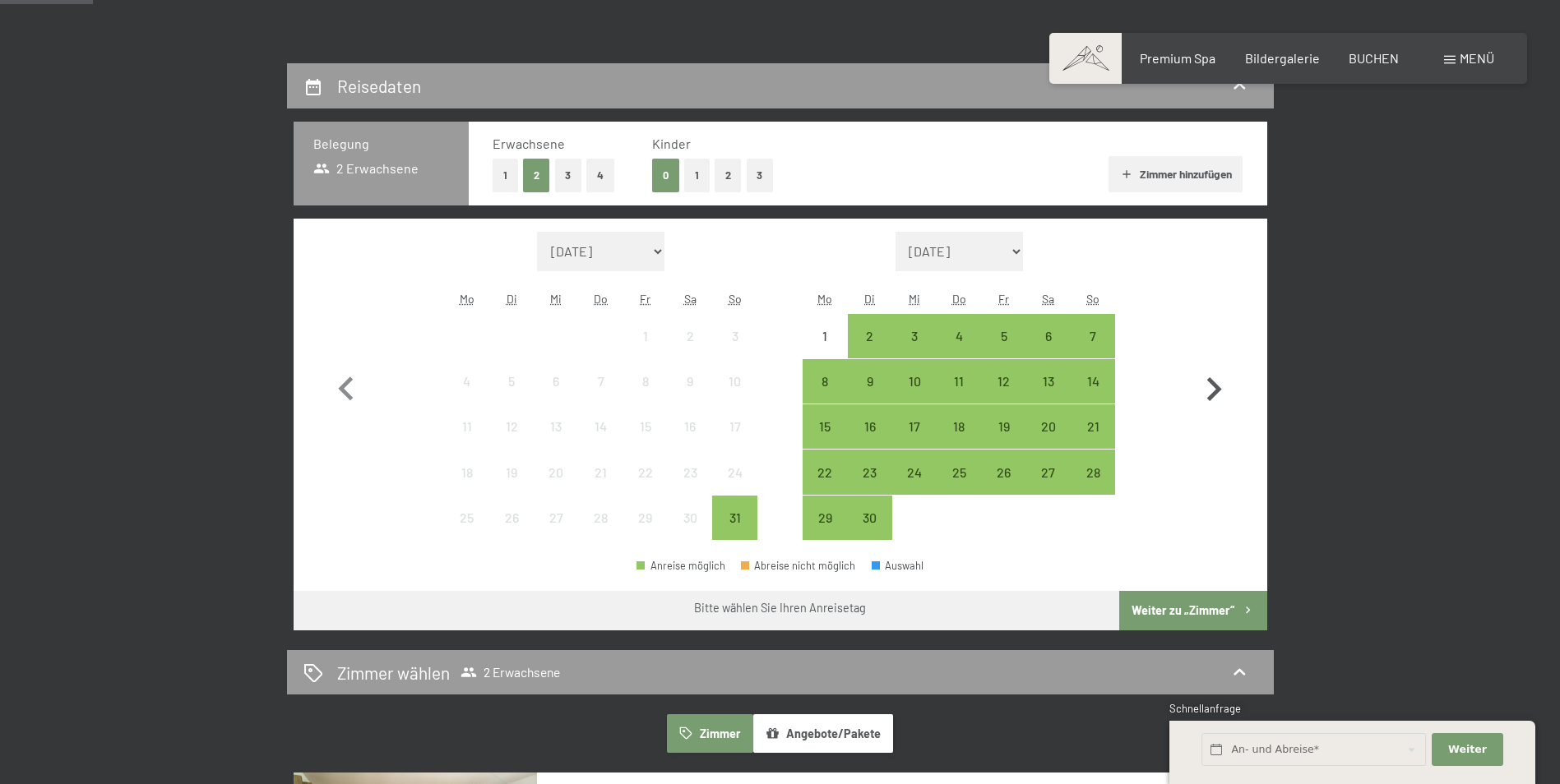
click at [1210, 388] on icon "button" at bounding box center [1214, 390] width 48 height 48
select select "[DATE]"
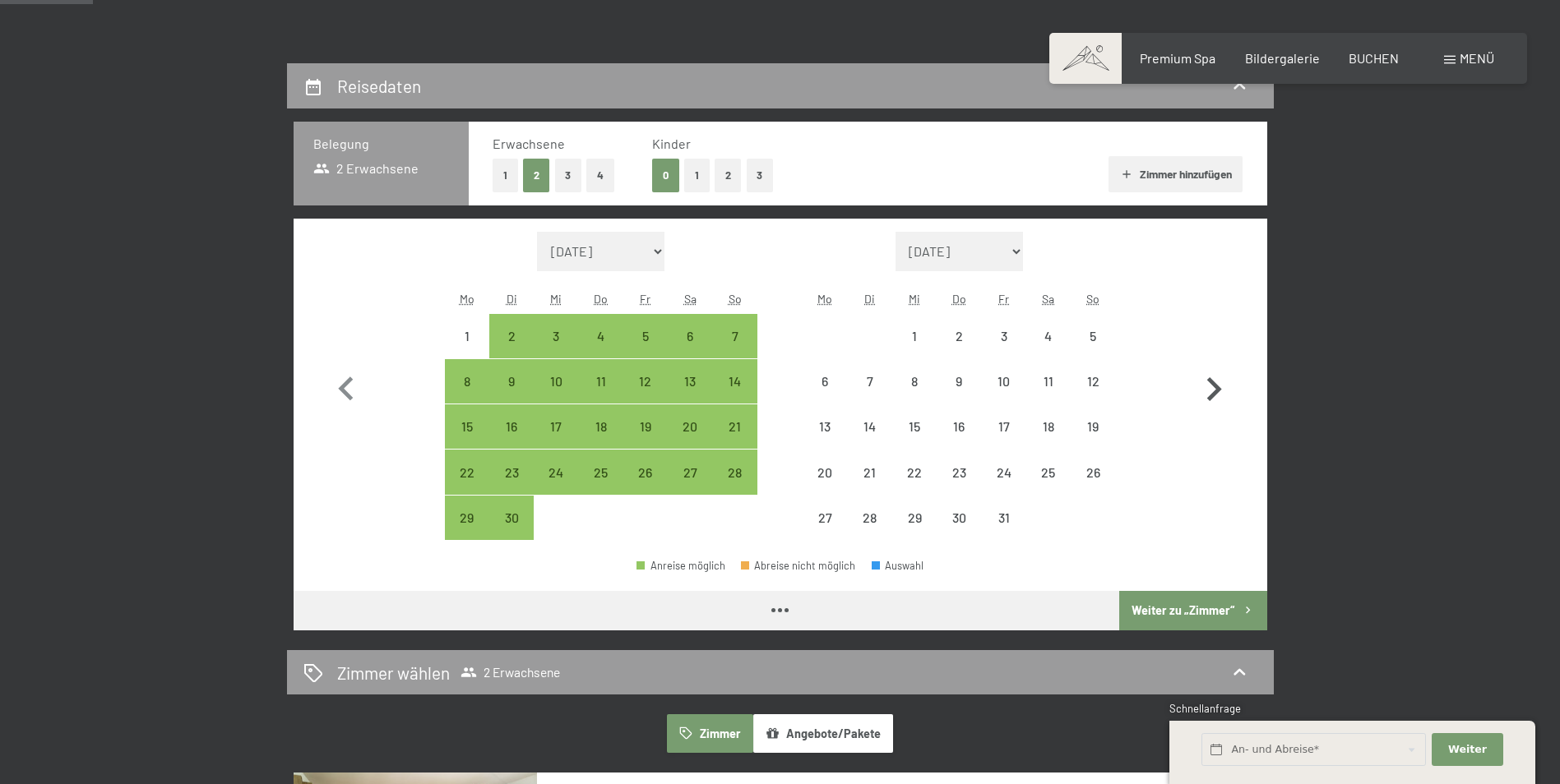
click at [1210, 388] on icon "button" at bounding box center [1214, 390] width 48 height 48
select select "[DATE]"
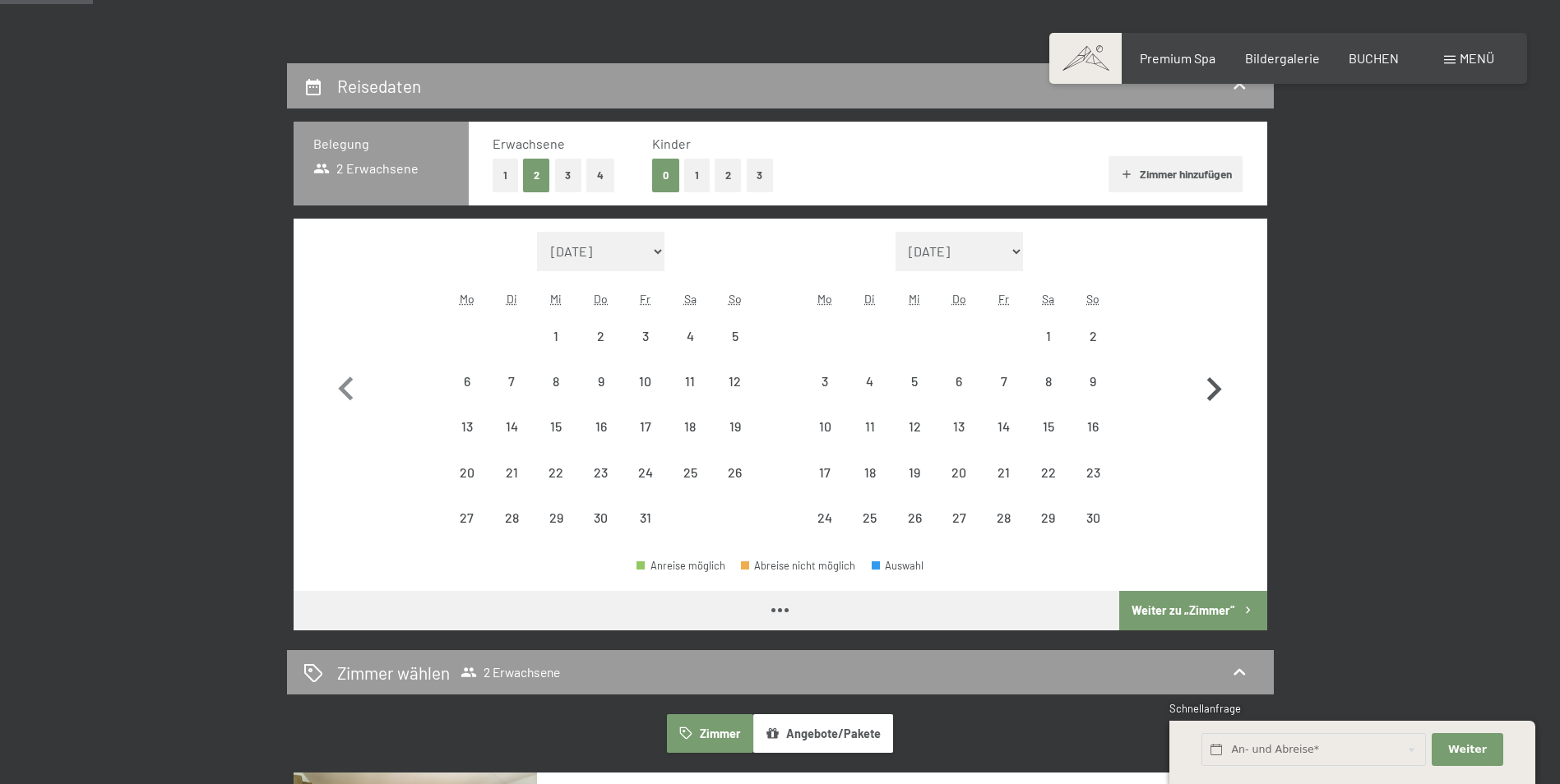
click at [1206, 391] on icon "button" at bounding box center [1214, 390] width 48 height 48
select select "[DATE]"
click at [1206, 391] on icon "button" at bounding box center [1214, 390] width 48 height 48
select select "2025-12-01"
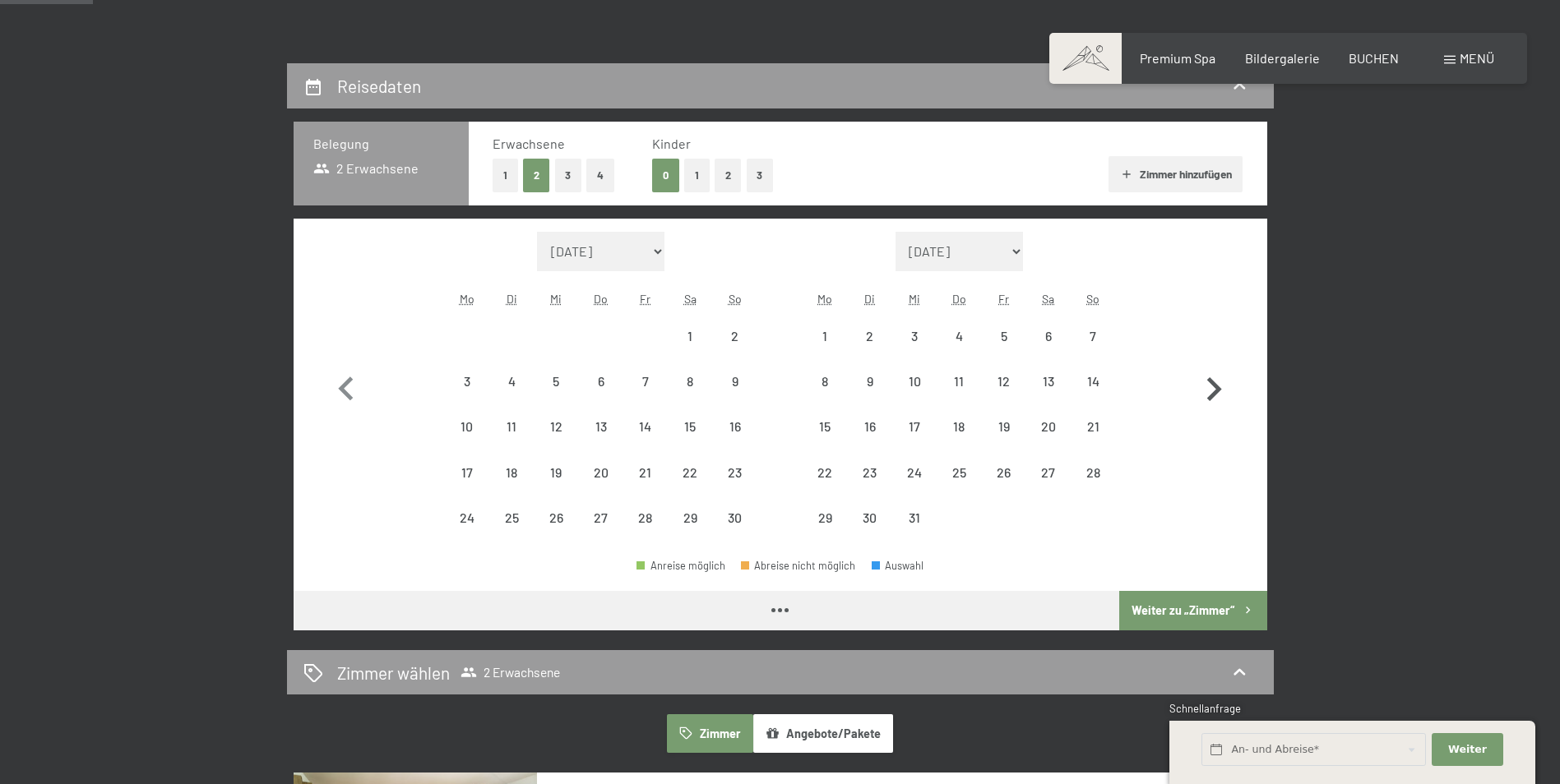
select select "2026-01-01"
select select "2025-12-01"
select select "2026-01-01"
click at [1204, 391] on icon "button" at bounding box center [1214, 390] width 48 height 48
select select "2026-01-01"
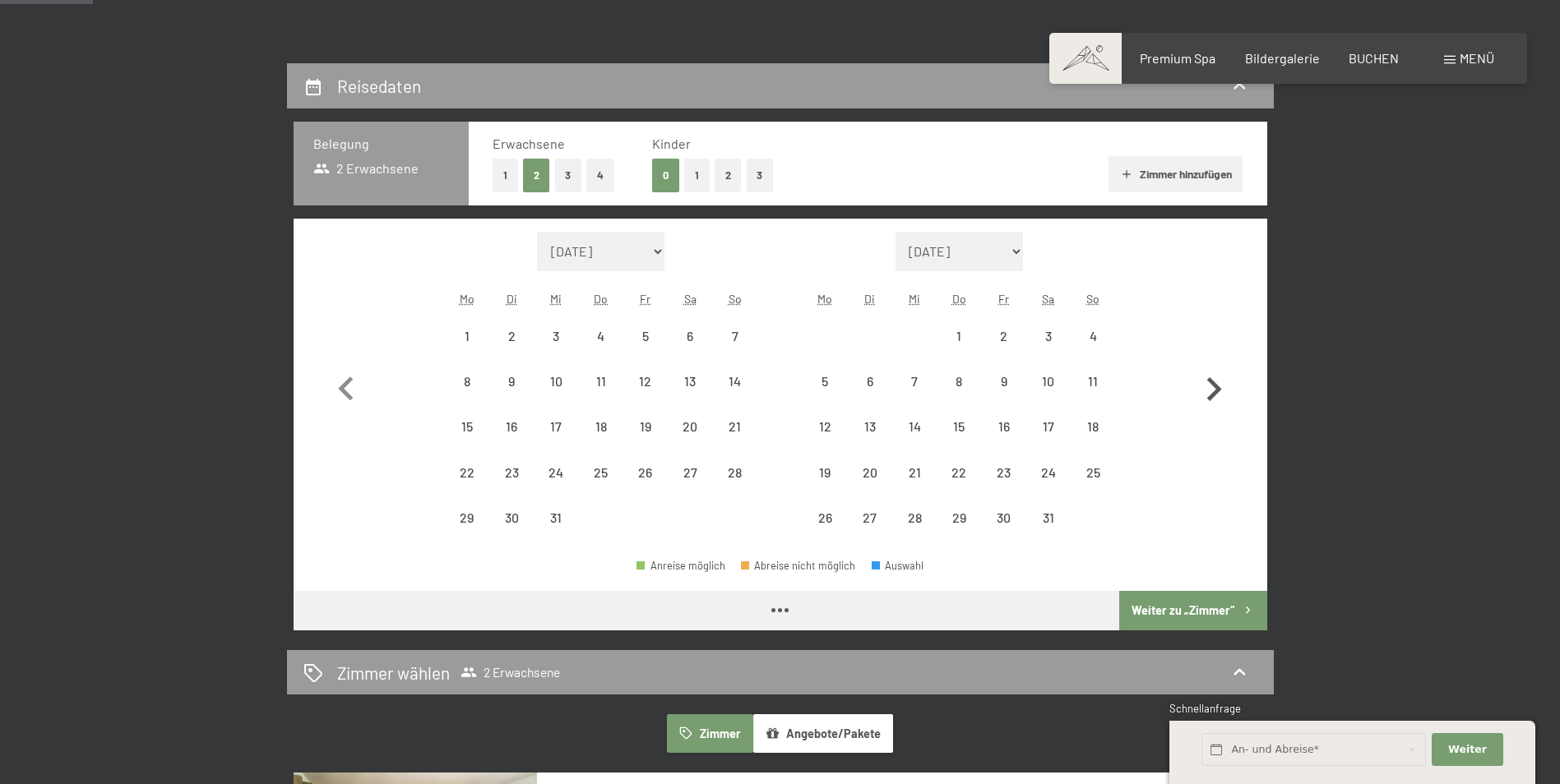
select select "2026-02-01"
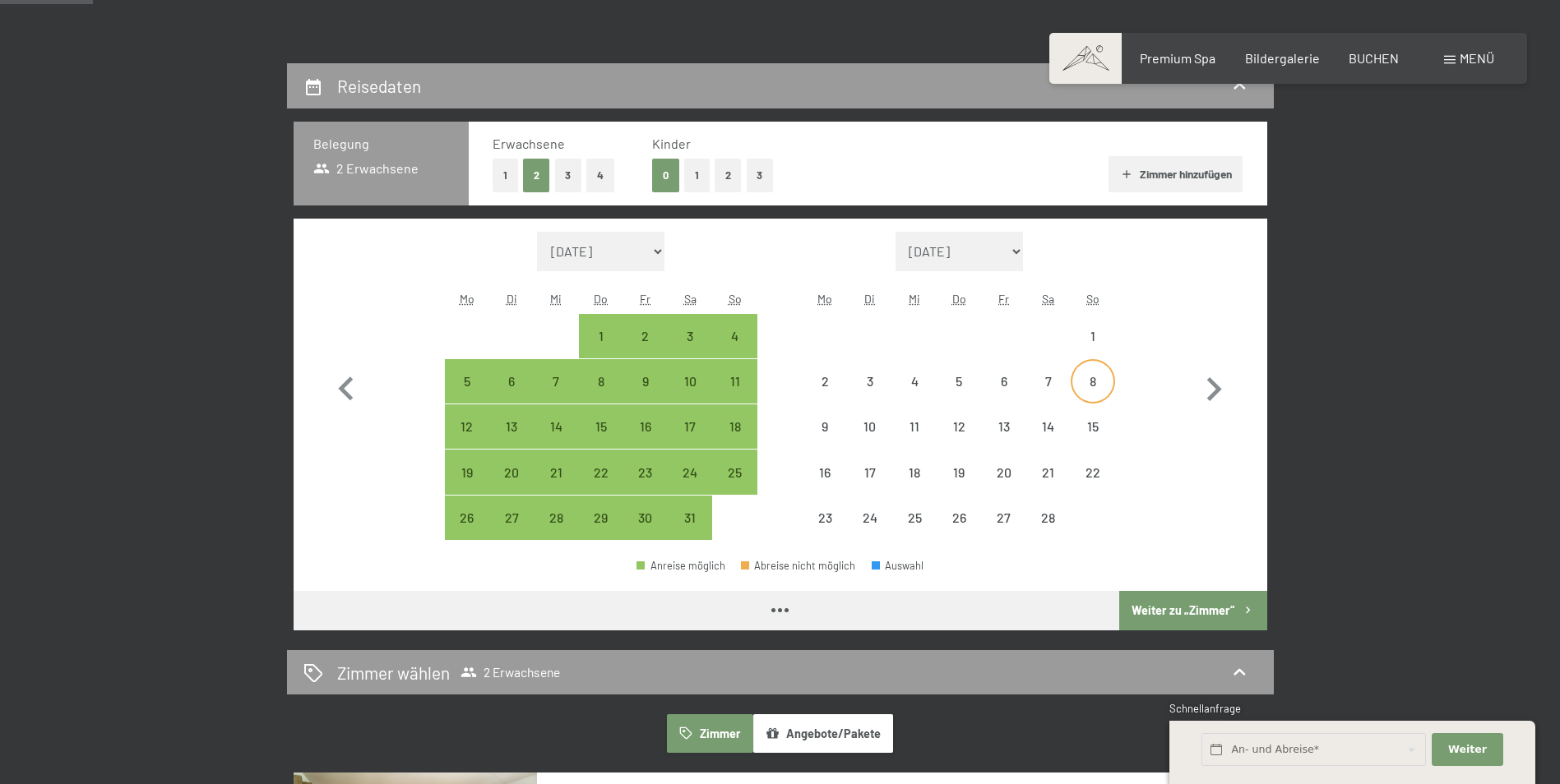
select select "2026-01-01"
select select "2026-02-01"
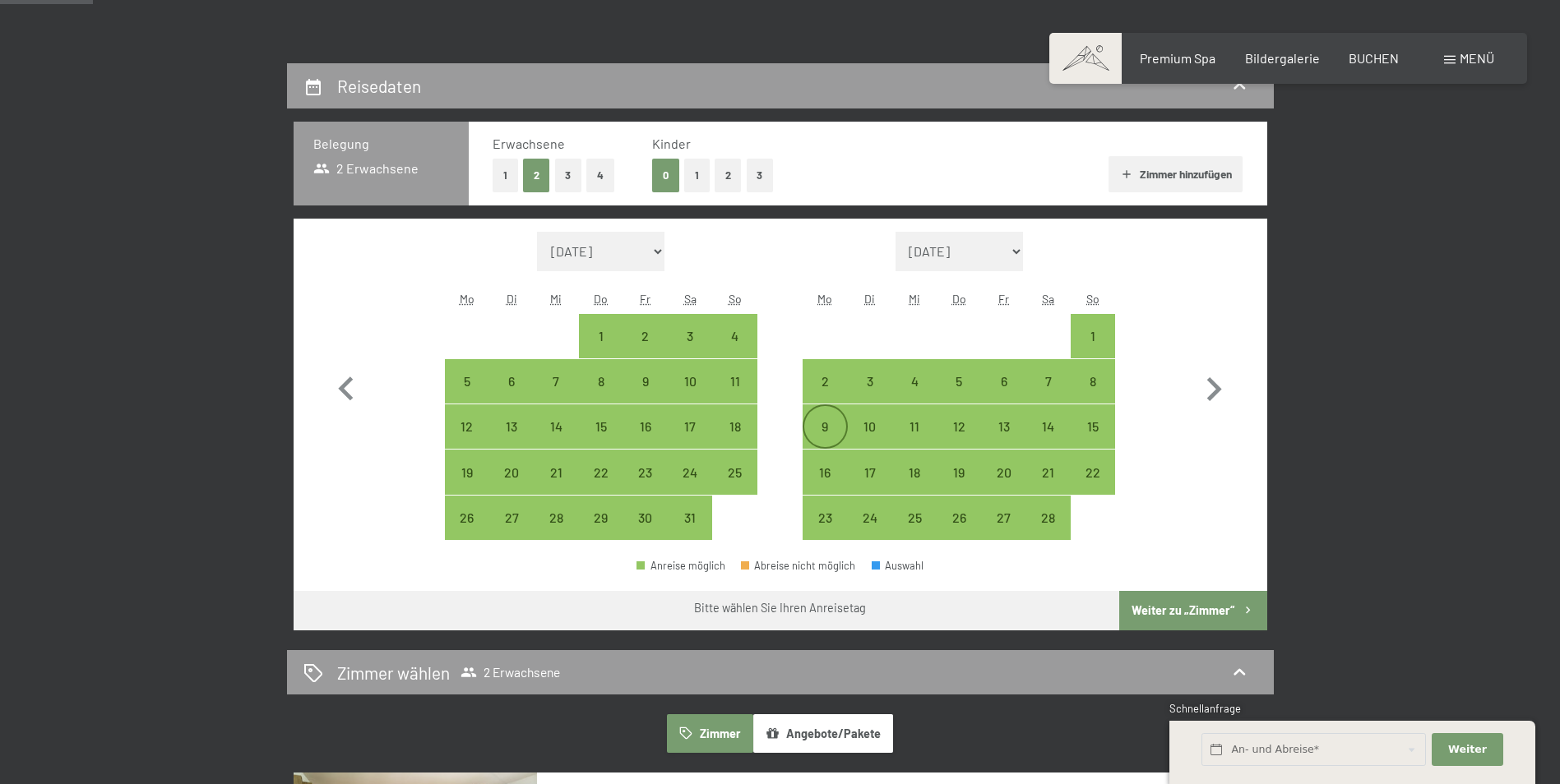
click at [838, 421] on div "9" at bounding box center [824, 441] width 41 height 41
select select "2026-01-01"
select select "2026-02-01"
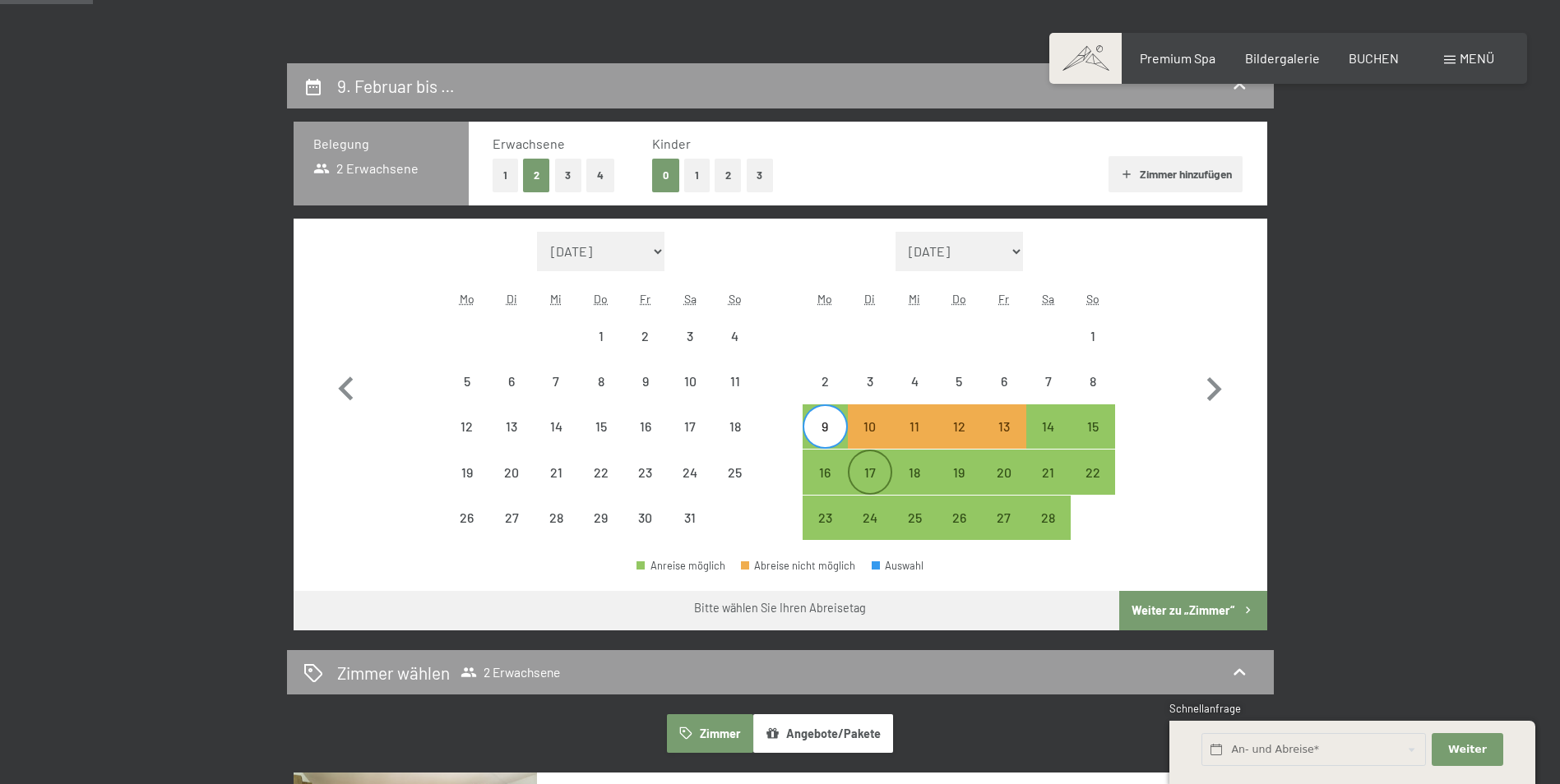
click at [869, 462] on div "17" at bounding box center [870, 472] width 41 height 41
select select "2026-01-01"
select select "2026-02-01"
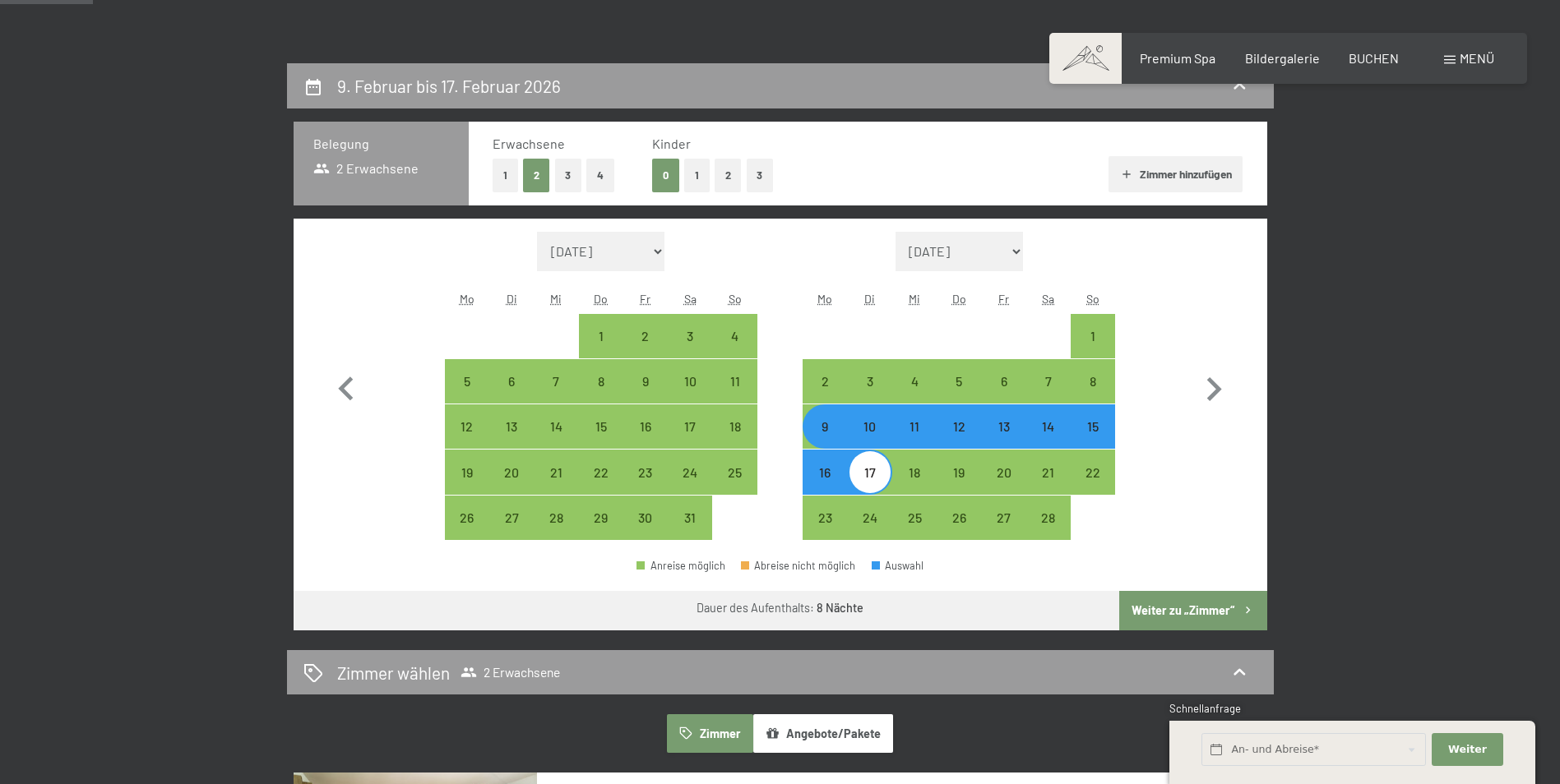
click at [1150, 606] on button "Weiter zu „Zimmer“" at bounding box center [1192, 610] width 147 height 39
select select "2026-01-01"
select select "2026-02-01"
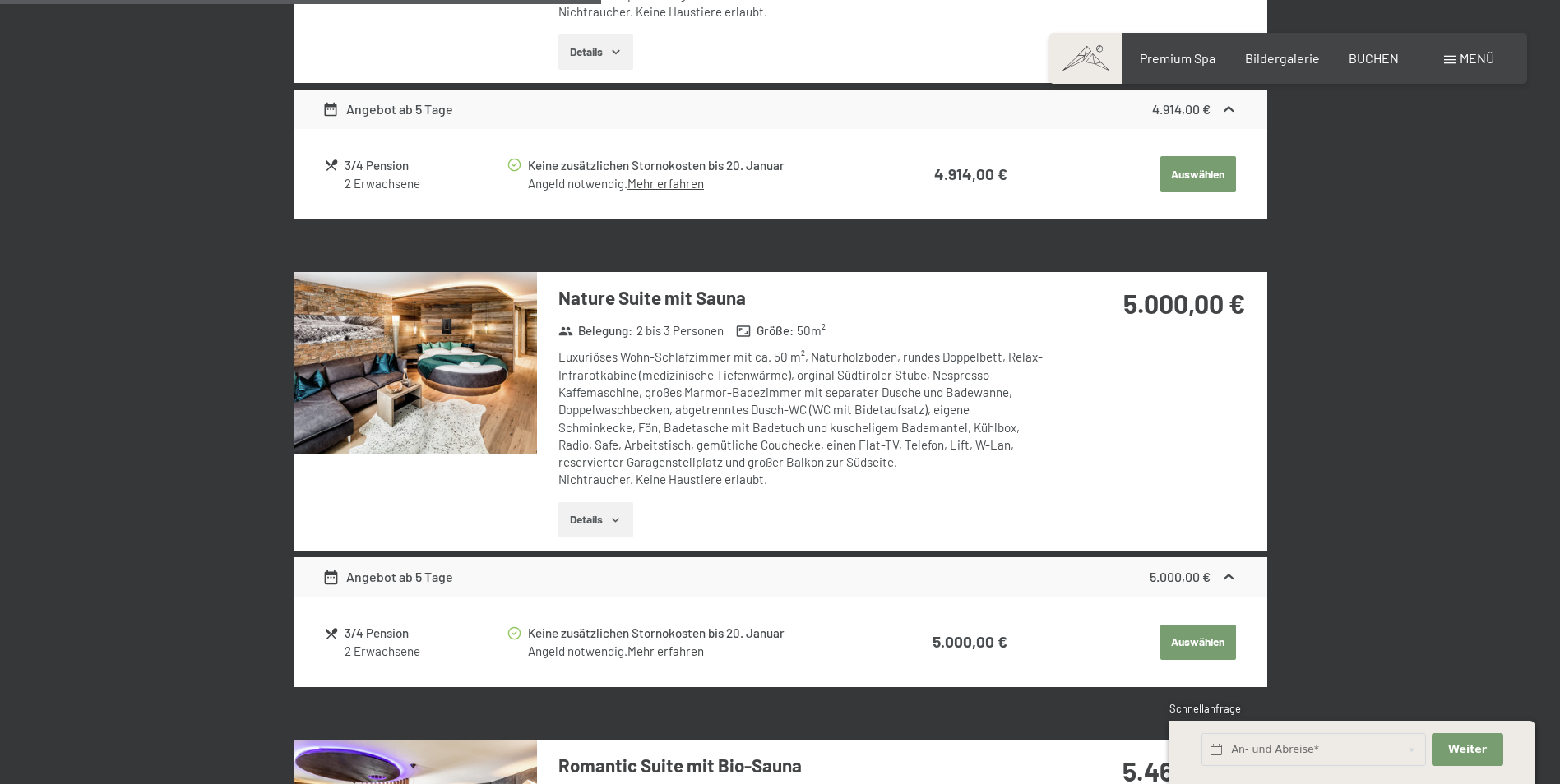
scroll to position [1626, 0]
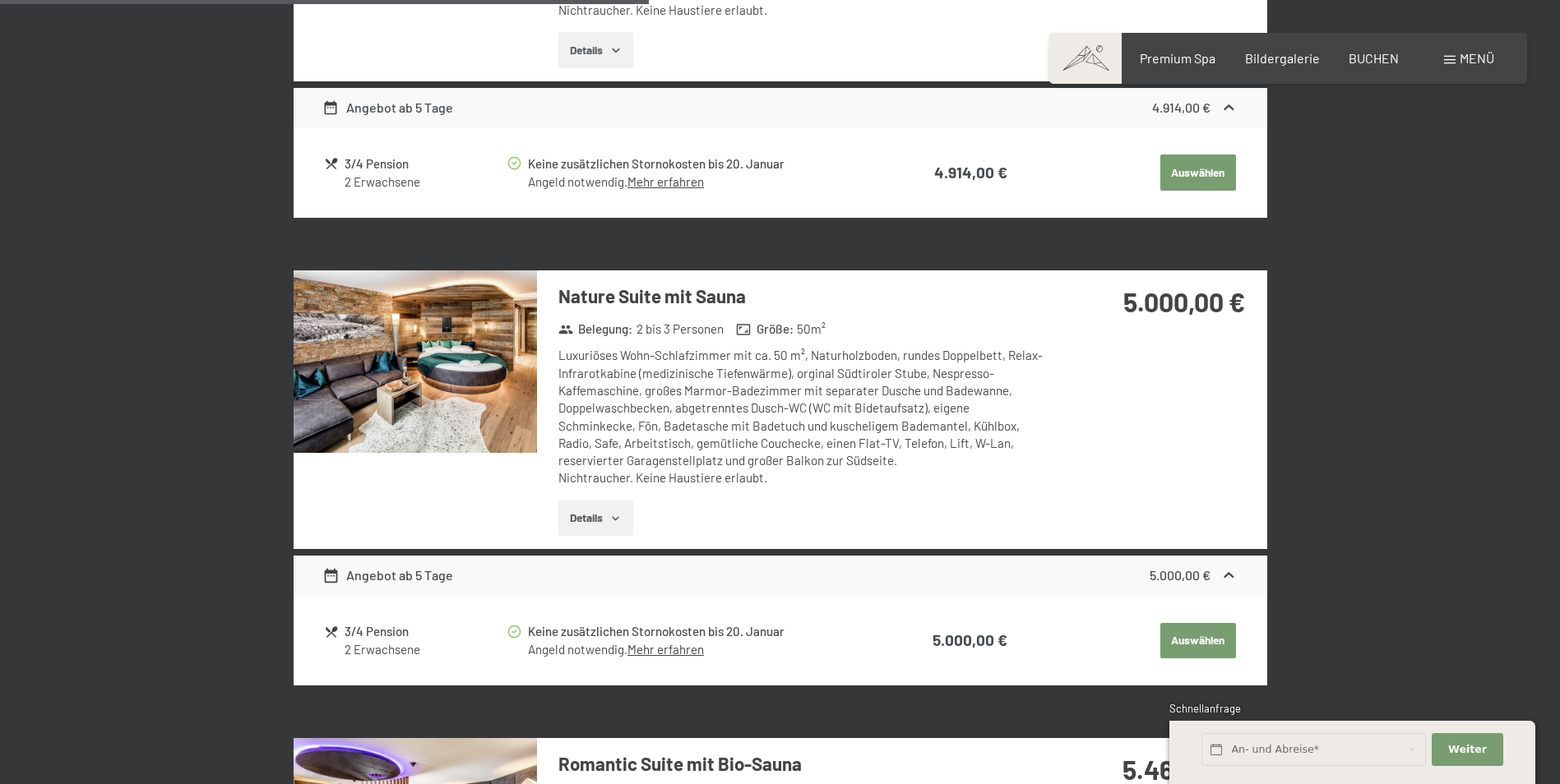
click at [1228, 578] on icon at bounding box center [1228, 576] width 17 height 17
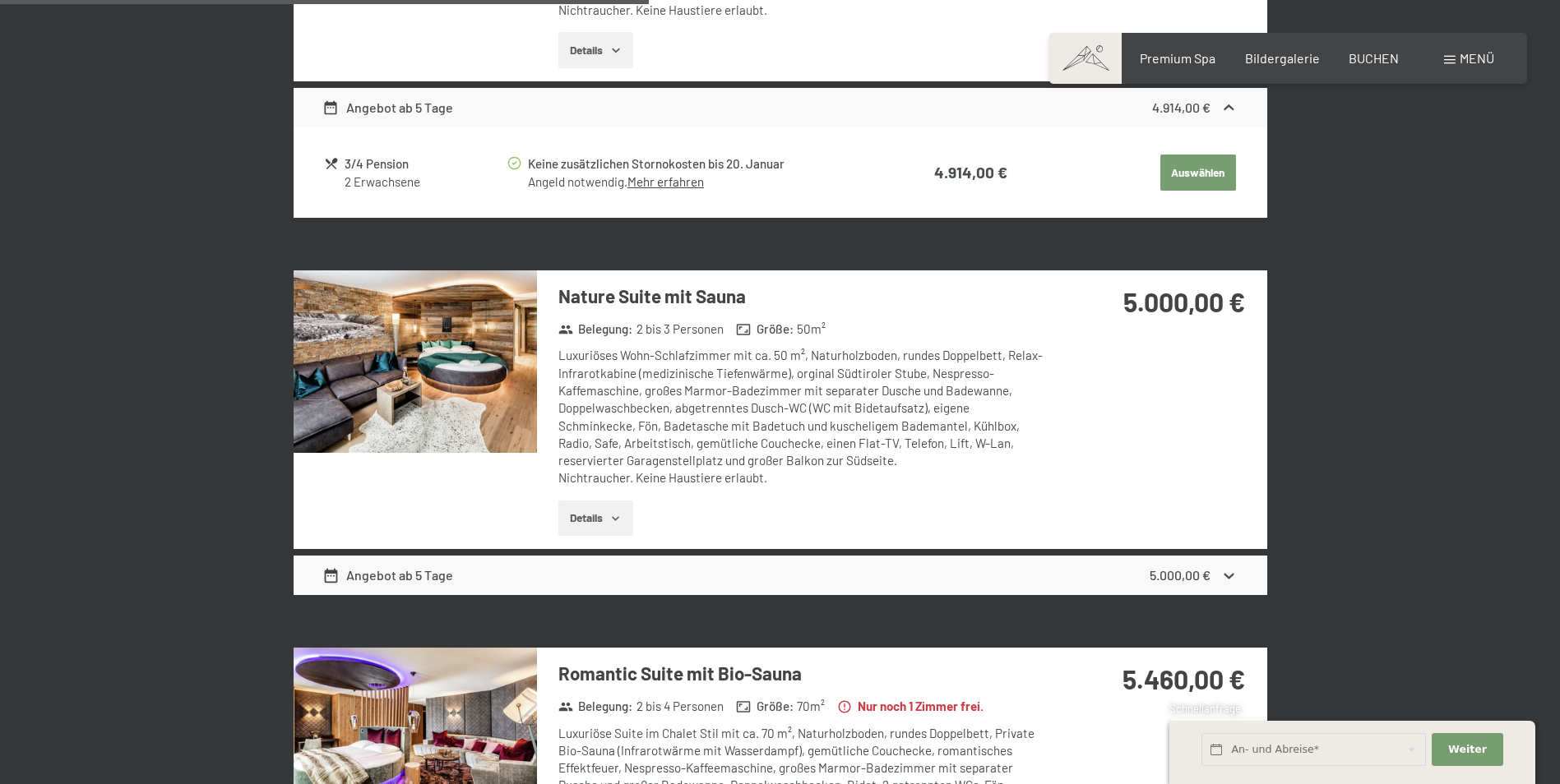
click at [1228, 578] on icon at bounding box center [1229, 576] width 10 height 6
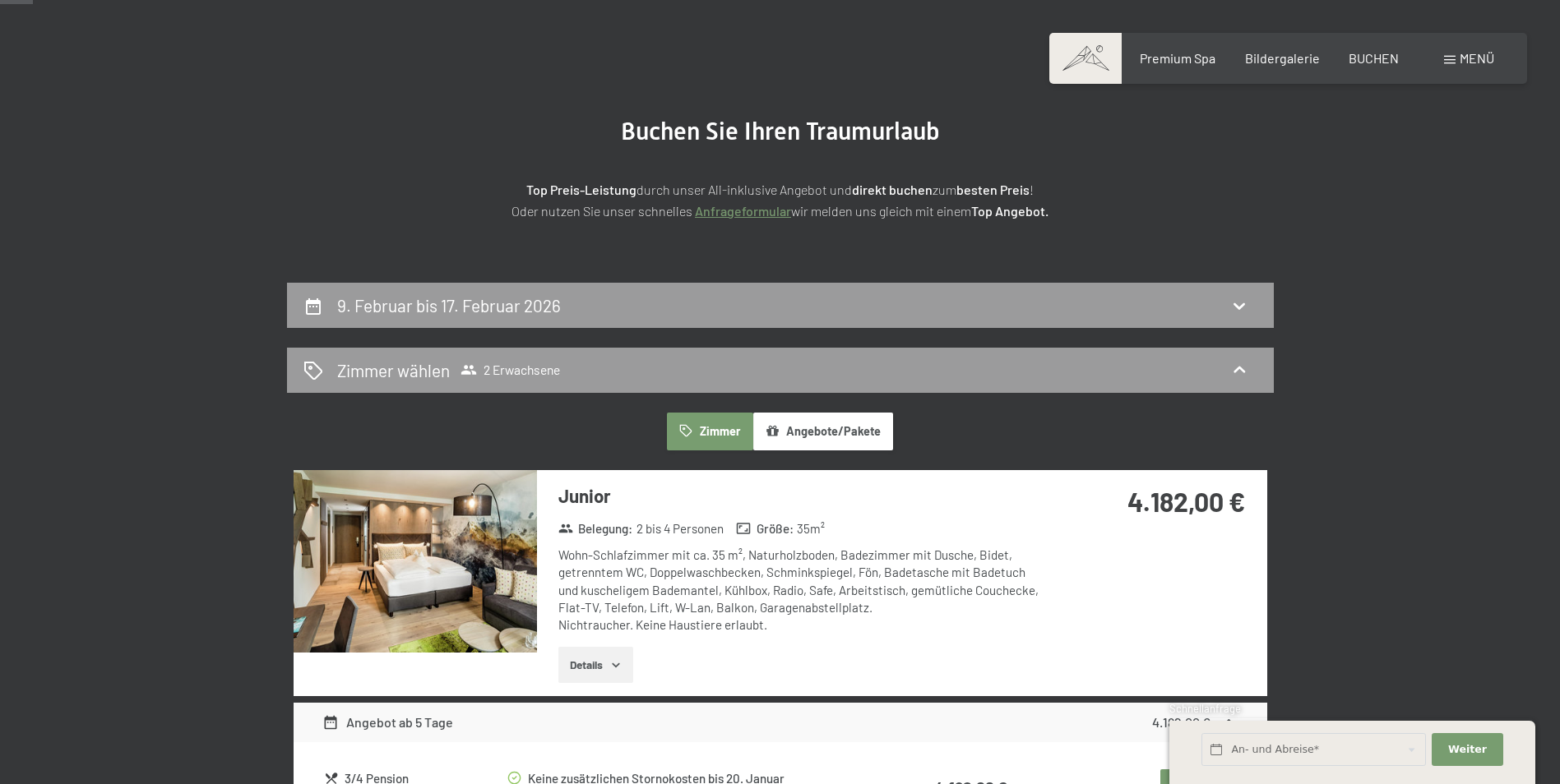
scroll to position [82, 0]
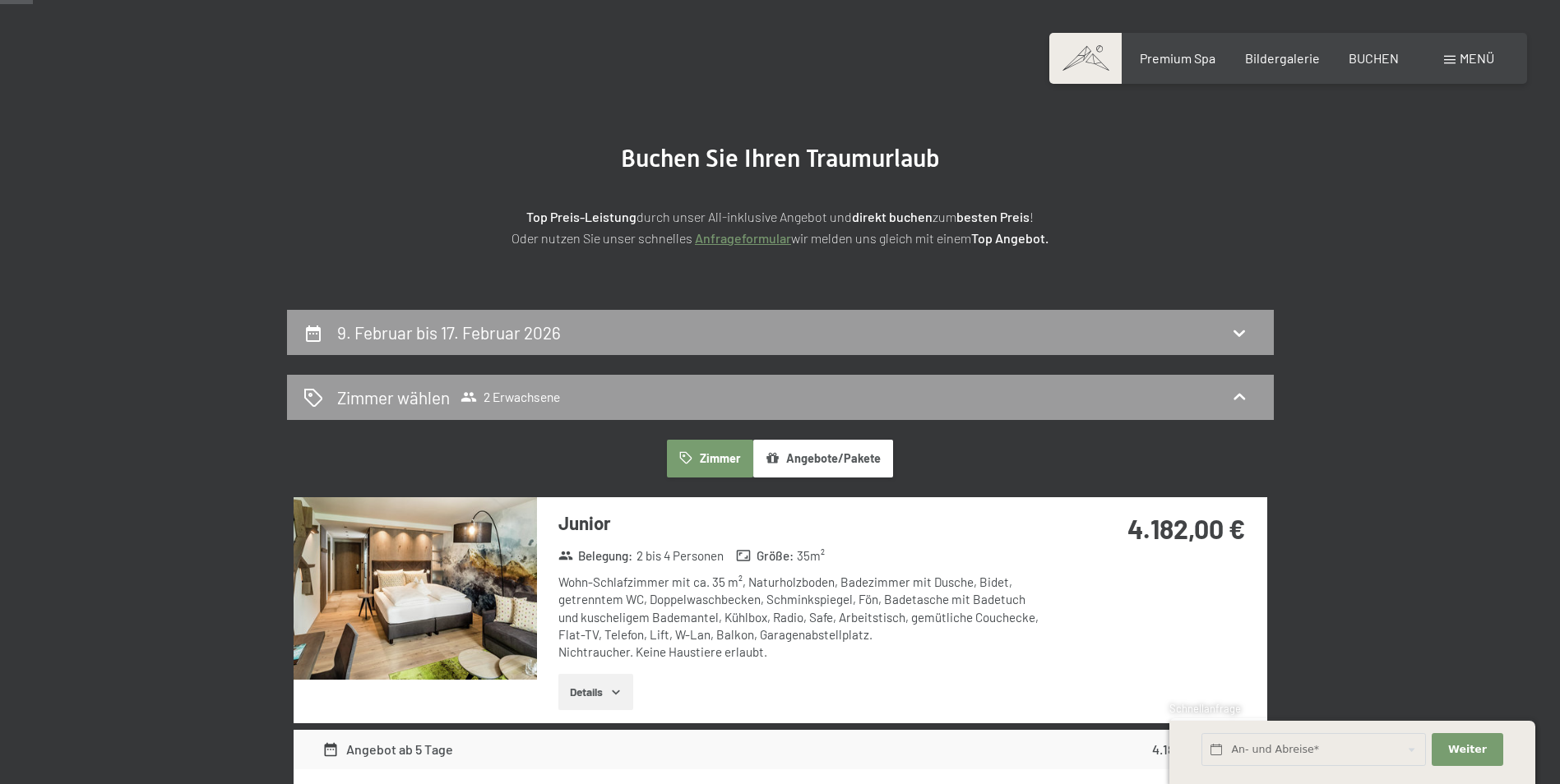
click at [821, 459] on button "Angebote/Pakete" at bounding box center [823, 459] width 140 height 38
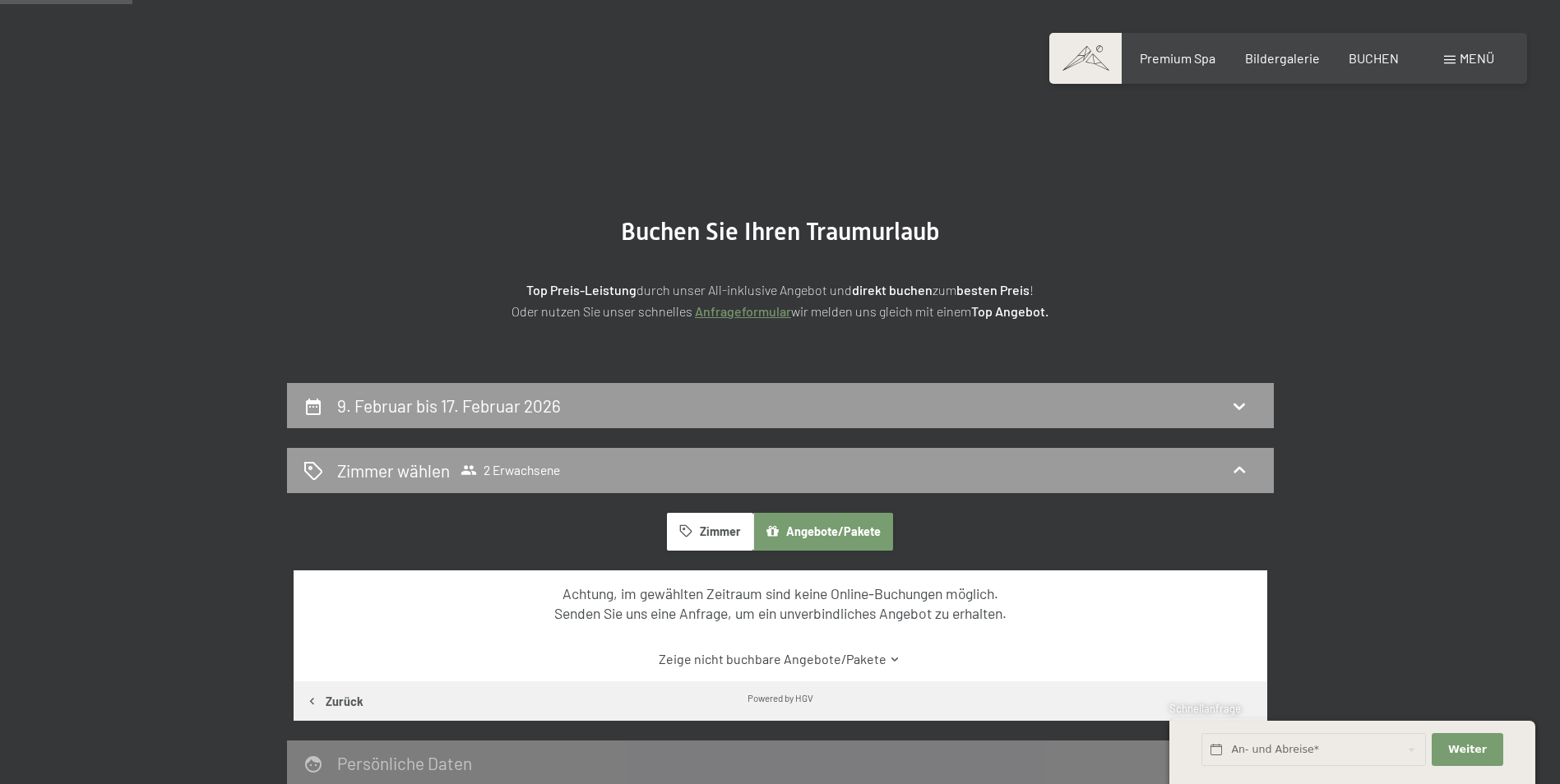
scroll to position [0, 0]
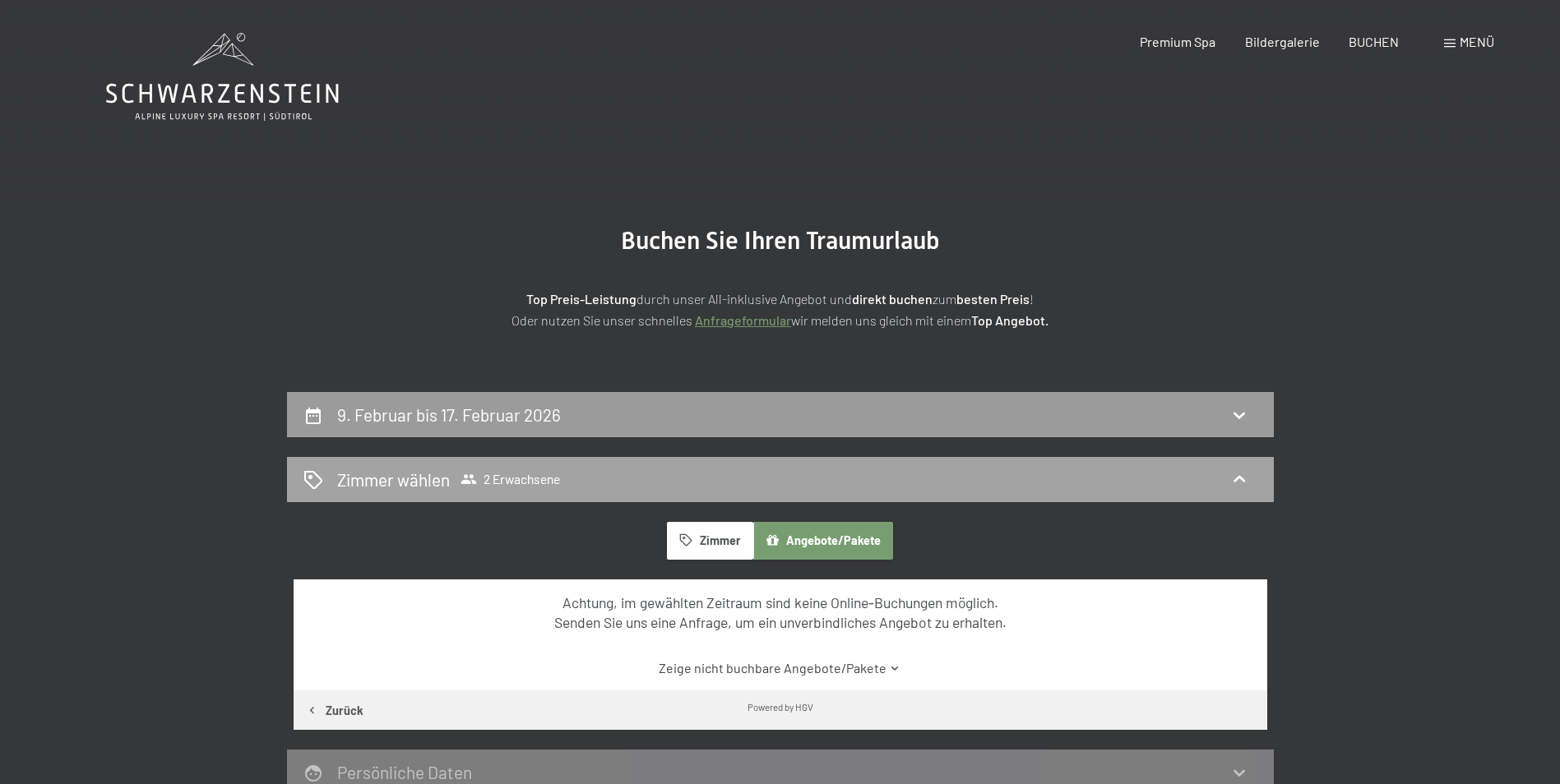
click at [564, 471] on div "Zimmer wählen 2 Erwachsene" at bounding box center [780, 480] width 954 height 24
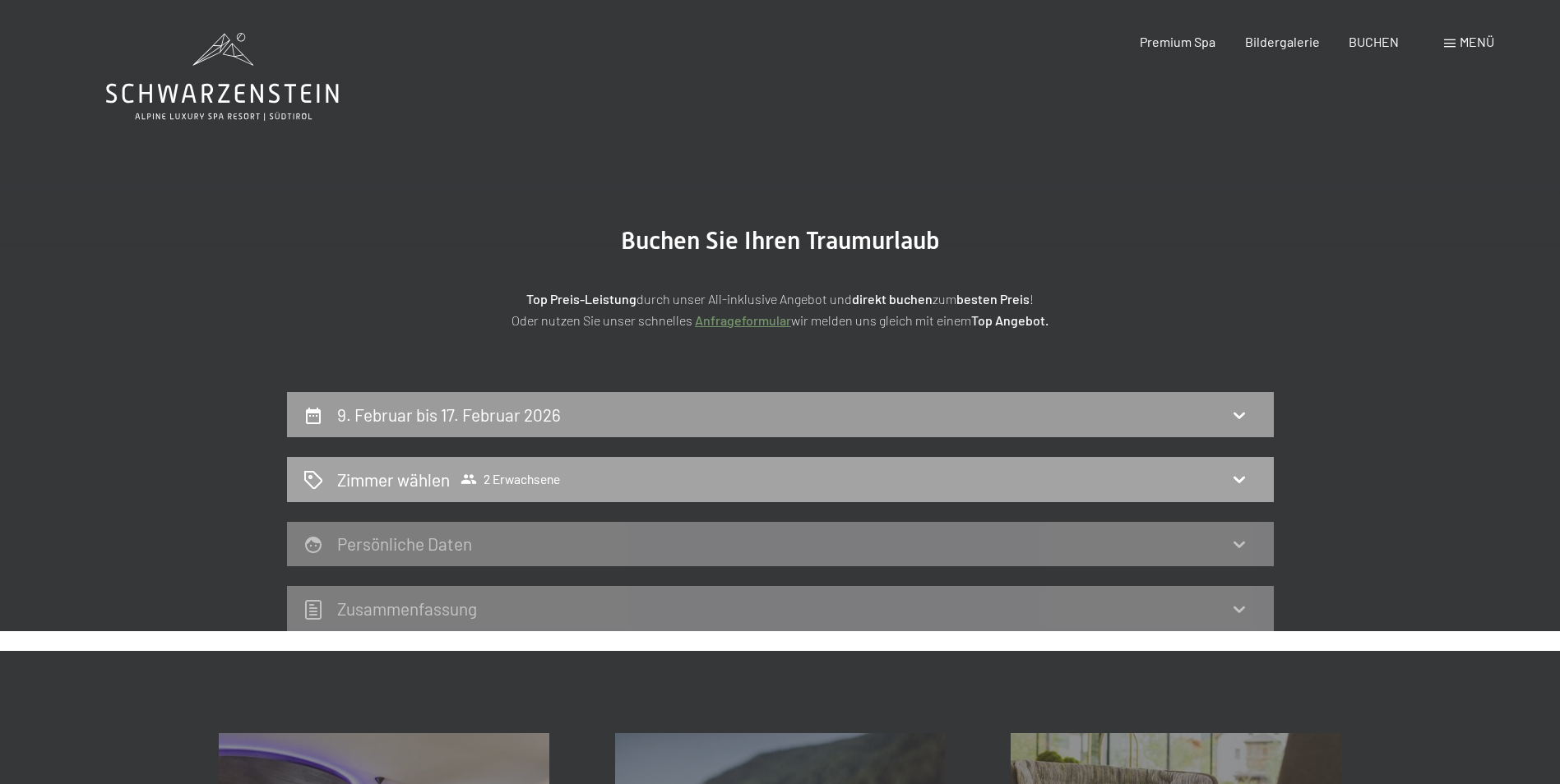
click at [574, 468] on div "Zimmer wählen 2 Erwachsene" at bounding box center [780, 480] width 954 height 24
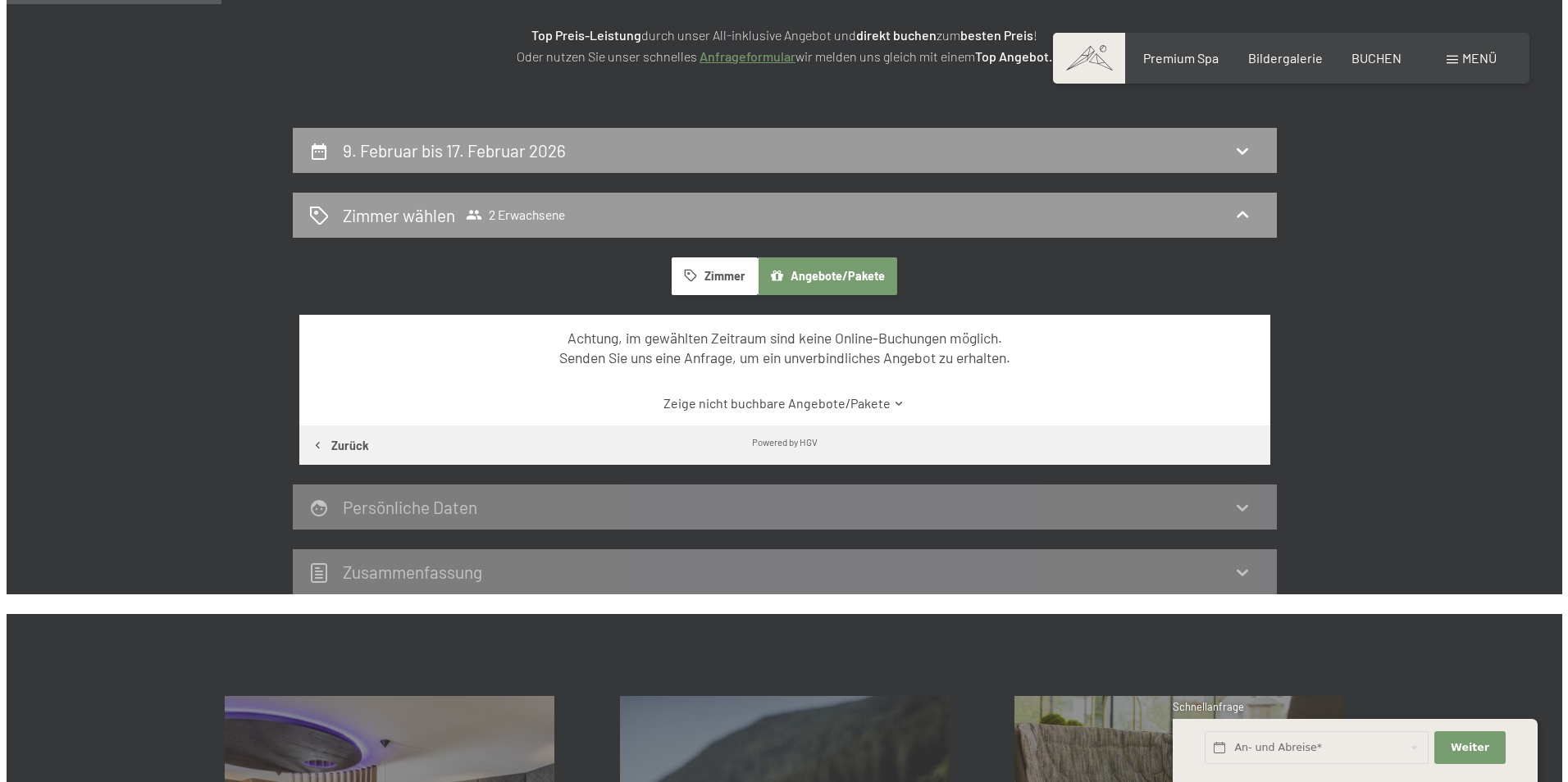
scroll to position [164, 0]
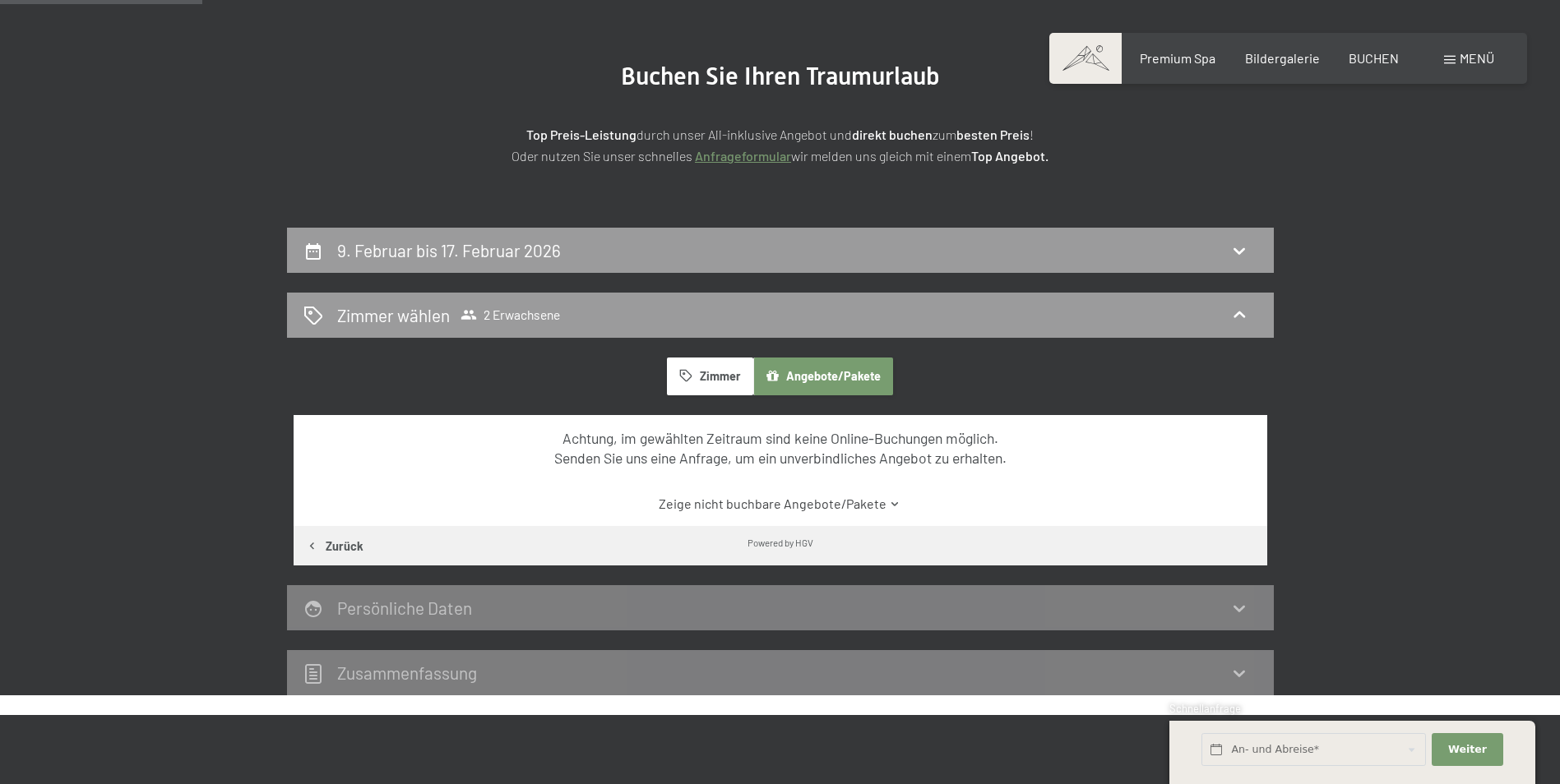
click at [730, 384] on button "Zimmer" at bounding box center [709, 377] width 86 height 38
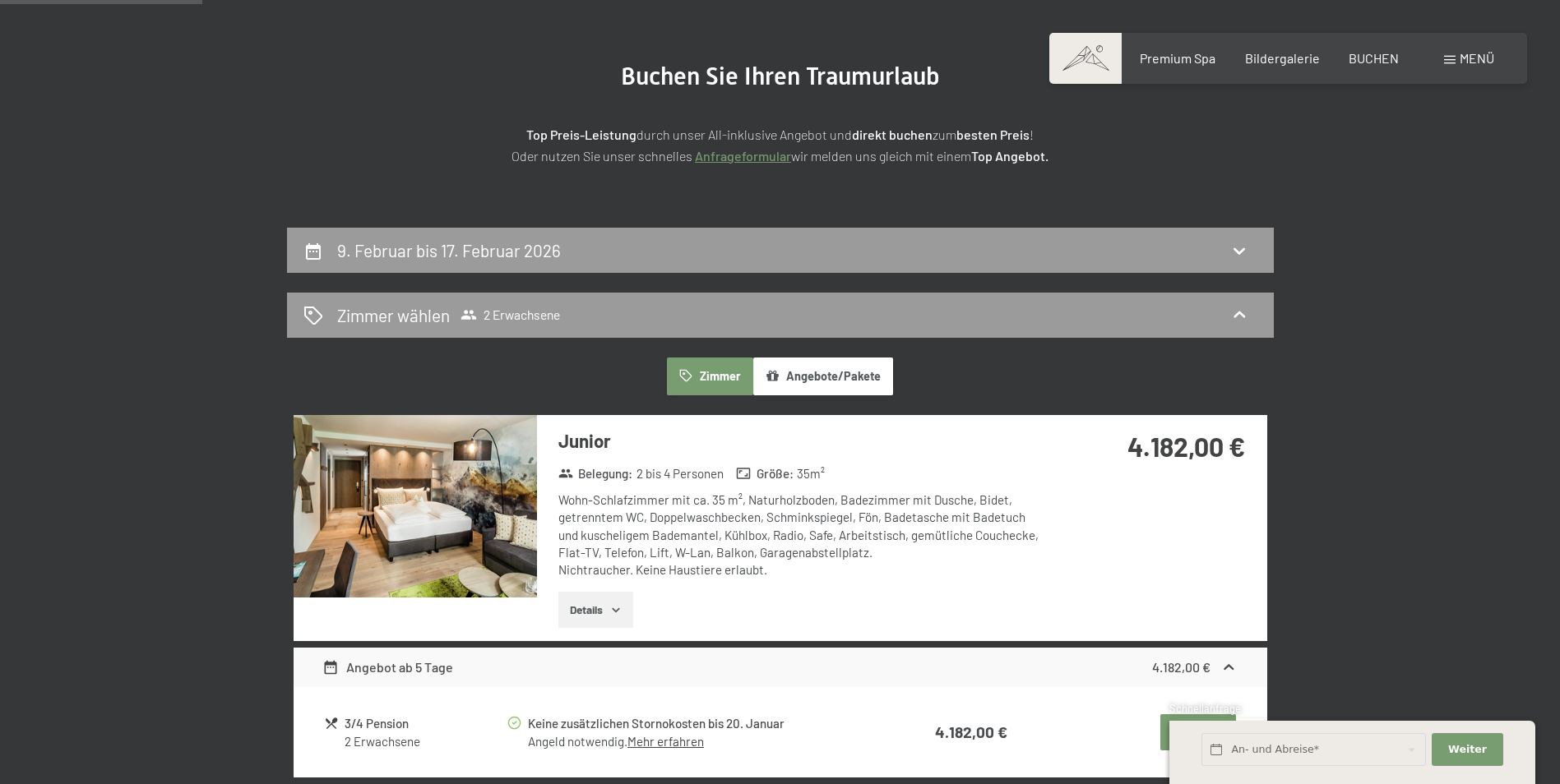
click at [1465, 59] on span "Menü" at bounding box center [1477, 58] width 35 height 16
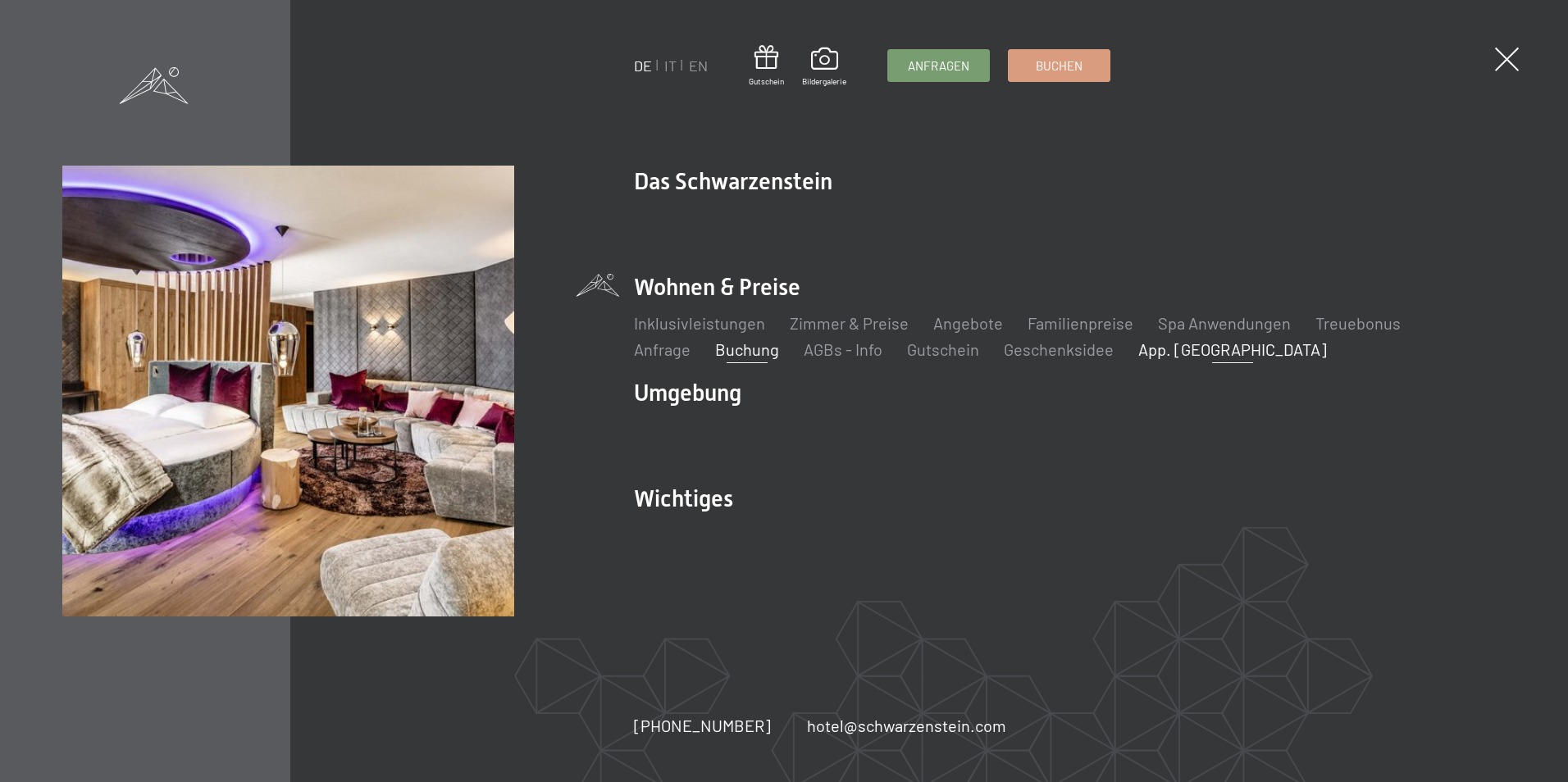
click at [1138, 349] on link "App. [GEOGRAPHIC_DATA]" at bounding box center [1232, 350] width 189 height 20
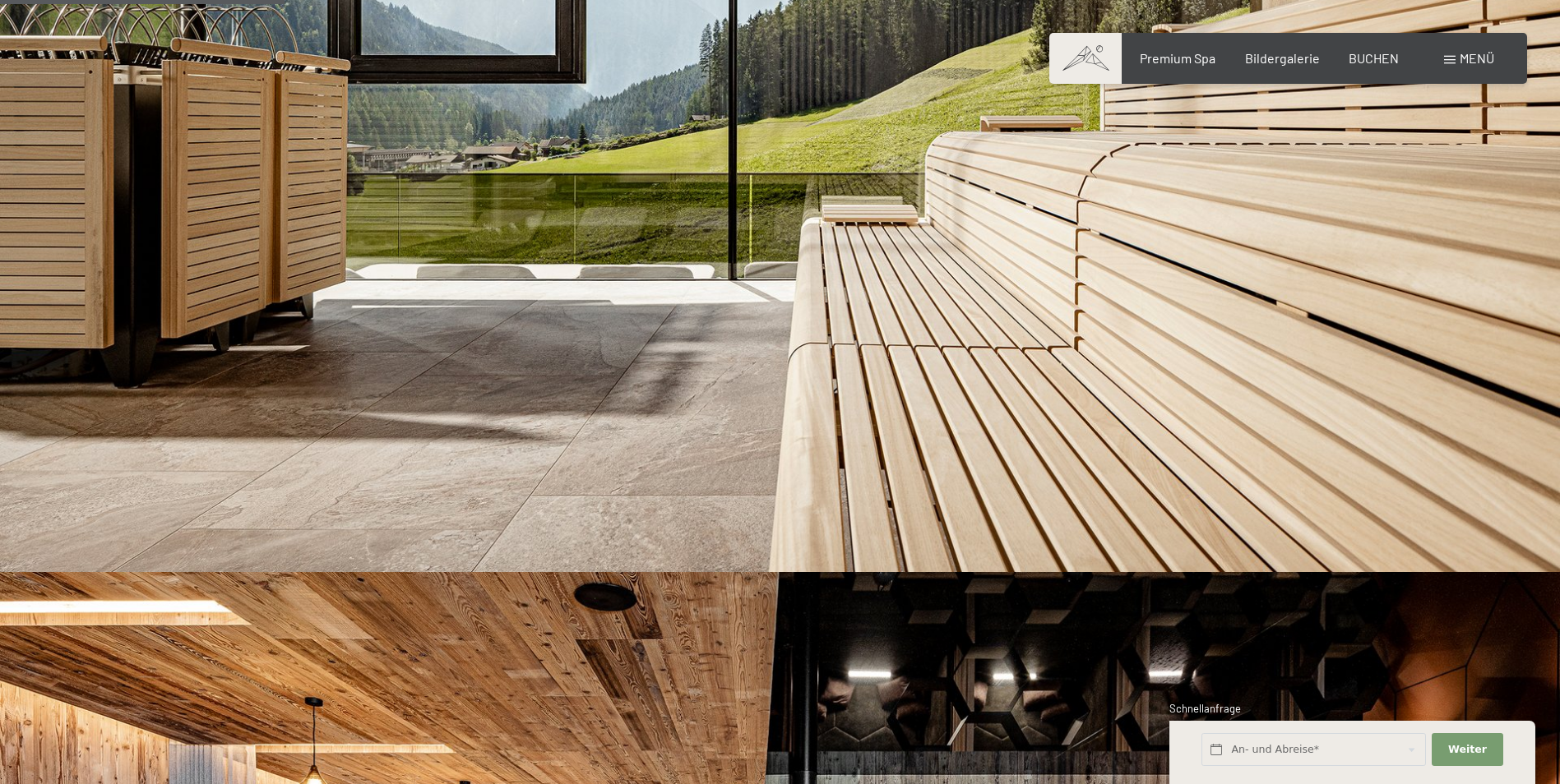
scroll to position [1233, 0]
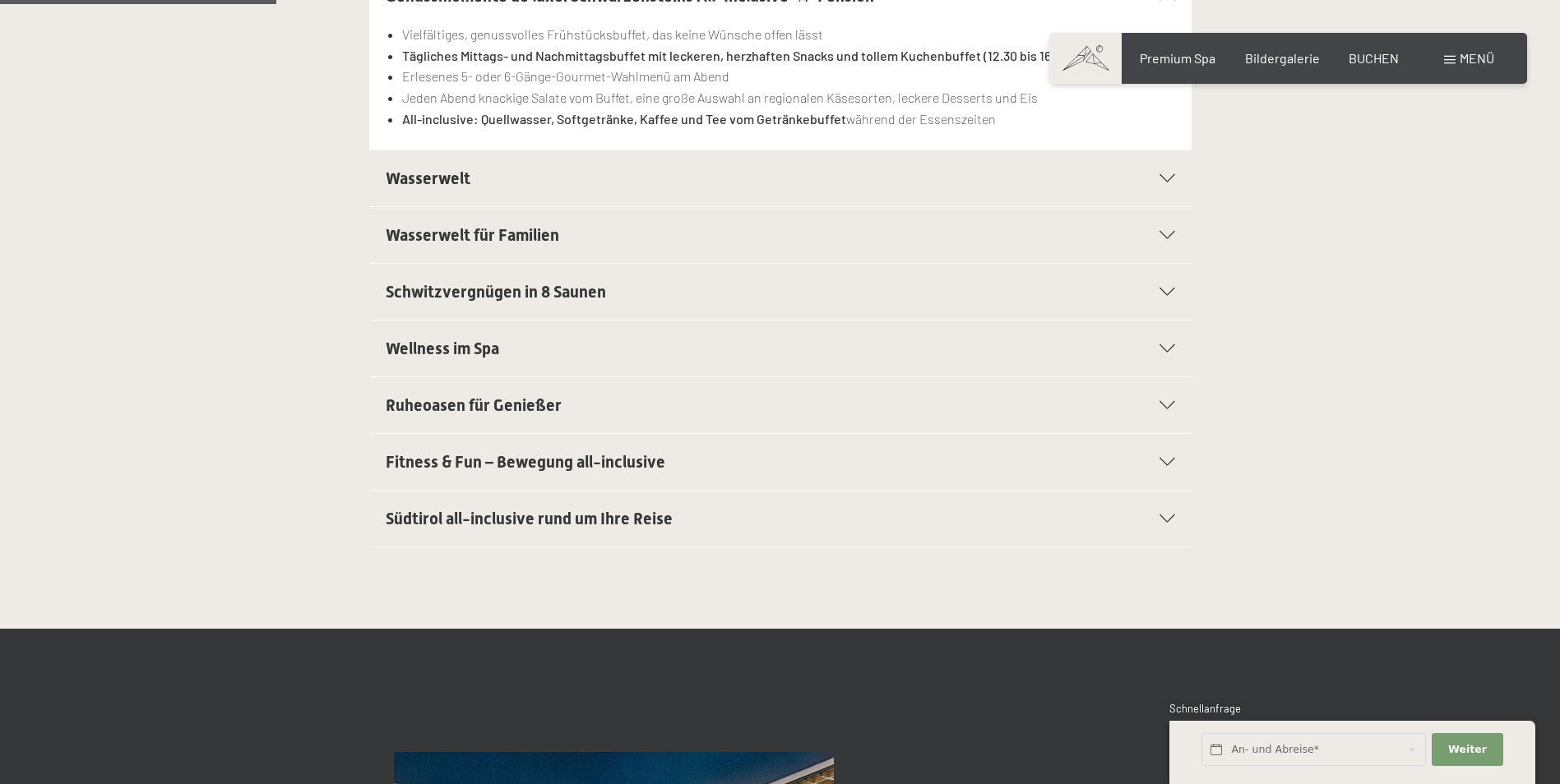
scroll to position [576, 0]
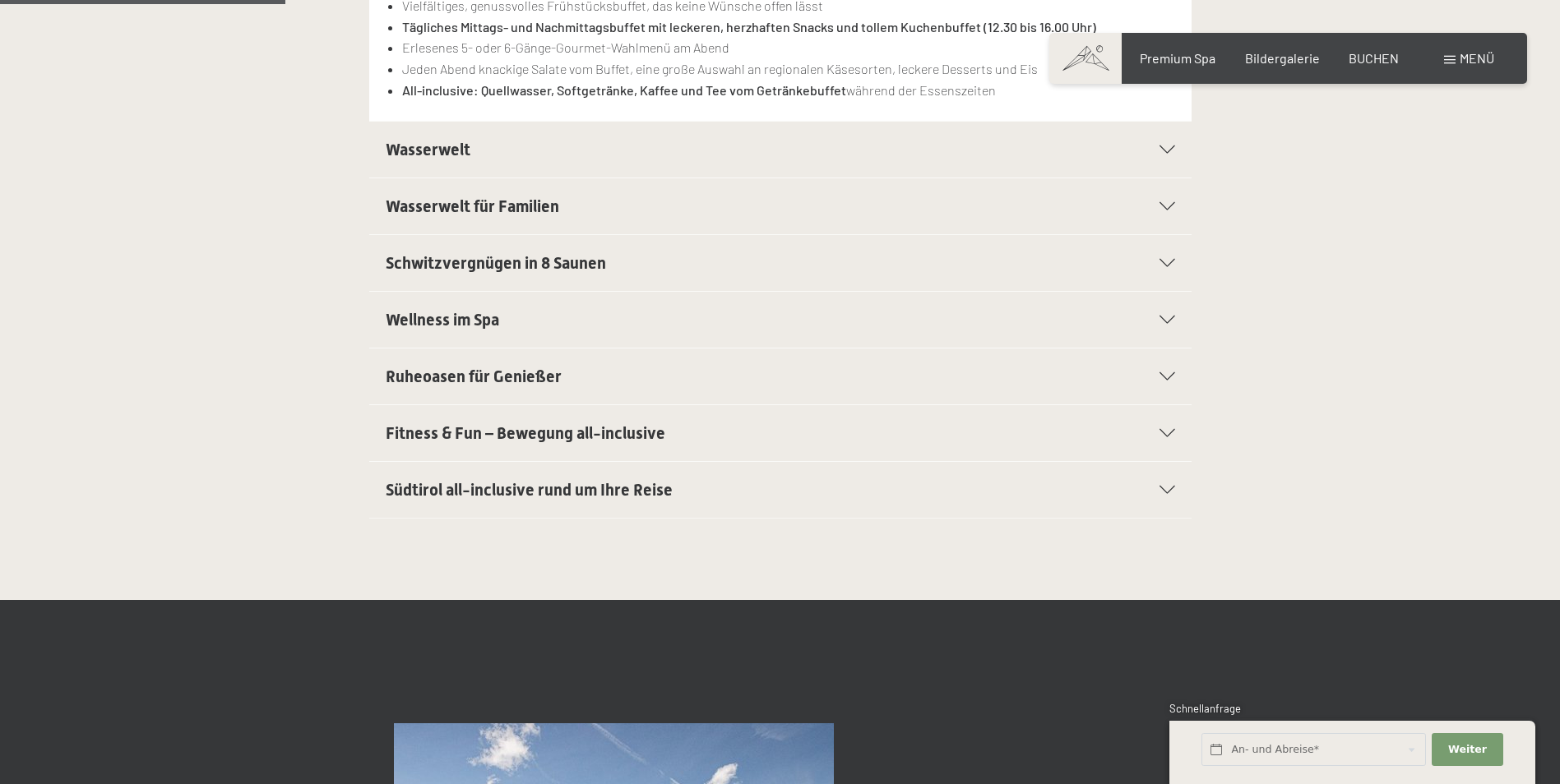
click at [1172, 489] on icon at bounding box center [1167, 490] width 16 height 8
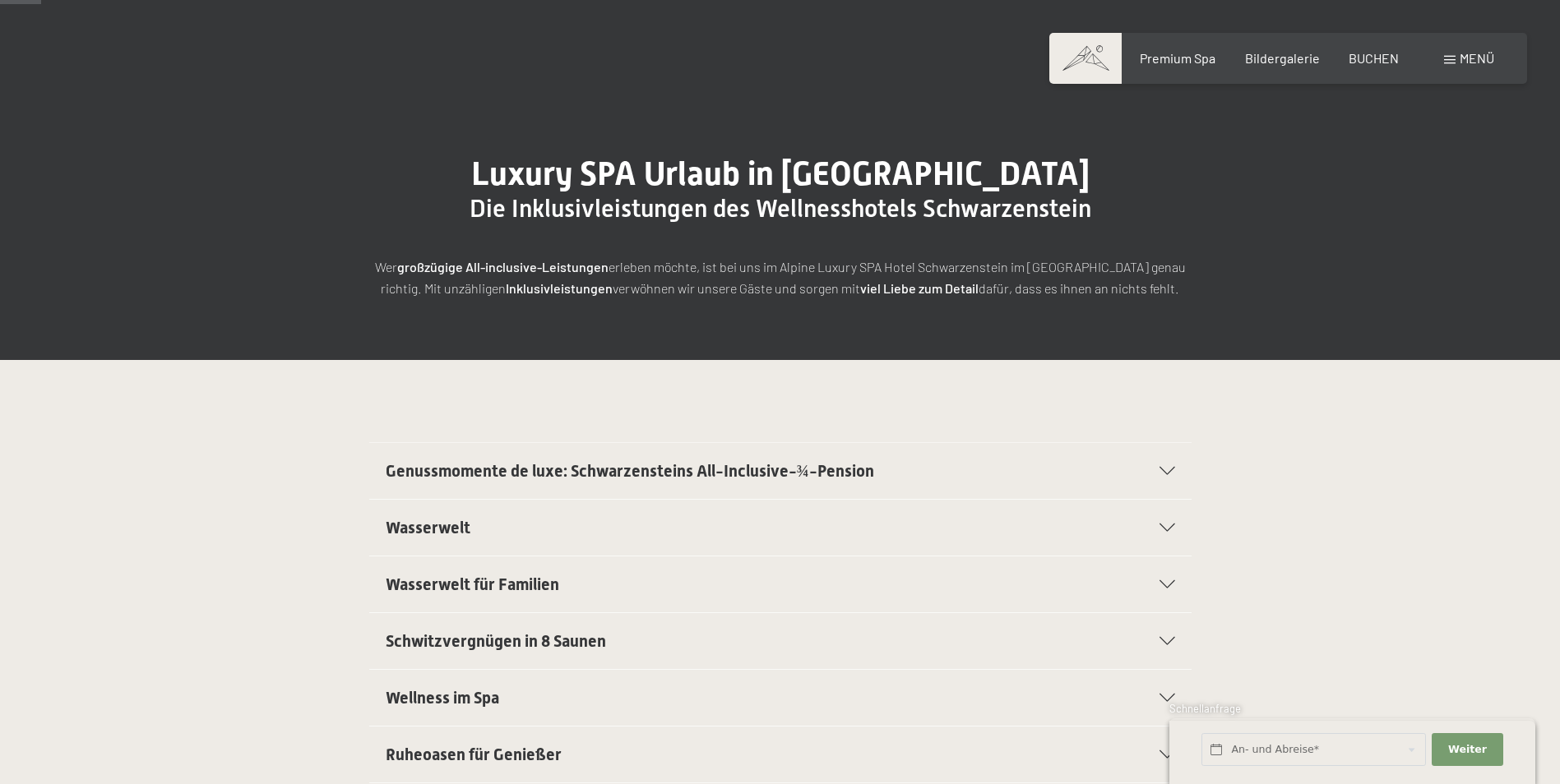
scroll to position [0, 0]
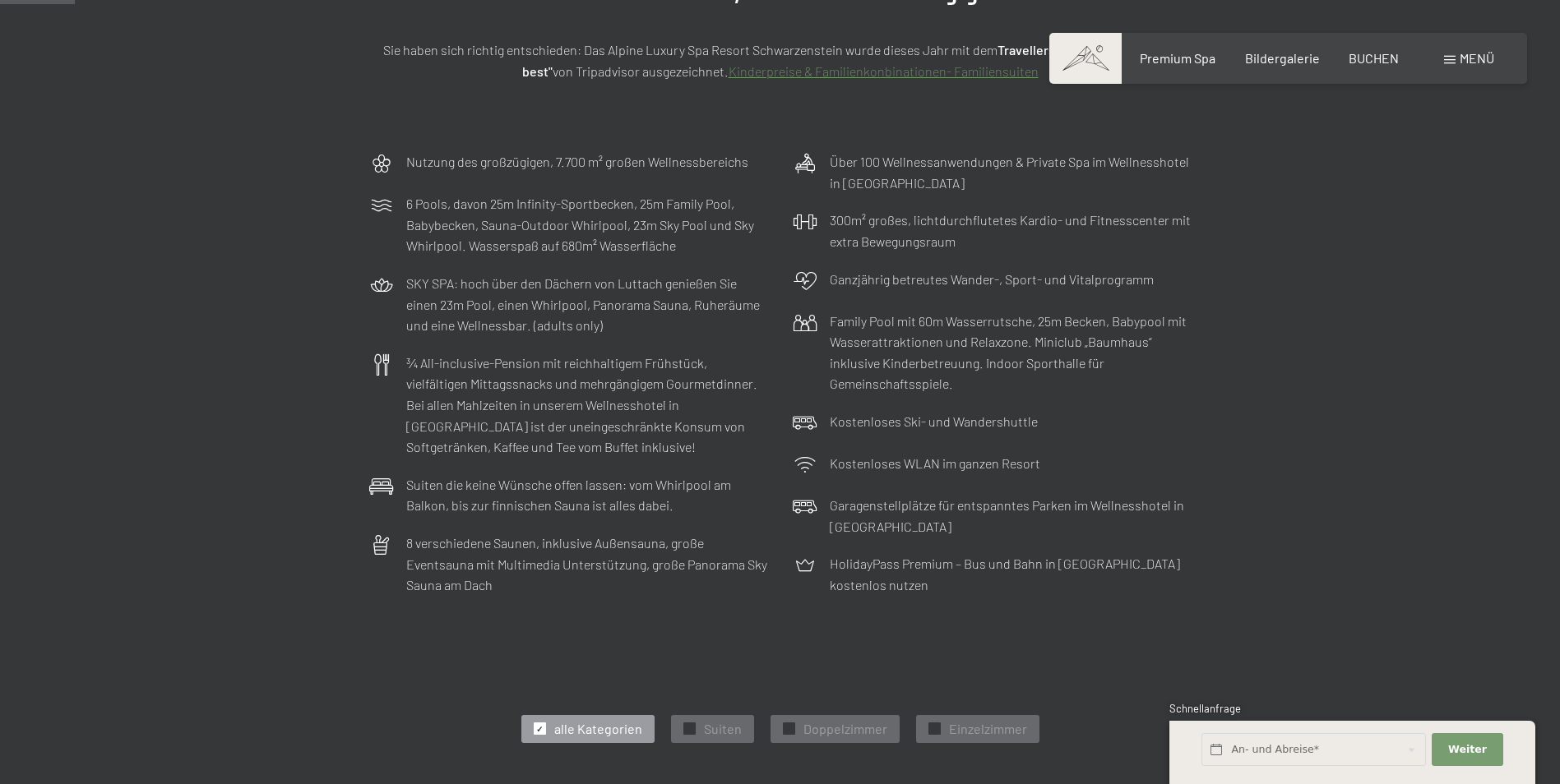
scroll to position [411, 0]
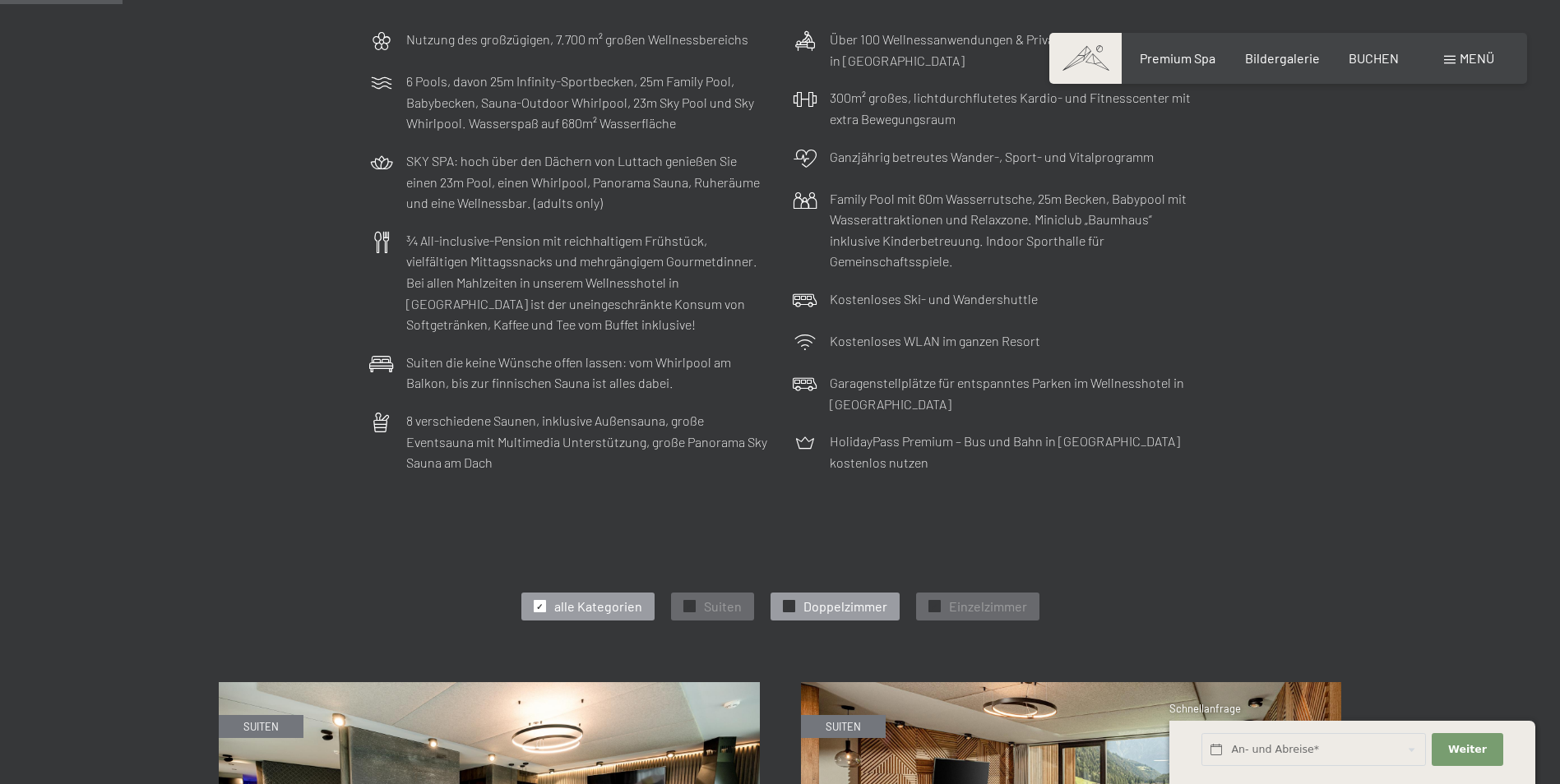
click at [808, 601] on span "Doppelzimmer" at bounding box center [845, 606] width 84 height 18
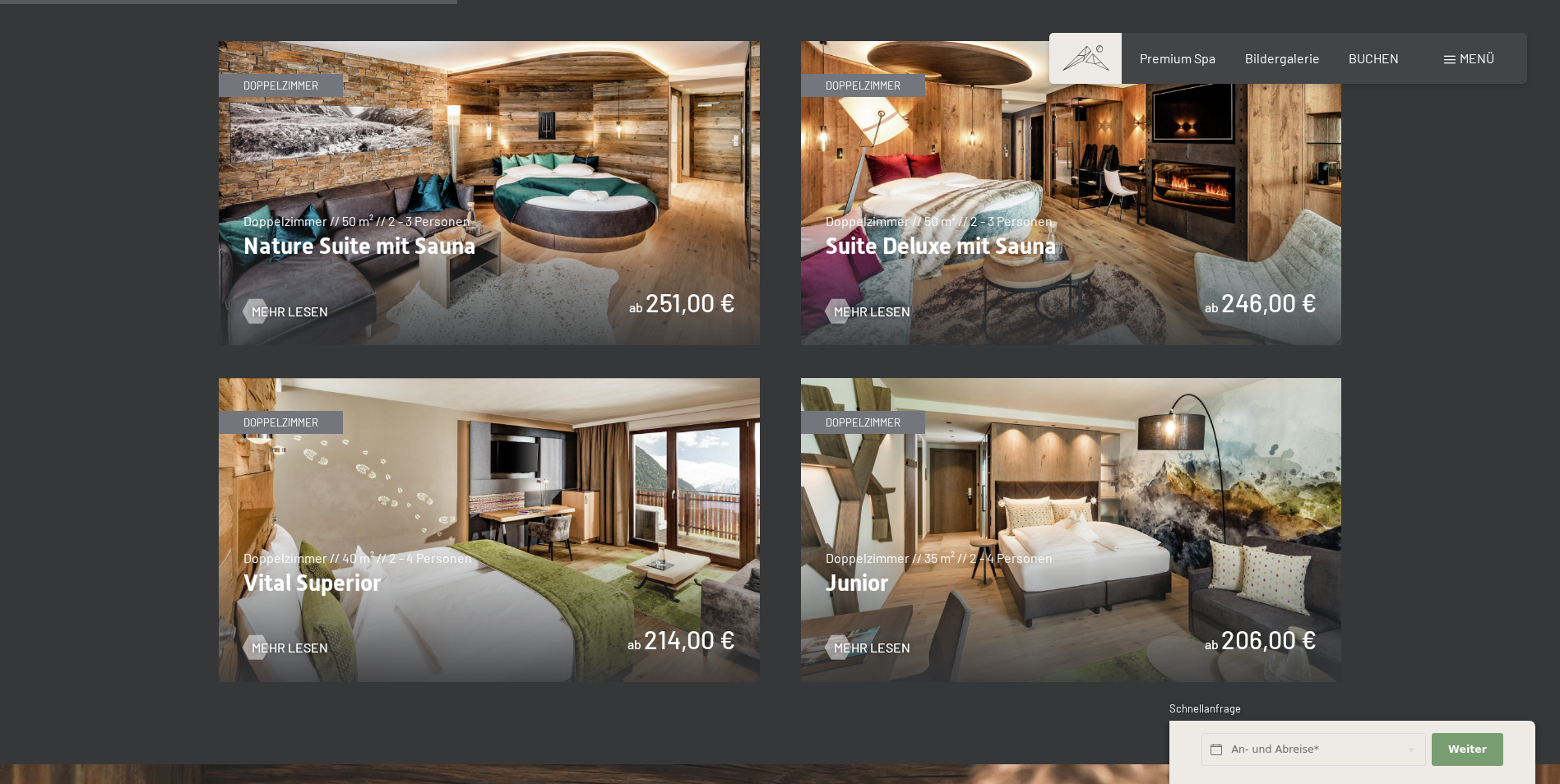
scroll to position [1069, 0]
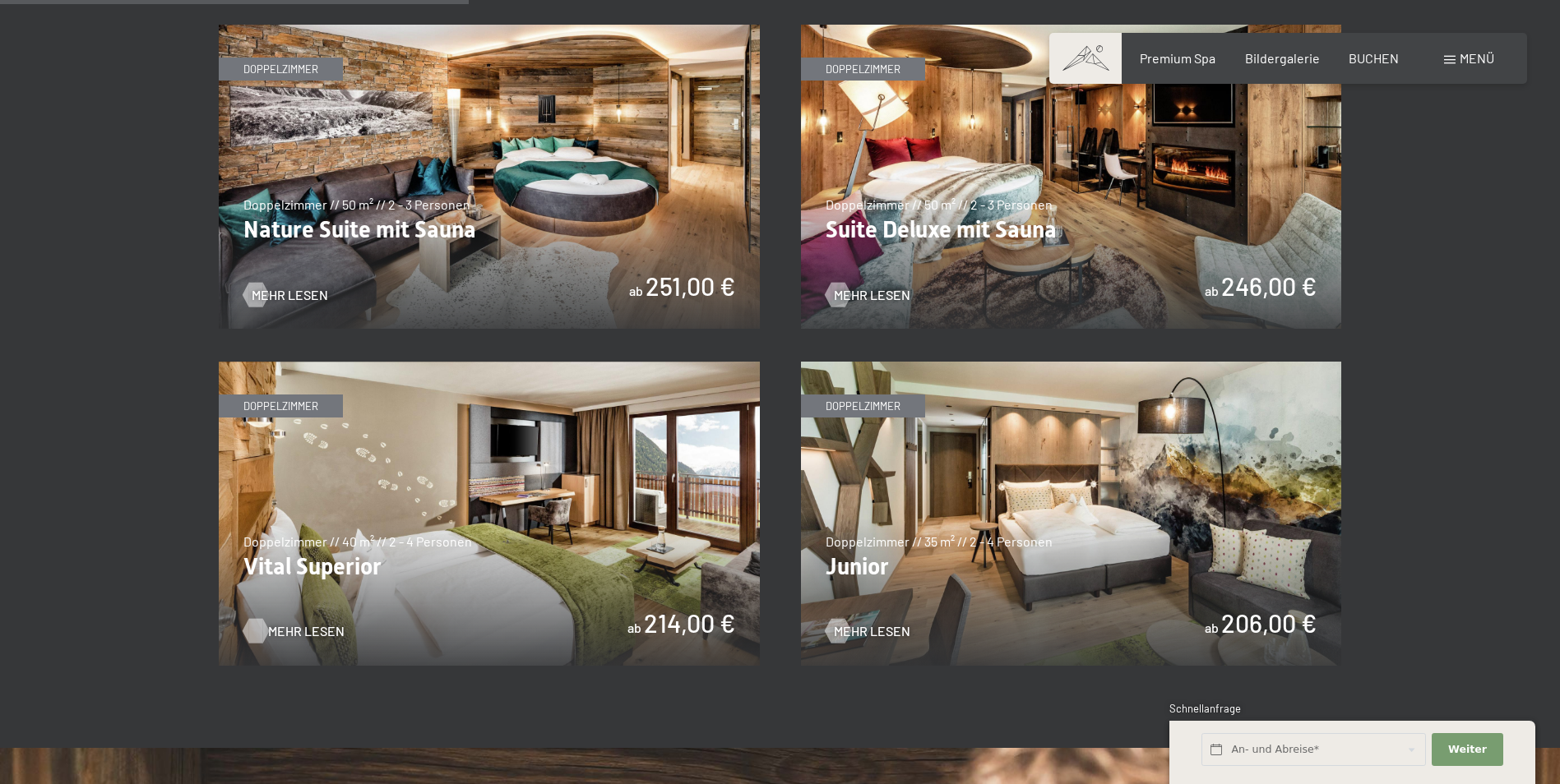
click at [314, 627] on span "Mehr Lesen" at bounding box center [306, 631] width 77 height 18
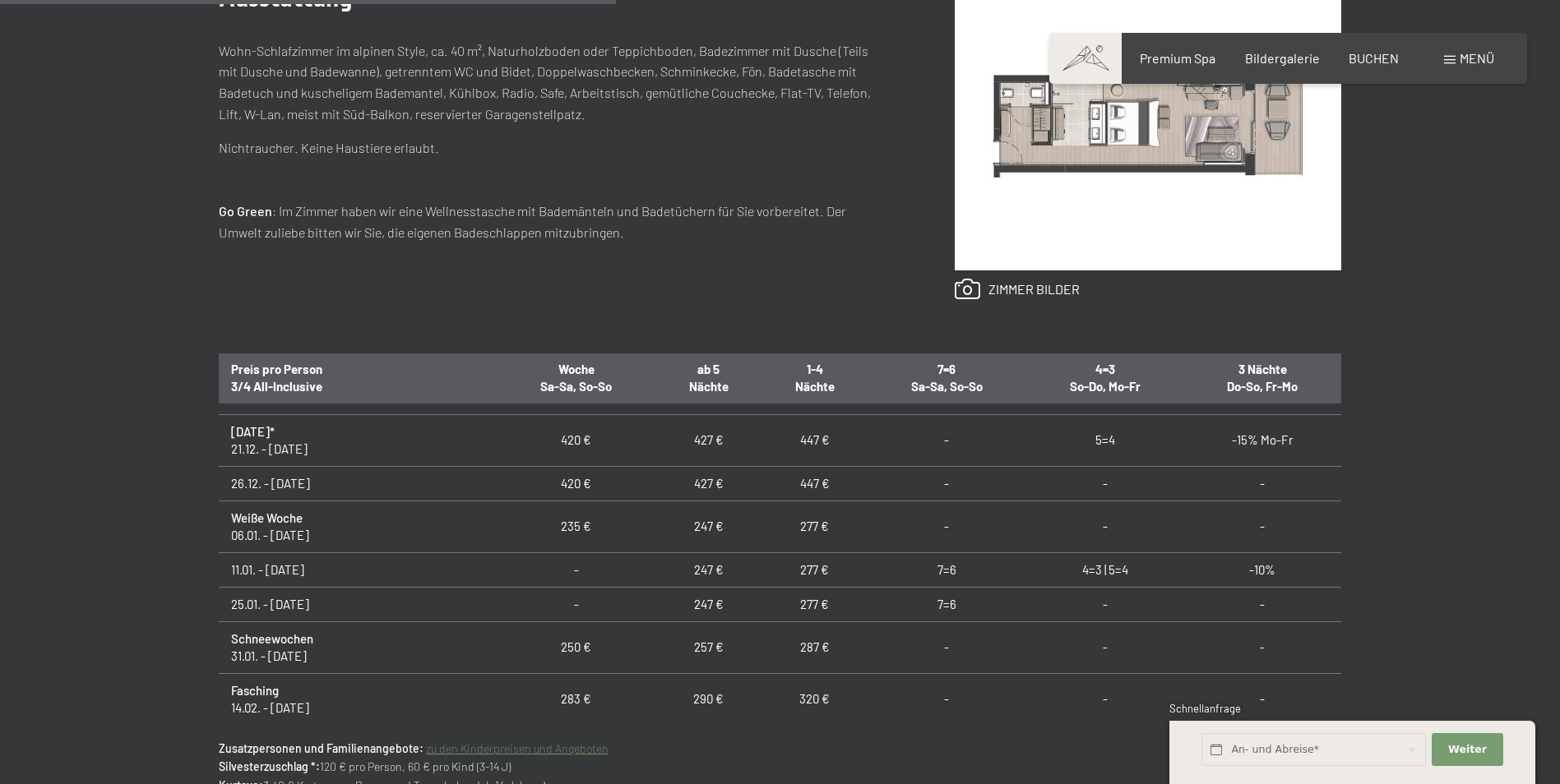
scroll to position [494, 0]
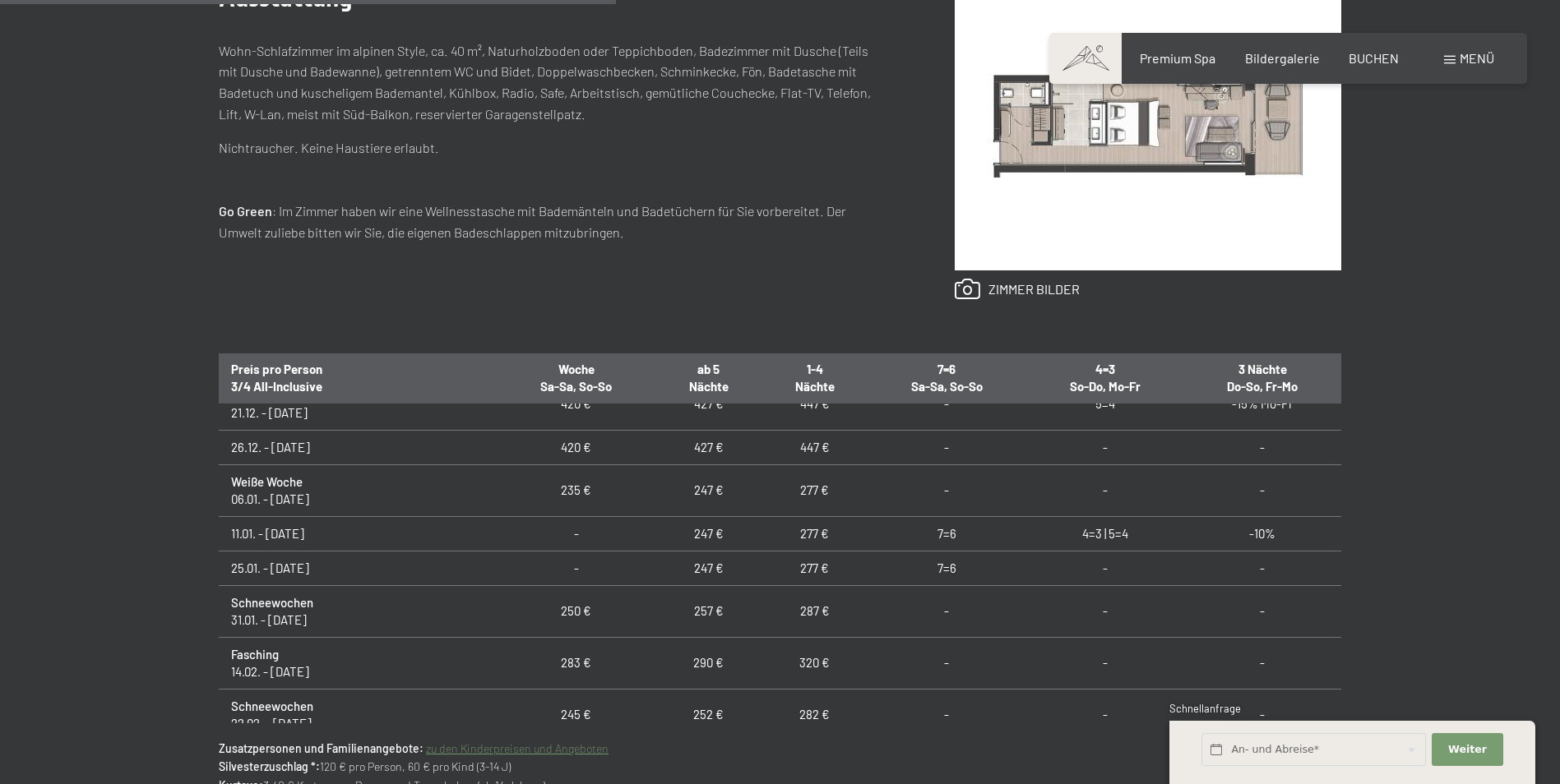
drag, startPoint x: 460, startPoint y: 346, endPoint x: 369, endPoint y: 318, distance: 95.2
click at [369, 318] on div "Ausstattung Wohn-Schlafzimmer im alpinen Style, ca. 40 m², Naturholzboden oder …" at bounding box center [780, 140] width 1122 height 427
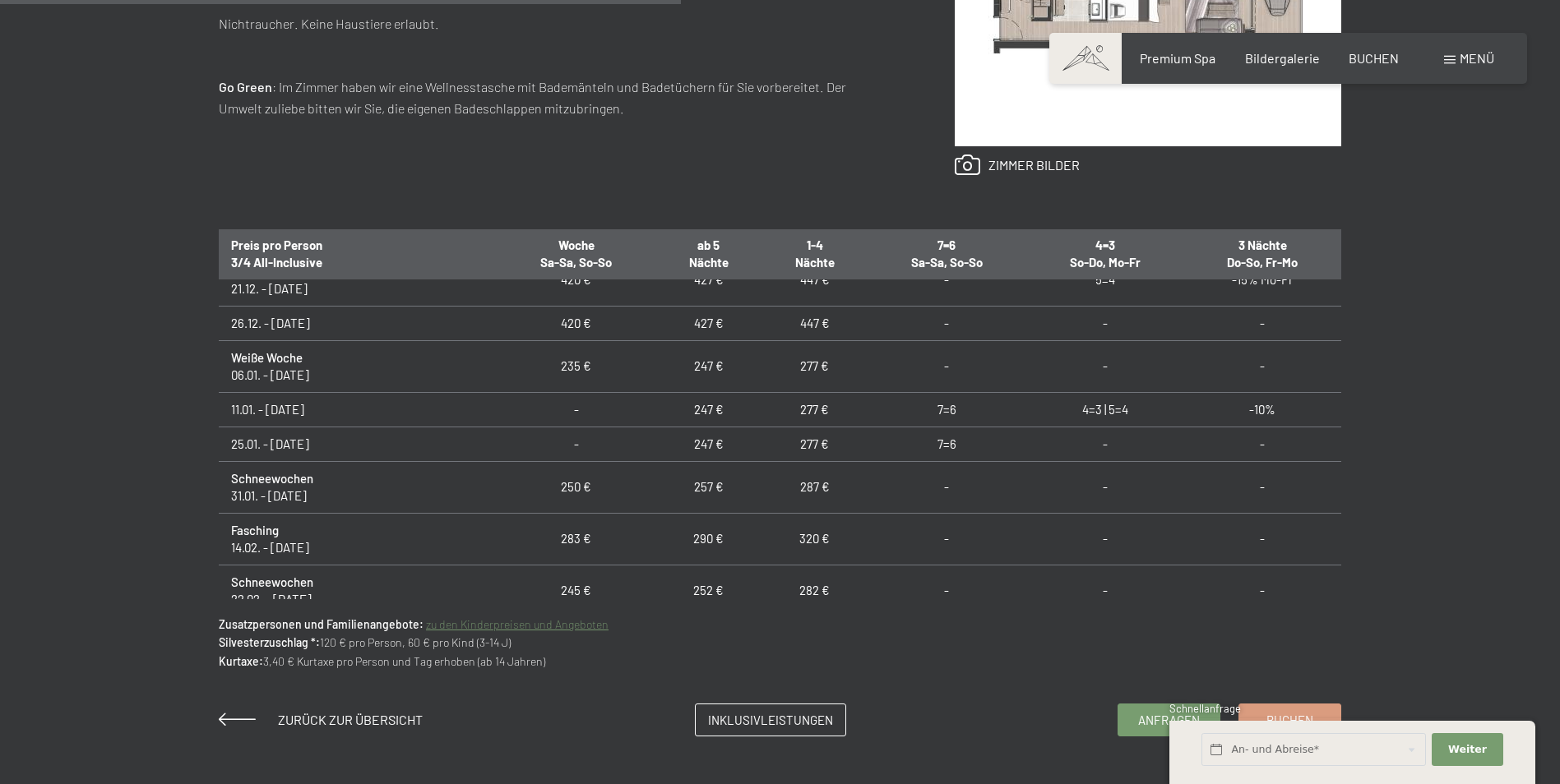
scroll to position [986, 0]
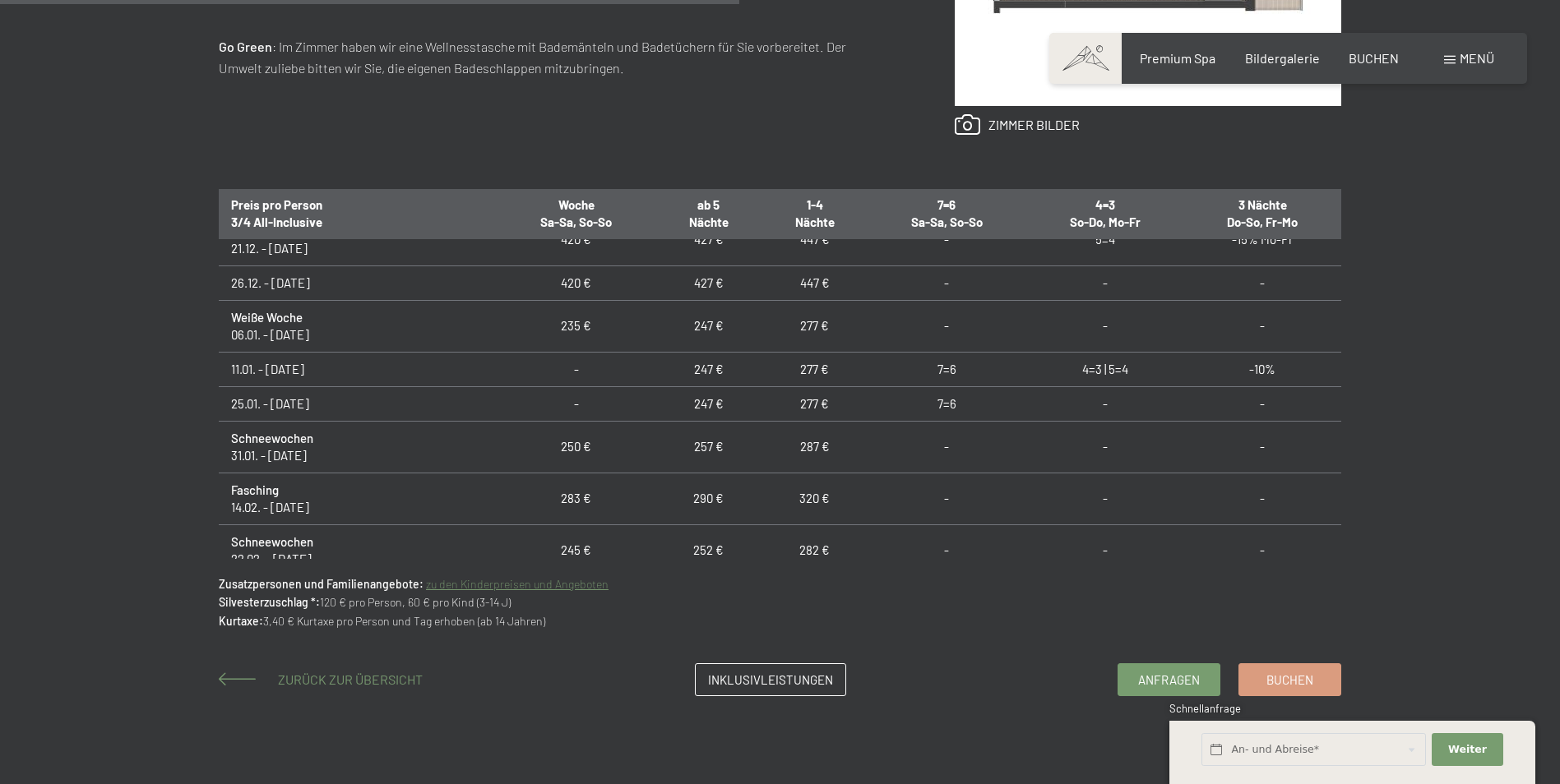
click at [373, 675] on span "Zurück zur Übersicht" at bounding box center [351, 679] width 145 height 16
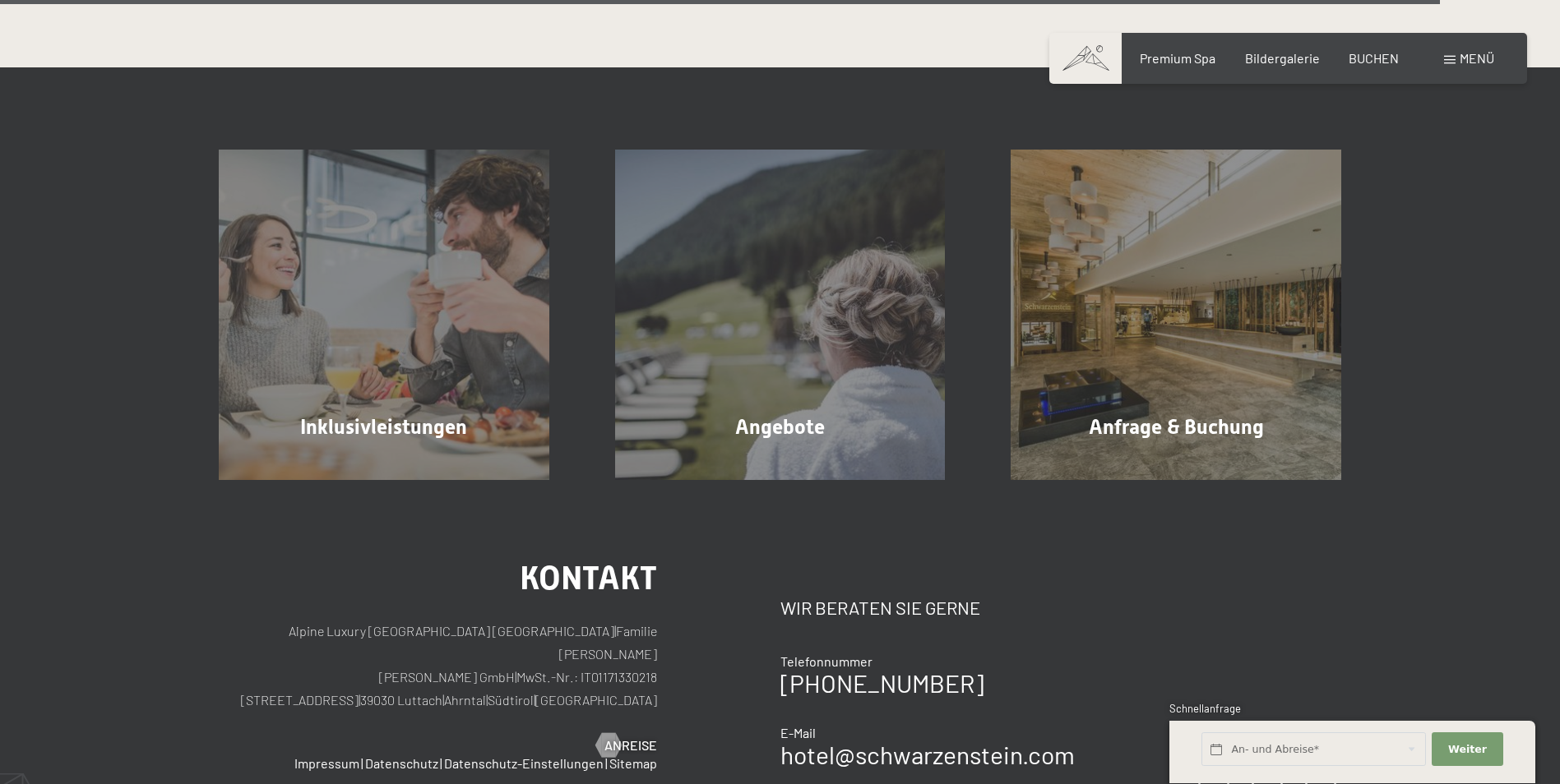
scroll to position [4933, 0]
